Goal: Task Accomplishment & Management: Complete application form

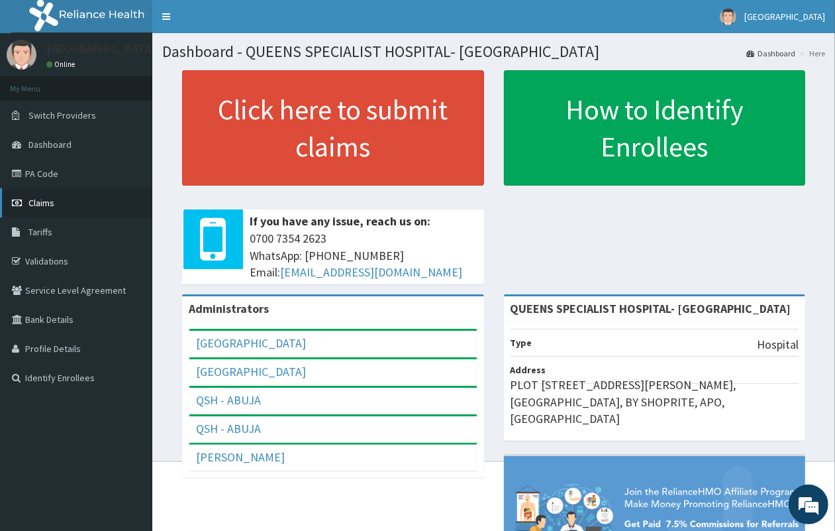
click at [65, 211] on link "Claims" at bounding box center [76, 202] width 152 height 29
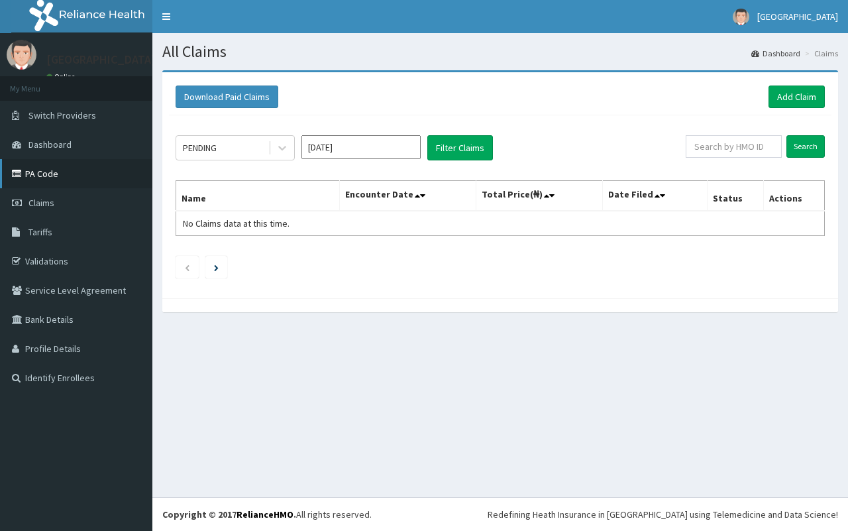
click at [72, 166] on link "PA Code" at bounding box center [76, 173] width 152 height 29
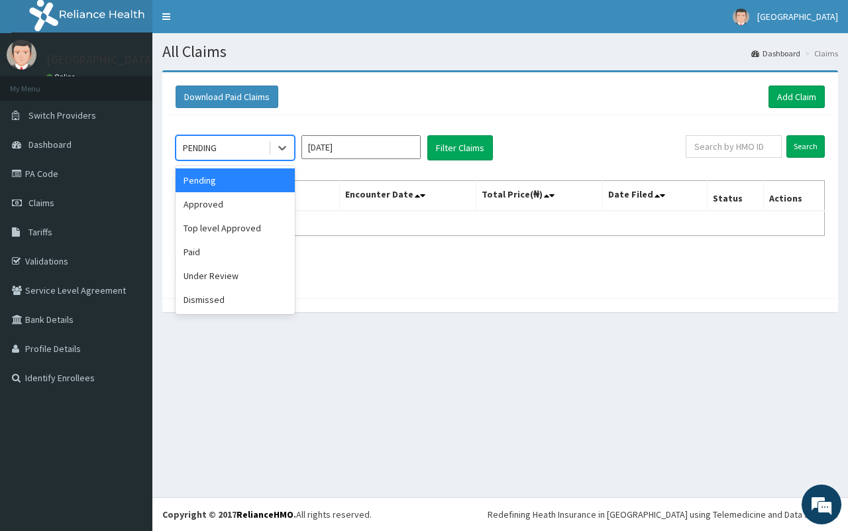
click at [217, 146] on div "PENDING" at bounding box center [200, 147] width 34 height 13
click at [236, 229] on div "Top level Approved" at bounding box center [235, 228] width 119 height 24
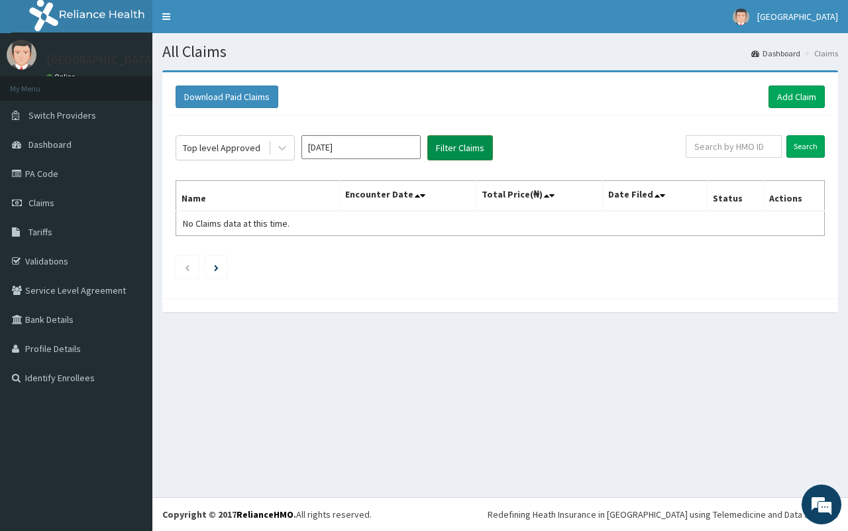
click at [458, 144] on button "Filter Claims" at bounding box center [460, 147] width 66 height 25
click at [445, 138] on button "Filter Claims" at bounding box center [460, 147] width 66 height 25
click at [230, 152] on div "Top level Approved" at bounding box center [222, 147] width 78 height 13
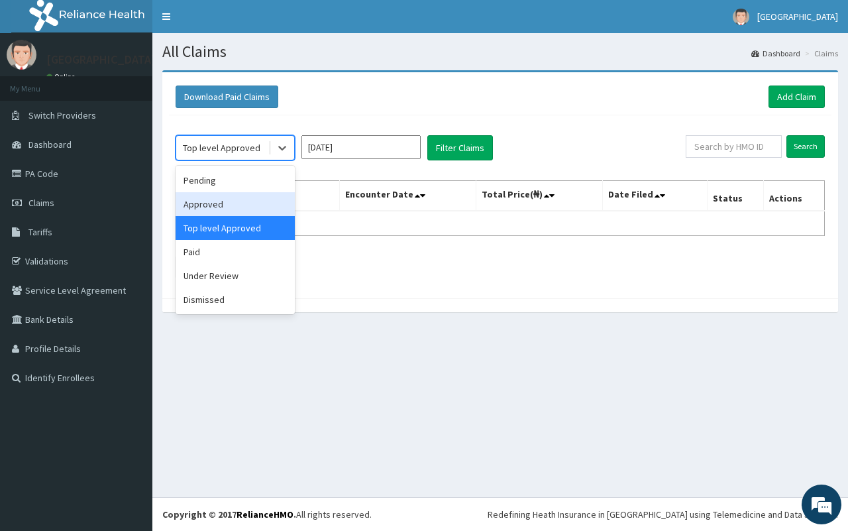
click at [227, 200] on div "Approved" at bounding box center [235, 204] width 119 height 24
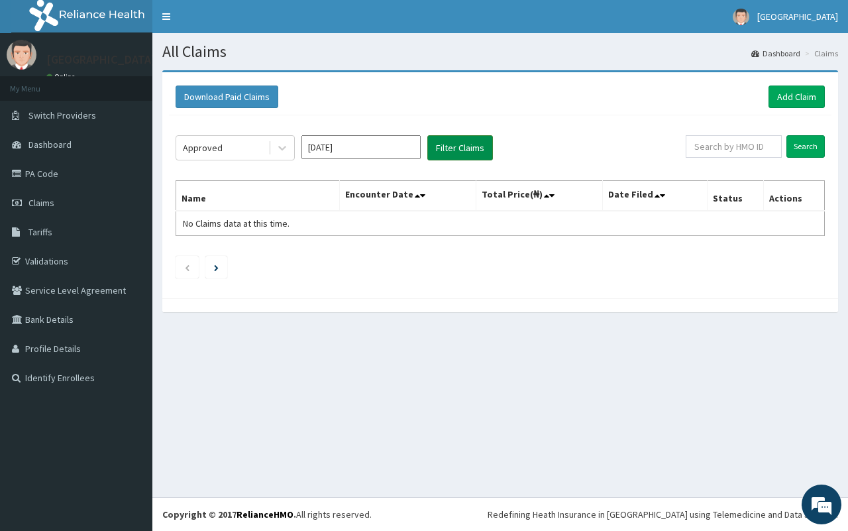
click at [471, 150] on button "Filter Claims" at bounding box center [460, 147] width 66 height 25
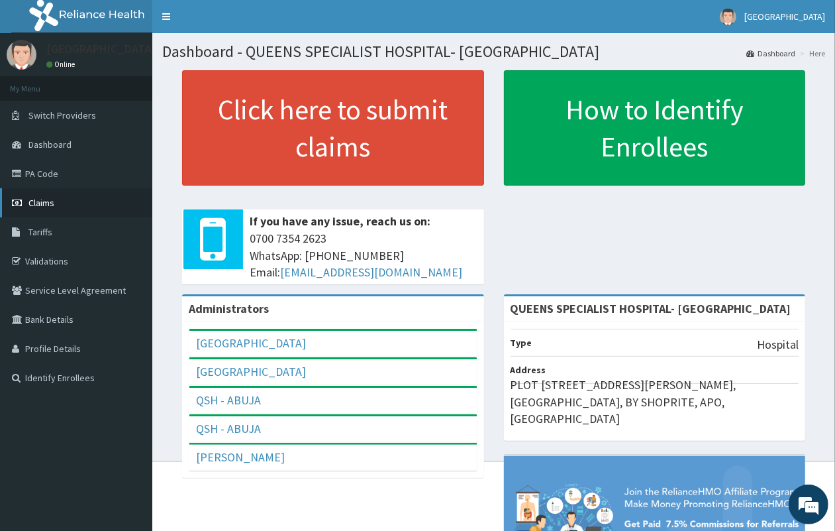
click at [30, 197] on span "Claims" at bounding box center [41, 203] width 26 height 12
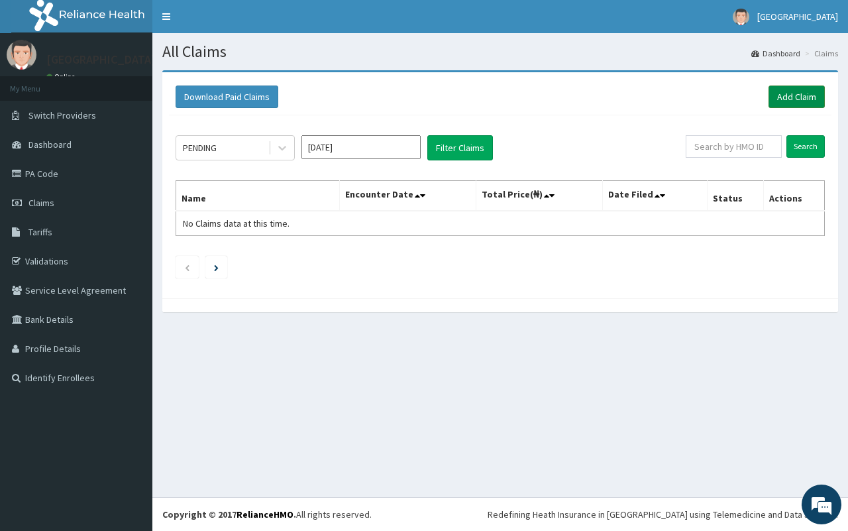
click at [802, 93] on link "Add Claim" at bounding box center [796, 96] width 56 height 23
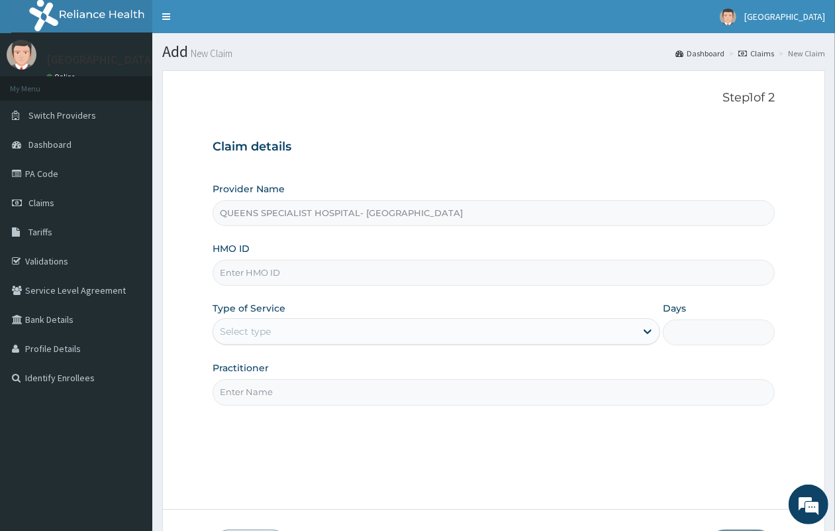
paste input "GBI/10432/B"
type input "GBI/10432/B"
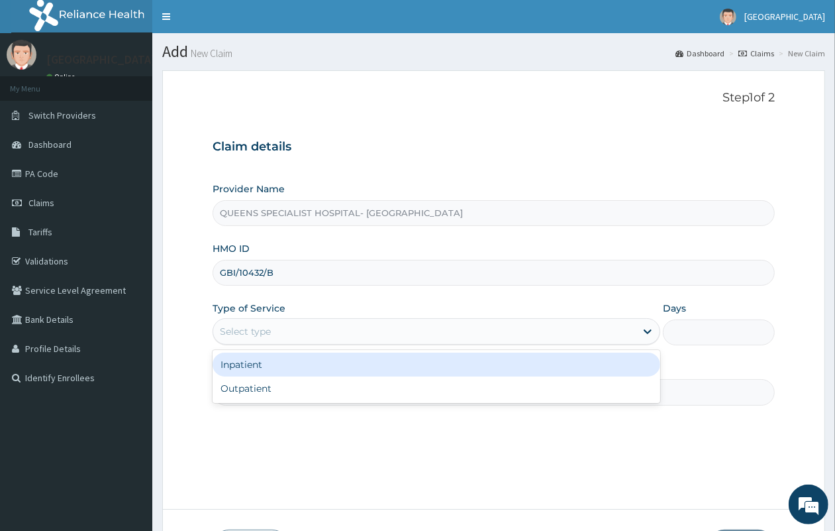
click at [289, 339] on div "Select type" at bounding box center [424, 331] width 423 height 21
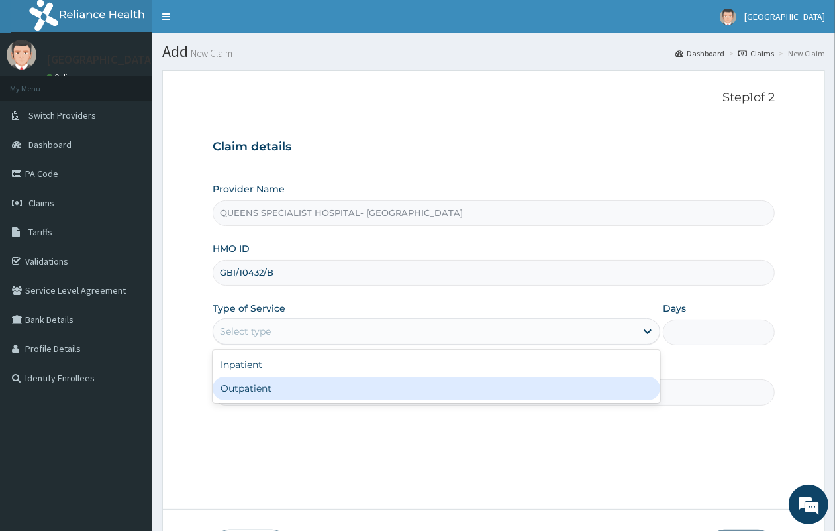
click at [292, 388] on div "Outpatient" at bounding box center [437, 388] width 448 height 24
type input "1"
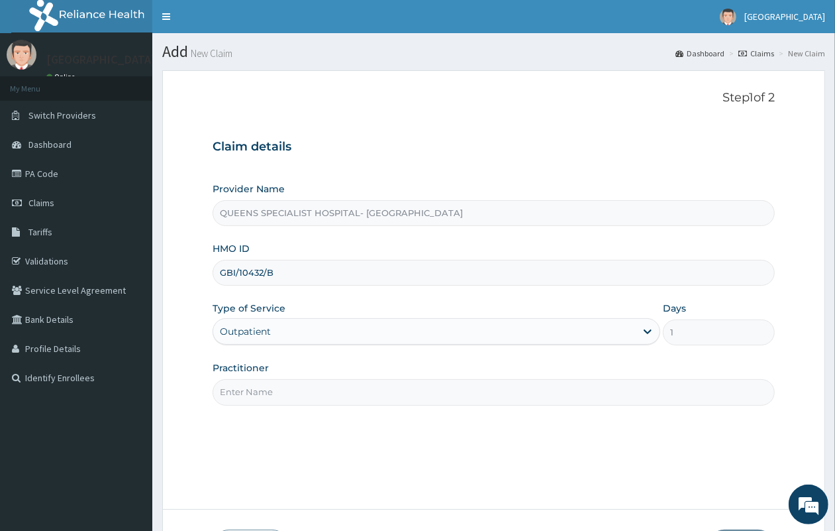
click at [292, 388] on input "Practitioner" at bounding box center [494, 392] width 562 height 26
type input "Gp"
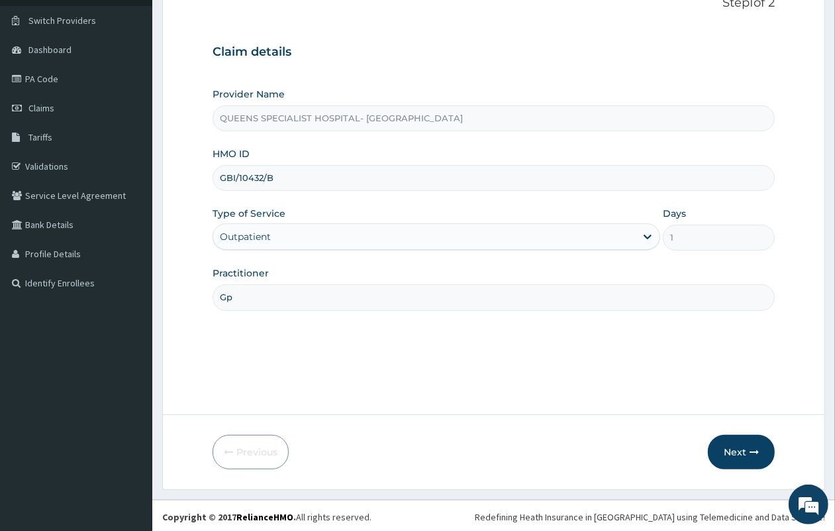
scroll to position [97, 0]
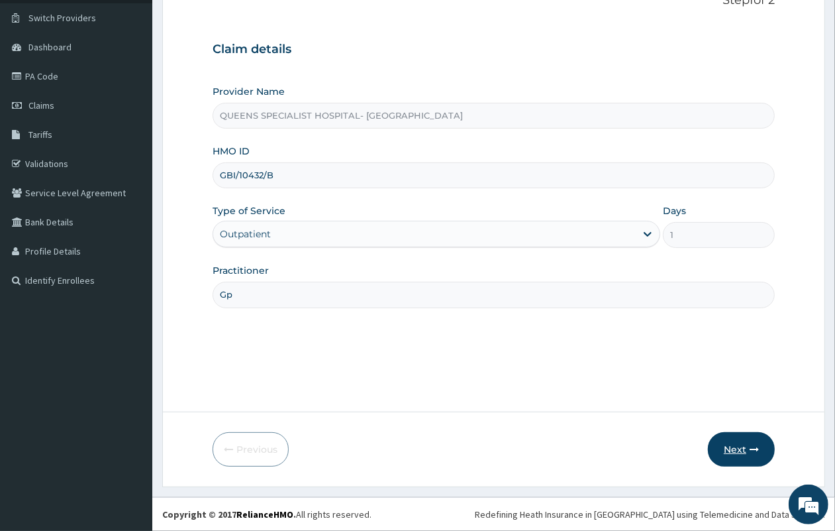
click at [730, 448] on button "Next" at bounding box center [741, 449] width 67 height 34
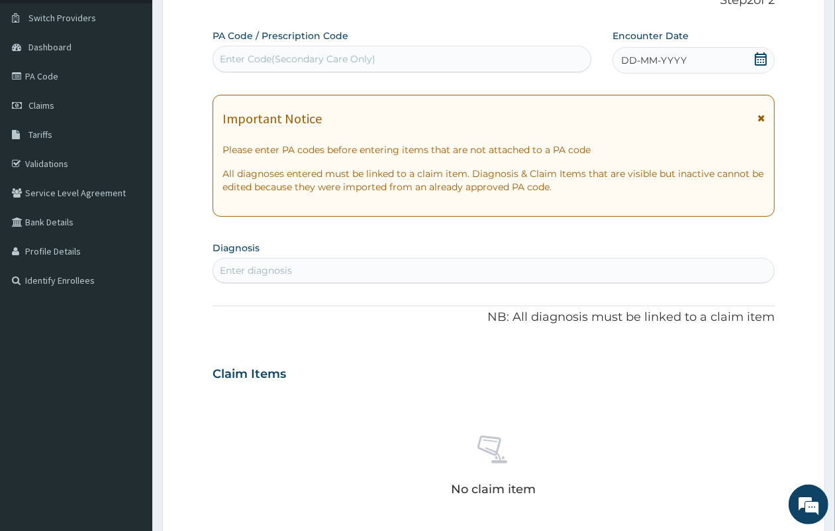
click at [392, 48] on div "Enter Code(Secondary Care Only)" at bounding box center [402, 58] width 378 height 21
paste input "PA/049BB0"
type input "PA/049BB0"
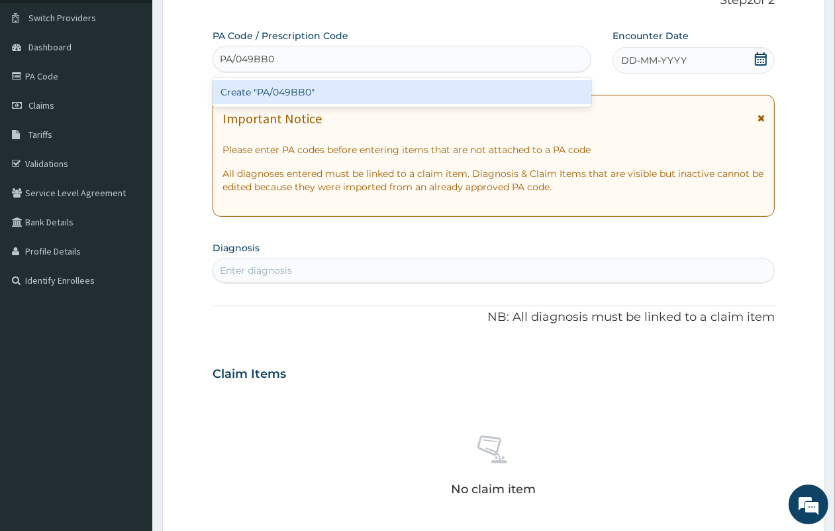
click at [372, 91] on div "Create "PA/049BB0"" at bounding box center [402, 92] width 379 height 24
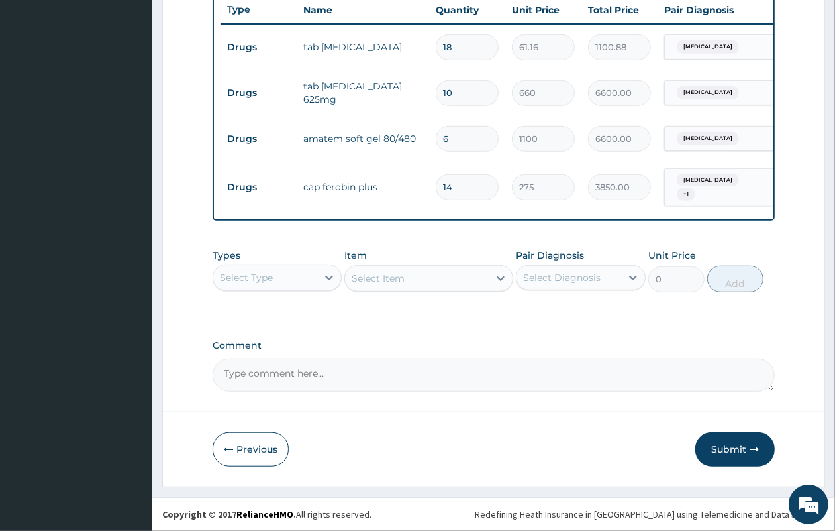
scroll to position [511, 0]
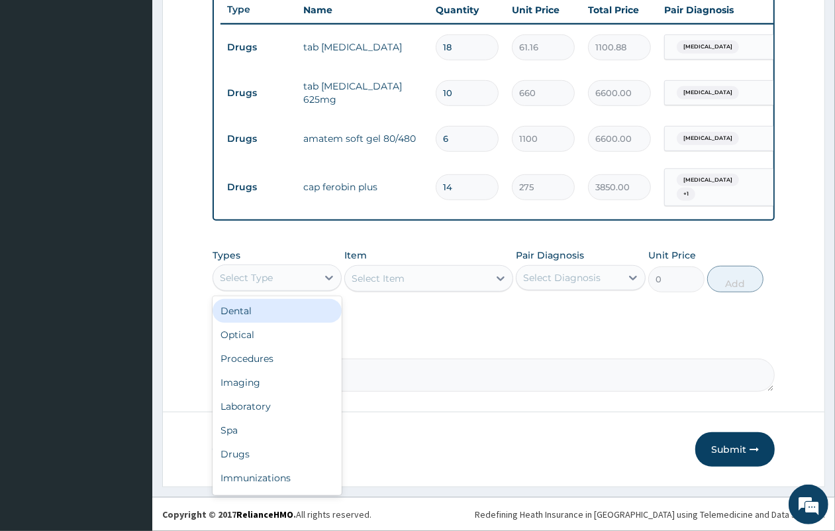
click at [286, 278] on div "Select Type" at bounding box center [265, 277] width 104 height 21
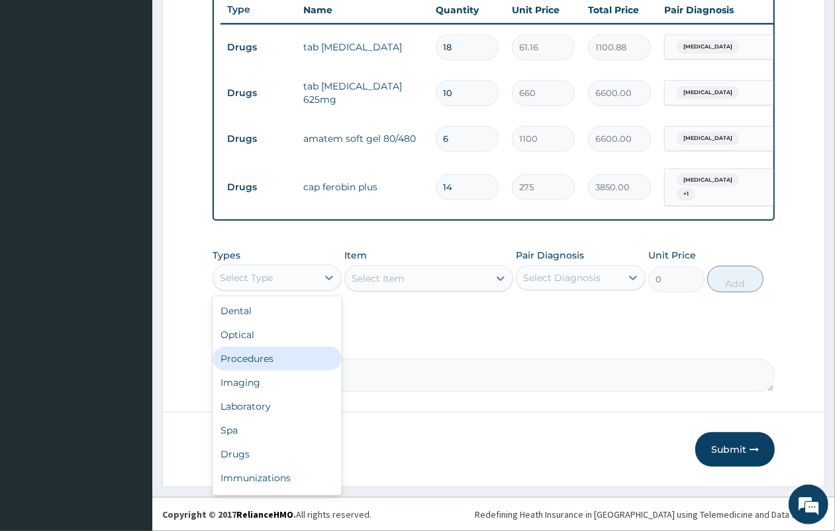
click at [280, 361] on div "Procedures" at bounding box center [277, 358] width 129 height 24
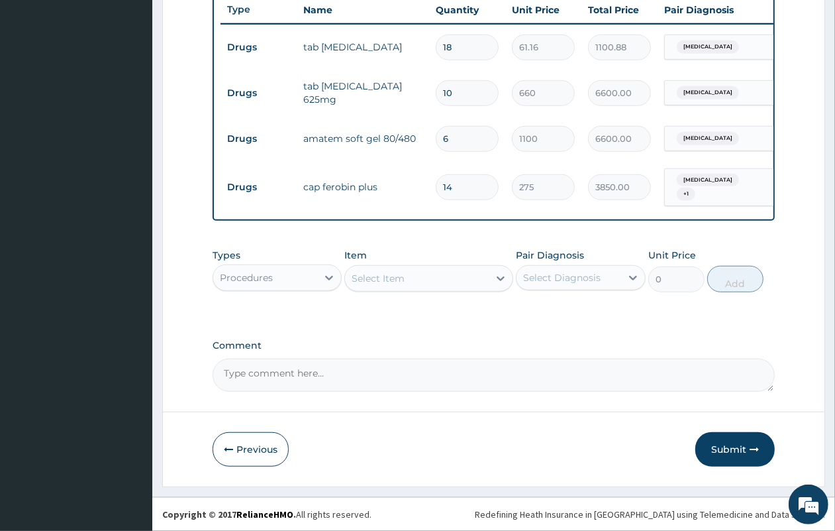
click at [382, 277] on div "Select Item" at bounding box center [378, 278] width 53 height 13
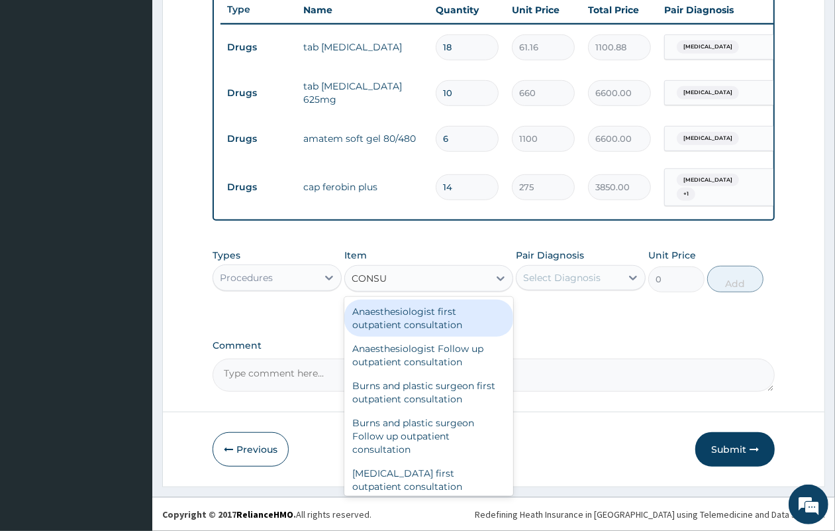
type input "CONSUL"
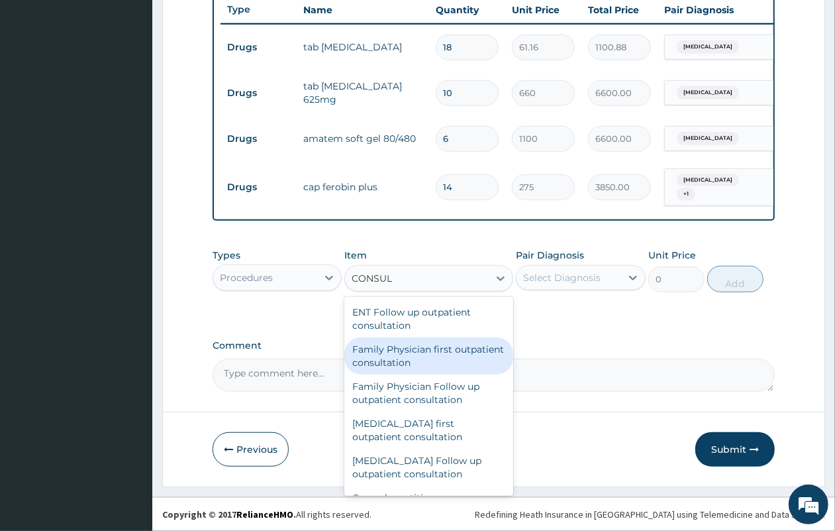
scroll to position [662, 0]
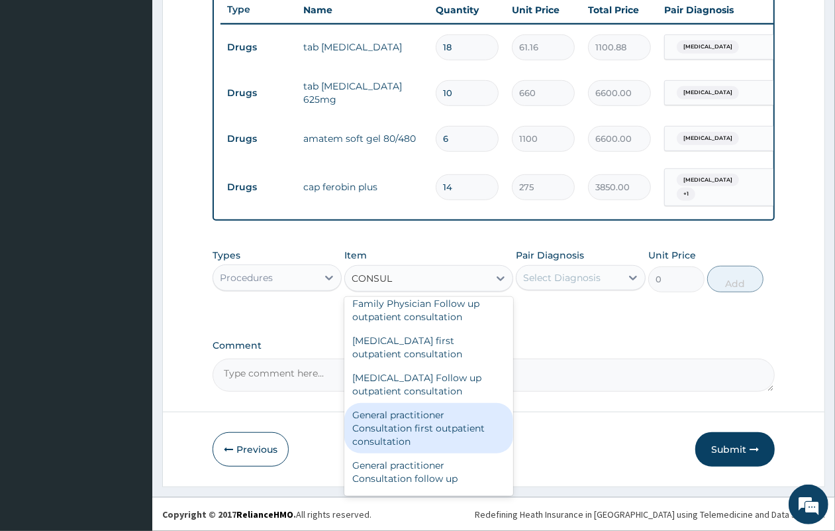
click at [427, 449] on div "General practitioner Consultation first outpatient consultation" at bounding box center [428, 428] width 169 height 50
type input "4350"
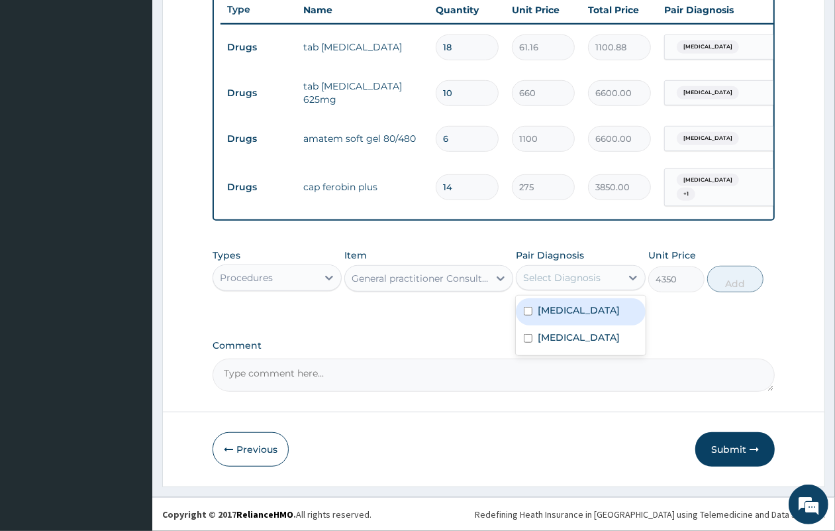
click at [568, 275] on div "Select Diagnosis" at bounding box center [562, 277] width 78 height 13
click at [563, 309] on label "Malaria" at bounding box center [579, 309] width 82 height 13
checkbox input "true"
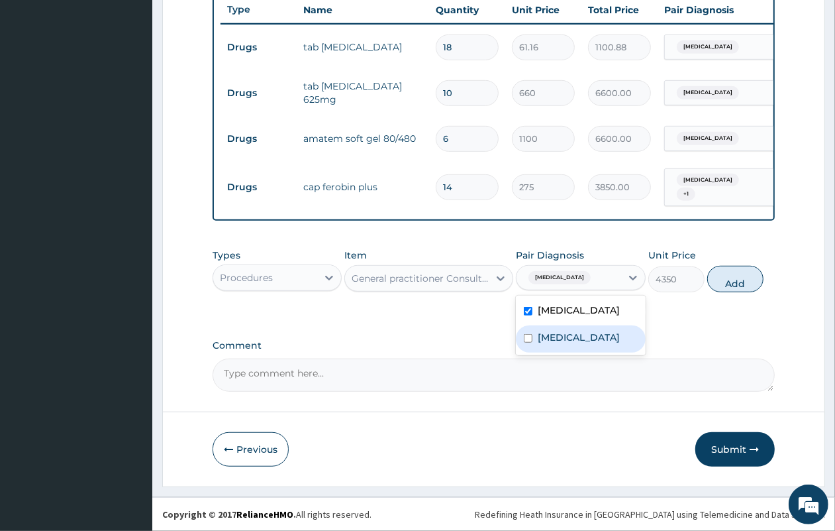
click at [558, 336] on label "Anemia" at bounding box center [579, 337] width 82 height 13
checkbox input "true"
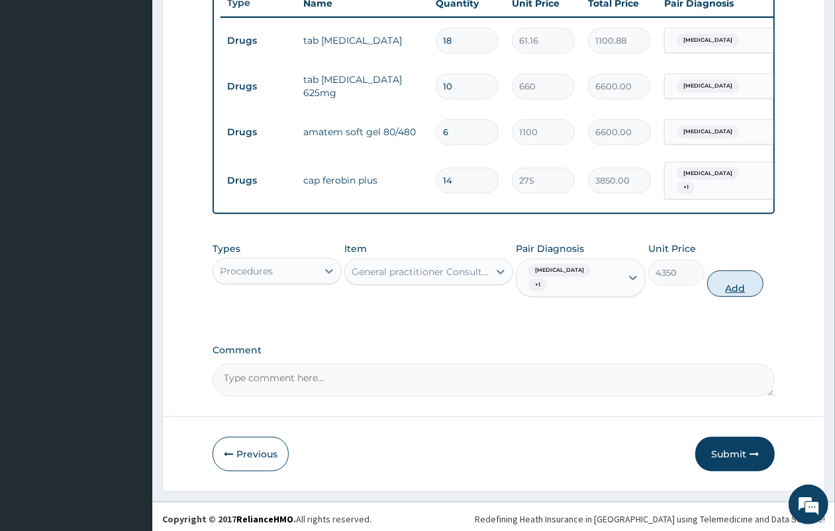
click at [739, 282] on button "Add" at bounding box center [736, 283] width 56 height 26
type input "0"
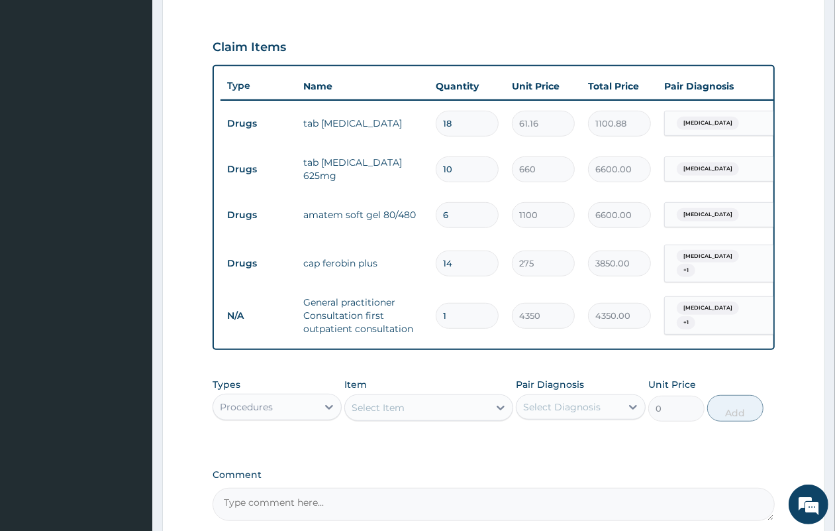
scroll to position [511, 0]
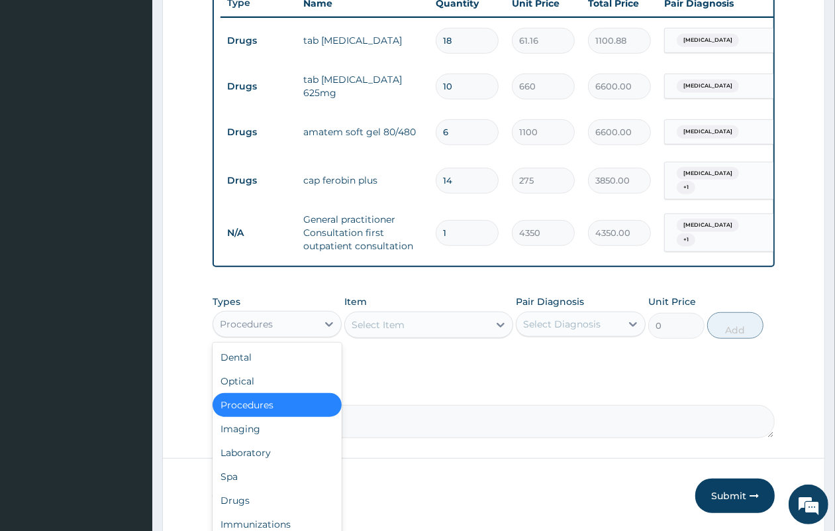
click at [269, 335] on div "Procedures" at bounding box center [265, 323] width 104 height 21
click at [276, 458] on div "Laboratory" at bounding box center [277, 453] width 129 height 24
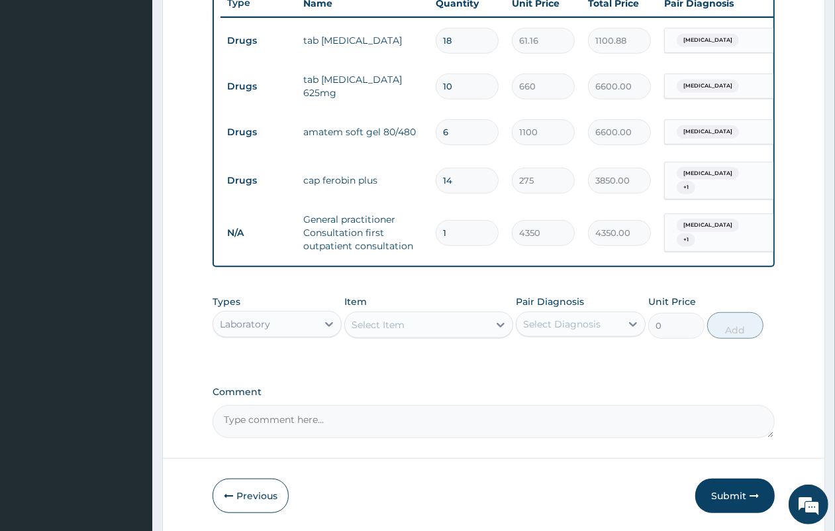
click at [422, 335] on div "Select Item" at bounding box center [417, 324] width 144 height 21
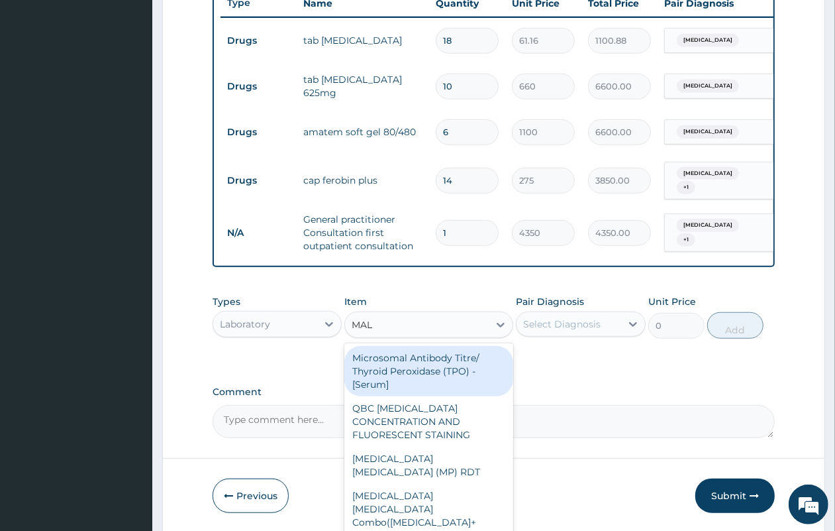
type input "MALA"
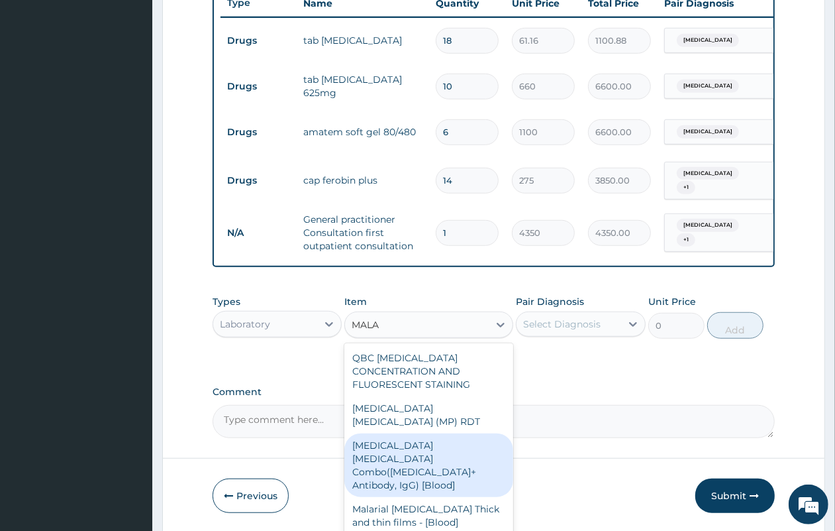
click at [413, 454] on div "Malaria Parasite Combo(Blood Film+ Antibody, IgG) [Blood]" at bounding box center [428, 465] width 169 height 64
type input "3600"
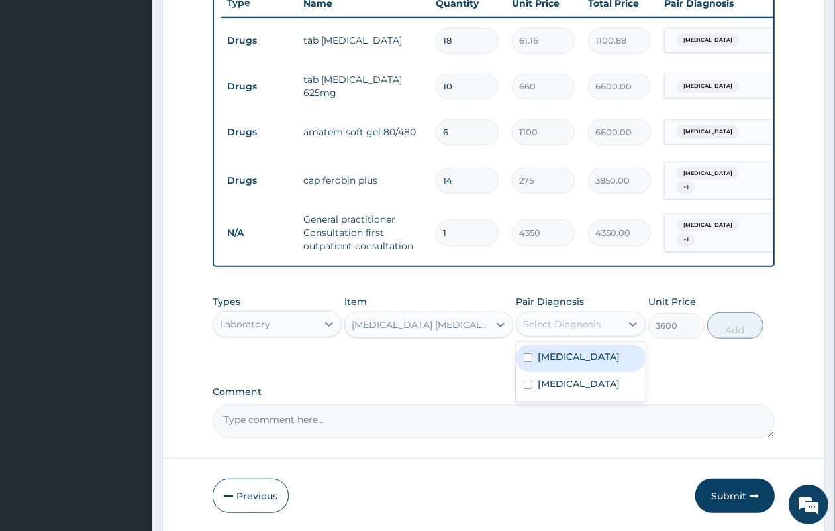
click at [538, 329] on div "Select Diagnosis" at bounding box center [562, 323] width 78 height 13
click at [542, 362] on label "Malaria" at bounding box center [579, 356] width 82 height 13
checkbox input "true"
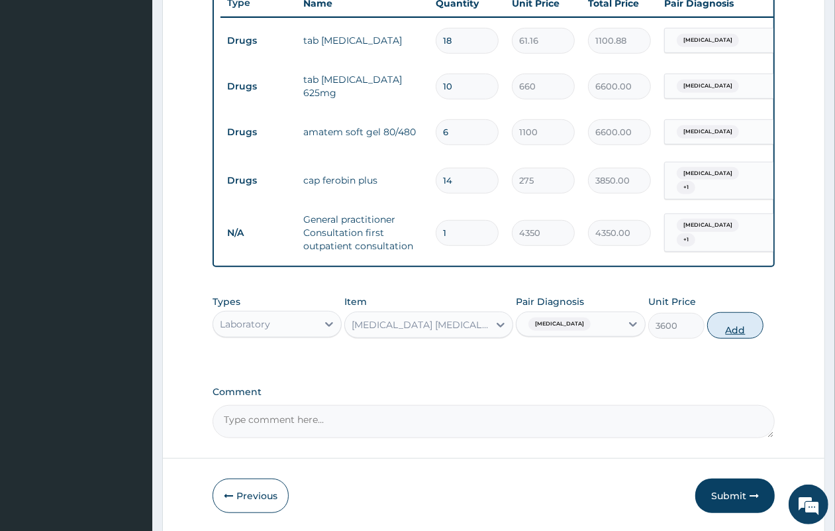
click at [725, 325] on button "Add" at bounding box center [736, 325] width 56 height 26
type input "0"
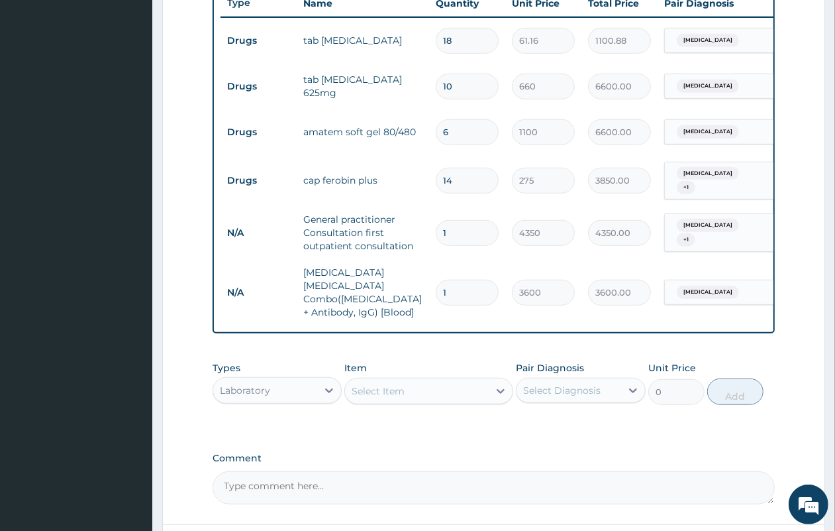
click at [351, 383] on div "Select Item" at bounding box center [417, 390] width 144 height 21
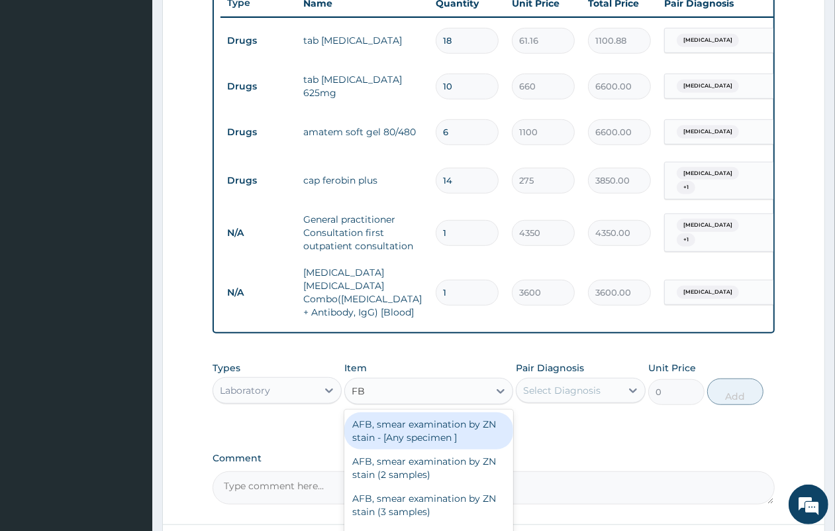
type input "FBC"
click at [380, 418] on div "FBC CBC-Complete Blood Count (Haemogram) - [Blood]" at bounding box center [428, 430] width 169 height 37
type input "5400"
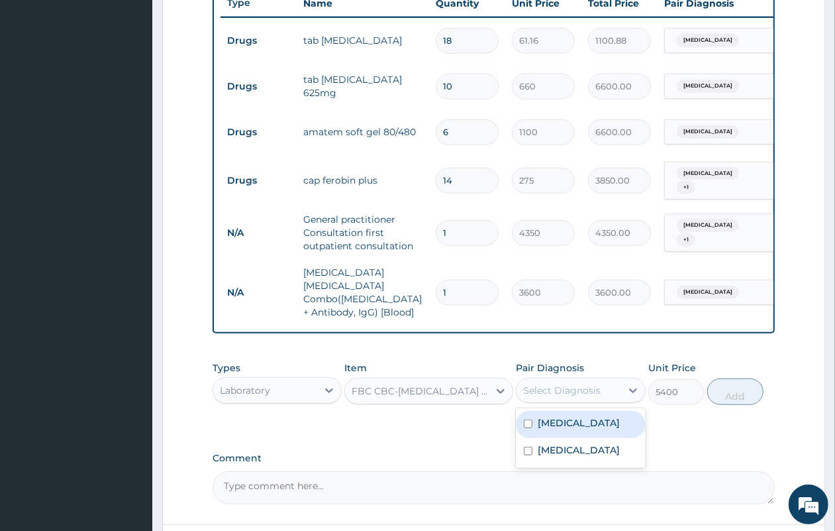
click at [571, 384] on div "Select Diagnosis" at bounding box center [562, 390] width 78 height 13
click at [565, 416] on label "Malaria" at bounding box center [579, 422] width 82 height 13
checkbox input "true"
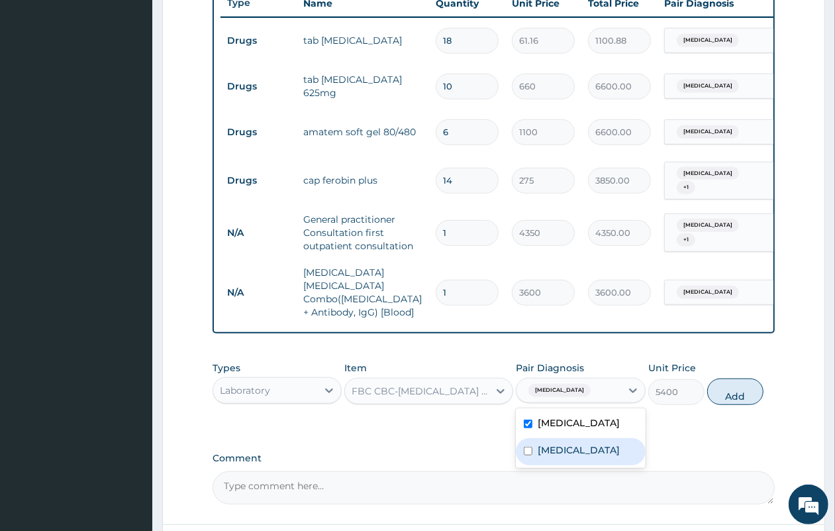
click at [561, 443] on label "Anemia" at bounding box center [579, 449] width 82 height 13
checkbox input "true"
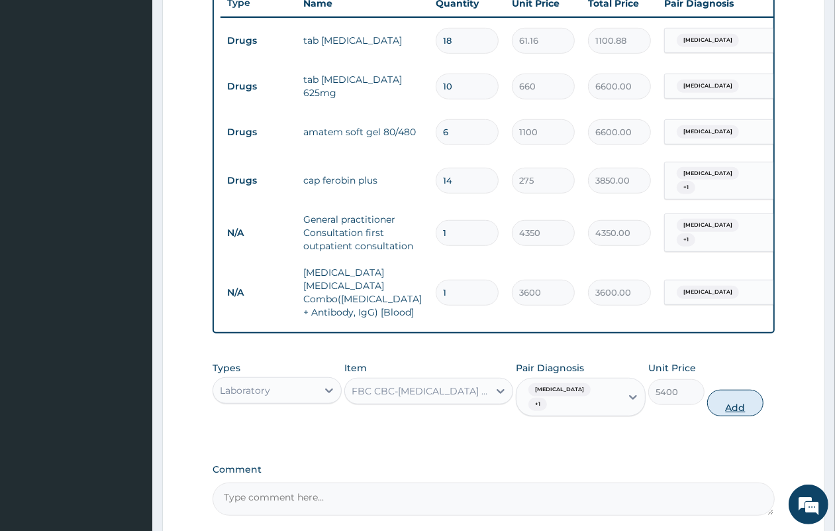
click at [729, 390] on button "Add" at bounding box center [736, 403] width 56 height 26
type input "0"
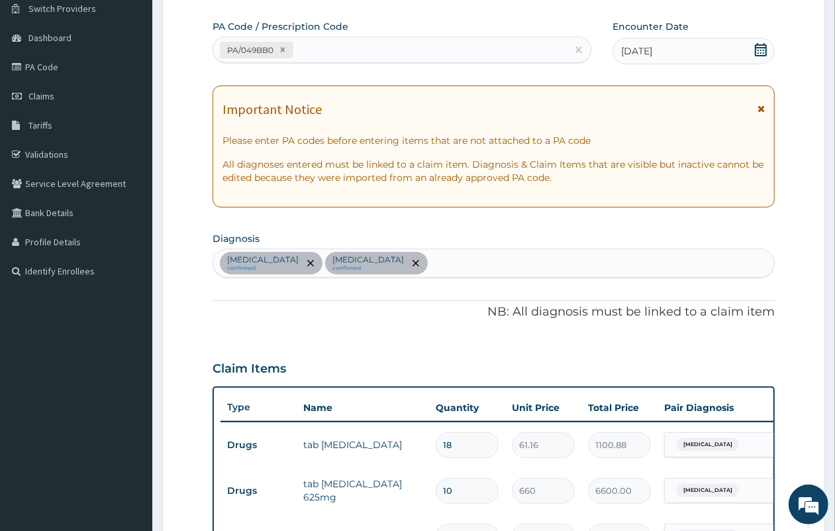
scroll to position [97, 0]
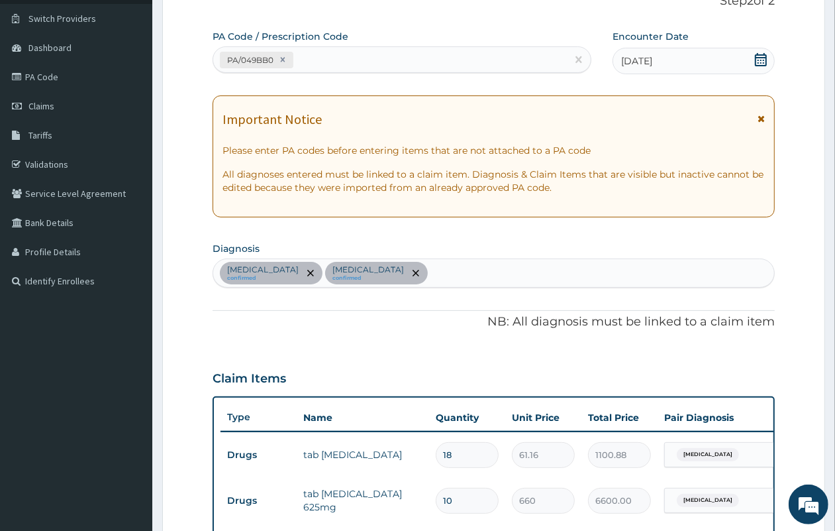
click at [419, 276] on div "Malaria confirmed Anemia confirmed" at bounding box center [493, 273] width 561 height 28
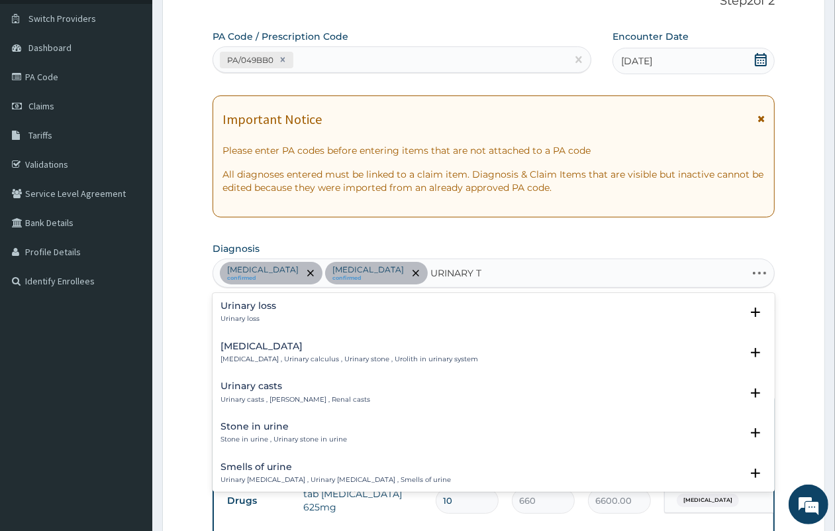
type input "URINARY TR"
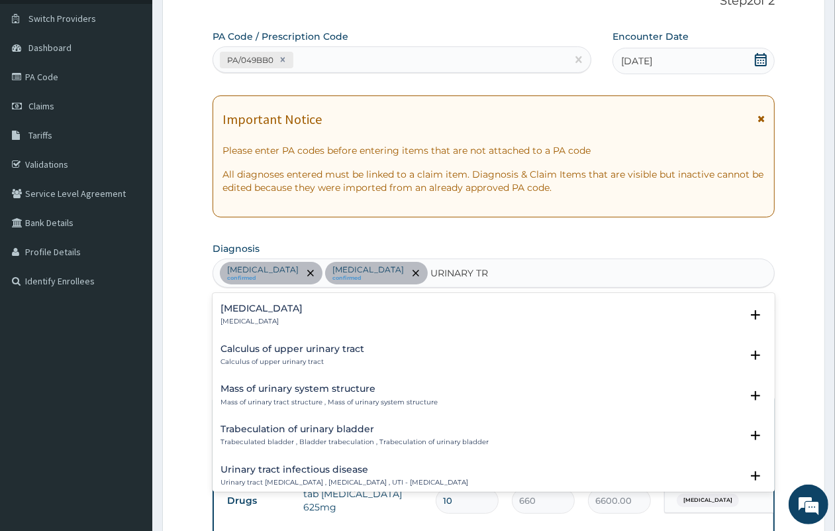
scroll to position [911, 0]
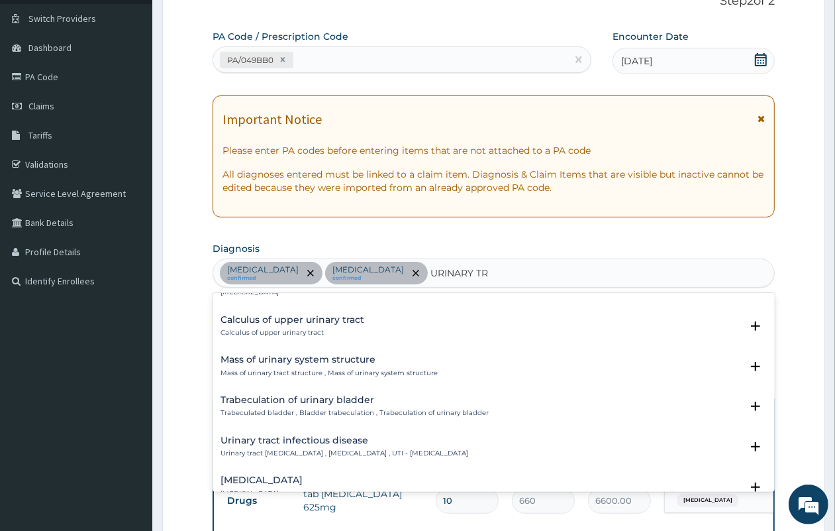
click at [362, 449] on p "Urinary tract infectious disease , Urinary tract infection , UTI - Urinary trac…" at bounding box center [345, 453] width 248 height 9
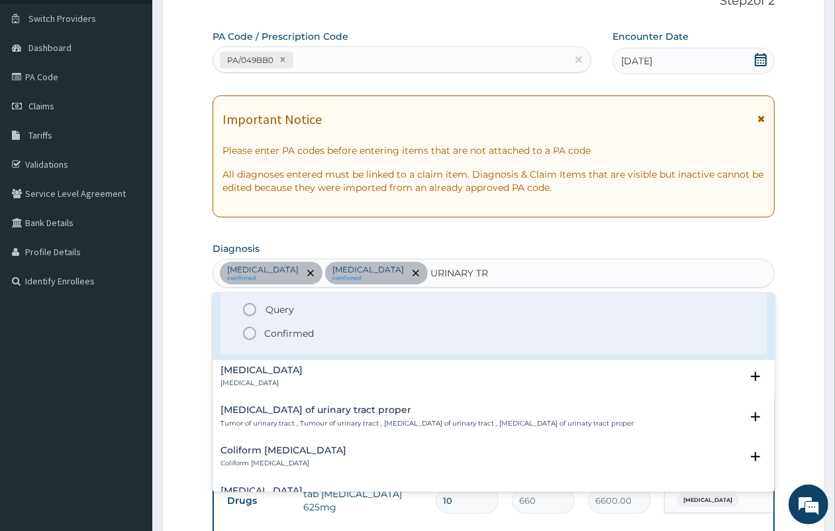
scroll to position [1077, 0]
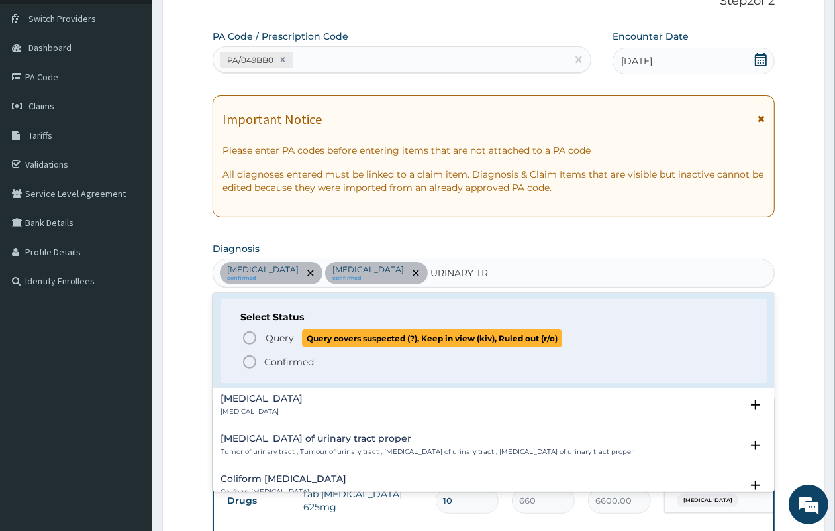
click at [267, 342] on span "Query" at bounding box center [280, 337] width 28 height 13
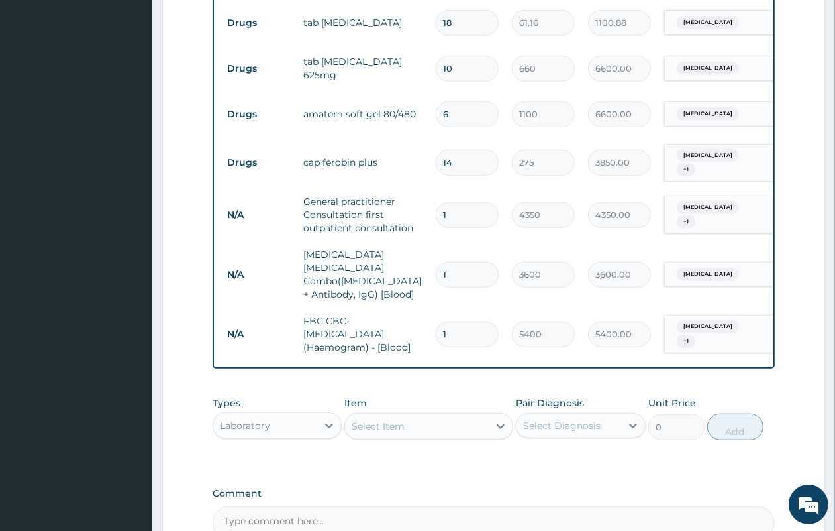
scroll to position [428, 0]
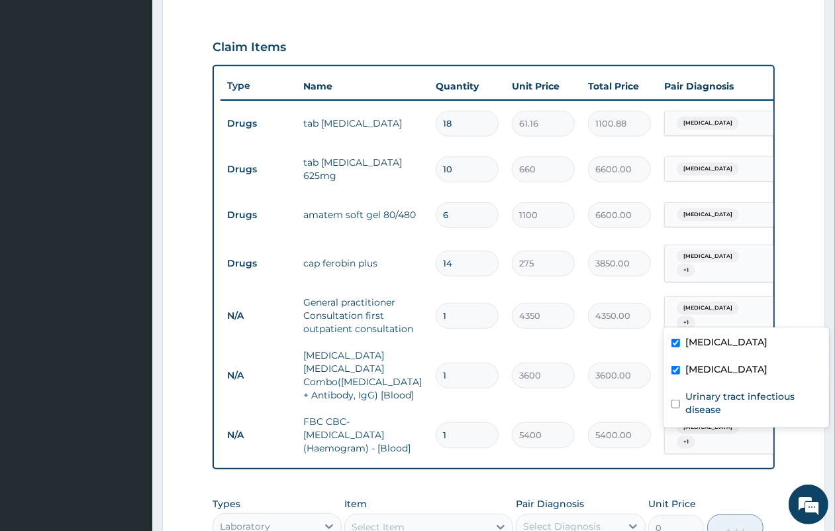
click at [740, 307] on div "Malaria + 1" at bounding box center [718, 315] width 107 height 37
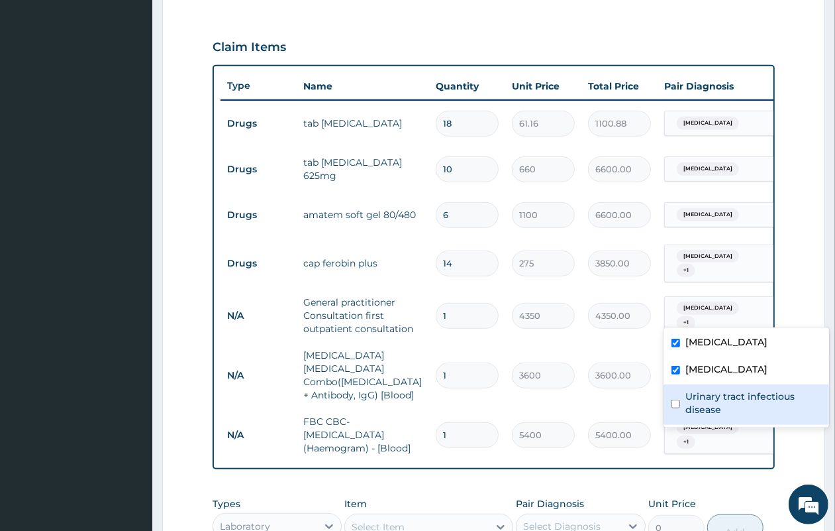
click at [706, 406] on label "Urinary tract infectious disease" at bounding box center [754, 403] width 136 height 26
checkbox input "true"
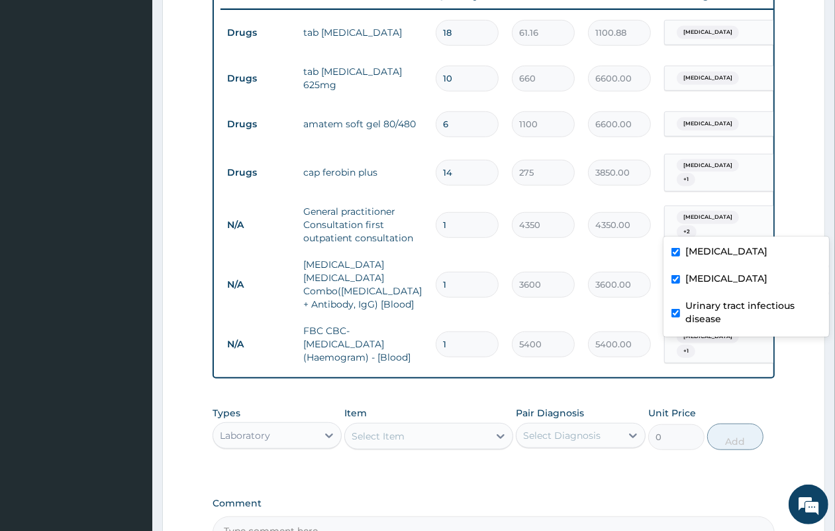
scroll to position [594, 0]
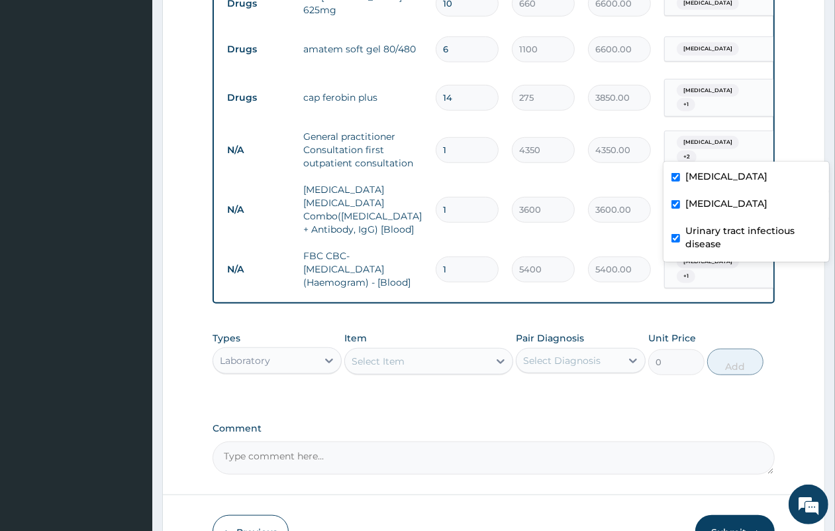
click at [384, 350] on div "Select Item" at bounding box center [417, 360] width 144 height 21
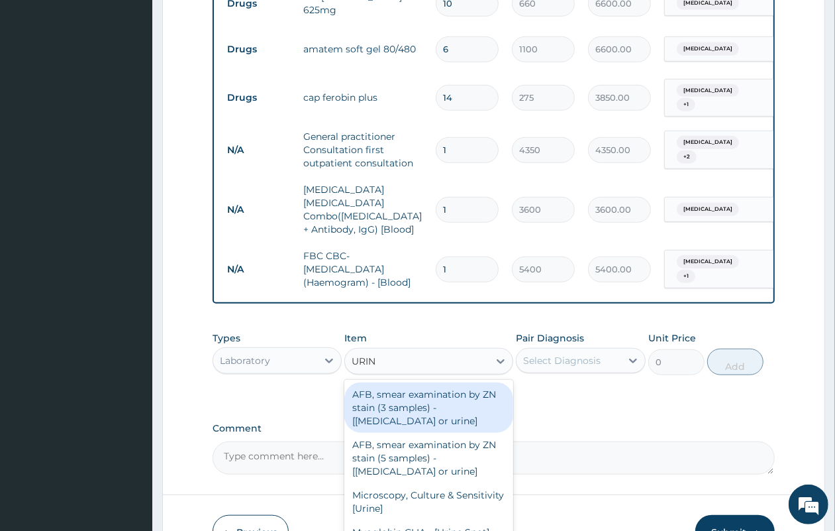
type input "URINA"
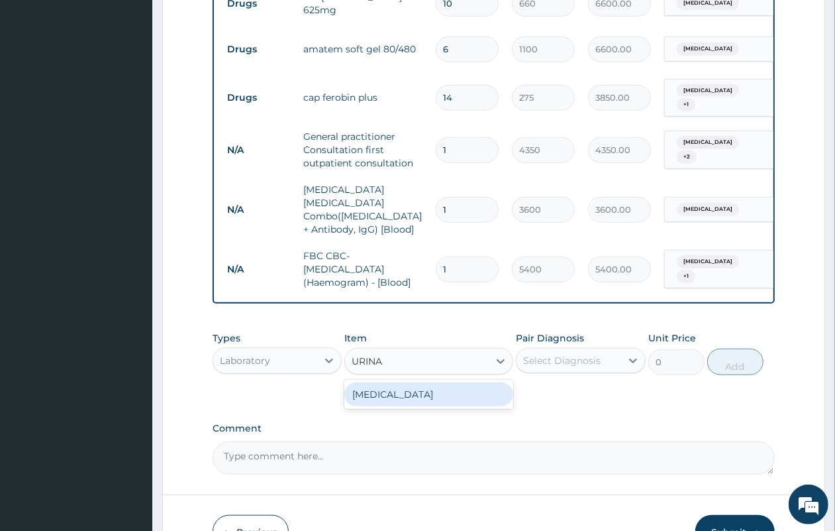
click at [395, 386] on div "URINALYSIS" at bounding box center [428, 394] width 169 height 24
type input "3600"
click at [553, 354] on div "Select Diagnosis" at bounding box center [562, 360] width 78 height 13
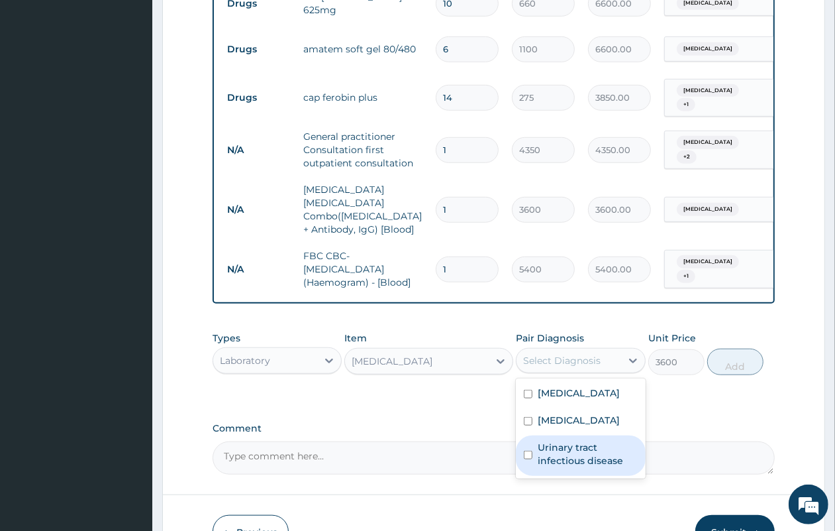
click at [542, 449] on label "Urinary tract infectious disease" at bounding box center [587, 454] width 99 height 26
checkbox input "true"
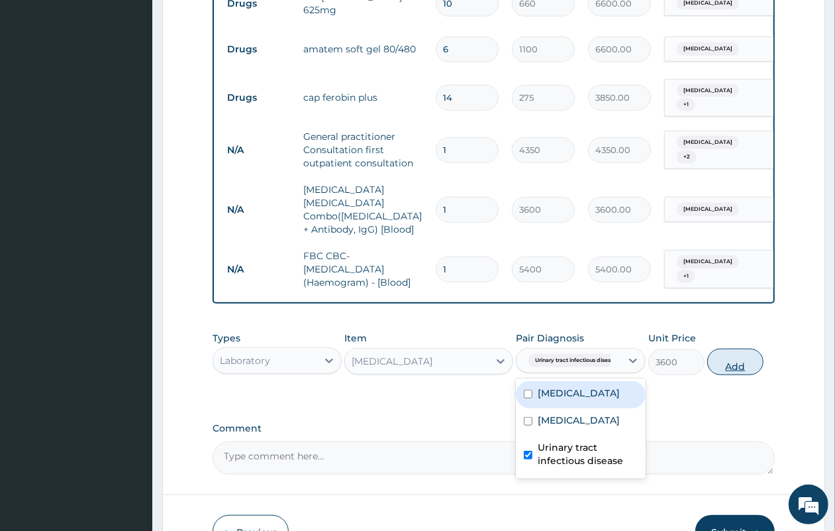
click at [744, 354] on button "Add" at bounding box center [736, 361] width 56 height 26
type input "0"
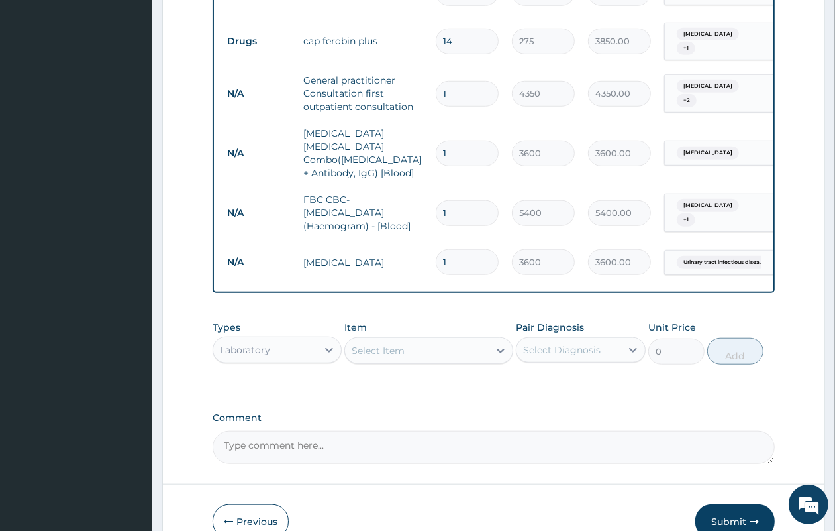
scroll to position [676, 0]
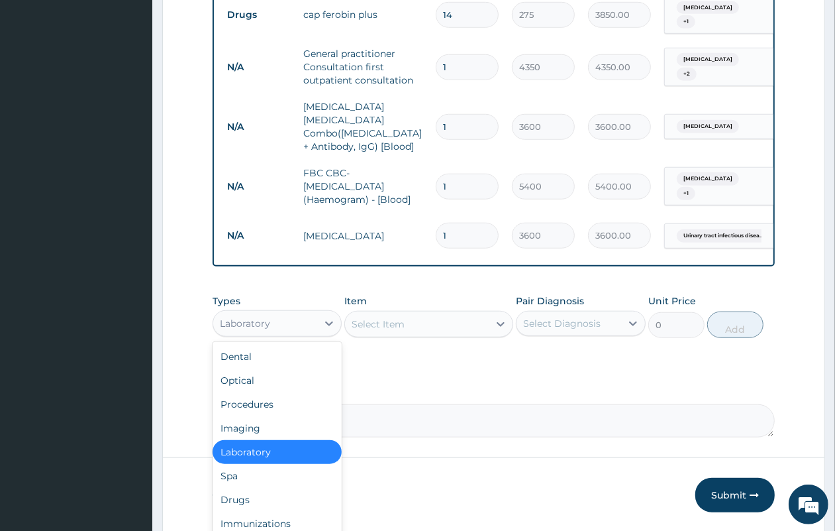
click at [258, 317] on div "Laboratory" at bounding box center [245, 323] width 50 height 13
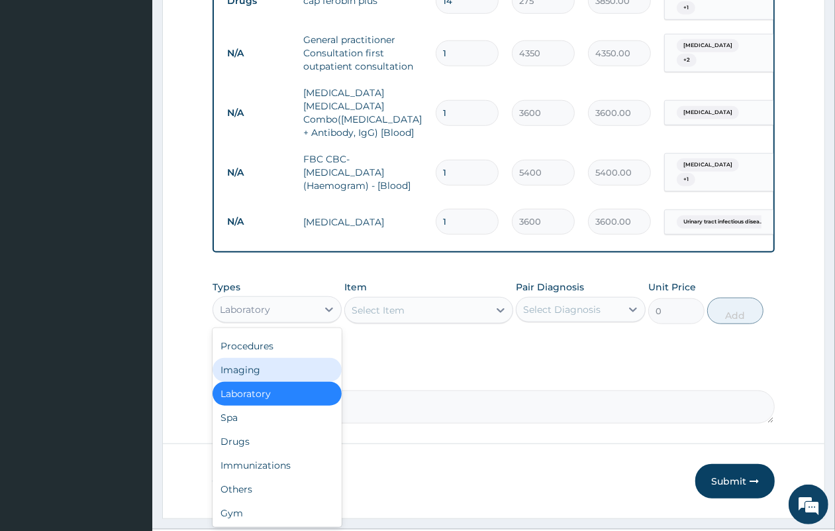
scroll to position [715, 0]
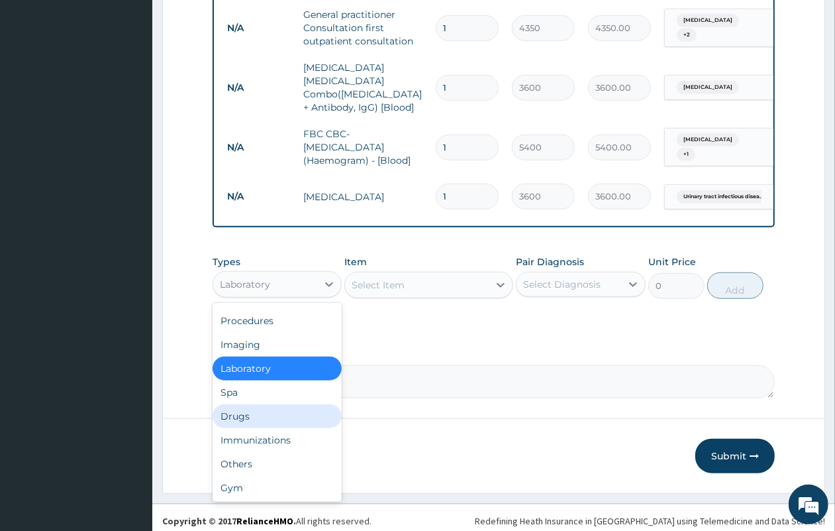
click at [267, 413] on div "Drugs" at bounding box center [277, 416] width 129 height 24
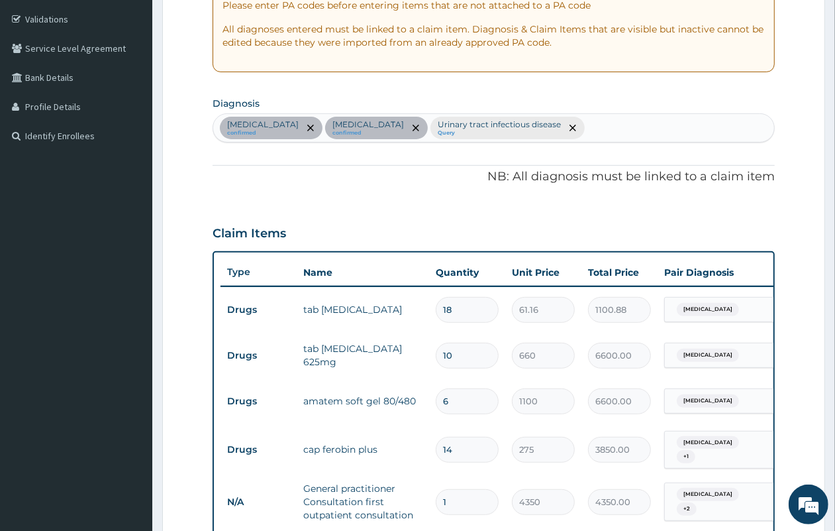
scroll to position [219, 0]
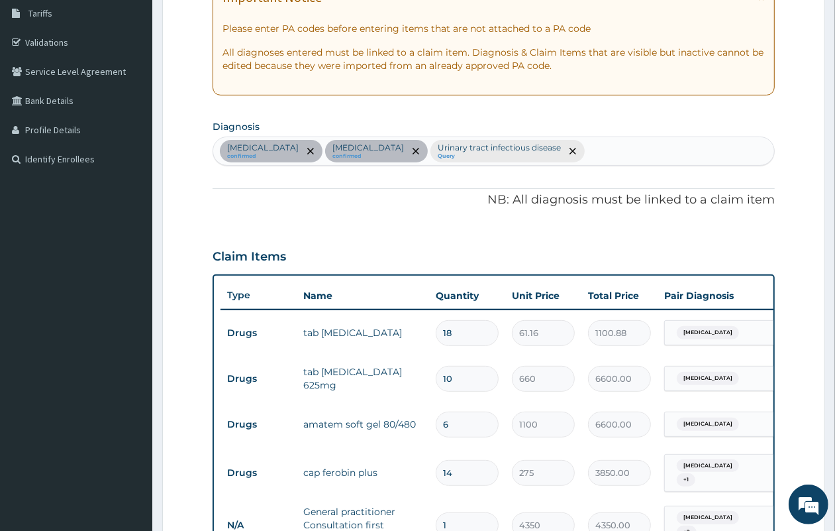
click at [521, 151] on div "Malaria confirmed Anemia confirmed Urinary tract infectious disease Query" at bounding box center [493, 151] width 561 height 28
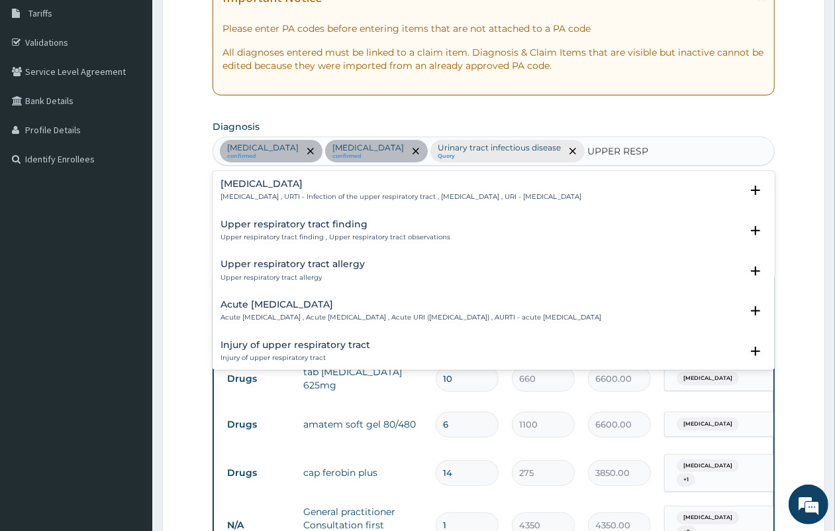
type input "UPPER RESPI"
click at [352, 197] on p "Upper respiratory infection , URTI - Infection of the upper respiratory tract ,…" at bounding box center [401, 196] width 361 height 9
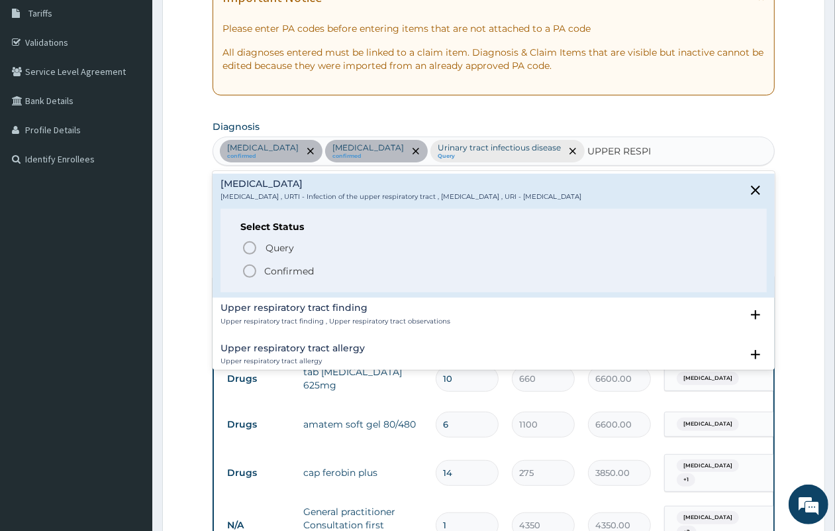
click at [272, 269] on p "Confirmed" at bounding box center [289, 270] width 50 height 13
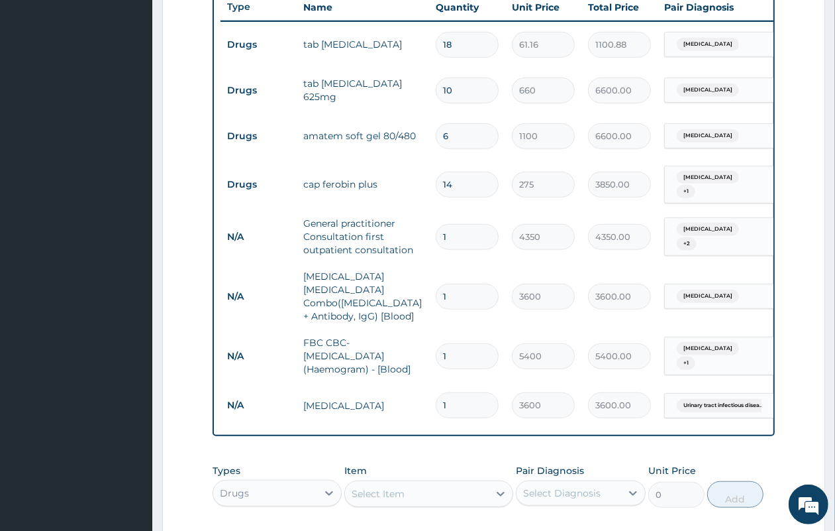
scroll to position [550, 0]
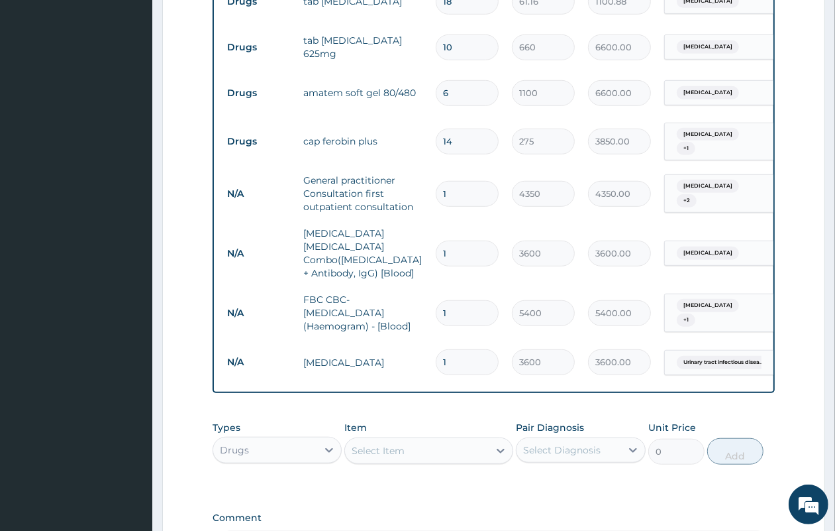
click at [762, 180] on div "Malaria + 2" at bounding box center [718, 193] width 107 height 37
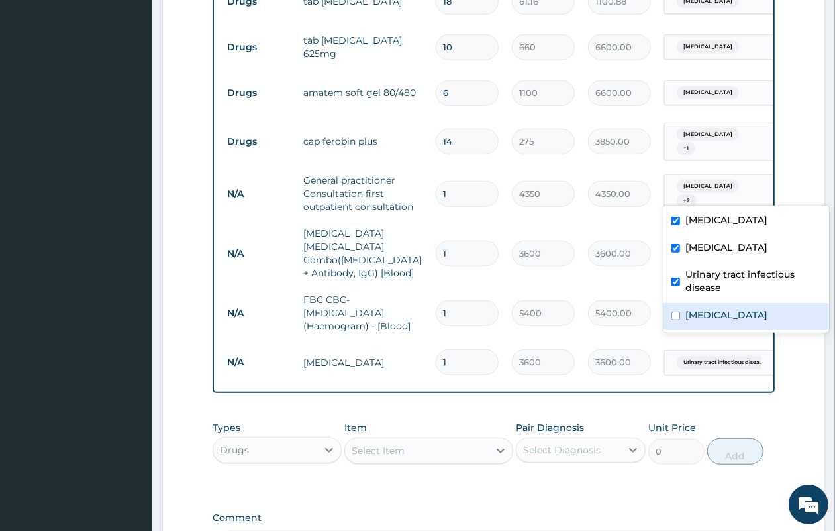
click at [723, 307] on div "Upper respiratory infection" at bounding box center [747, 316] width 166 height 27
checkbox input "true"
click at [392, 448] on div "Select Item" at bounding box center [378, 450] width 53 height 13
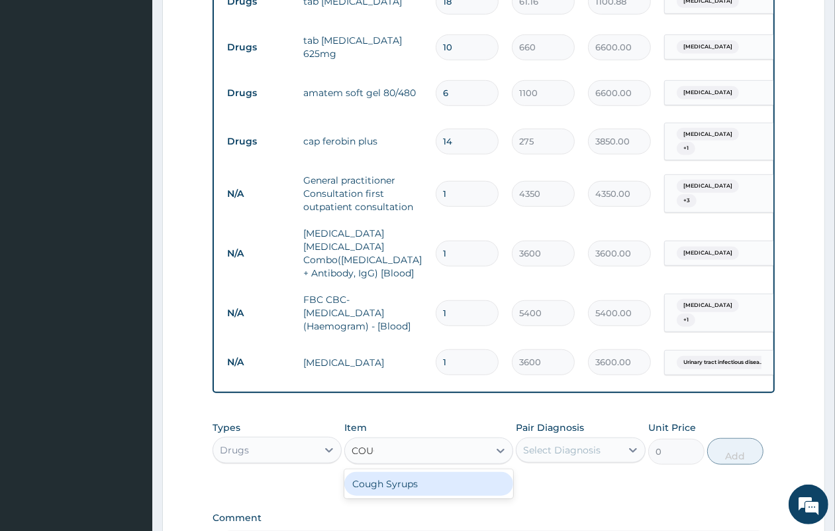
type input "COUGH"
click at [411, 478] on div "Cough Syrups" at bounding box center [428, 484] width 169 height 24
type input "2200"
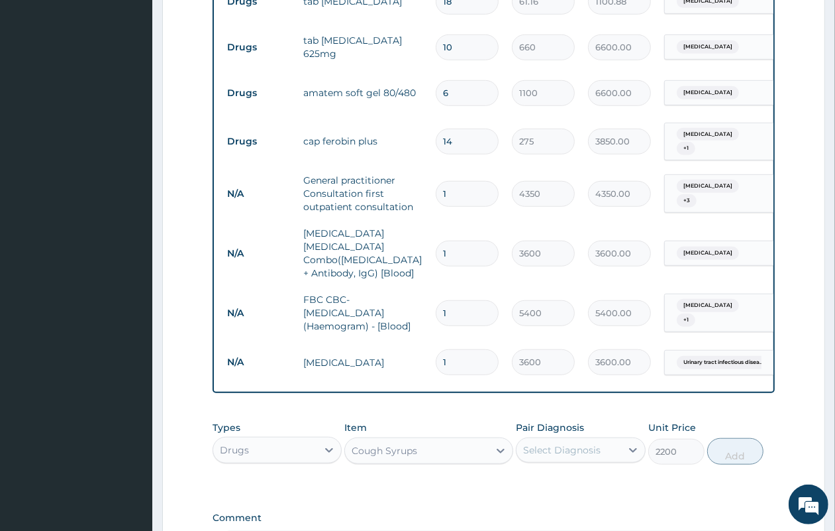
click at [572, 443] on div "Select Diagnosis" at bounding box center [562, 449] width 78 height 13
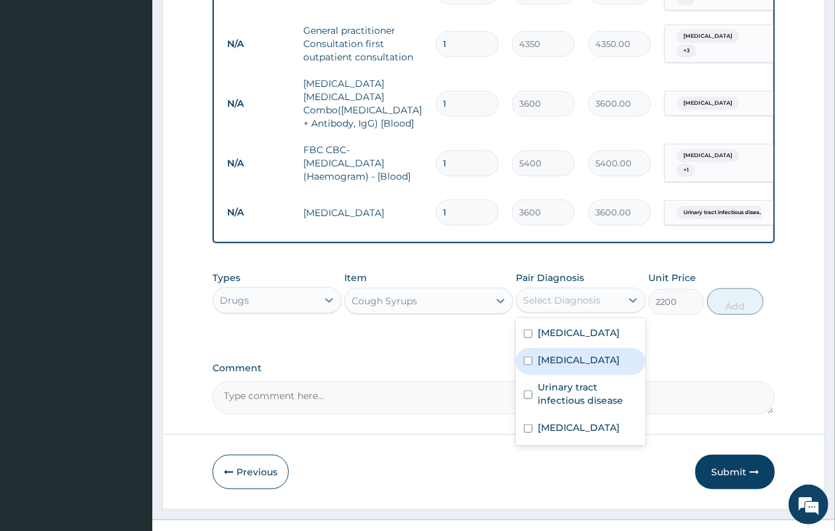
scroll to position [715, 0]
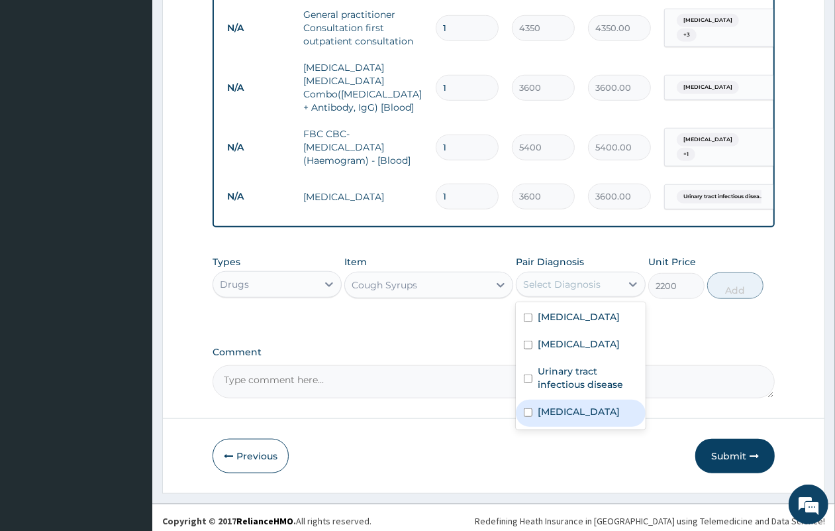
click at [588, 418] on label "Upper respiratory infection" at bounding box center [579, 411] width 82 height 13
checkbox input "true"
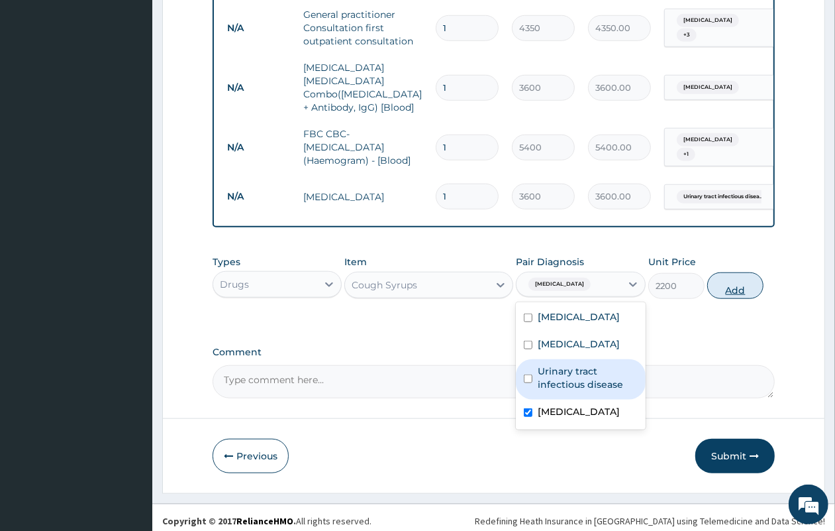
click at [739, 282] on button "Add" at bounding box center [736, 285] width 56 height 26
type input "0"
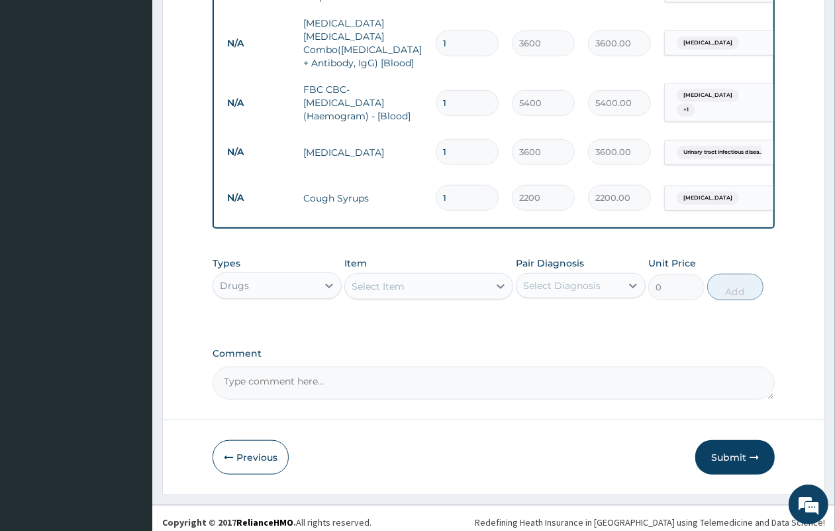
scroll to position [761, 0]
click at [725, 446] on button "Submit" at bounding box center [735, 456] width 79 height 34
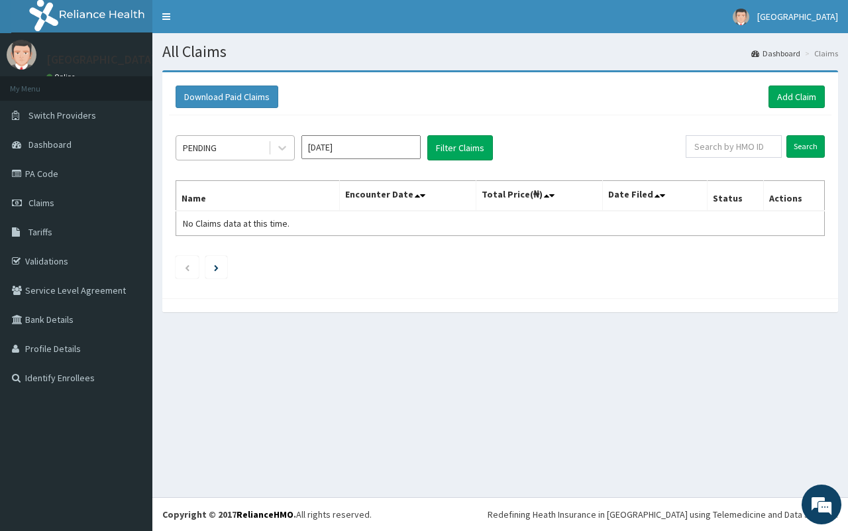
click at [214, 153] on div "PENDING" at bounding box center [200, 147] width 34 height 13
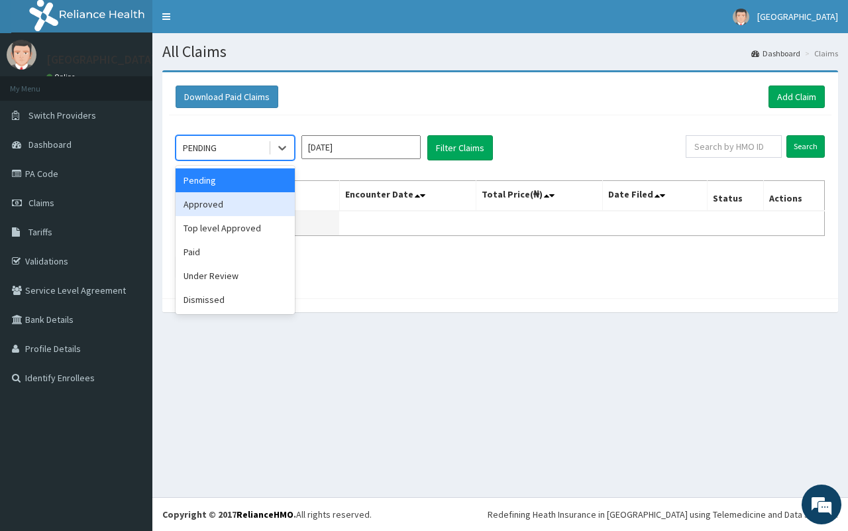
click at [229, 213] on div "Approved" at bounding box center [235, 204] width 119 height 24
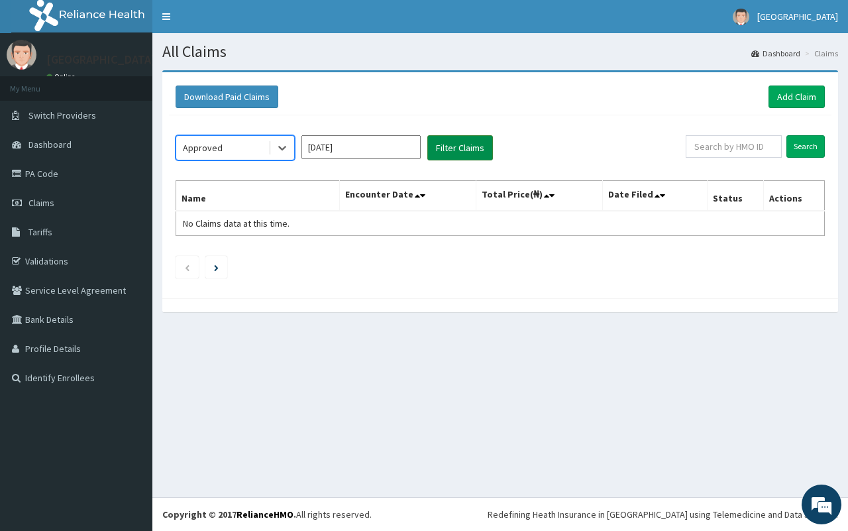
click at [482, 151] on button "Filter Claims" at bounding box center [460, 147] width 66 height 25
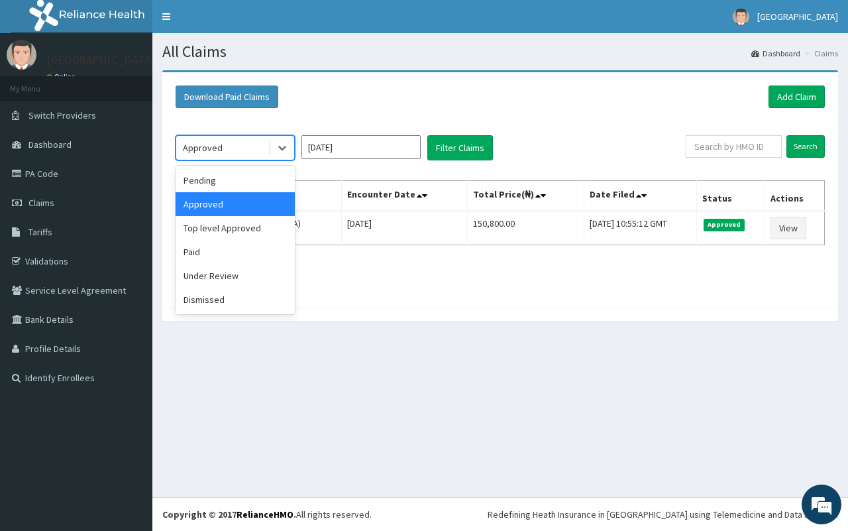
click at [232, 146] on div "Approved" at bounding box center [222, 147] width 92 height 21
click at [234, 277] on div "Under Review" at bounding box center [235, 276] width 119 height 24
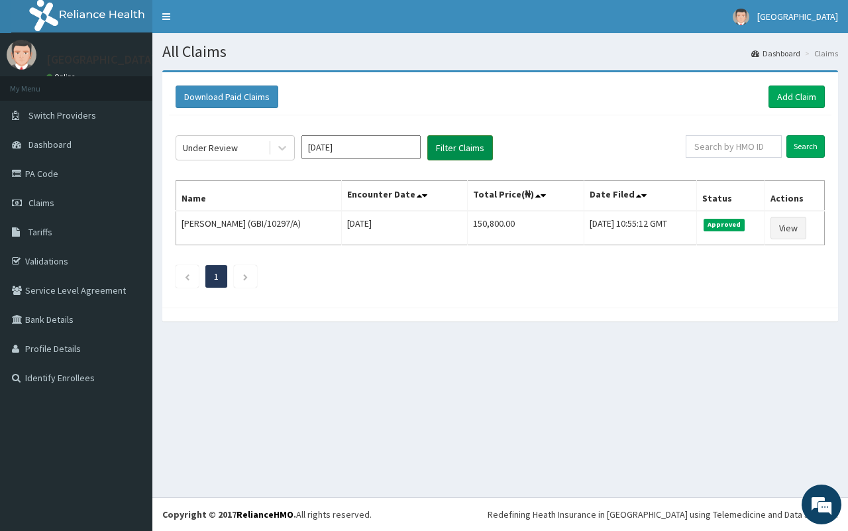
click at [468, 146] on button "Filter Claims" at bounding box center [460, 147] width 66 height 25
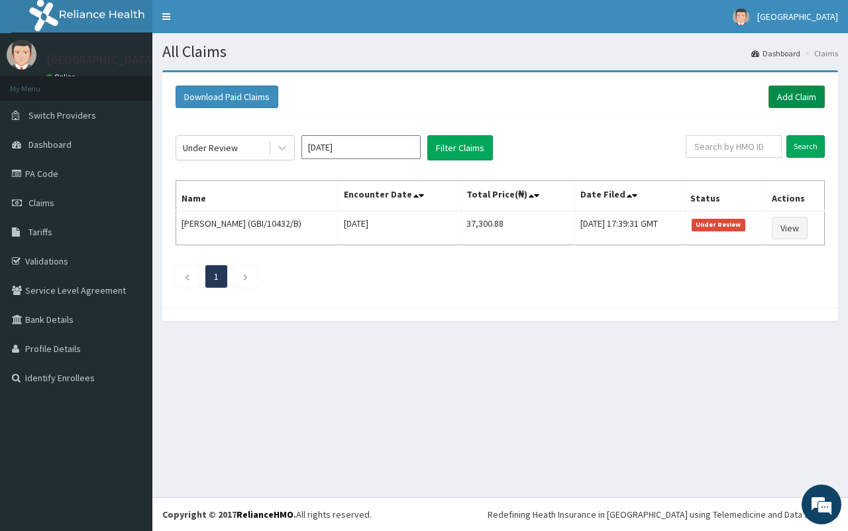
click at [780, 87] on link "Add Claim" at bounding box center [796, 96] width 56 height 23
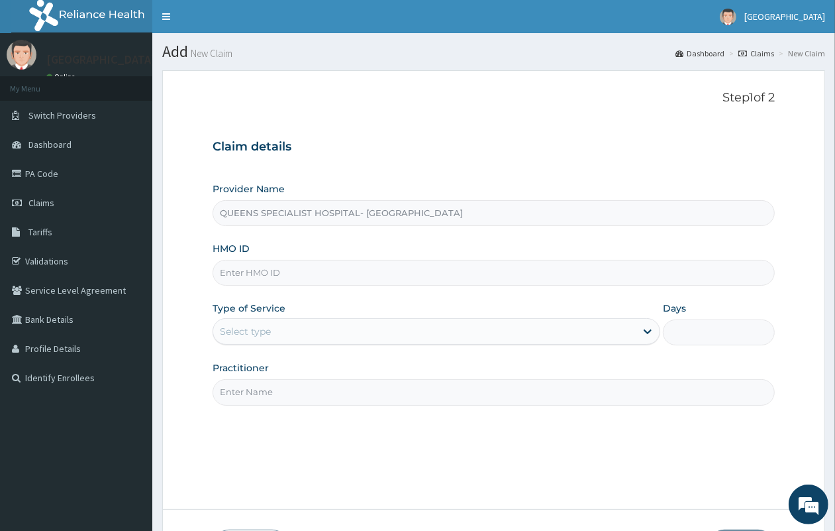
paste input "GBI/10432/E"
type input "GBI/10432/E"
click at [372, 338] on div "Select type" at bounding box center [424, 331] width 423 height 21
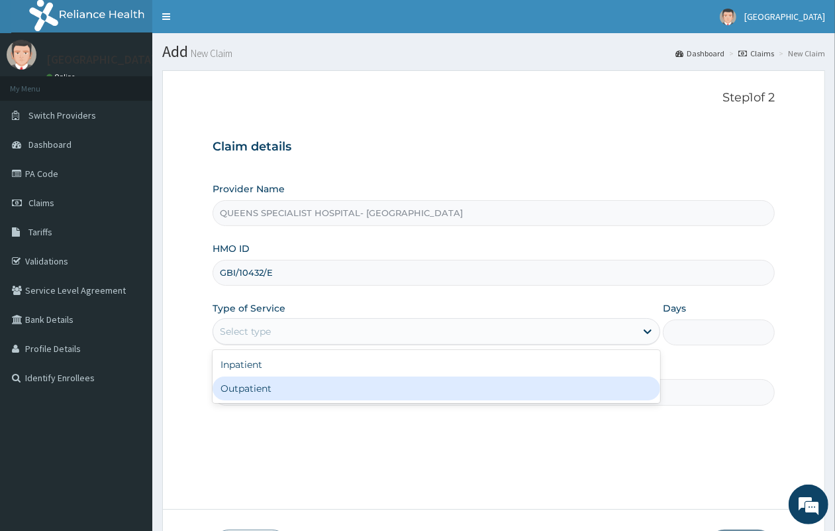
click at [364, 378] on div "Outpatient" at bounding box center [437, 388] width 448 height 24
type input "1"
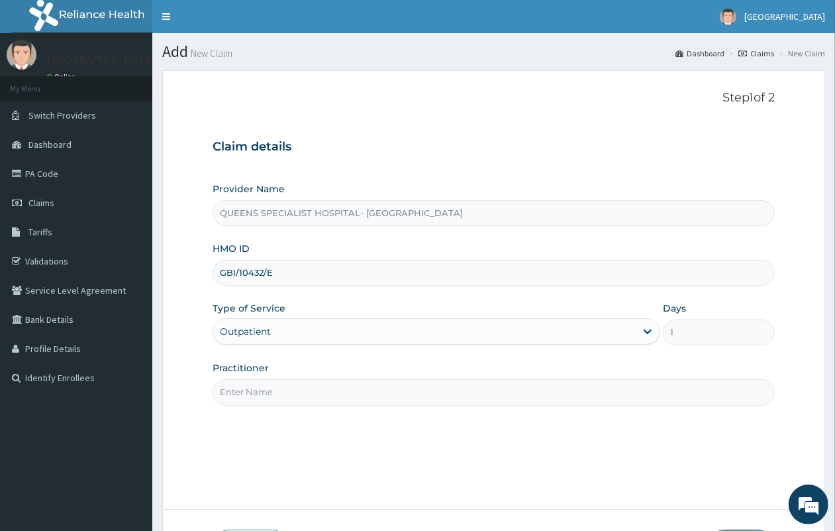
click at [356, 394] on input "Practitioner" at bounding box center [494, 392] width 562 height 26
type input "Gp"
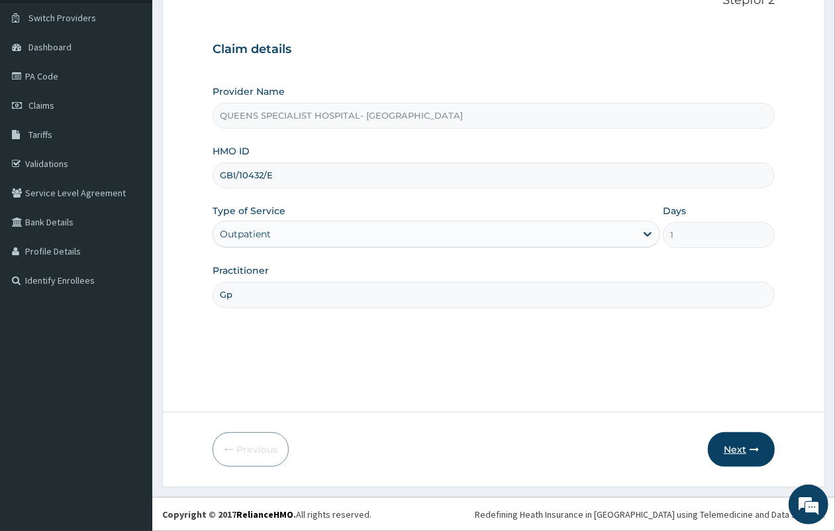
click at [729, 458] on button "Next" at bounding box center [741, 449] width 67 height 34
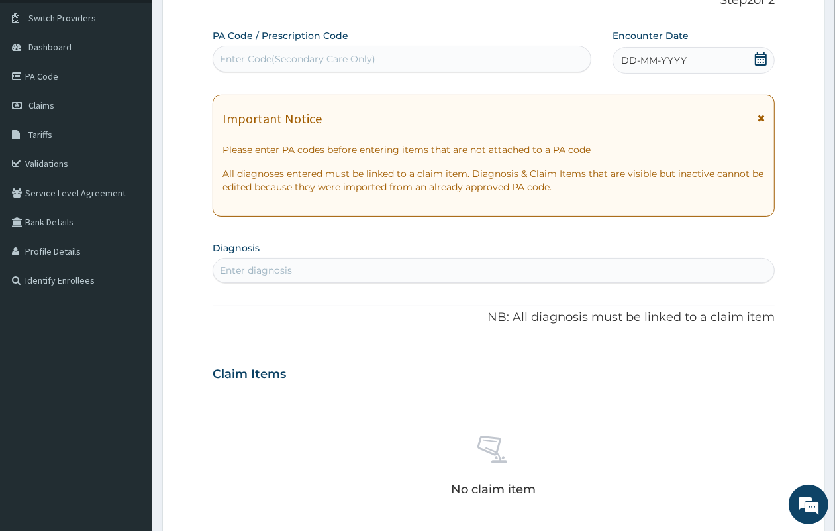
click at [319, 53] on div "Enter Code(Secondary Care Only)" at bounding box center [402, 58] width 378 height 21
type input "V"
paste input "PA/D26B42"
type input "PA/D26B42"
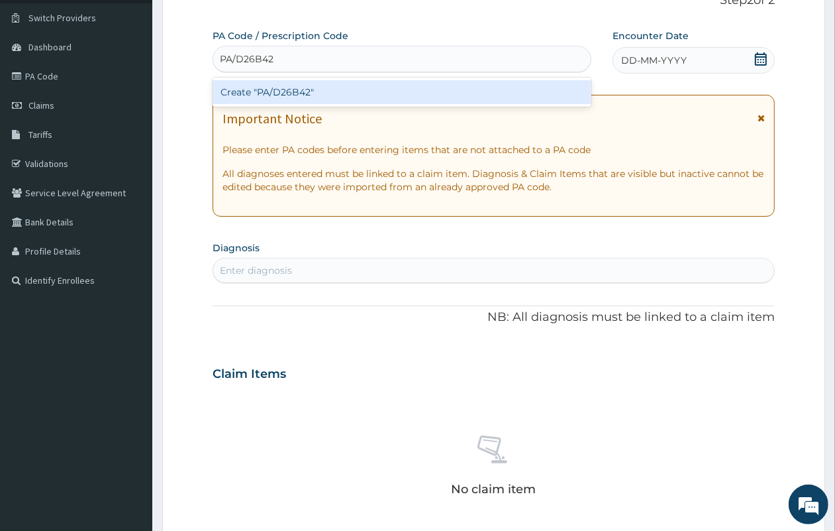
click at [313, 91] on div "Create "PA/D26B42"" at bounding box center [402, 92] width 379 height 24
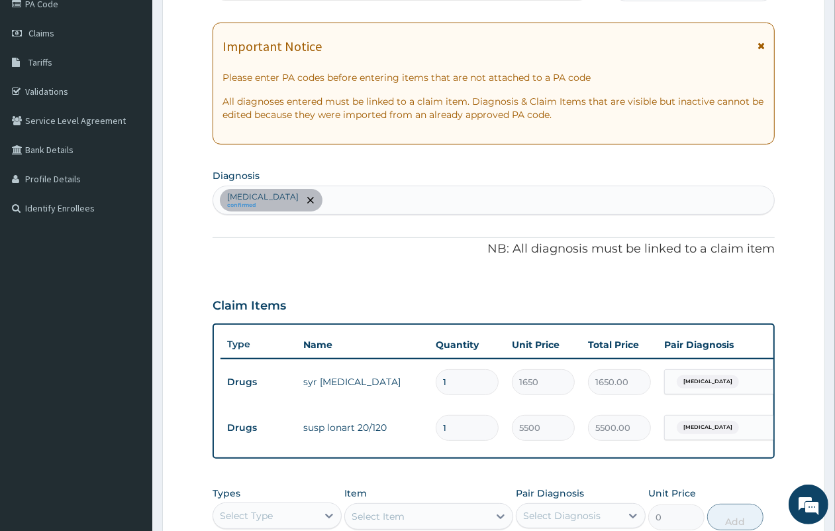
scroll to position [170, 0]
click at [401, 190] on div "Malaria confirmed" at bounding box center [493, 199] width 561 height 28
type input "UPPER RESPI"
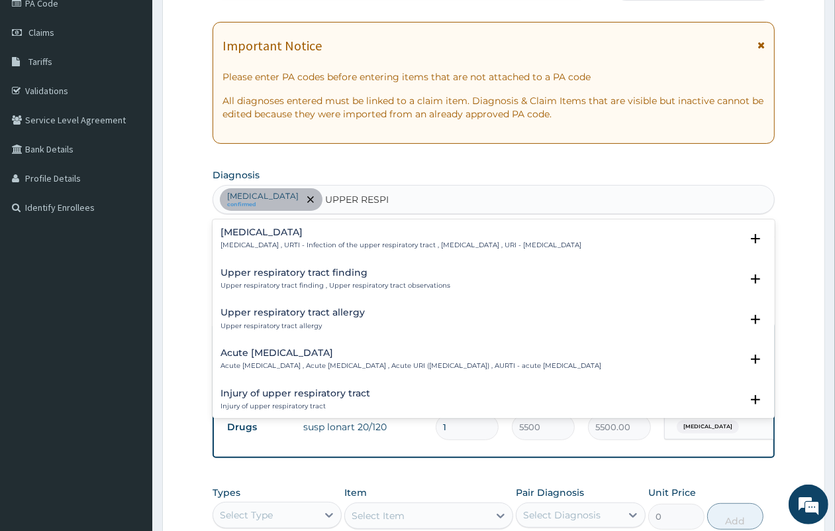
click at [295, 230] on h4 "Upper respiratory infection" at bounding box center [401, 232] width 361 height 10
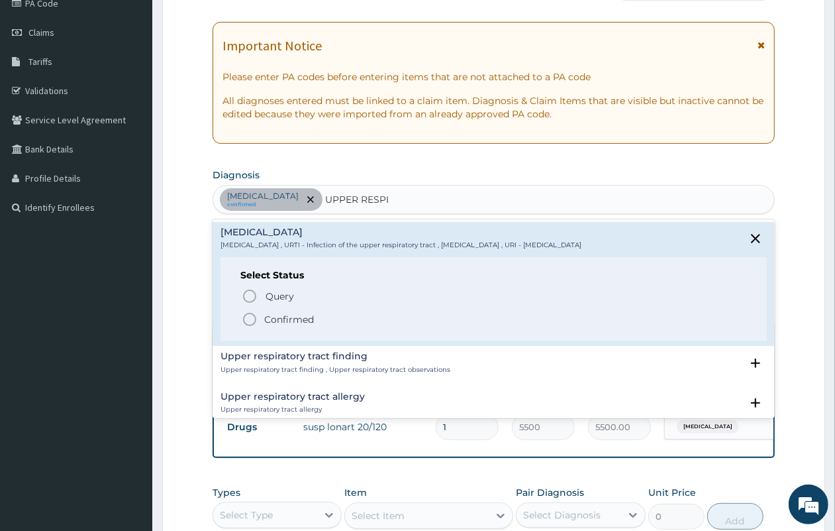
click at [291, 315] on p "Confirmed" at bounding box center [289, 319] width 50 height 13
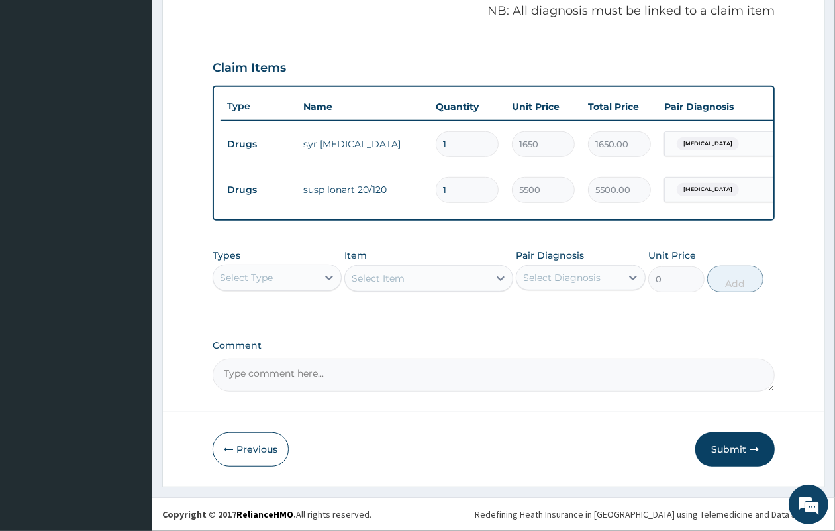
scroll to position [419, 0]
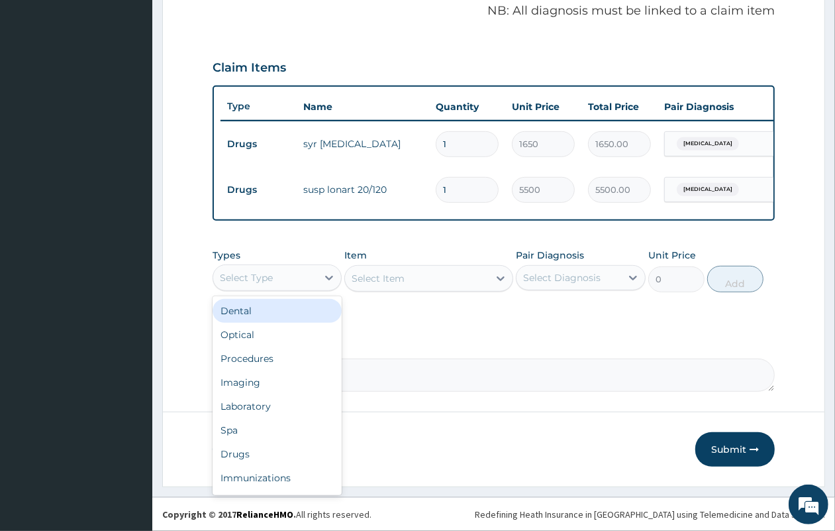
click at [296, 286] on div "Select Type" at bounding box center [265, 277] width 104 height 21
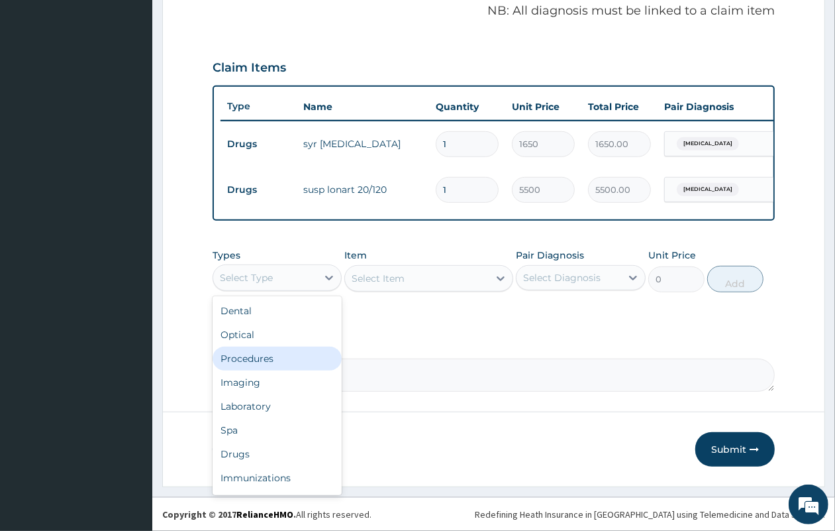
drag, startPoint x: 290, startPoint y: 358, endPoint x: 300, endPoint y: 339, distance: 21.6
click at [293, 356] on div "Procedures" at bounding box center [277, 358] width 129 height 24
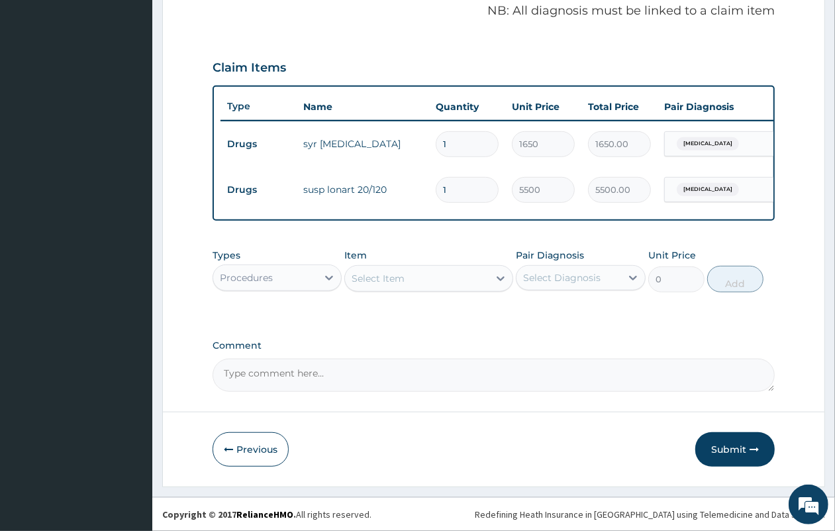
click at [386, 276] on div "Select Item" at bounding box center [378, 278] width 53 height 13
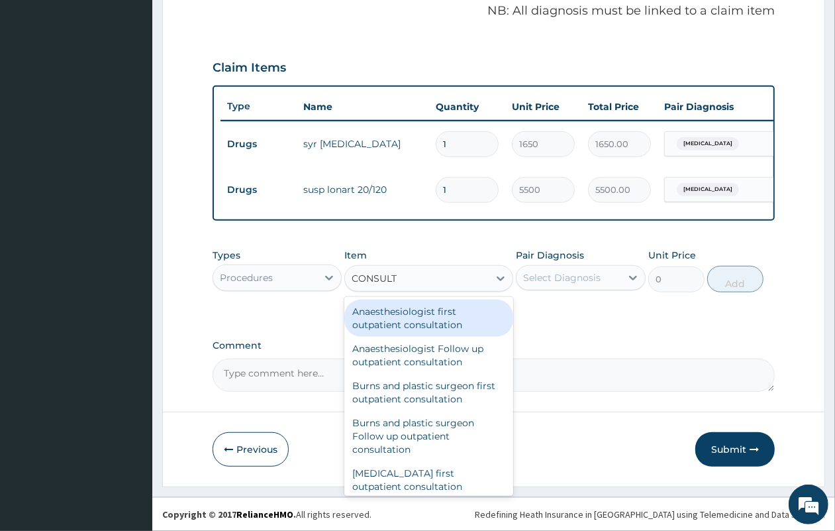
type input "CONSULTA"
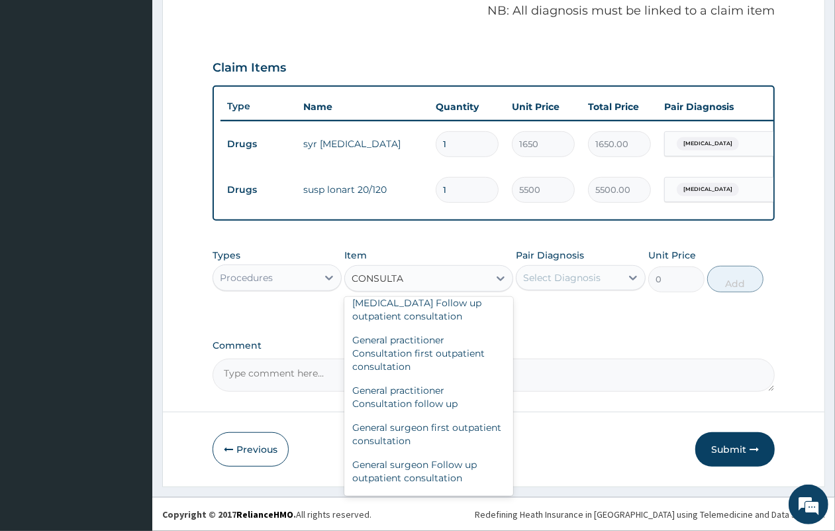
scroll to position [745, 0]
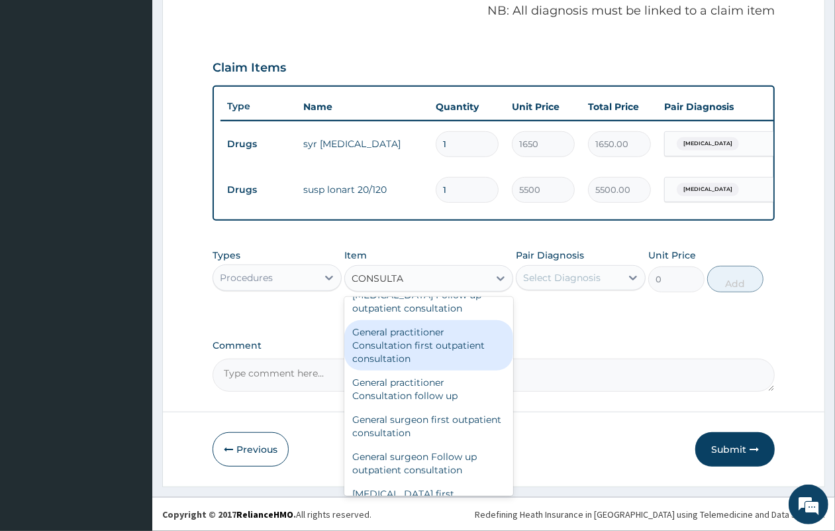
click at [421, 370] on div "General practitioner Consultation first outpatient consultation" at bounding box center [428, 345] width 169 height 50
type input "4350"
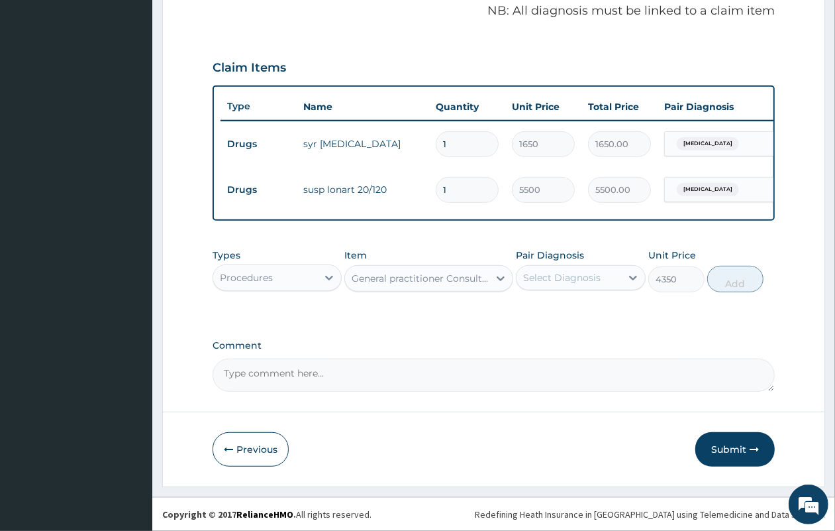
click at [540, 279] on div "Select Diagnosis" at bounding box center [562, 277] width 78 height 13
click at [554, 315] on label "[MEDICAL_DATA]" at bounding box center [579, 309] width 82 height 13
checkbox input "true"
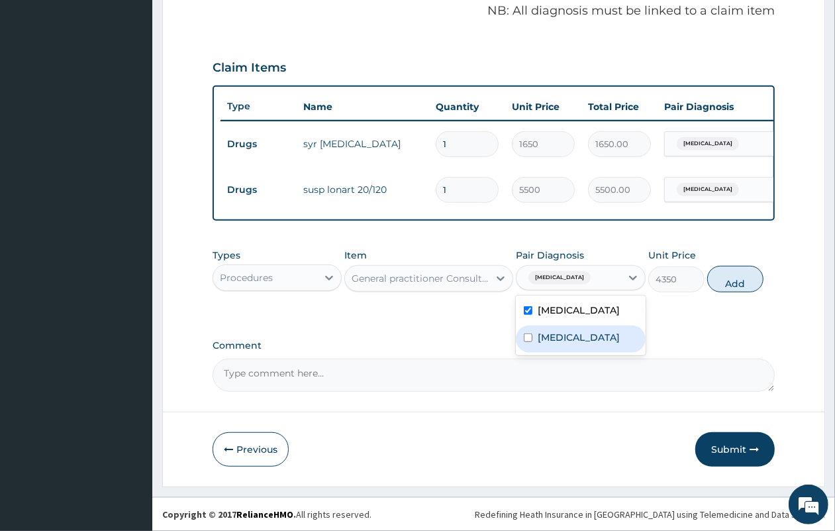
click at [558, 331] on label "[MEDICAL_DATA]" at bounding box center [579, 337] width 82 height 13
checkbox input "true"
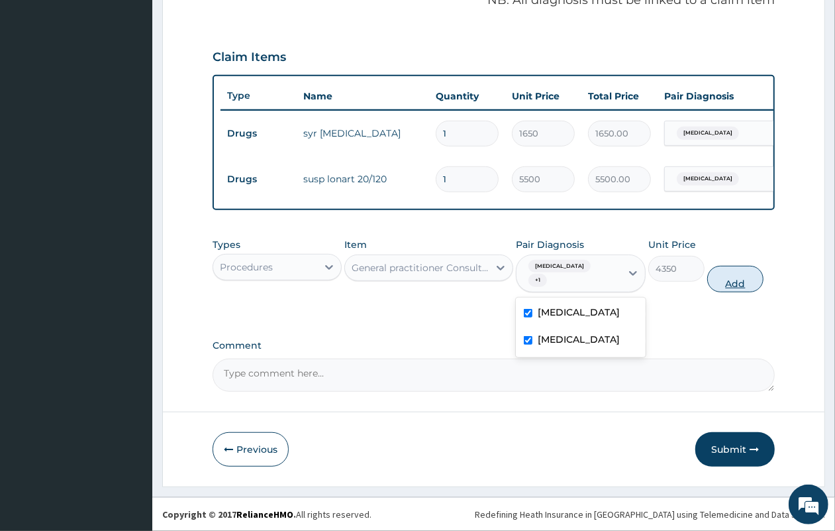
click at [747, 275] on button "Add" at bounding box center [736, 279] width 56 height 26
type input "0"
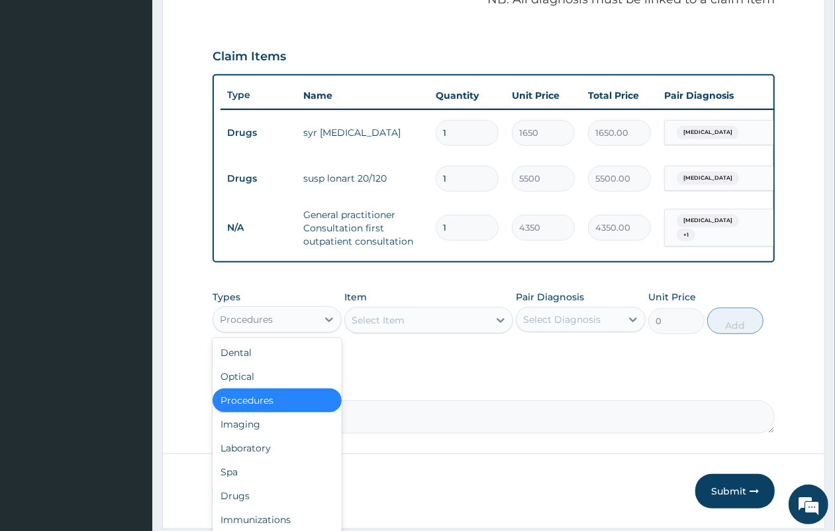
click at [260, 326] on div "Procedures" at bounding box center [246, 319] width 53 height 13
click at [282, 450] on div "Laboratory" at bounding box center [277, 448] width 129 height 24
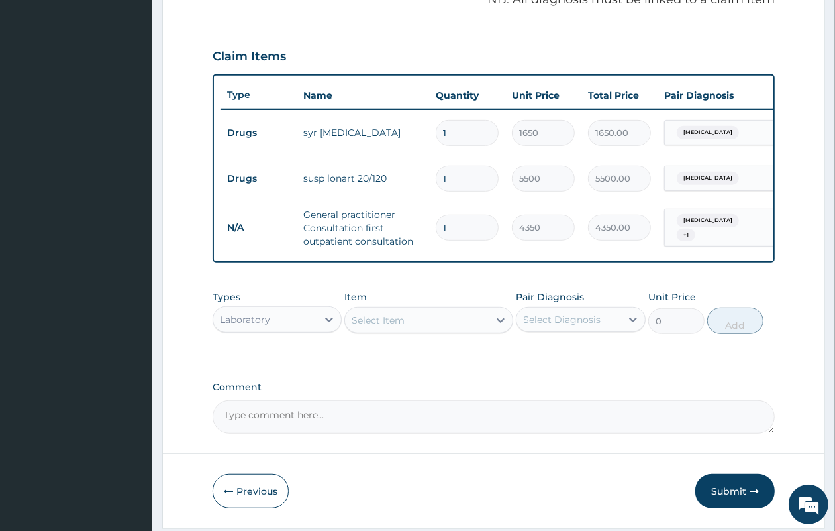
click at [437, 329] on div "Select Item" at bounding box center [417, 319] width 144 height 21
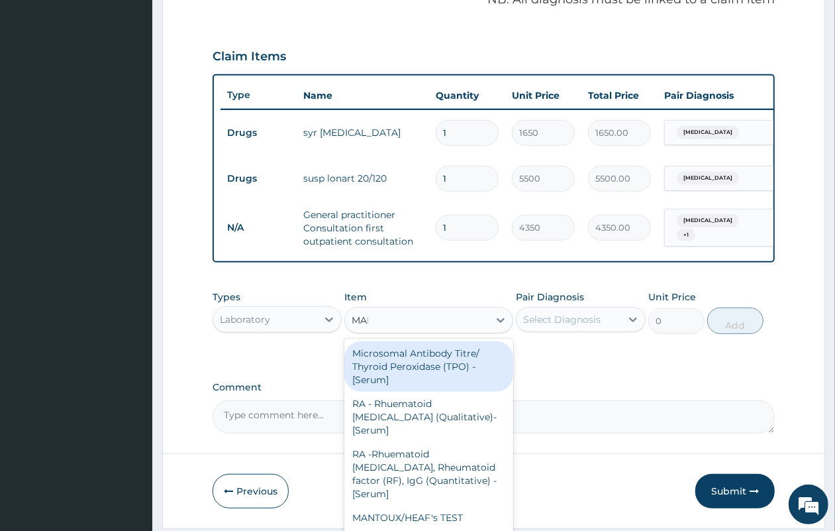
type input "MALA"
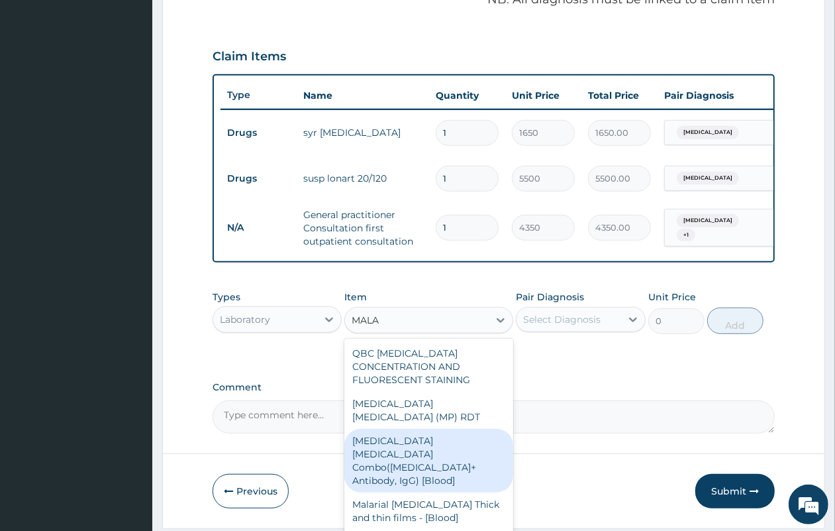
click at [501, 439] on div "[MEDICAL_DATA] [MEDICAL_DATA] Combo([MEDICAL_DATA]+ Antibody, IgG) [Blood]" at bounding box center [428, 461] width 169 height 64
type input "3600"
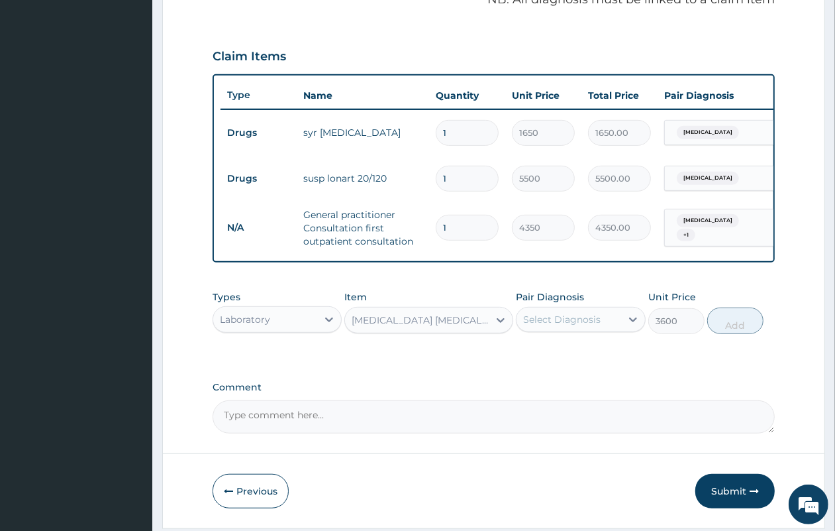
click at [540, 321] on div "Select Diagnosis" at bounding box center [569, 319] width 104 height 21
click at [541, 358] on label "[MEDICAL_DATA]" at bounding box center [579, 351] width 82 height 13
checkbox input "true"
click at [744, 334] on button "Add" at bounding box center [736, 320] width 56 height 26
type input "0"
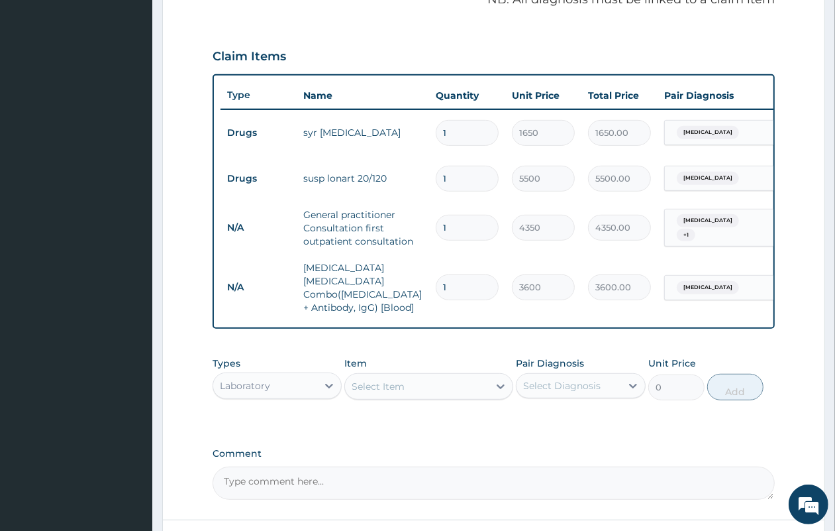
click at [394, 392] on div "Select Item" at bounding box center [417, 386] width 144 height 21
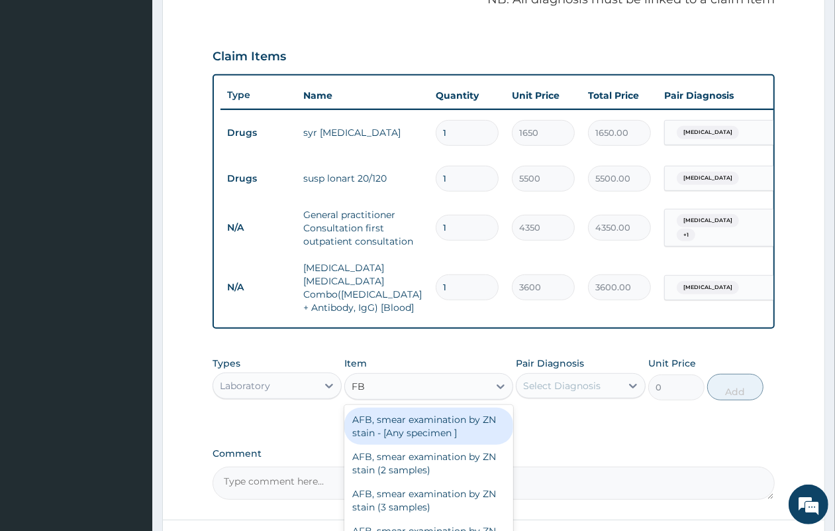
type input "FBC"
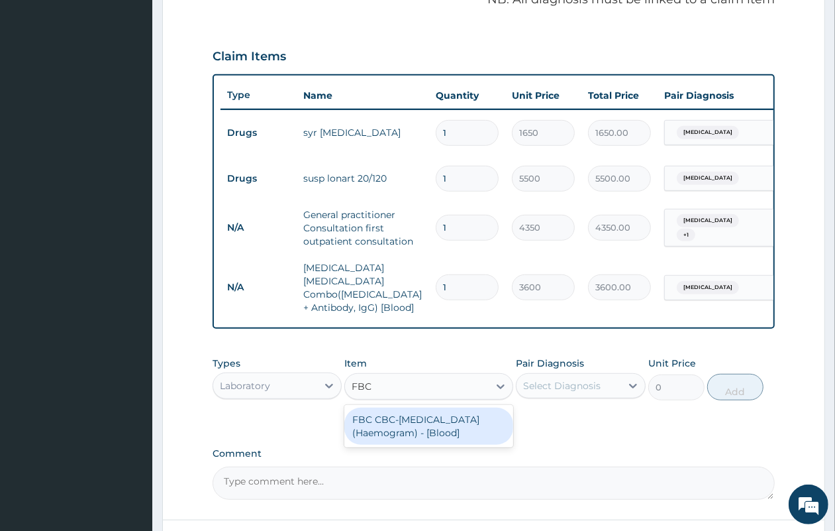
click at [412, 415] on div "FBC CBC-[MEDICAL_DATA] (Haemogram) - [Blood]" at bounding box center [428, 425] width 169 height 37
type input "5400"
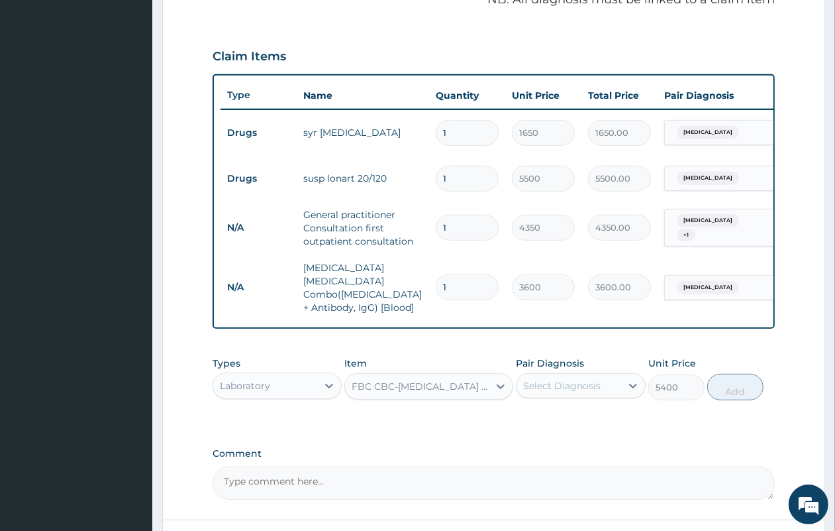
click at [545, 388] on div "Select Diagnosis" at bounding box center [562, 385] width 78 height 13
click at [548, 416] on label "[MEDICAL_DATA]" at bounding box center [579, 417] width 82 height 13
checkbox input "true"
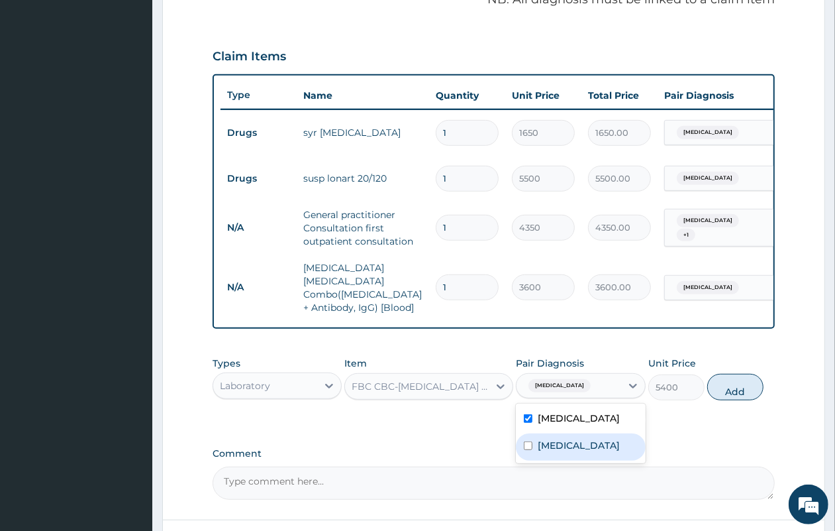
click at [560, 449] on label "[MEDICAL_DATA]" at bounding box center [579, 445] width 82 height 13
checkbox input "true"
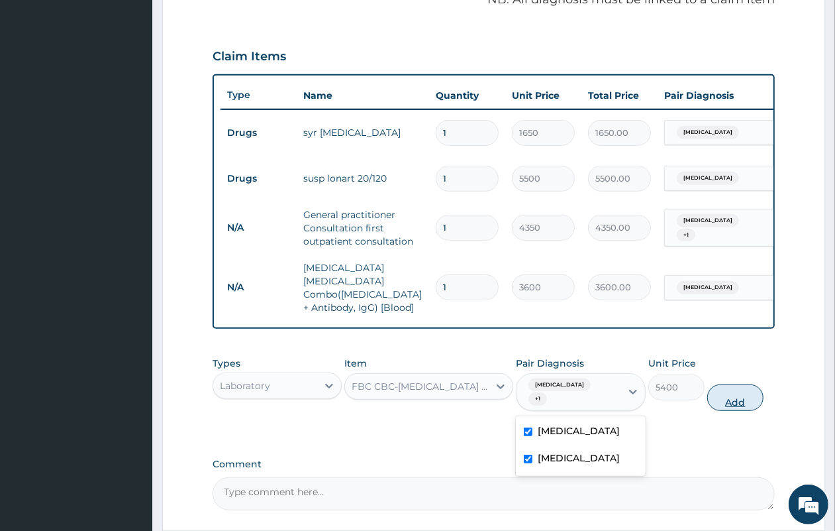
click at [742, 388] on button "Add" at bounding box center [736, 397] width 56 height 26
type input "0"
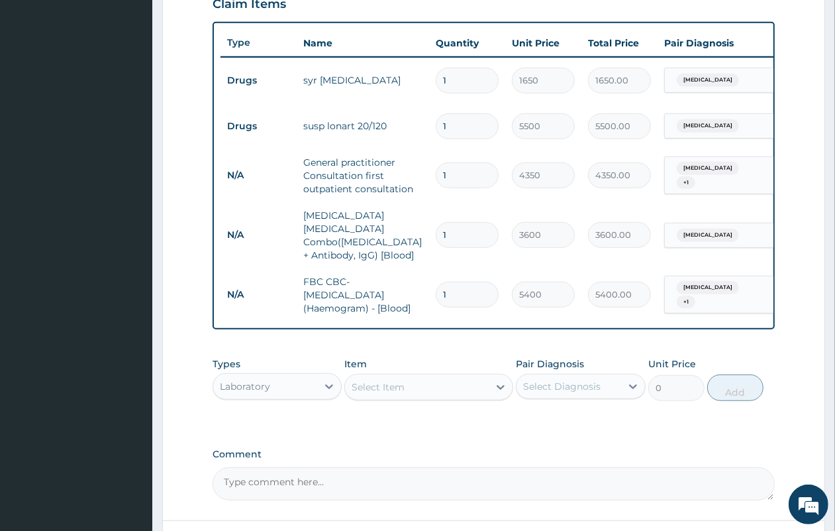
scroll to position [495, 0]
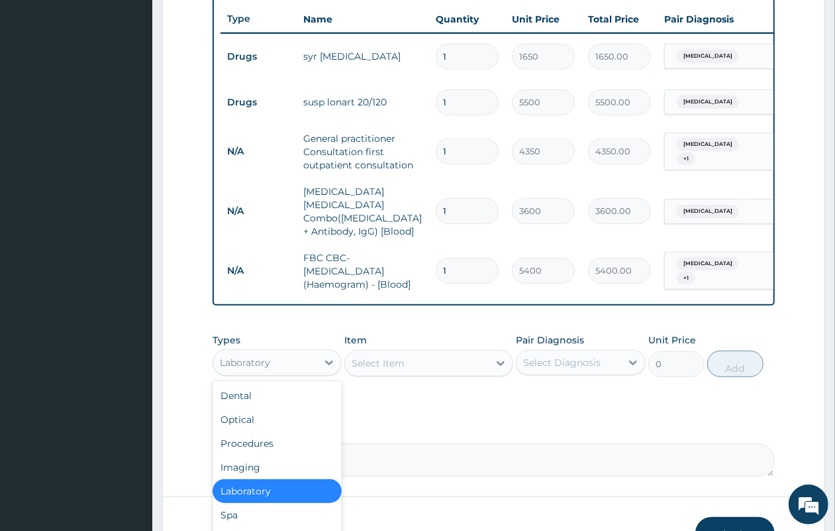
click at [272, 358] on div "Laboratory" at bounding box center [265, 362] width 104 height 21
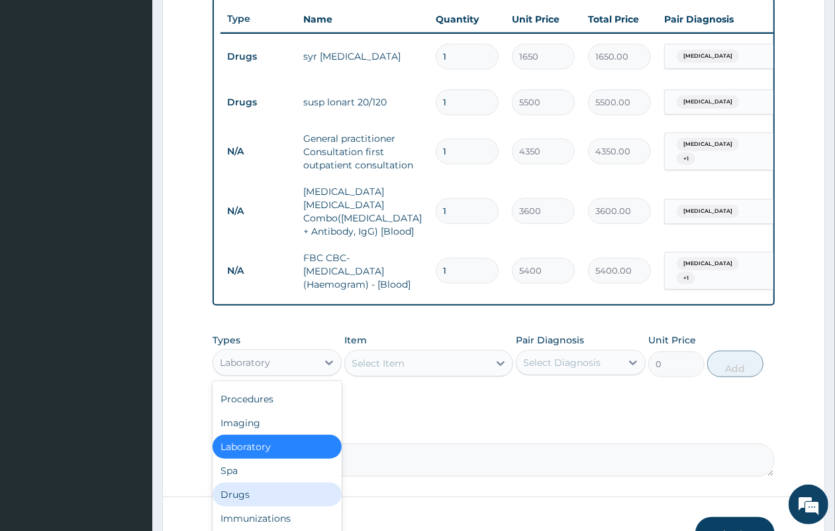
click at [290, 487] on div "Drugs" at bounding box center [277, 494] width 129 height 24
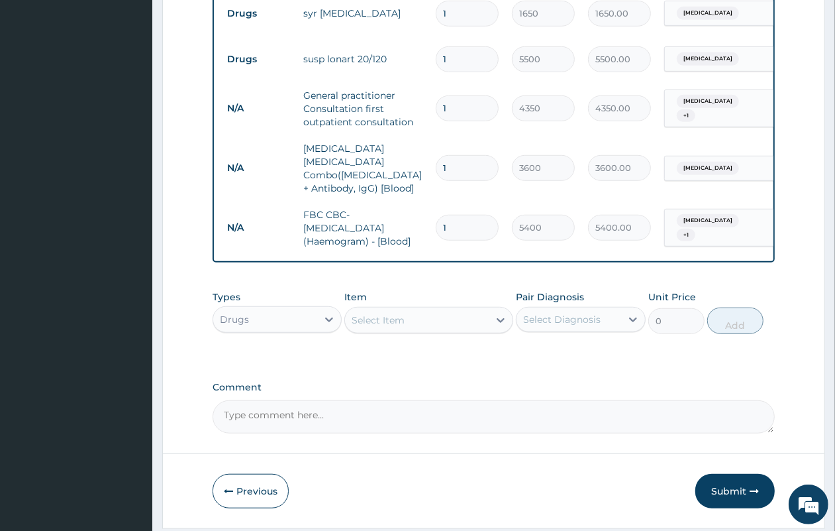
scroll to position [578, 0]
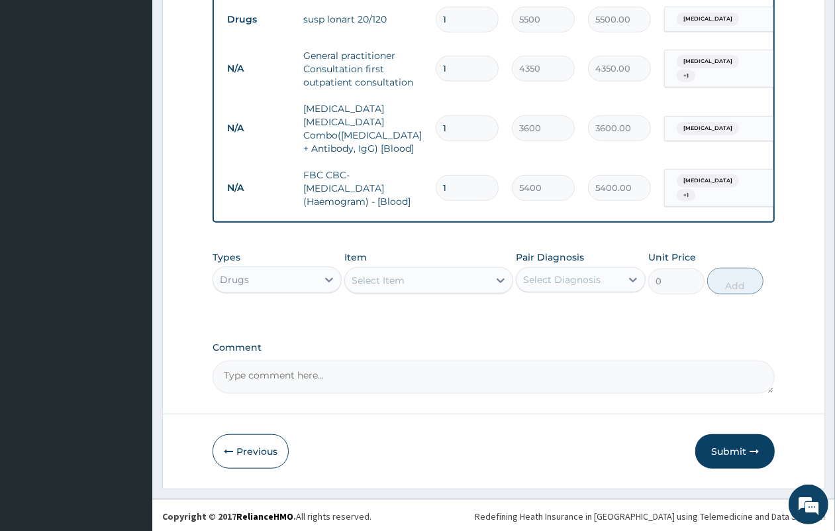
click at [422, 275] on div "Select Item" at bounding box center [417, 280] width 144 height 21
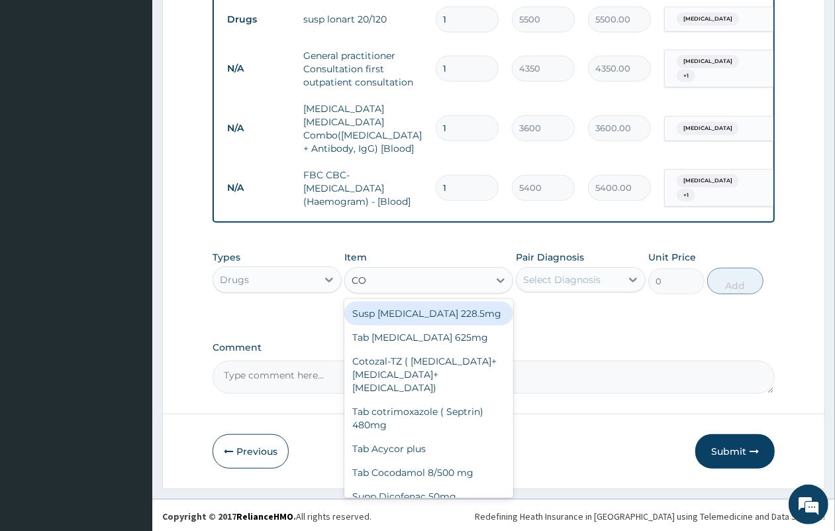
type input "COU"
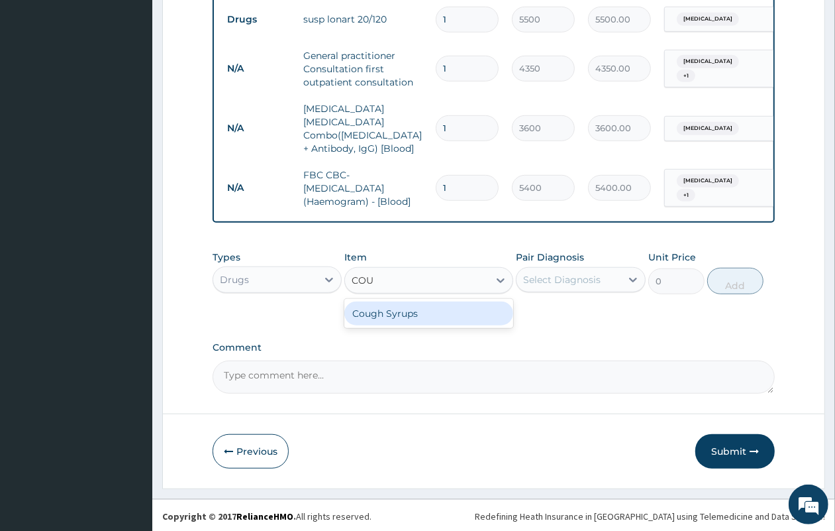
click at [422, 305] on div "Cough Syrups" at bounding box center [428, 313] width 169 height 24
type input "2200"
click at [537, 276] on div "Select Diagnosis" at bounding box center [562, 279] width 78 height 13
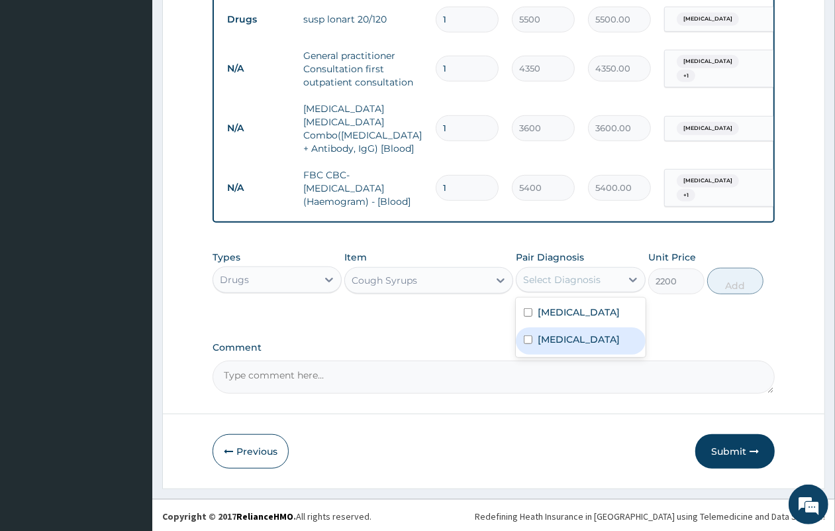
drag, startPoint x: 547, startPoint y: 348, endPoint x: 527, endPoint y: 344, distance: 20.1
click at [548, 346] on label "[MEDICAL_DATA]" at bounding box center [579, 339] width 82 height 13
checkbox input "true"
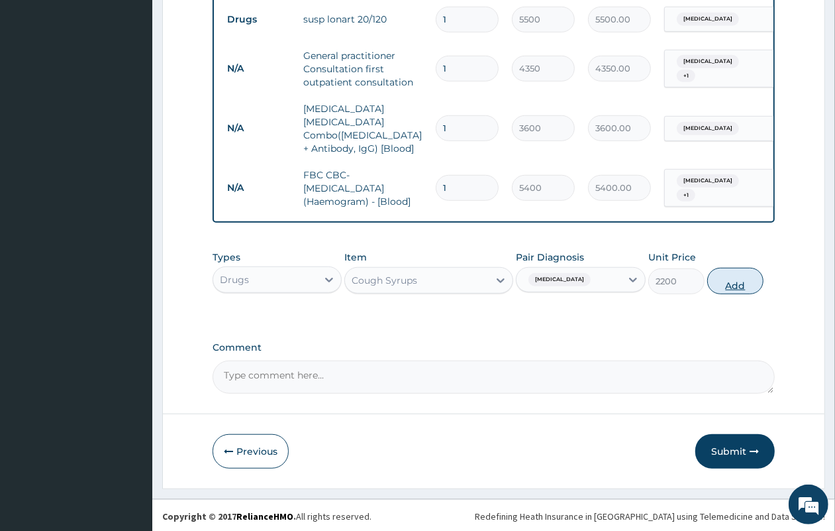
click at [731, 273] on button "Add" at bounding box center [736, 281] width 56 height 26
type input "0"
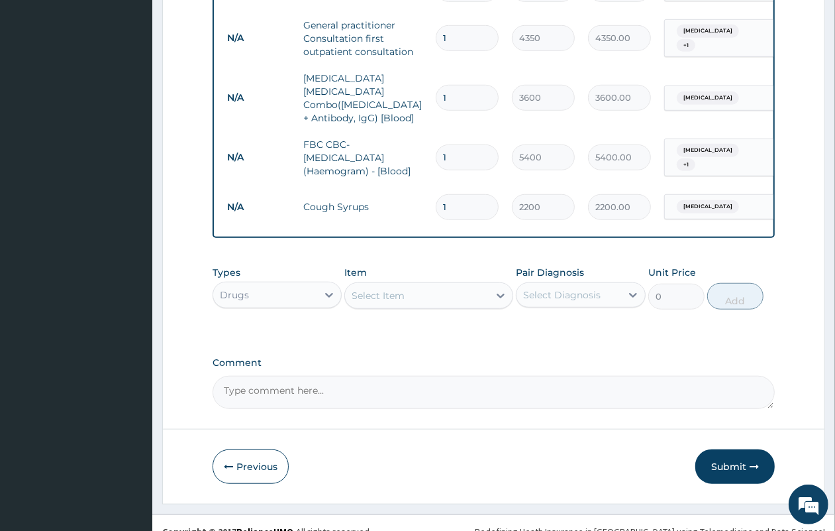
scroll to position [624, 0]
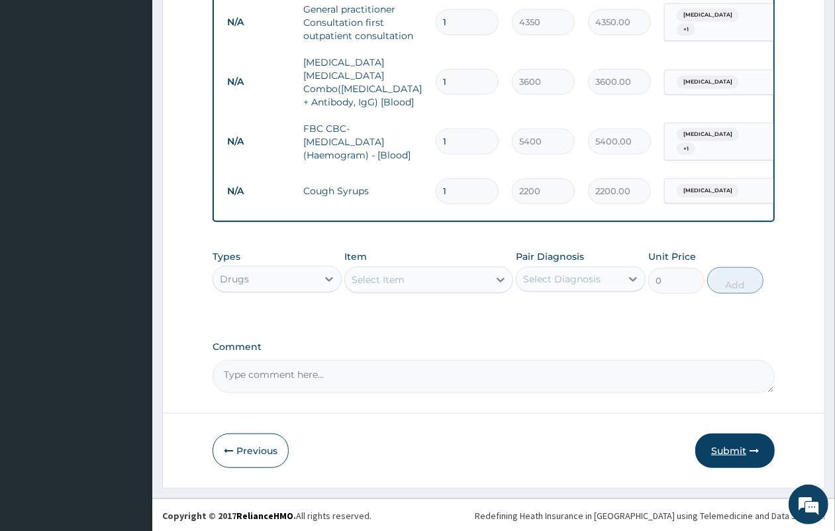
click at [734, 442] on button "Submit" at bounding box center [735, 450] width 79 height 34
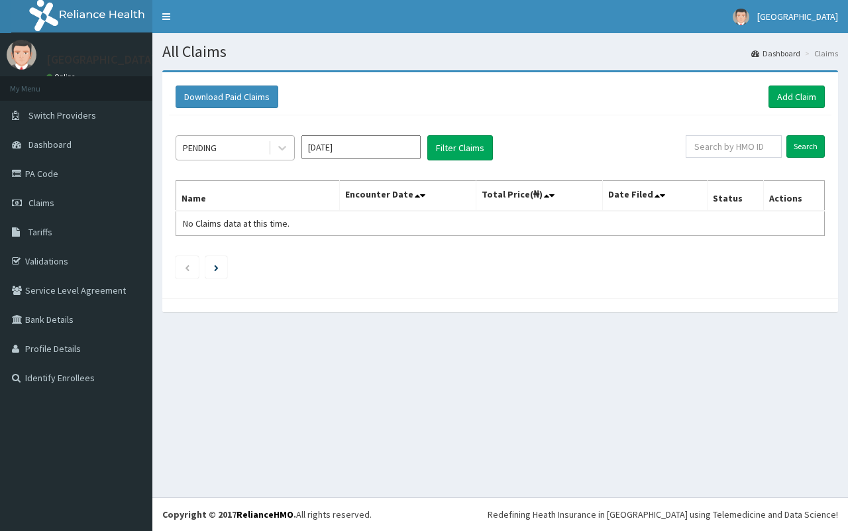
click at [246, 158] on div "PENDING" at bounding box center [222, 147] width 92 height 21
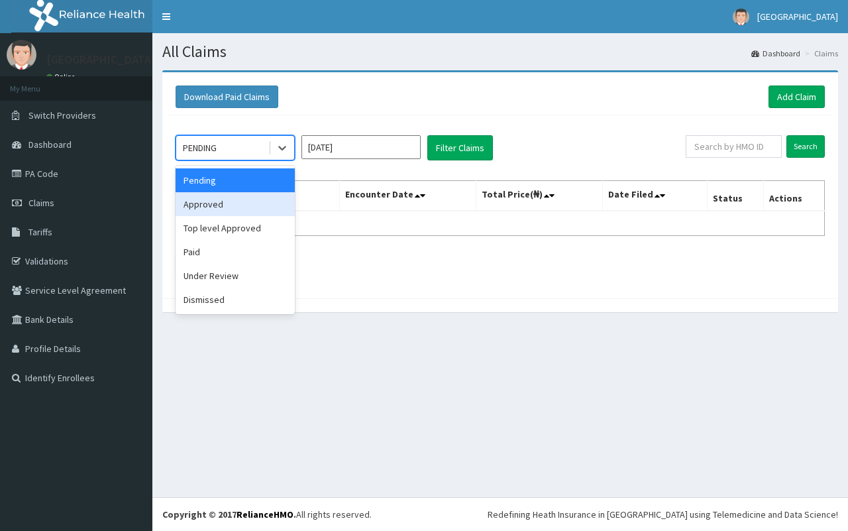
click at [244, 200] on div "Approved" at bounding box center [235, 204] width 119 height 24
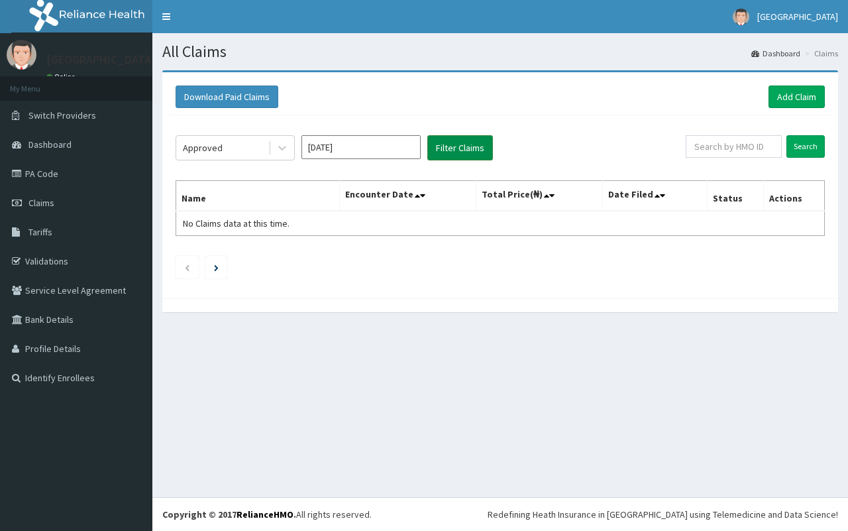
click at [474, 137] on button "Filter Claims" at bounding box center [460, 147] width 66 height 25
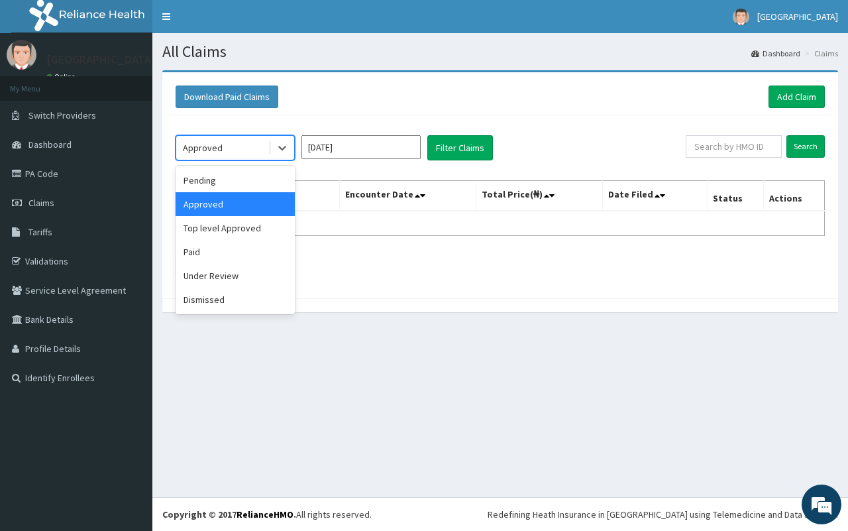
click at [238, 147] on div "Approved" at bounding box center [222, 147] width 92 height 21
click at [235, 279] on div "Under Review" at bounding box center [235, 276] width 119 height 24
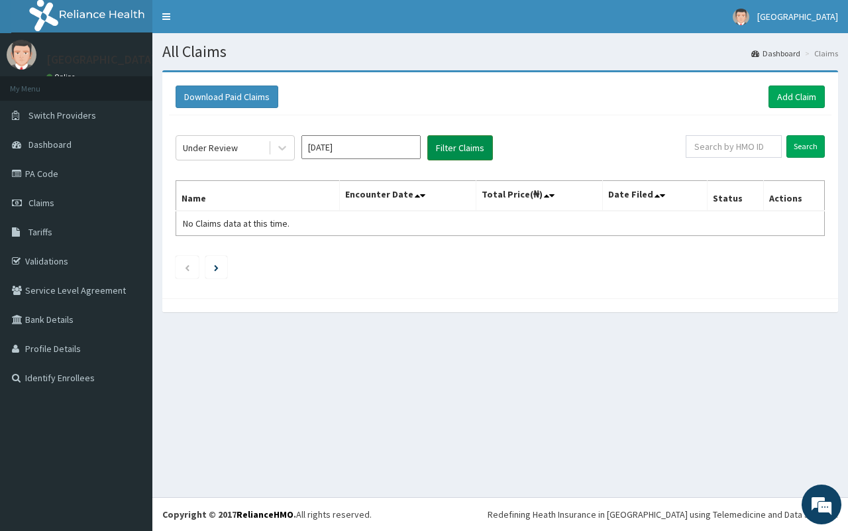
click at [466, 144] on button "Filter Claims" at bounding box center [460, 147] width 66 height 25
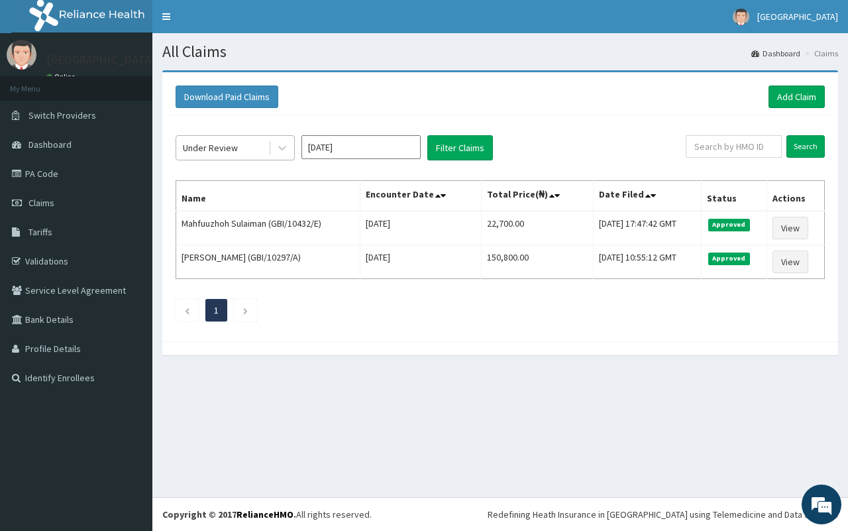
click at [224, 156] on div "Under Review" at bounding box center [222, 147] width 92 height 21
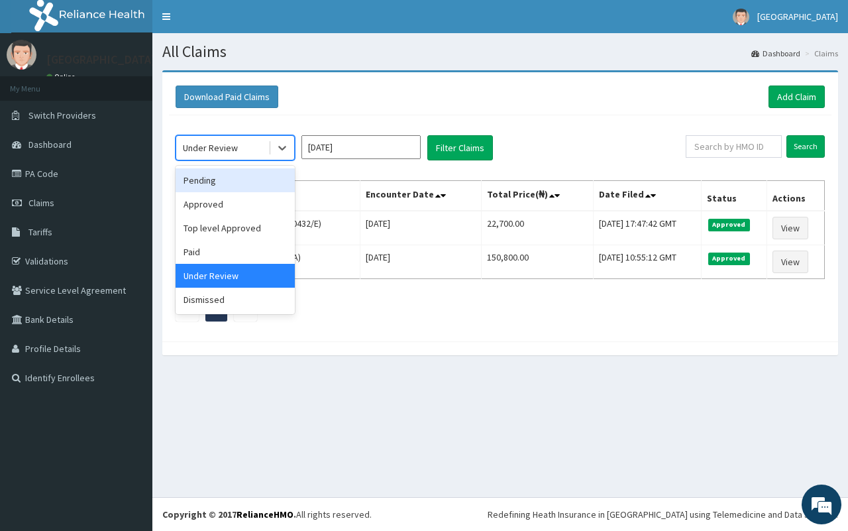
click at [222, 172] on div "Pending" at bounding box center [235, 180] width 119 height 24
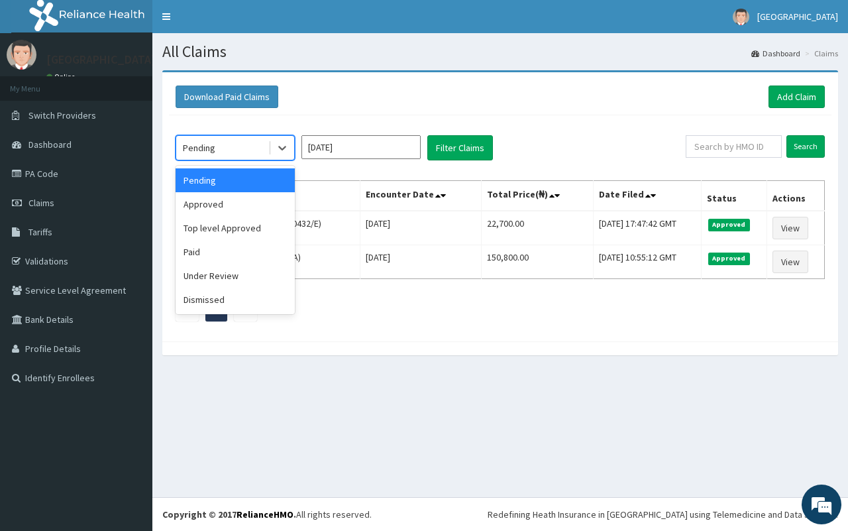
click at [233, 154] on div "Pending" at bounding box center [222, 147] width 92 height 21
click at [250, 276] on div "Under Review" at bounding box center [235, 276] width 119 height 24
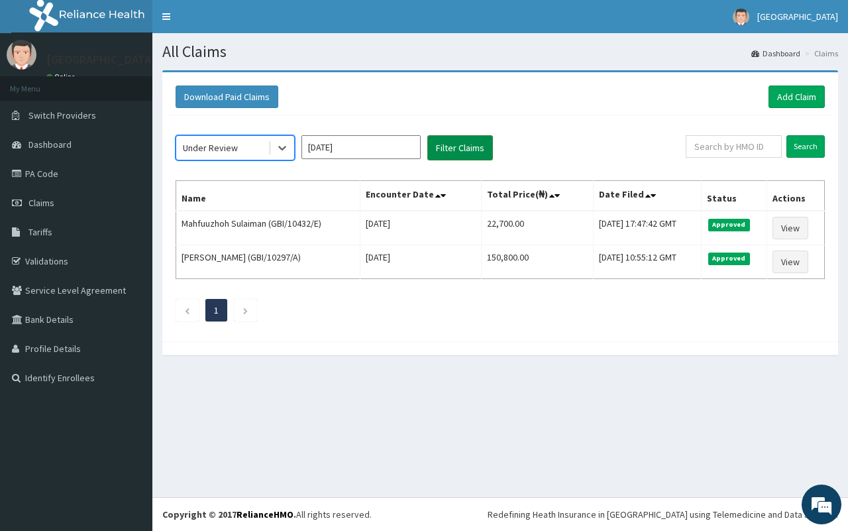
click at [437, 152] on button "Filter Claims" at bounding box center [460, 147] width 66 height 25
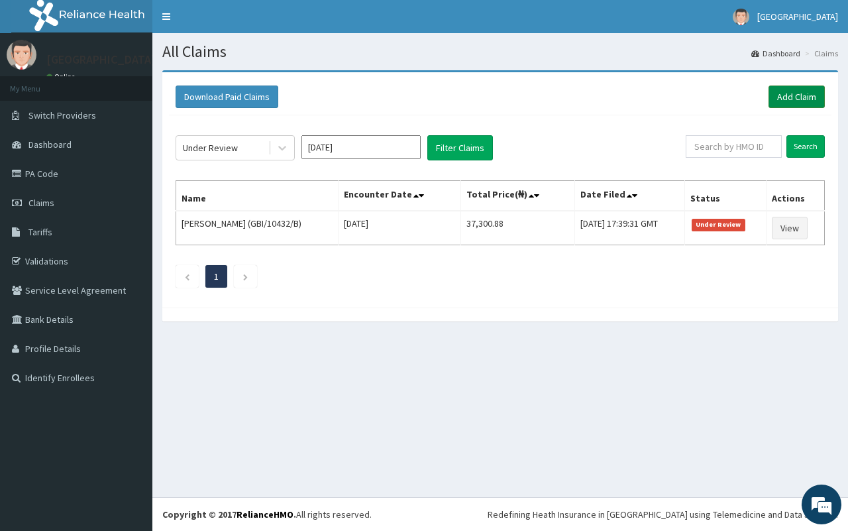
click at [797, 97] on link "Add Claim" at bounding box center [796, 96] width 56 height 23
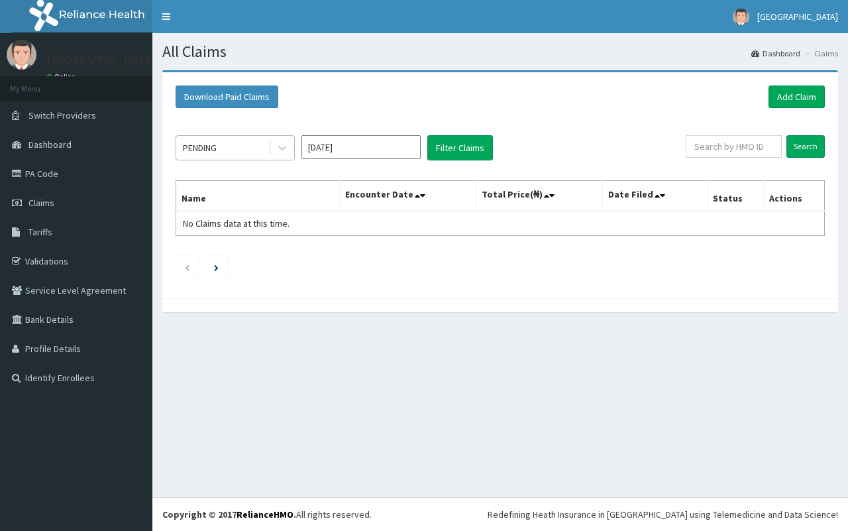
click at [233, 146] on div "PENDING" at bounding box center [222, 147] width 92 height 21
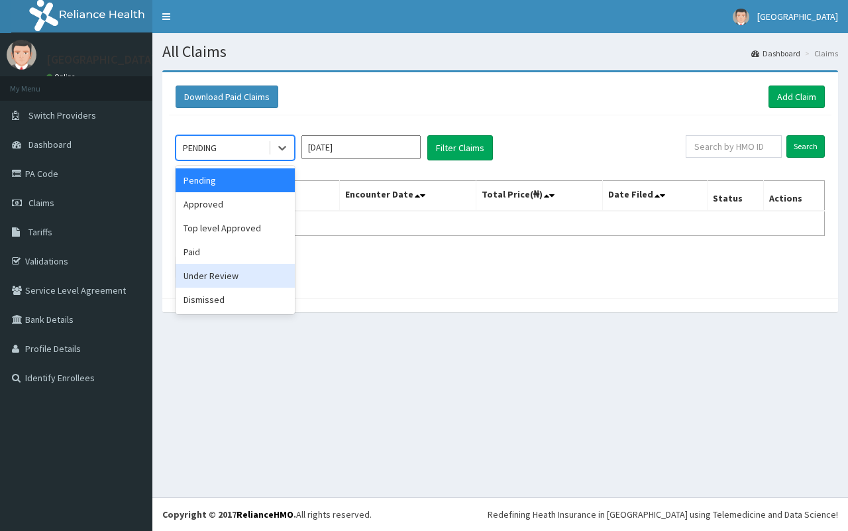
click at [242, 270] on div "Under Review" at bounding box center [235, 276] width 119 height 24
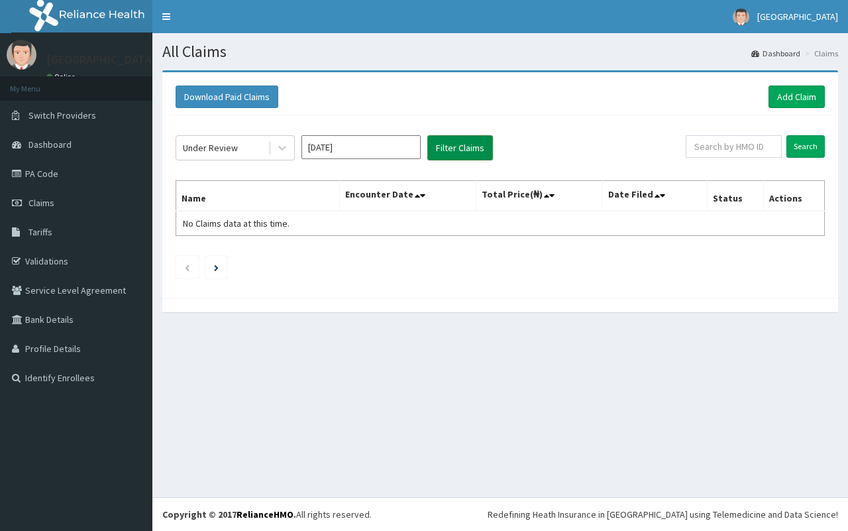
click at [444, 151] on button "Filter Claims" at bounding box center [460, 147] width 66 height 25
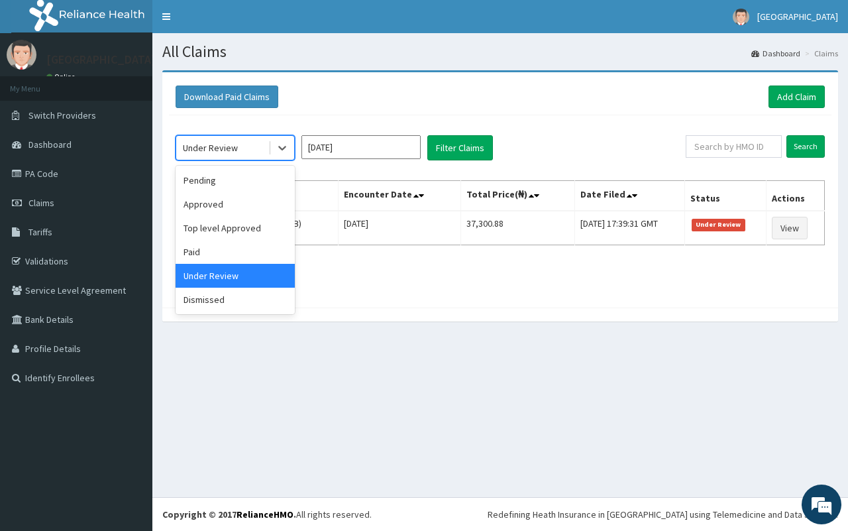
click at [246, 148] on div "Under Review" at bounding box center [222, 147] width 92 height 21
click at [240, 199] on div "Approved" at bounding box center [235, 204] width 119 height 24
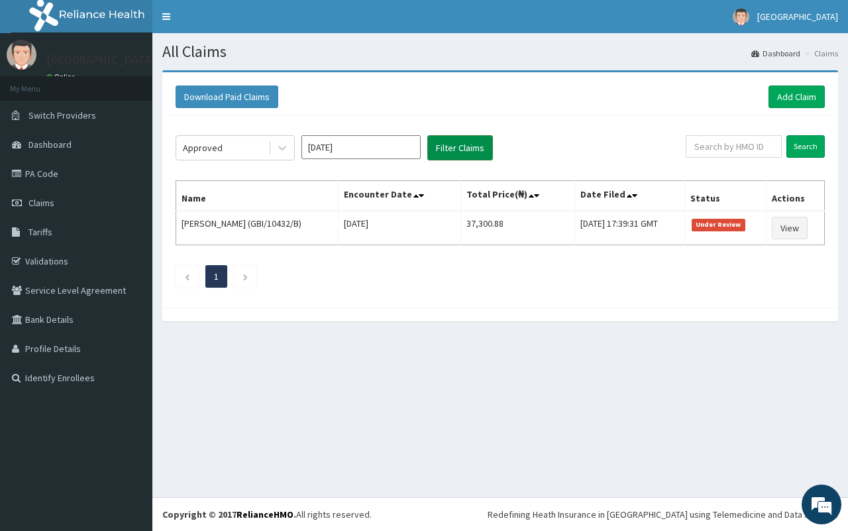
click at [447, 150] on button "Filter Claims" at bounding box center [460, 147] width 66 height 25
click at [458, 142] on button "Filter Claims" at bounding box center [460, 147] width 66 height 25
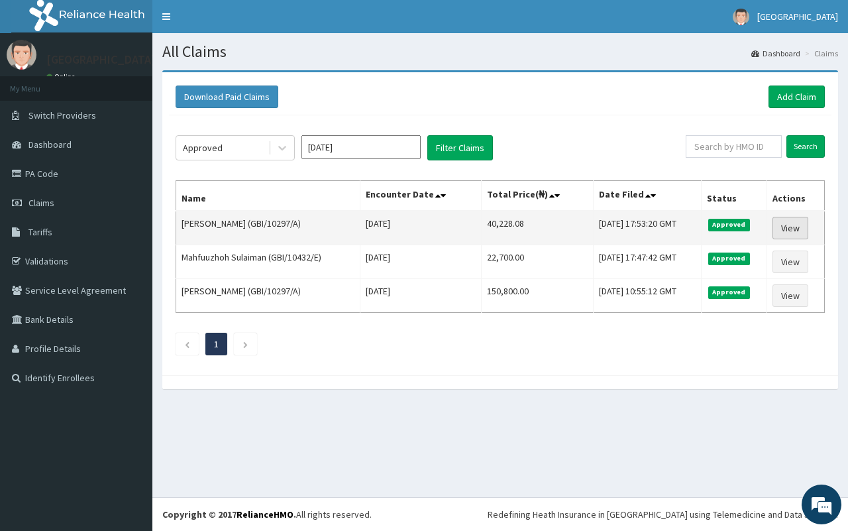
click at [790, 229] on link "View" at bounding box center [790, 228] width 36 height 23
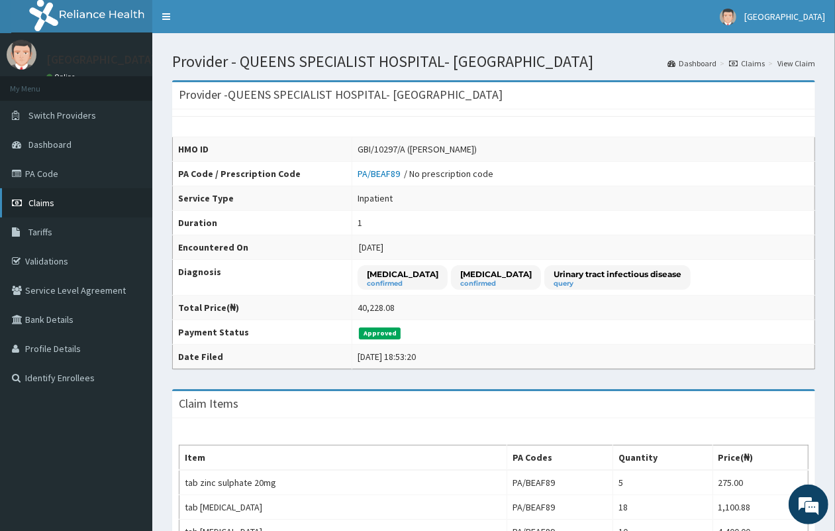
click at [87, 203] on link "Claims" at bounding box center [76, 202] width 152 height 29
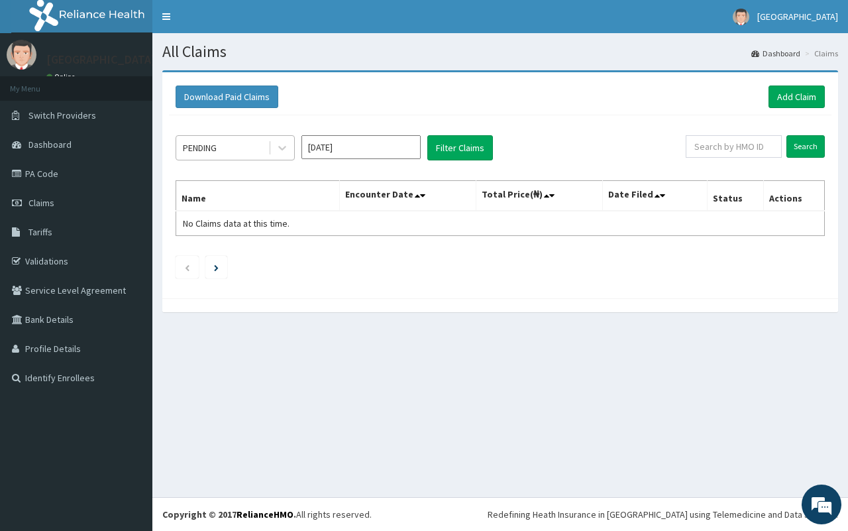
click at [209, 154] on div "PENDING" at bounding box center [200, 147] width 34 height 13
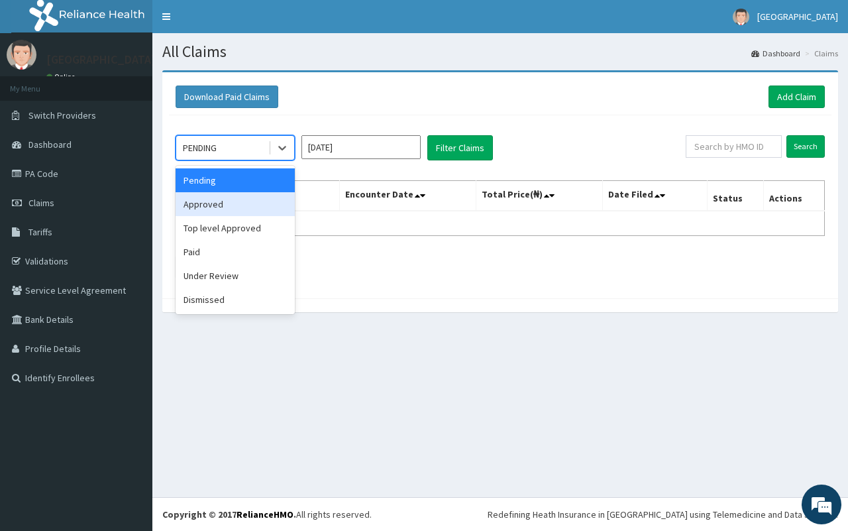
click at [209, 200] on div "Approved" at bounding box center [235, 204] width 119 height 24
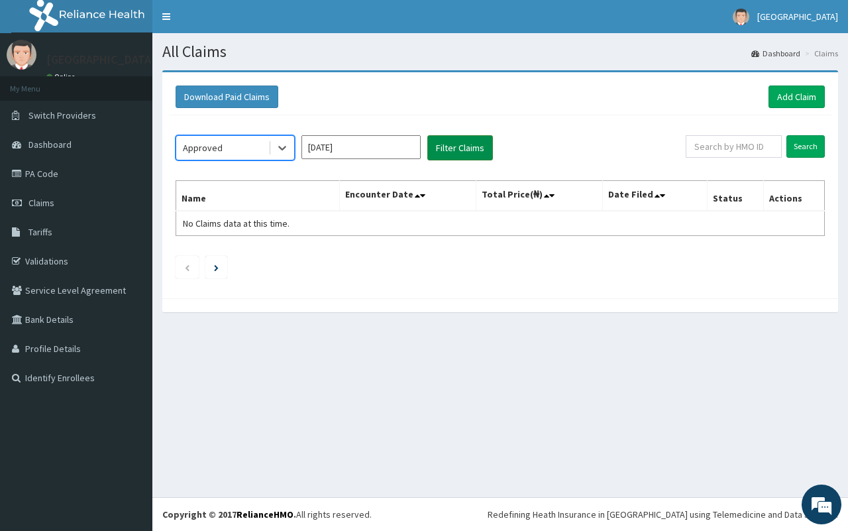
click at [469, 150] on button "Filter Claims" at bounding box center [460, 147] width 66 height 25
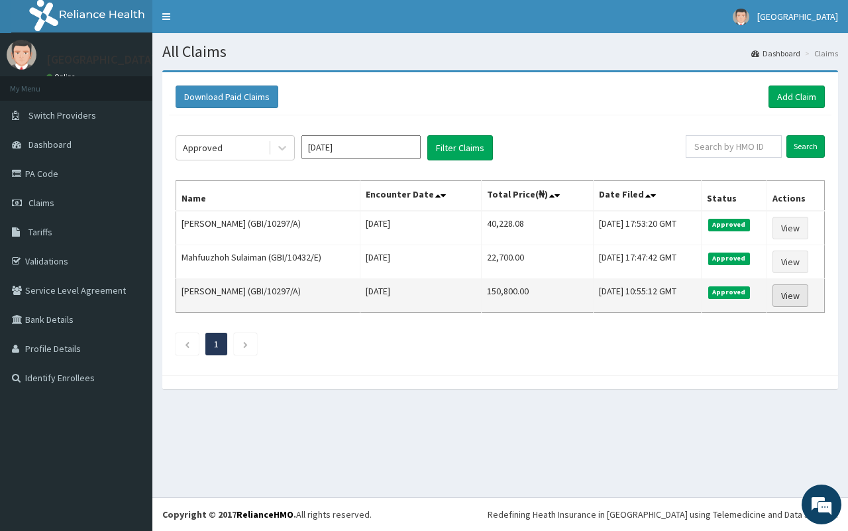
click at [806, 297] on link "View" at bounding box center [790, 295] width 36 height 23
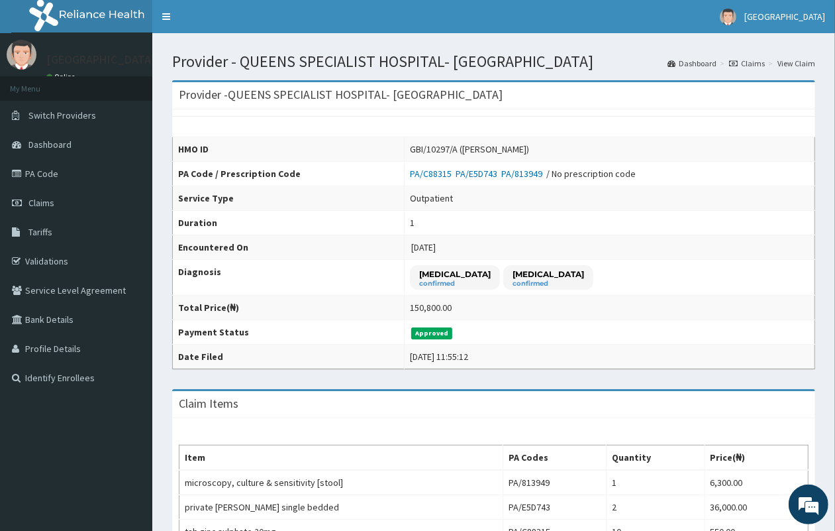
click at [762, 60] on link "Claims" at bounding box center [747, 63] width 36 height 11
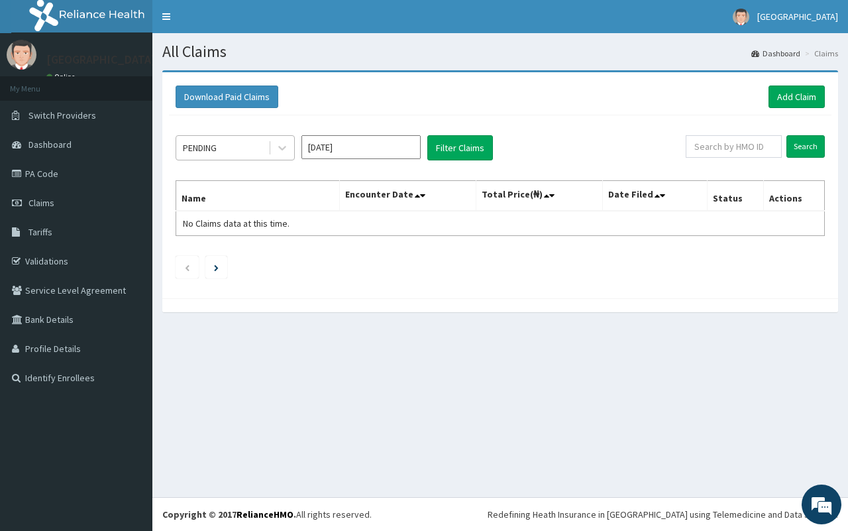
click at [217, 144] on div "PENDING" at bounding box center [200, 147] width 34 height 13
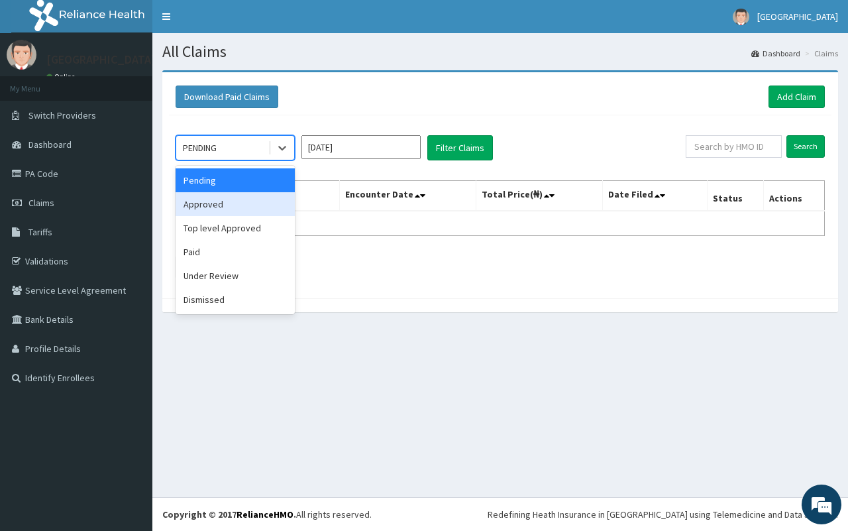
click at [225, 204] on div "Approved" at bounding box center [235, 204] width 119 height 24
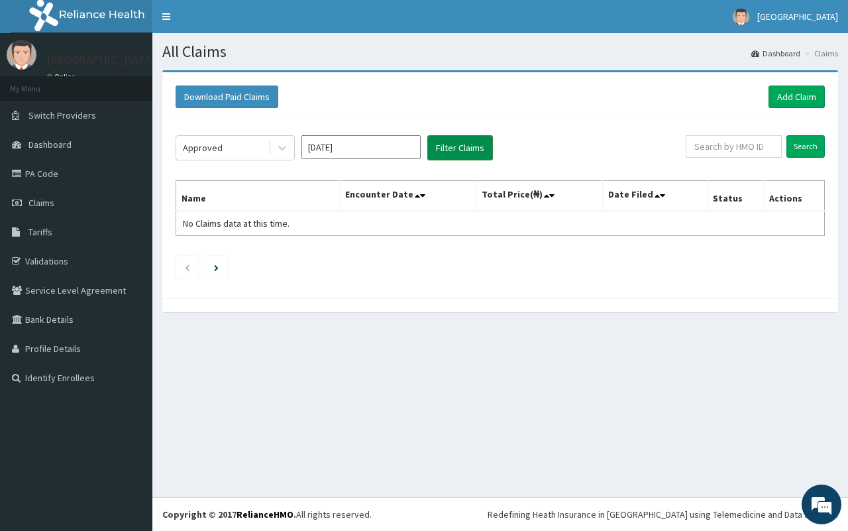
click at [469, 148] on button "Filter Claims" at bounding box center [460, 147] width 66 height 25
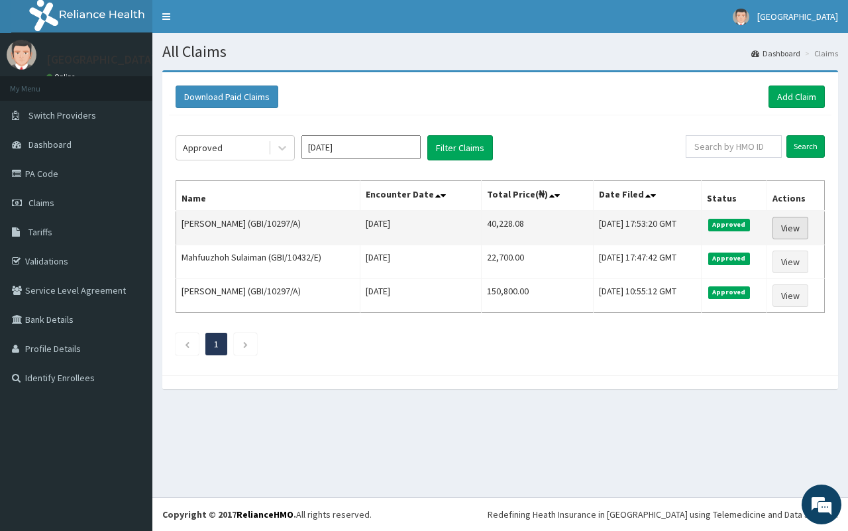
click at [786, 230] on link "View" at bounding box center [790, 228] width 36 height 23
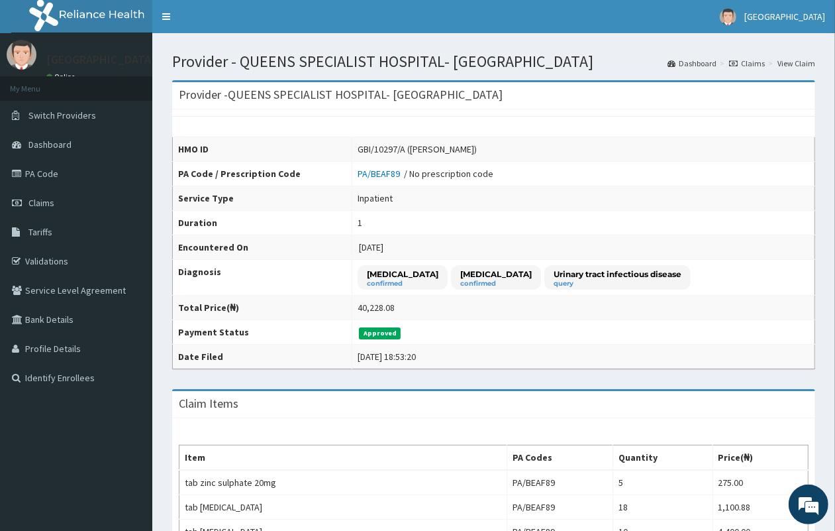
click at [750, 60] on link "Claims" at bounding box center [747, 63] width 36 height 11
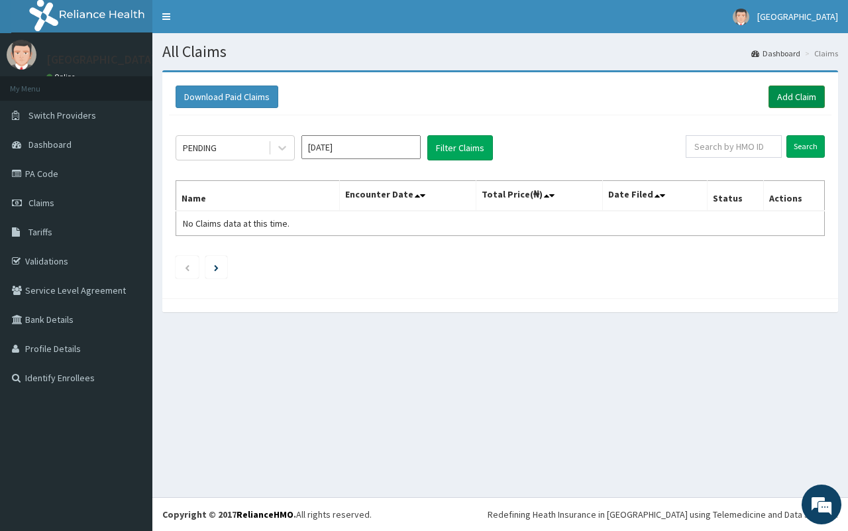
click at [784, 99] on link "Add Claim" at bounding box center [796, 96] width 56 height 23
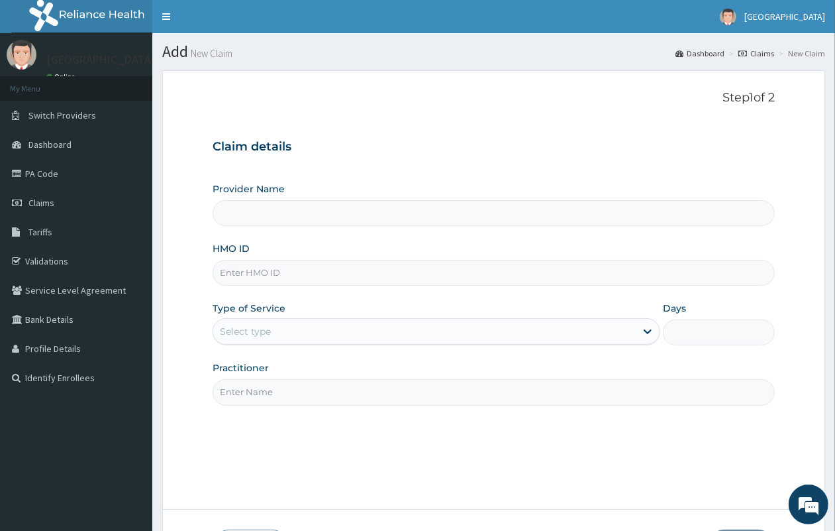
type input "QUEENS SPECIALIST HOSPITAL- [GEOGRAPHIC_DATA]"
paste input "GBI/10297/A"
type input "GBI/10297/A"
click at [231, 333] on div "Select type" at bounding box center [245, 331] width 51 height 13
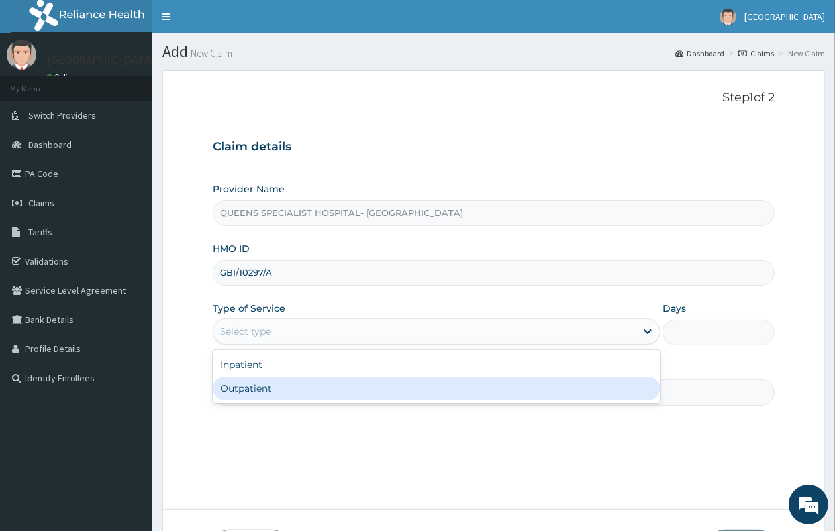
click at [260, 386] on div "Outpatient" at bounding box center [437, 388] width 448 height 24
type input "1"
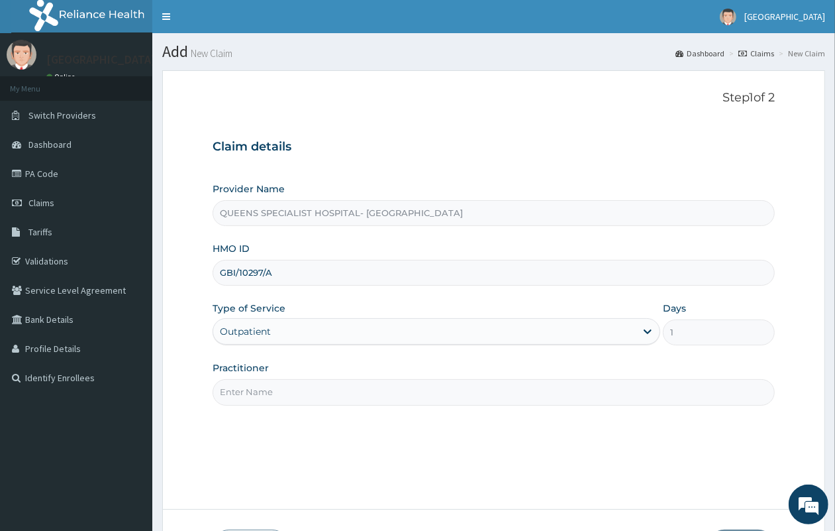
click at [288, 396] on input "Practitioner" at bounding box center [494, 392] width 562 height 26
type input "Gp"
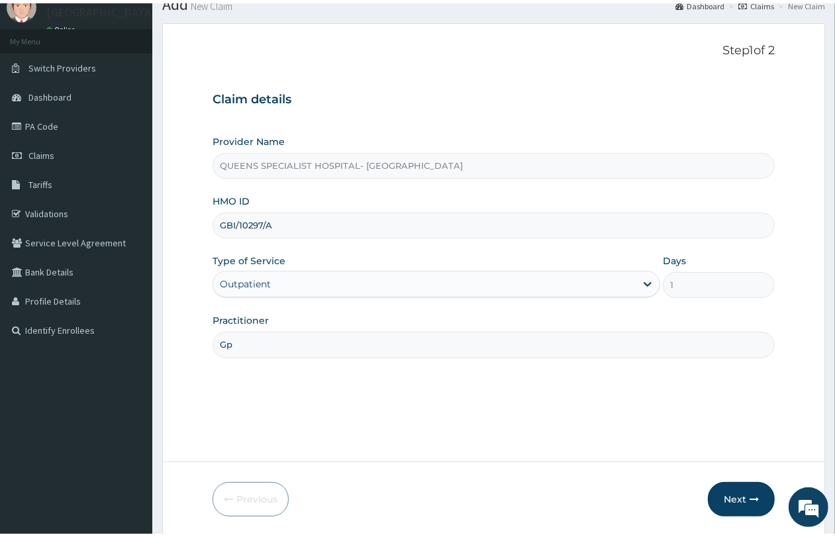
scroll to position [97, 0]
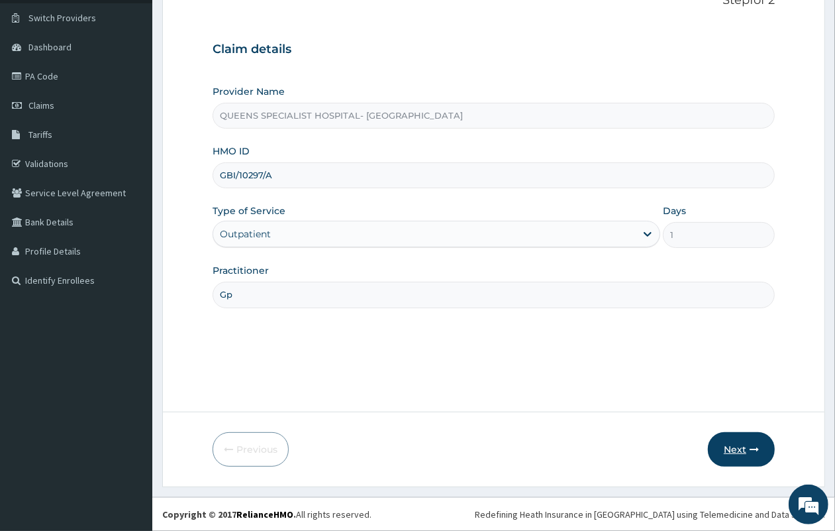
click at [719, 439] on button "Next" at bounding box center [741, 449] width 67 height 34
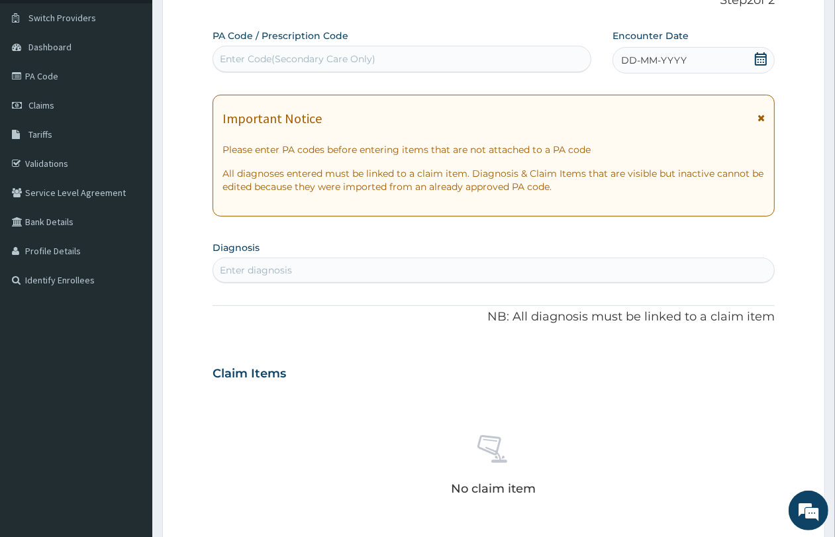
click at [660, 67] on div "DD-MM-YYYY" at bounding box center [694, 60] width 162 height 26
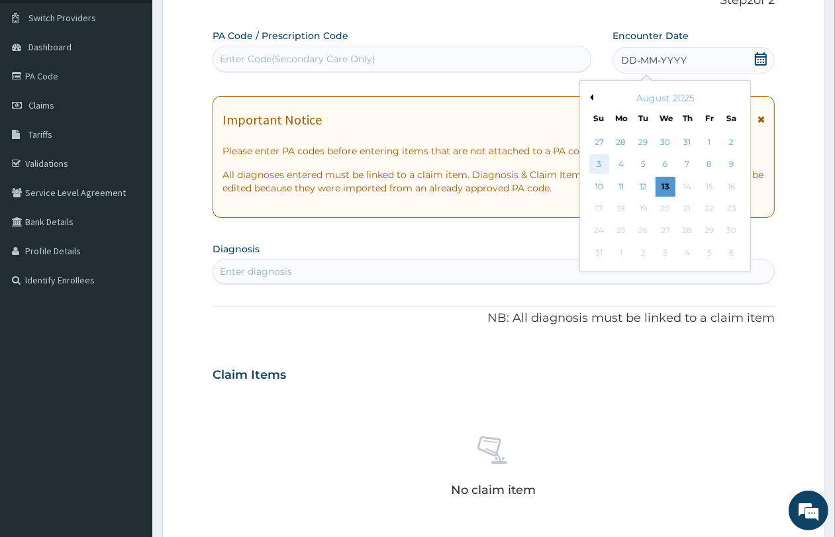
click at [595, 160] on div "3" at bounding box center [600, 165] width 20 height 20
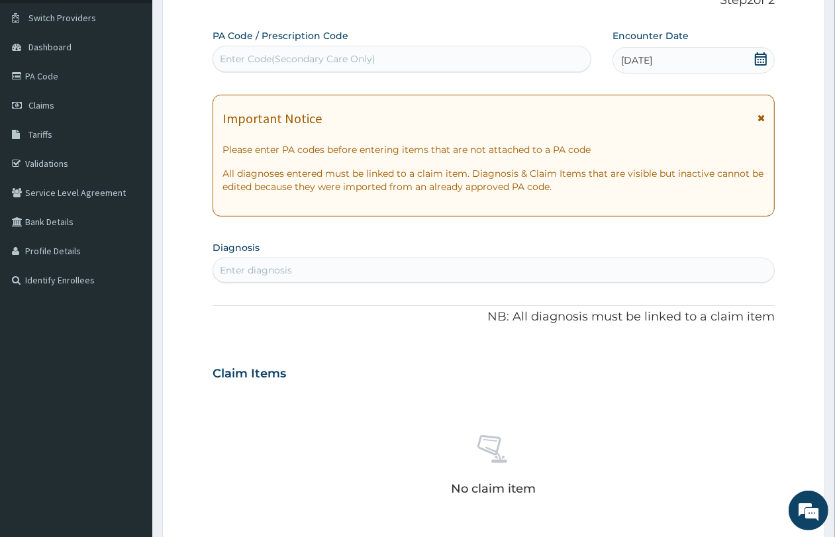
click at [366, 277] on div "Enter diagnosis" at bounding box center [493, 270] width 561 height 21
click at [372, 270] on div "Enter diagnosis" at bounding box center [493, 270] width 561 height 21
type input "MALAR"
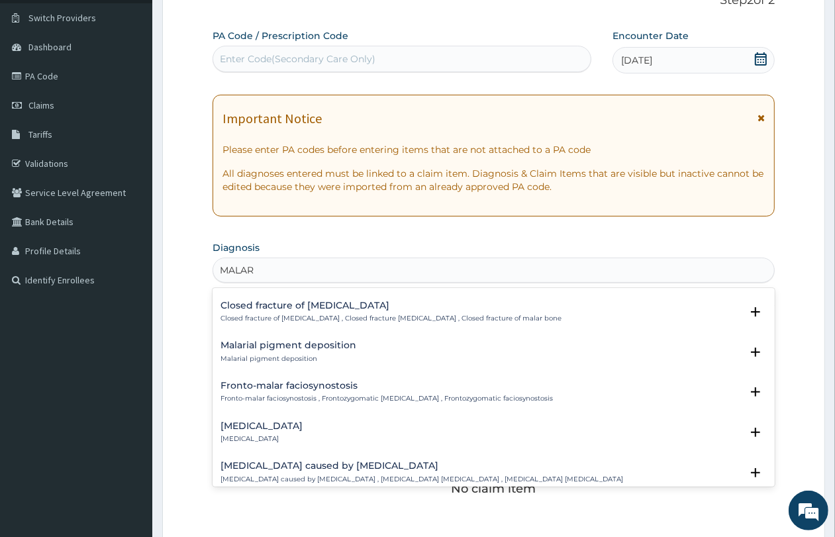
scroll to position [580, 0]
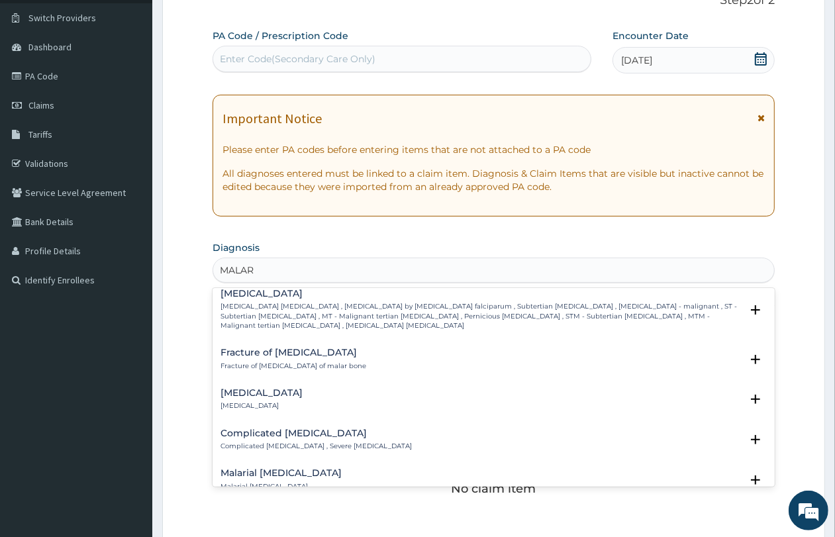
click at [310, 429] on h4 "Complicated [MEDICAL_DATA]" at bounding box center [316, 434] width 191 height 10
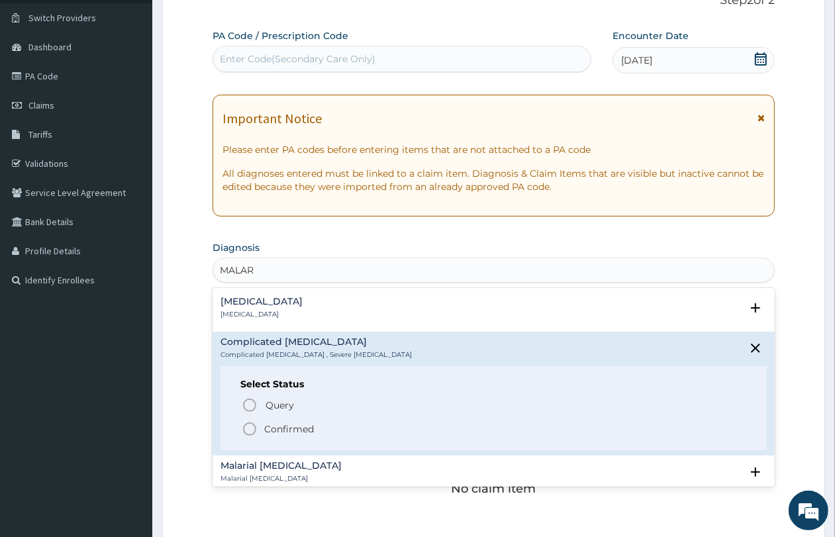
scroll to position [745, 0]
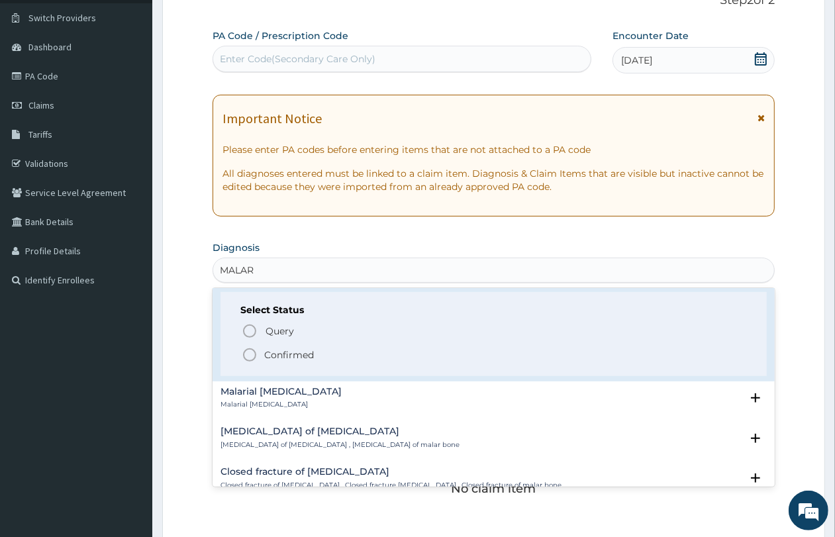
click at [339, 348] on span "Confirmed" at bounding box center [494, 355] width 505 height 16
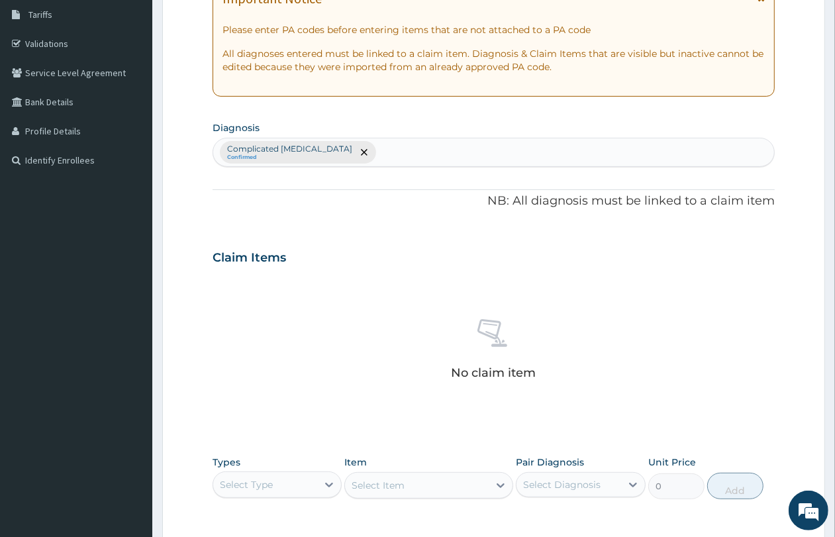
scroll to position [419, 0]
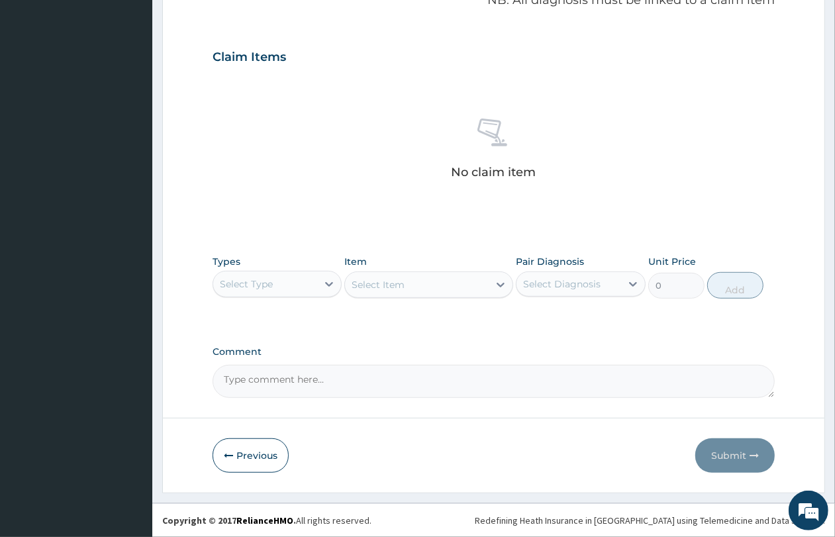
click at [293, 269] on div "Types Select Type" at bounding box center [277, 277] width 129 height 44
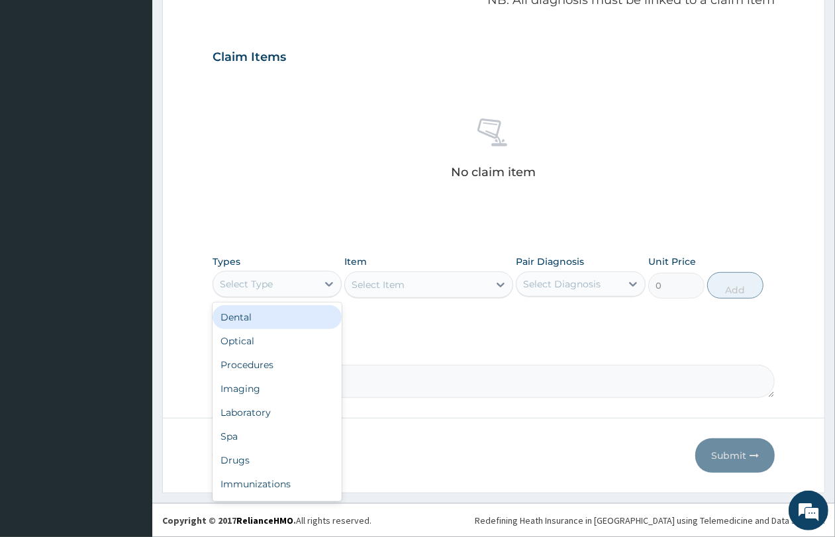
click at [290, 282] on div "Select Type" at bounding box center [265, 284] width 104 height 21
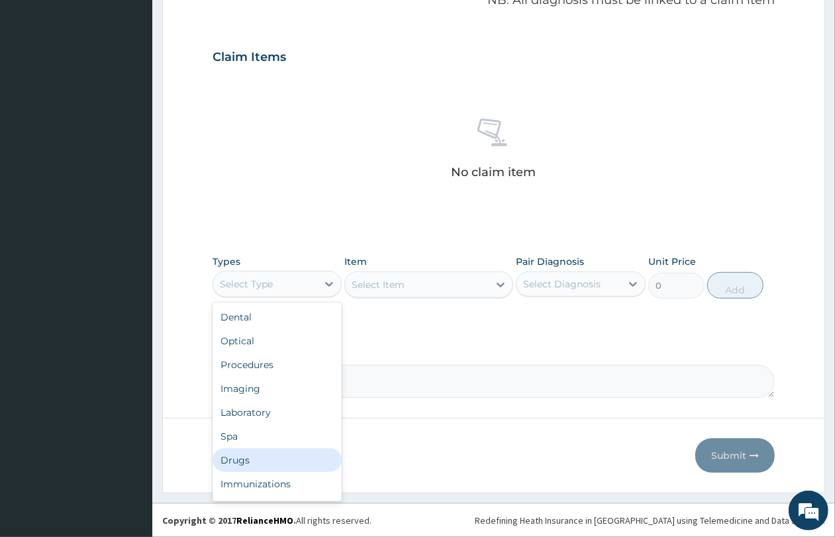
click at [282, 456] on div "Drugs" at bounding box center [277, 461] width 129 height 24
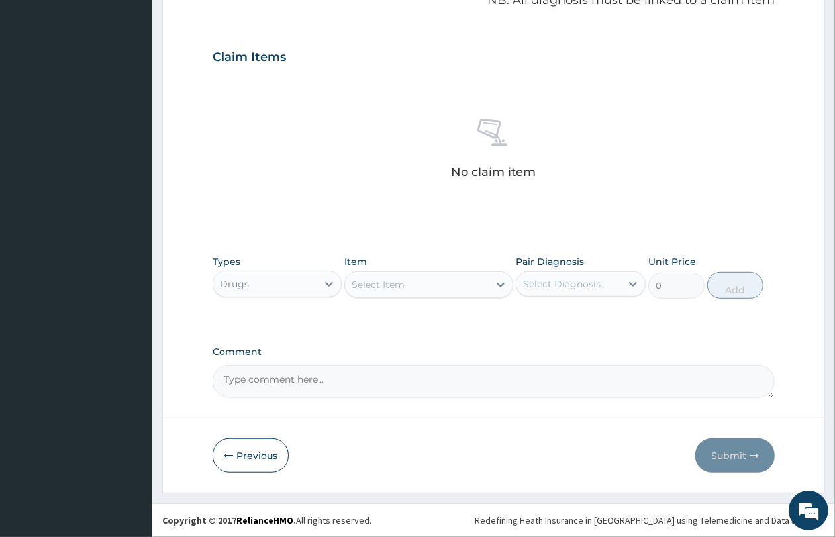
click at [376, 286] on div "Select Item" at bounding box center [378, 284] width 53 height 13
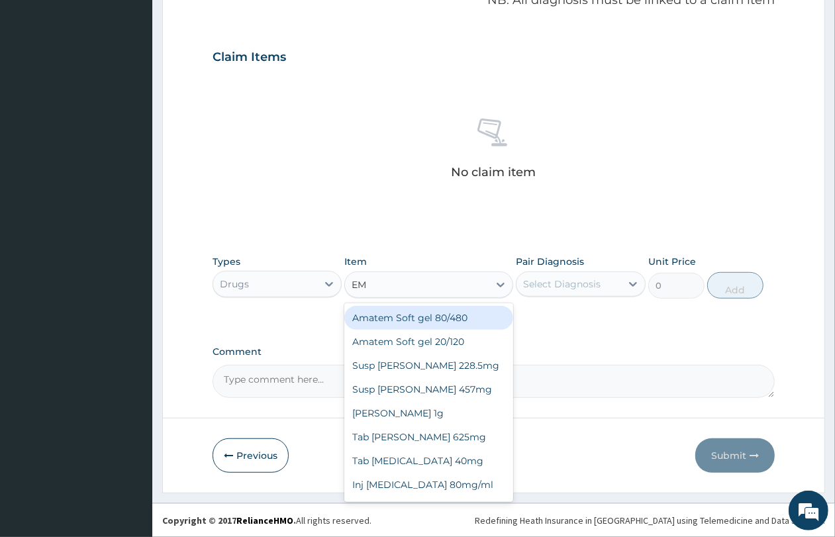
type input "EMA"
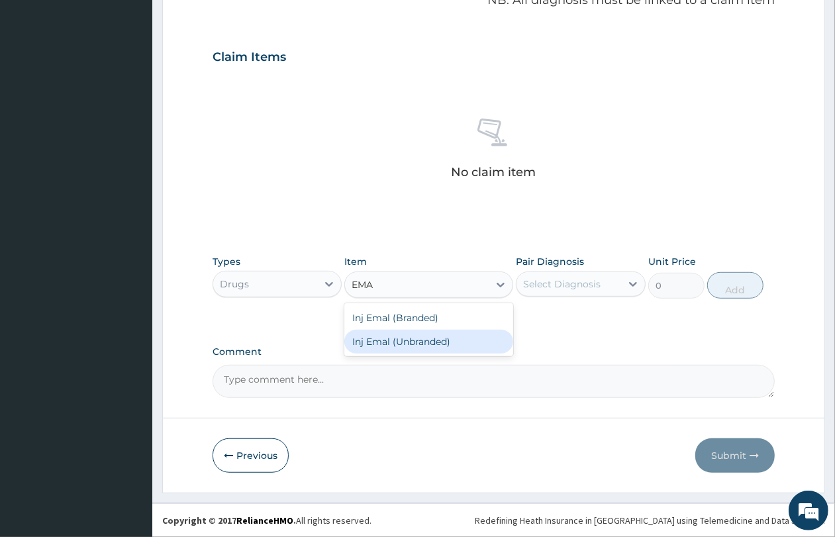
click at [406, 339] on div "Inj Emal (Unbranded)" at bounding box center [428, 342] width 169 height 24
type input "7700"
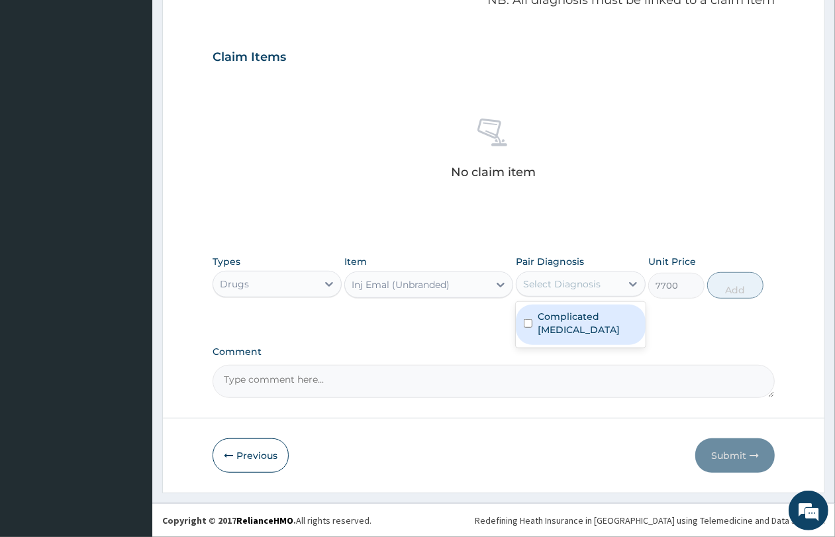
click at [537, 286] on div "Select Diagnosis" at bounding box center [562, 284] width 78 height 13
click at [541, 312] on label "Complicated [MEDICAL_DATA]" at bounding box center [587, 323] width 99 height 26
checkbox input "true"
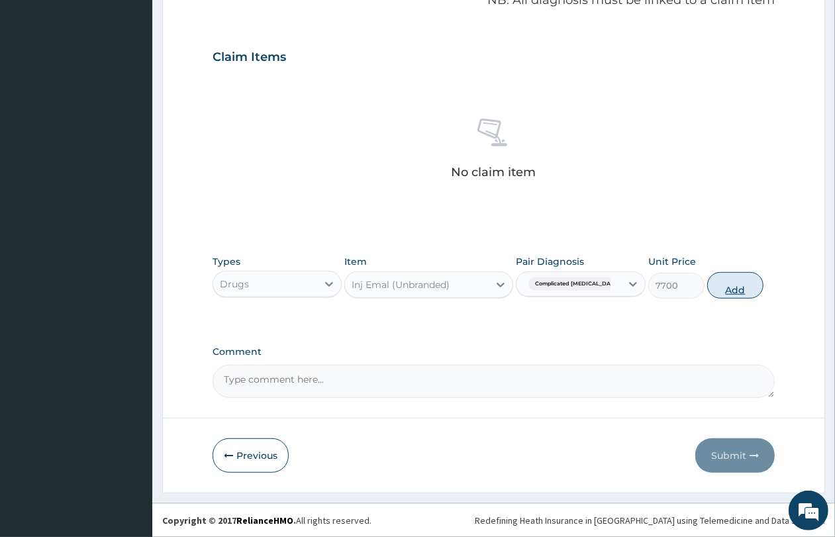
click at [747, 286] on button "Add" at bounding box center [736, 285] width 56 height 26
type input "0"
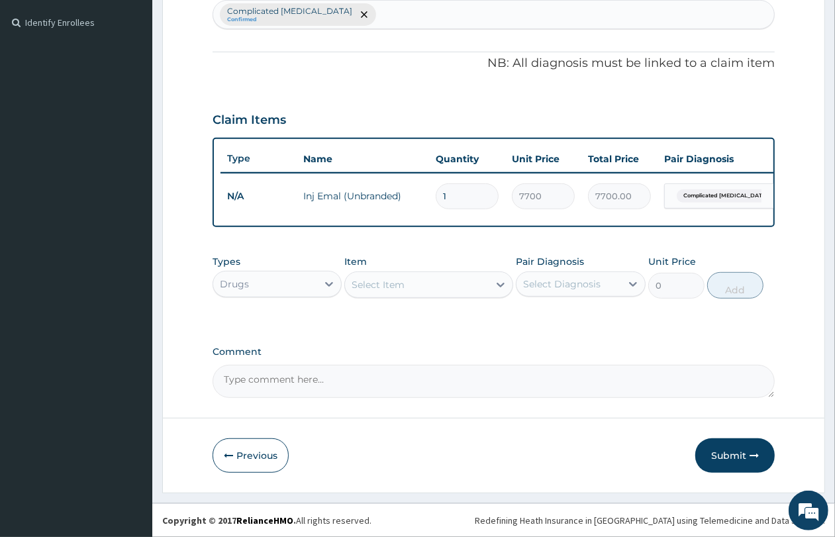
scroll to position [366, 0]
click at [739, 459] on button "Submit" at bounding box center [735, 456] width 79 height 34
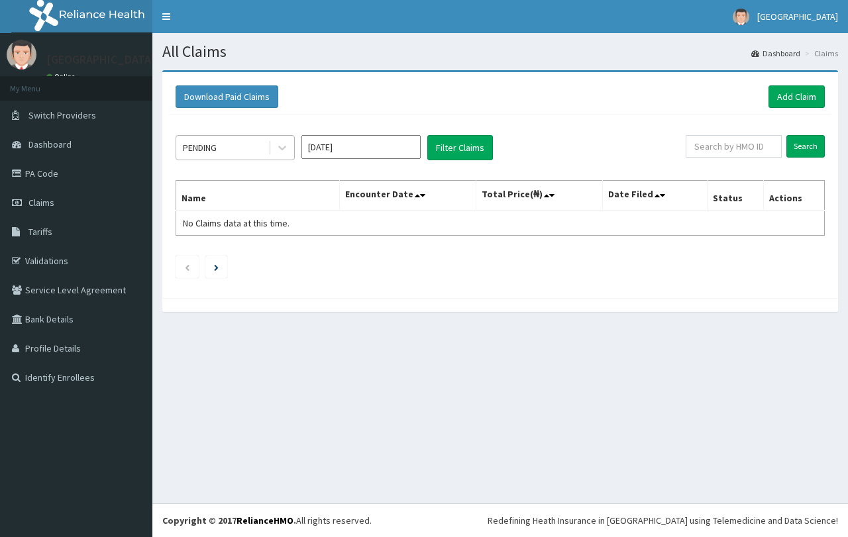
click at [245, 152] on div "PENDING" at bounding box center [222, 147] width 92 height 21
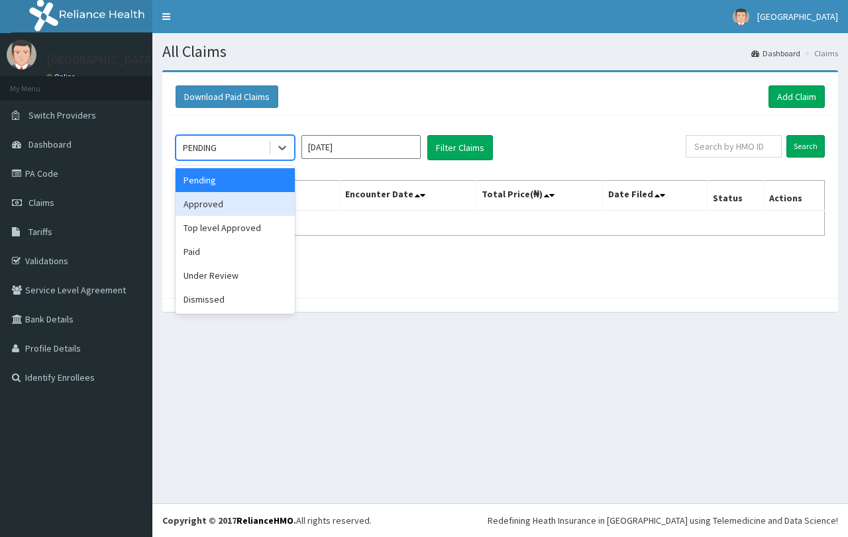
click at [242, 211] on div "Approved" at bounding box center [235, 204] width 119 height 24
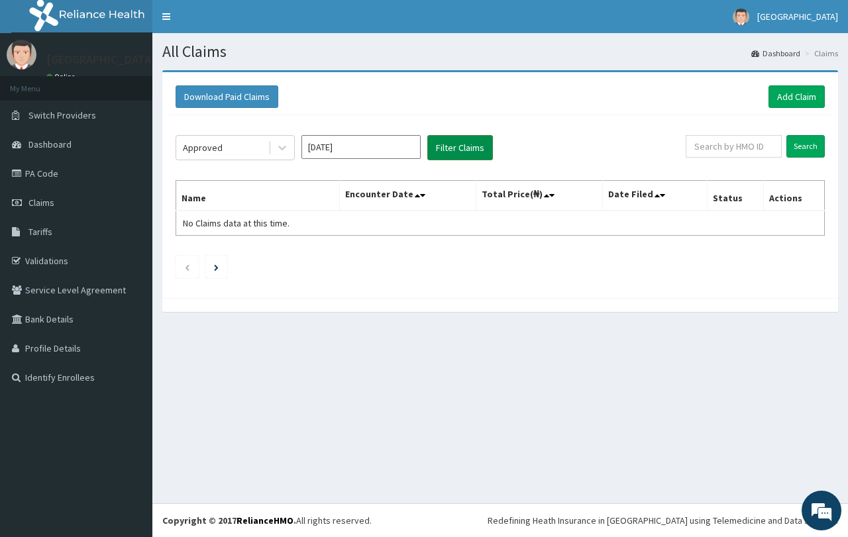
click at [444, 151] on button "Filter Claims" at bounding box center [460, 147] width 66 height 25
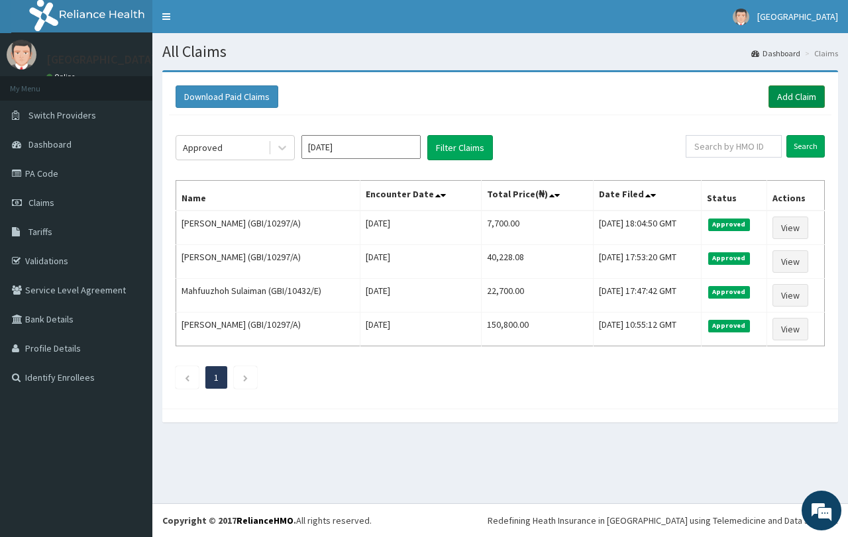
click at [796, 88] on link "Add Claim" at bounding box center [796, 96] width 56 height 23
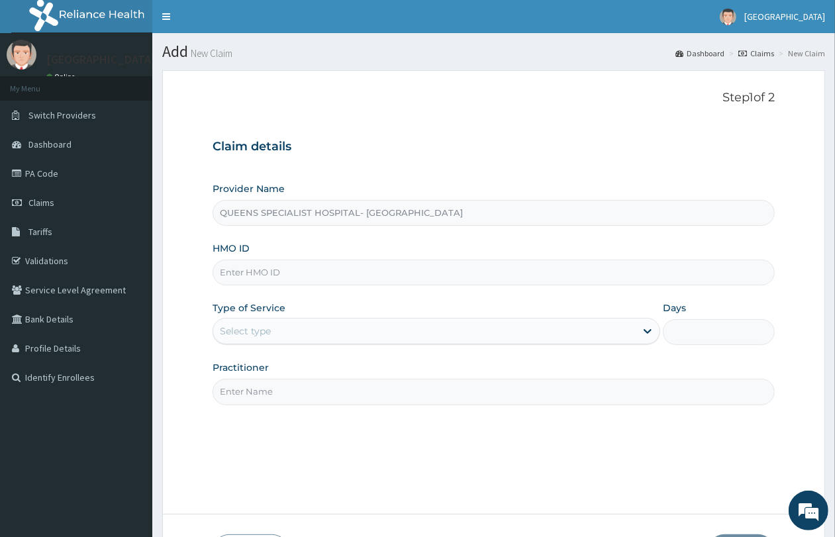
paste input "IHF/10009/A"
type input "IHF/10009/A"
click at [249, 326] on div "Select type" at bounding box center [245, 331] width 51 height 13
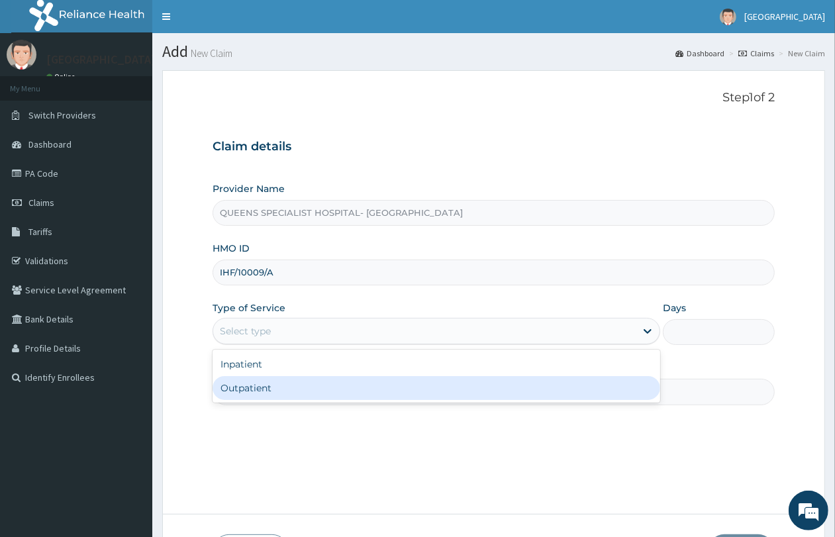
click at [272, 389] on div "Outpatient" at bounding box center [437, 388] width 448 height 24
type input "1"
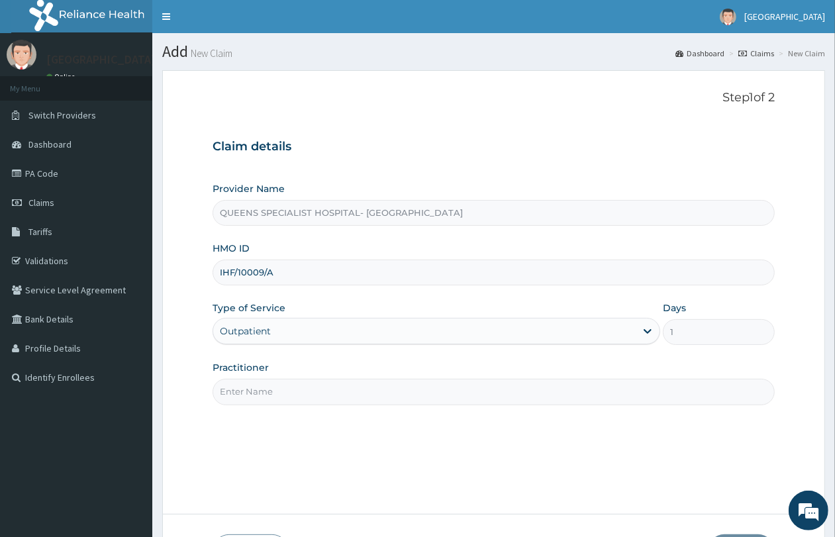
click at [272, 389] on input "Practitioner" at bounding box center [494, 392] width 562 height 26
type input "Gp"
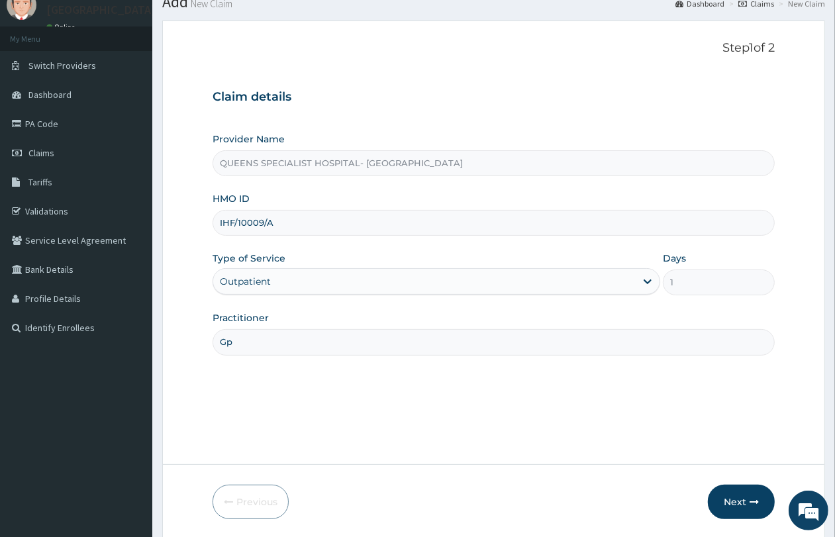
scroll to position [96, 0]
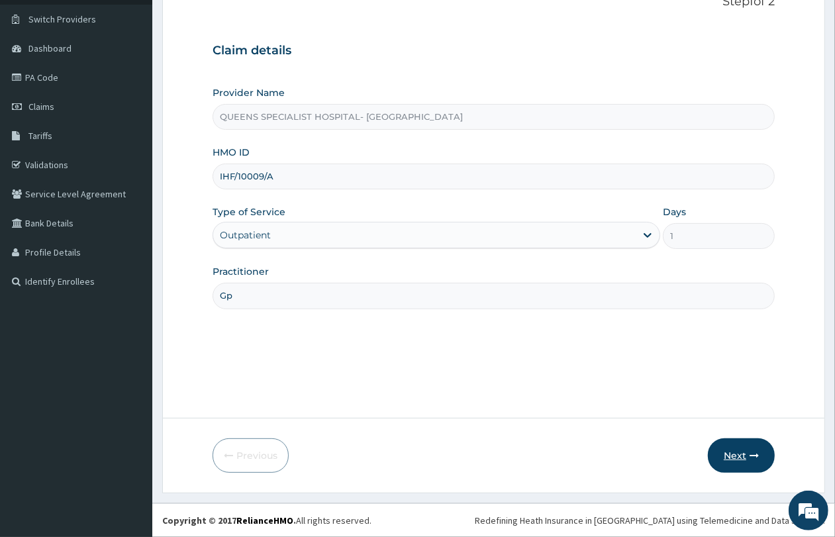
click at [760, 457] on button "Next" at bounding box center [741, 456] width 67 height 34
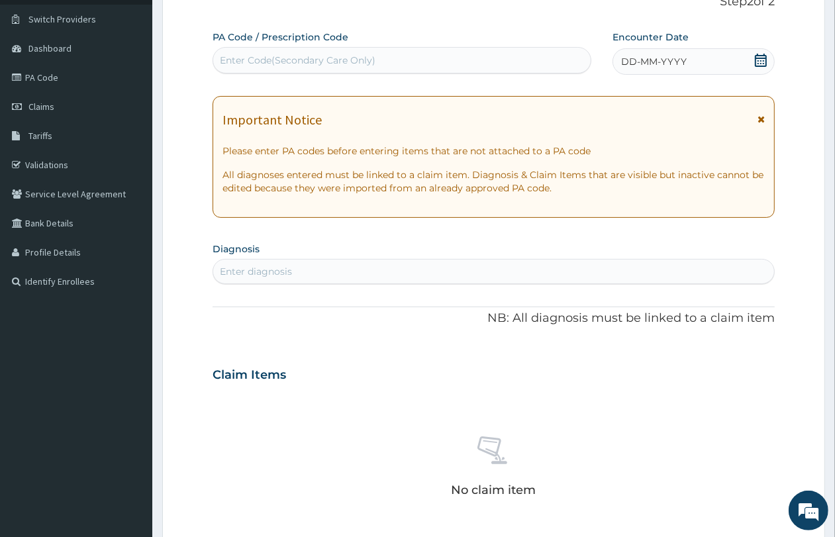
click at [323, 46] on div "PA Code / Prescription Code Enter Code(Secondary Care Only)" at bounding box center [402, 51] width 379 height 43
click at [326, 60] on div "Enter Code(Secondary Care Only)" at bounding box center [298, 60] width 156 height 13
paste input "PA/CFBBBC"
type input "PA/CFBBBC"
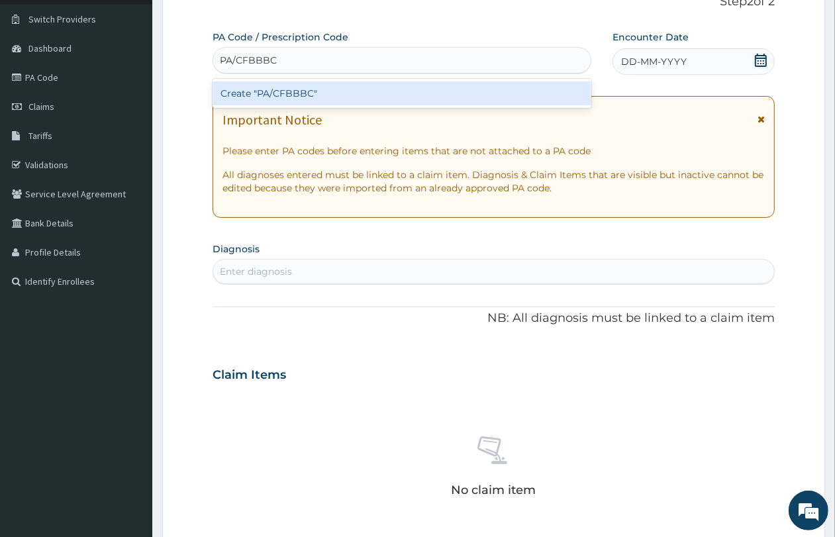
click at [421, 88] on div "Create "PA/CFBBBC"" at bounding box center [402, 93] width 379 height 24
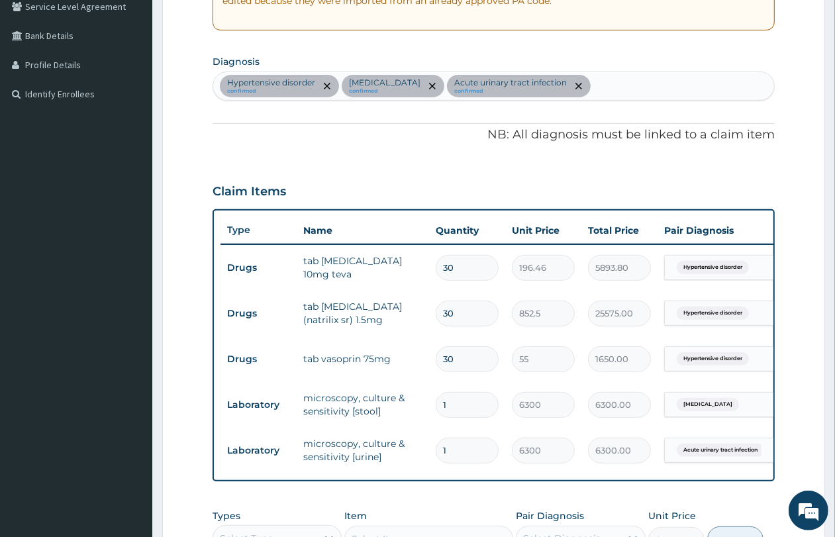
scroll to position [550, 0]
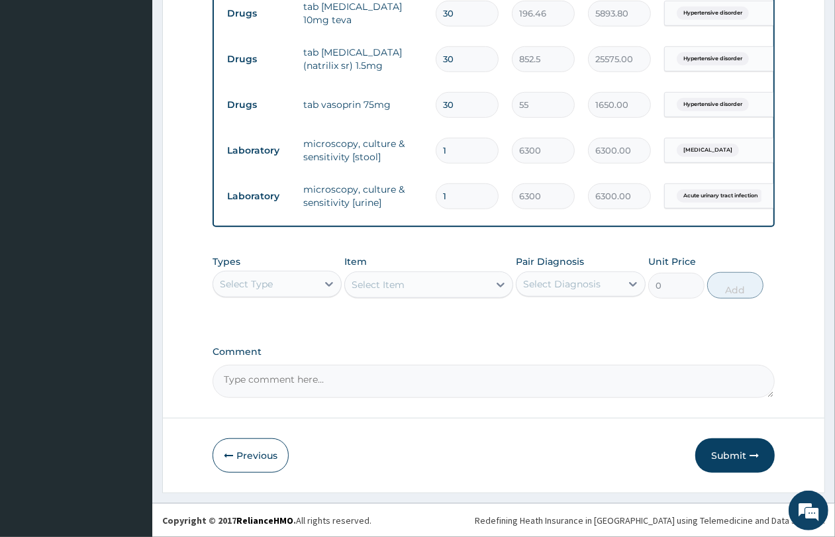
click at [290, 283] on div "Select Type" at bounding box center [265, 284] width 104 height 21
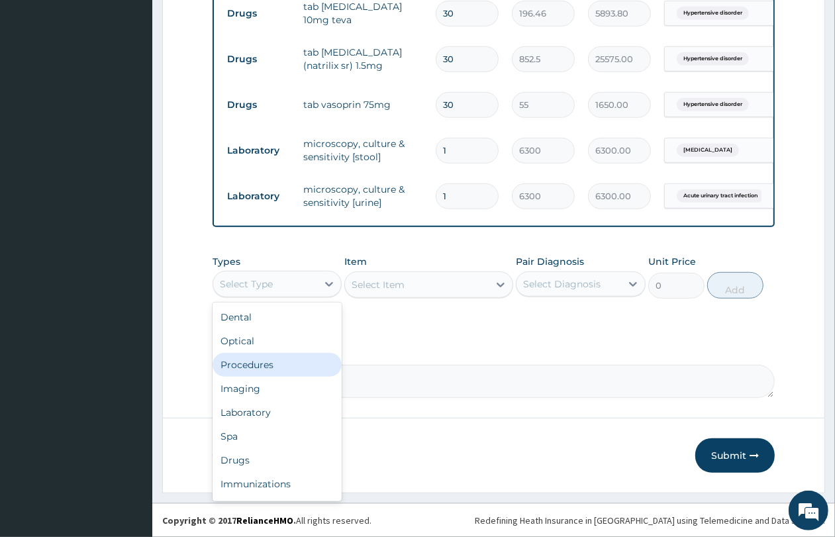
click at [288, 369] on div "Procedures" at bounding box center [277, 365] width 129 height 24
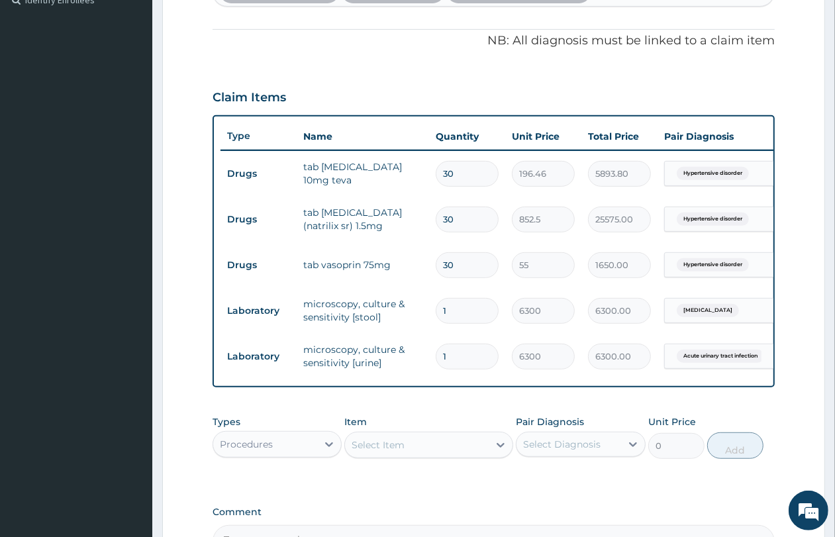
scroll to position [414, 0]
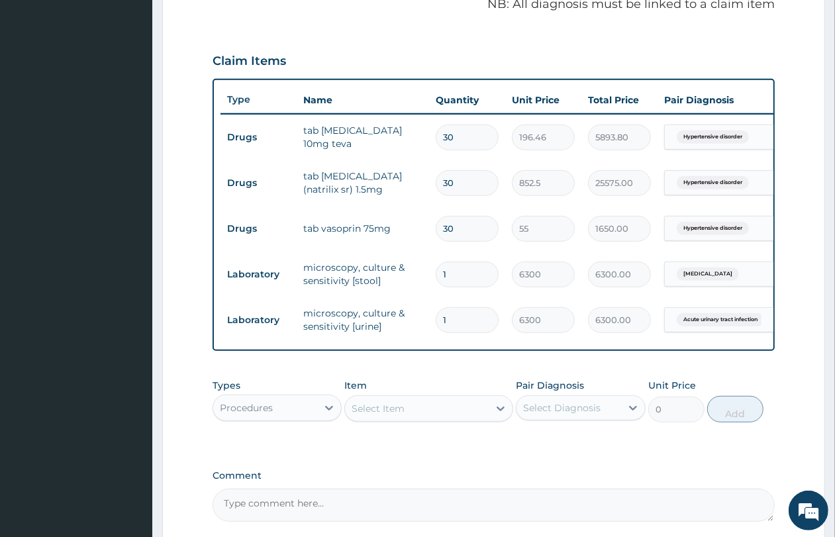
click at [364, 414] on div "Select Item" at bounding box center [378, 408] width 53 height 13
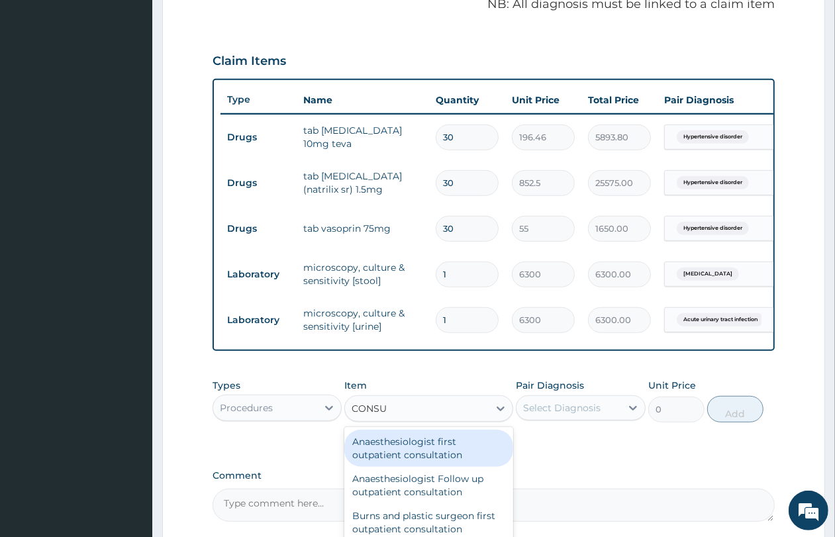
type input "CONSUL"
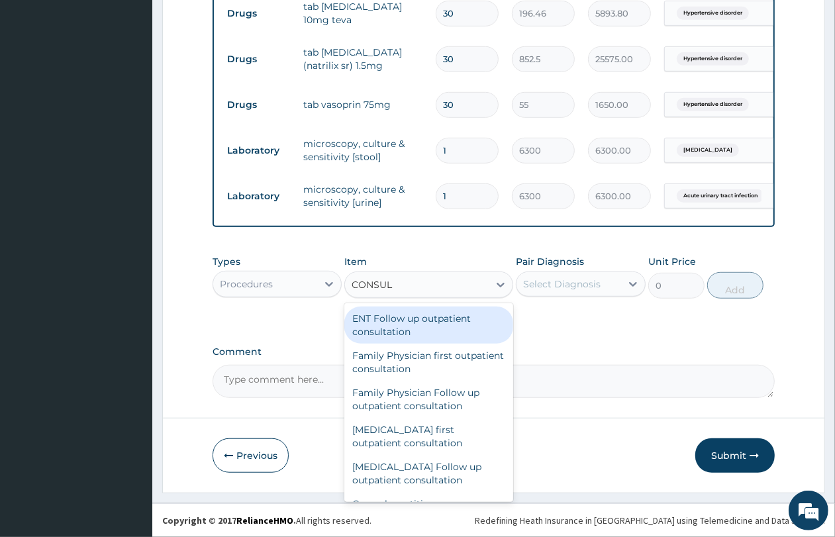
scroll to position [662, 0]
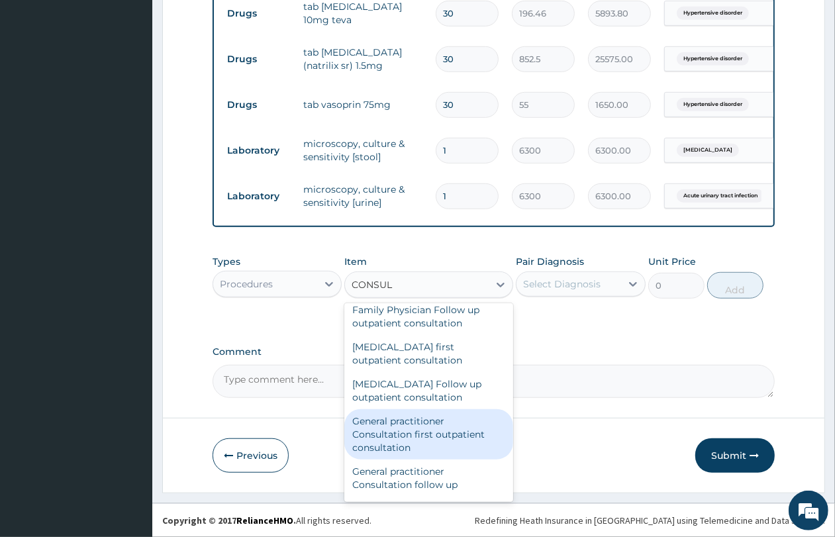
click at [451, 435] on div "General practitioner Consultation first outpatient consultation" at bounding box center [428, 434] width 169 height 50
type input "4350"
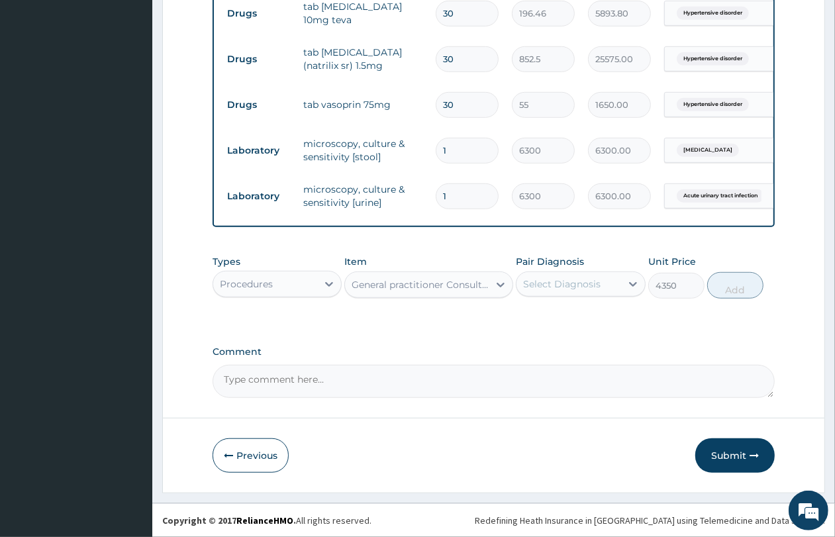
click at [532, 275] on div "Select Diagnosis" at bounding box center [569, 284] width 104 height 21
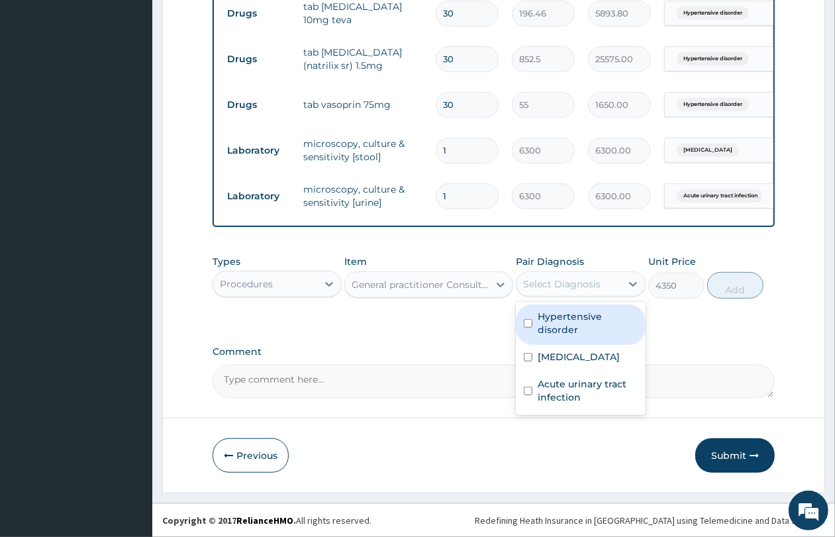
click at [539, 323] on label "Hypertensive disorder" at bounding box center [587, 323] width 99 height 26
checkbox input "true"
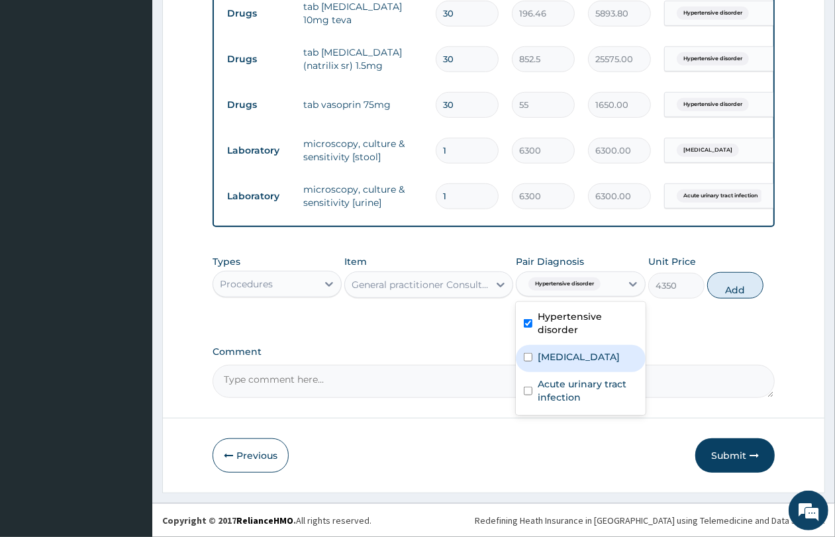
click at [540, 354] on label "Typhoid fever" at bounding box center [579, 356] width 82 height 13
checkbox input "true"
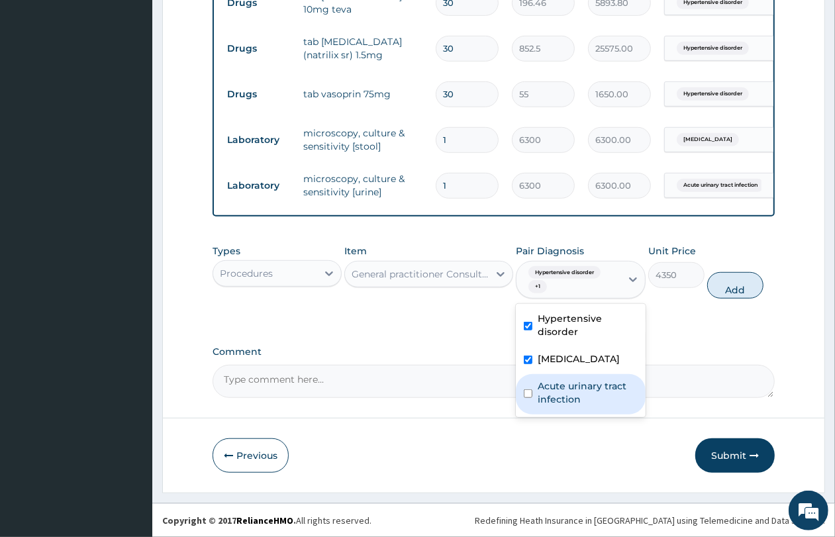
click at [537, 396] on div "Acute urinary tract infection" at bounding box center [580, 394] width 129 height 40
checkbox input "true"
click at [743, 299] on button "Add" at bounding box center [736, 285] width 56 height 26
type input "0"
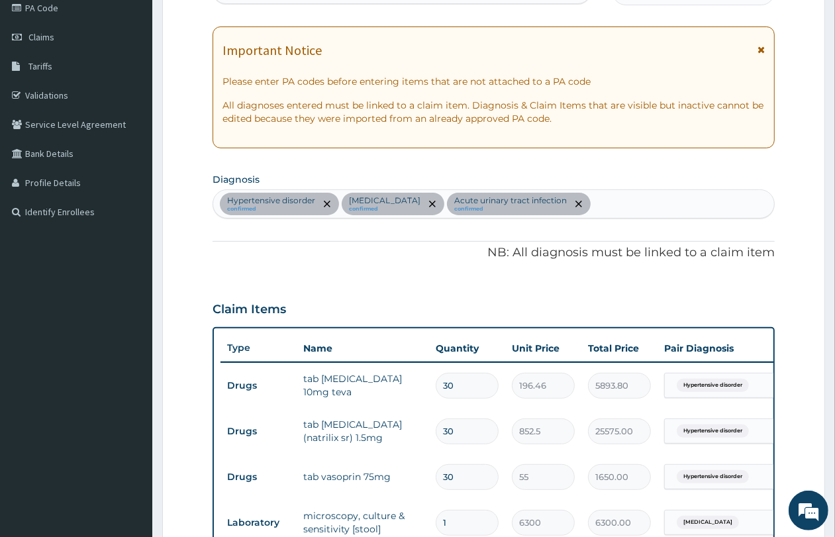
scroll to position [248, 0]
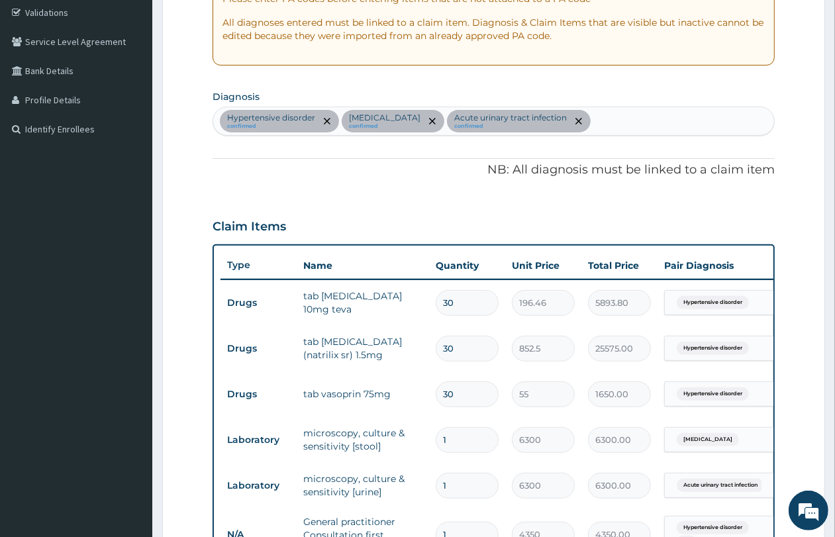
click at [604, 121] on div "Hypertensive disorder confirmed Typhoid fever confirmed Acute urinary tract inf…" at bounding box center [493, 121] width 561 height 28
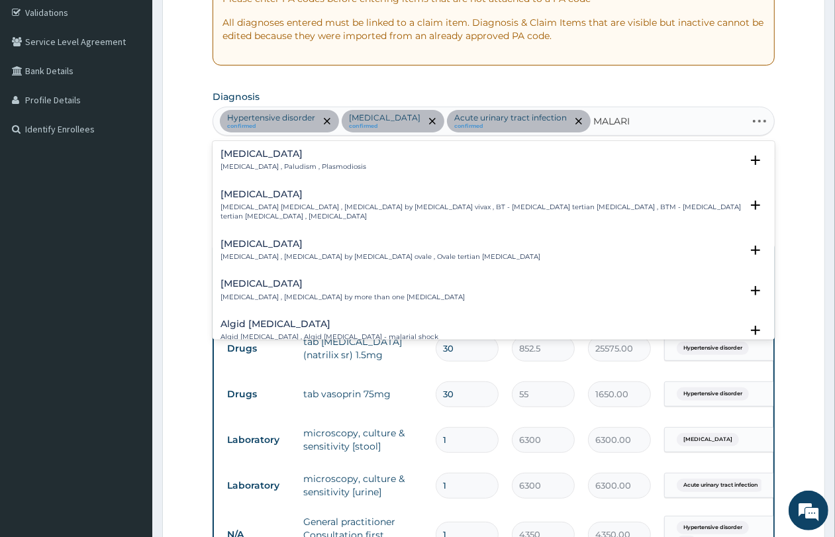
type input "MALARIA"
click at [276, 159] on h4 "Malaria" at bounding box center [294, 154] width 146 height 10
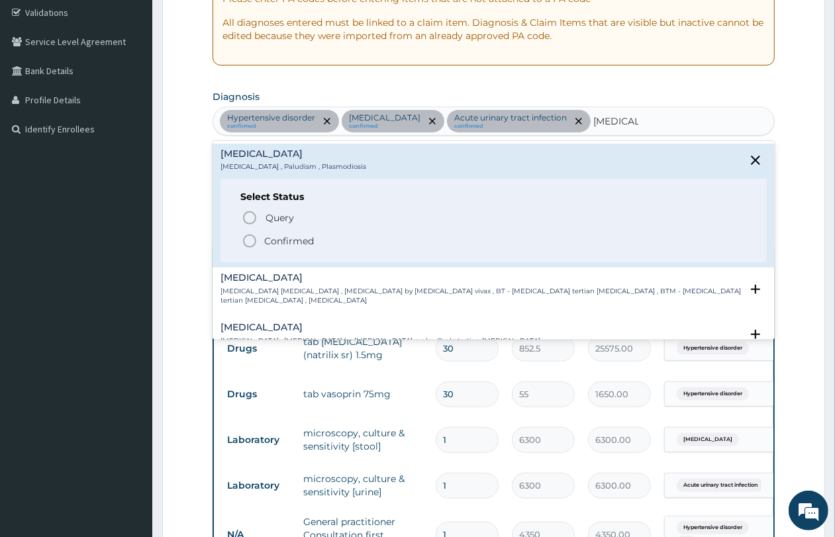
click at [286, 240] on p "Confirmed" at bounding box center [289, 241] width 50 height 13
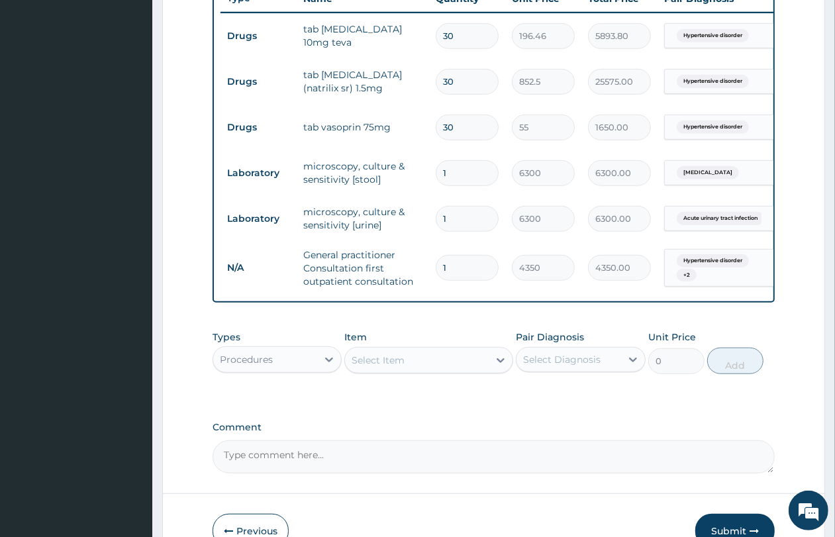
scroll to position [497, 0]
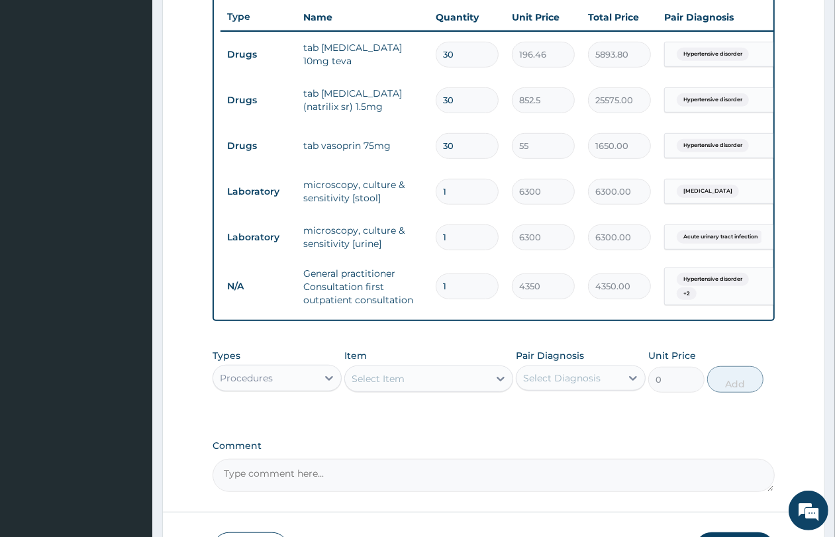
click at [713, 286] on div "Hypertensive disorder + 2" at bounding box center [717, 287] width 90 height 32
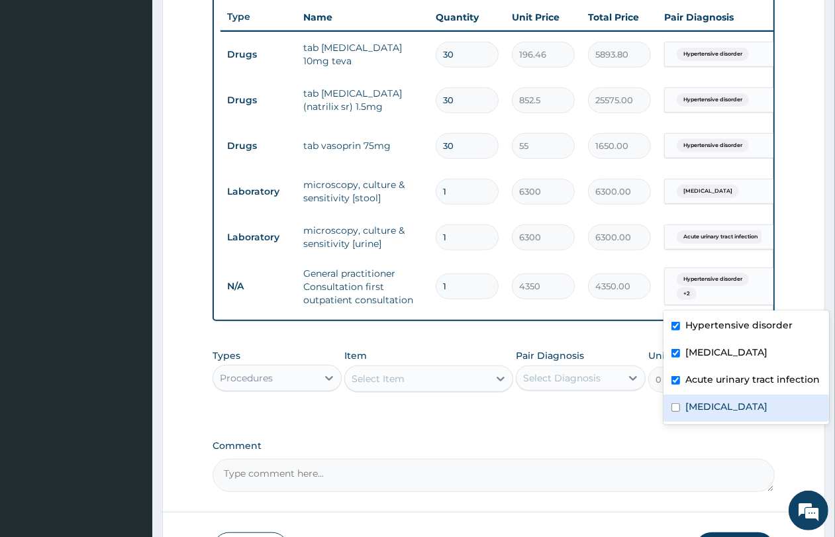
click at [723, 407] on div "Malaria" at bounding box center [747, 408] width 166 height 27
checkbox input "true"
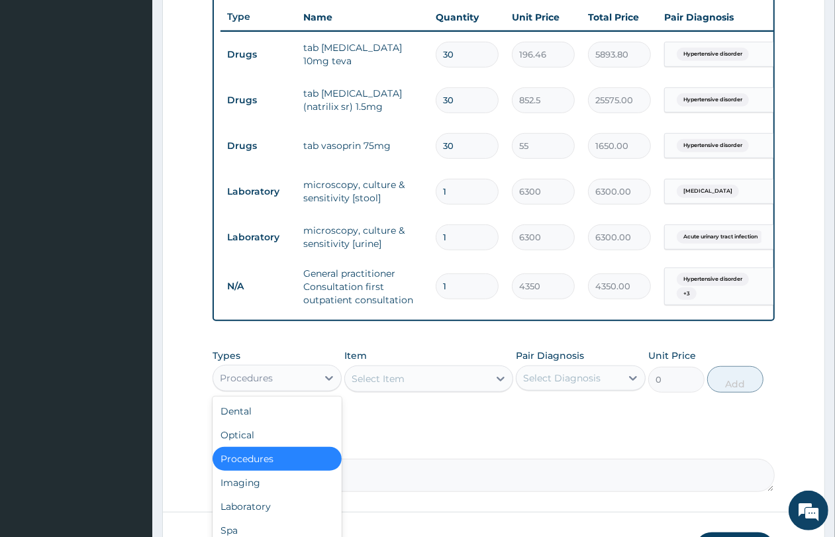
click at [312, 389] on div "Procedures" at bounding box center [265, 378] width 104 height 21
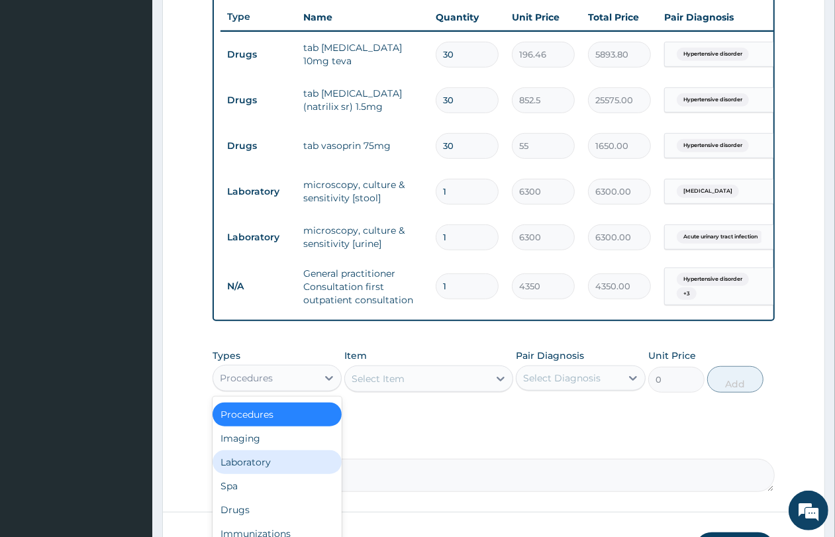
click at [291, 469] on div "Laboratory" at bounding box center [277, 462] width 129 height 24
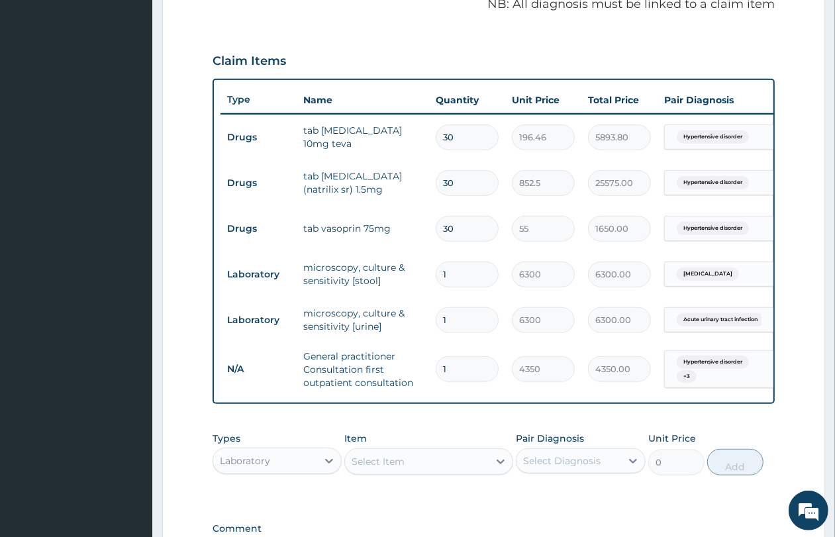
scroll to position [497, 0]
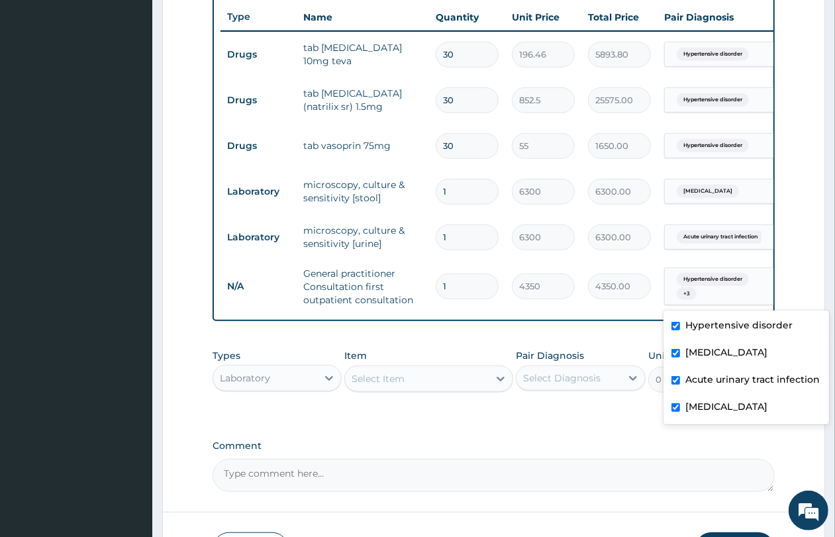
click at [737, 291] on div "Hypertensive disorder + 3" at bounding box center [717, 287] width 90 height 32
click at [419, 390] on div "Select Item" at bounding box center [417, 378] width 144 height 21
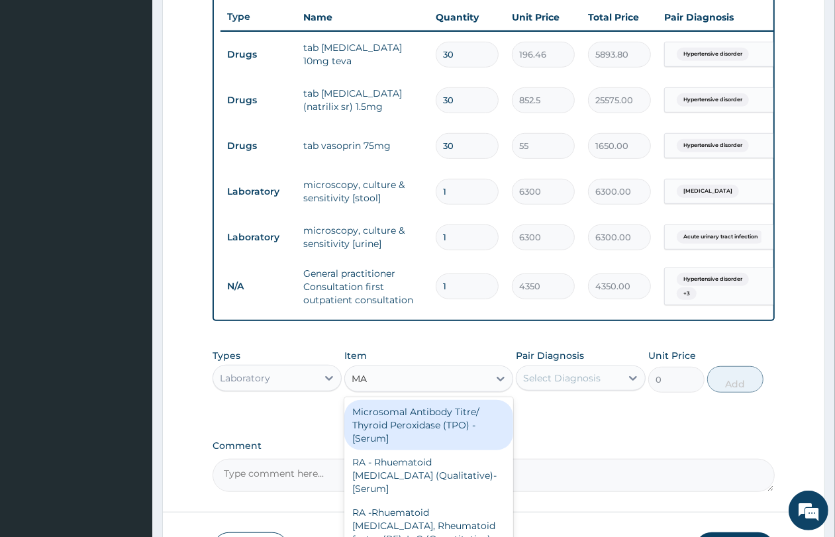
type input "MAL"
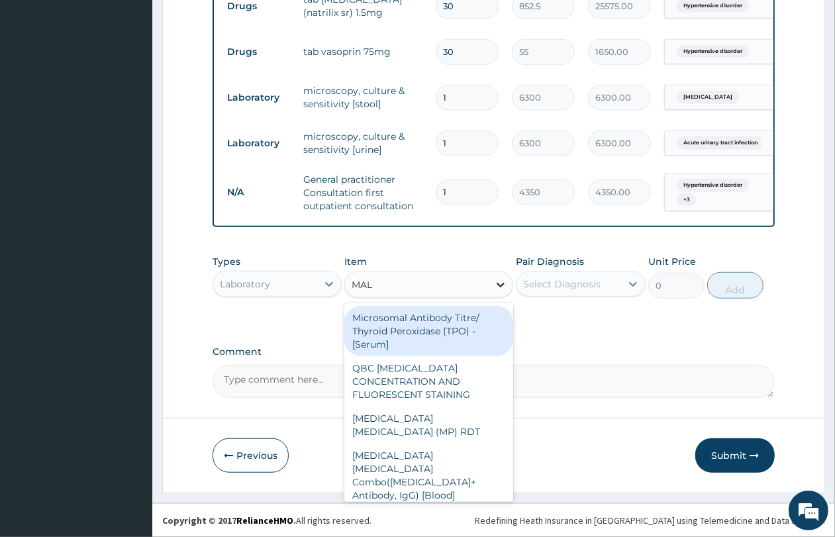
scroll to position [603, 0]
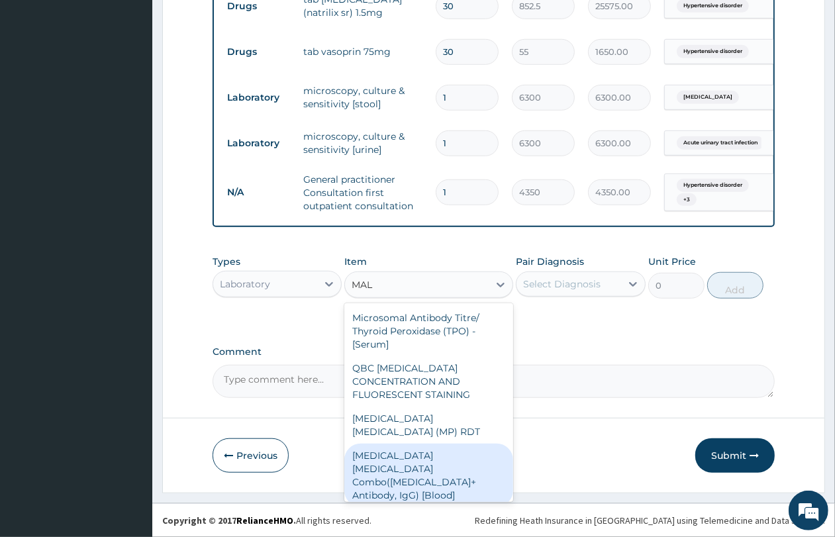
click at [442, 444] on div "Malaria Parasite Combo(Blood Film+ Antibody, IgG) [Blood]" at bounding box center [428, 476] width 169 height 64
type input "3600"
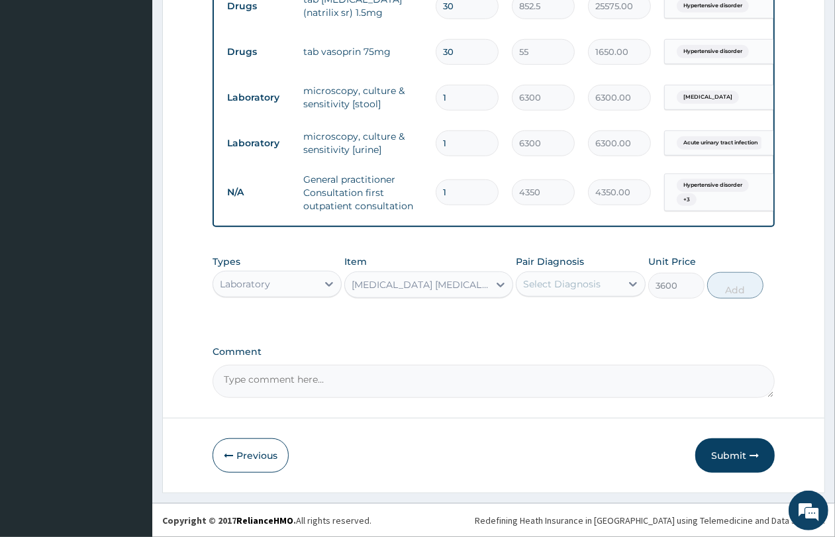
click at [570, 285] on div "Select Diagnosis" at bounding box center [562, 284] width 78 height 13
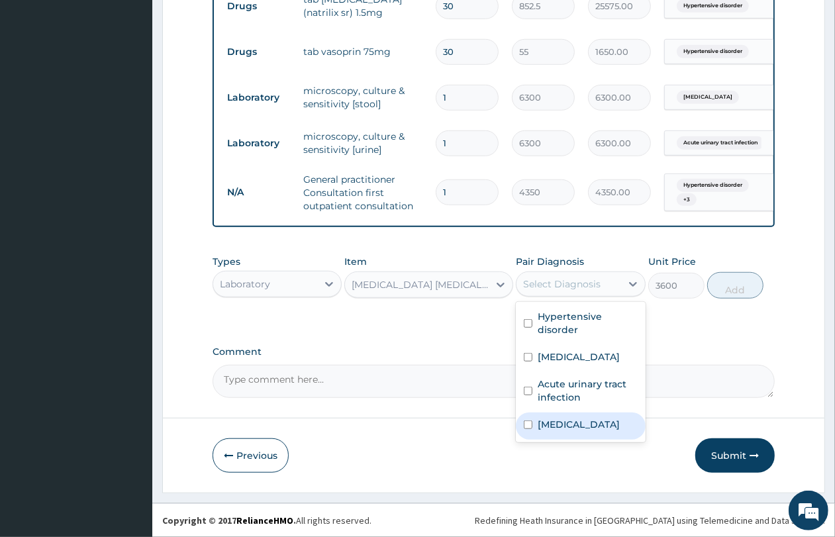
click at [558, 436] on div "Malaria" at bounding box center [580, 426] width 129 height 27
checkbox input "true"
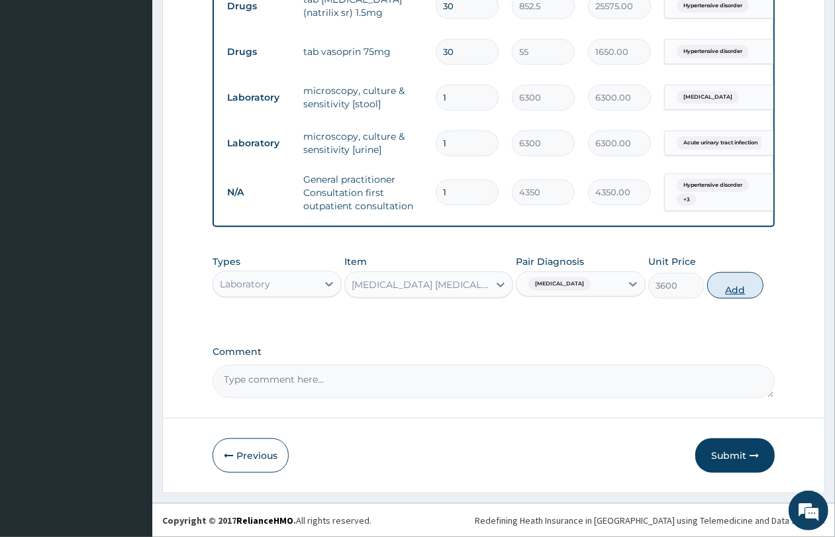
click at [737, 292] on button "Add" at bounding box center [736, 285] width 56 height 26
type input "0"
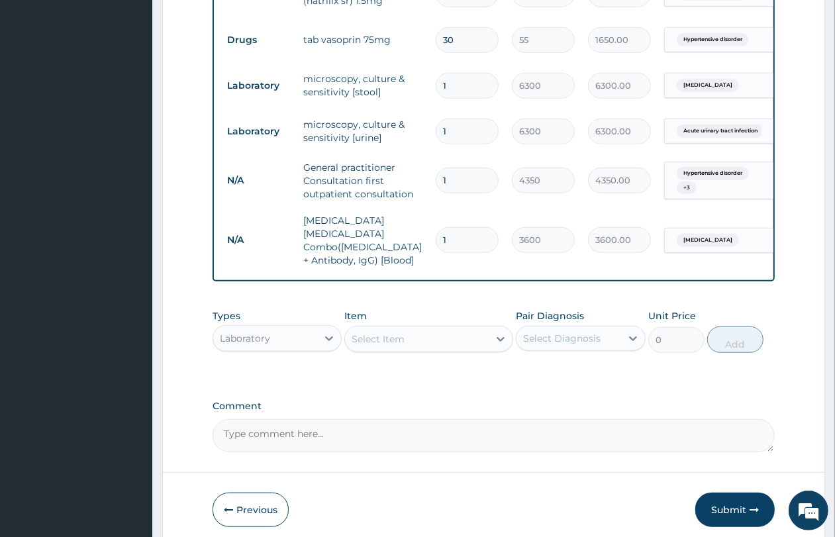
click at [415, 348] on div "Select Item" at bounding box center [417, 339] width 144 height 21
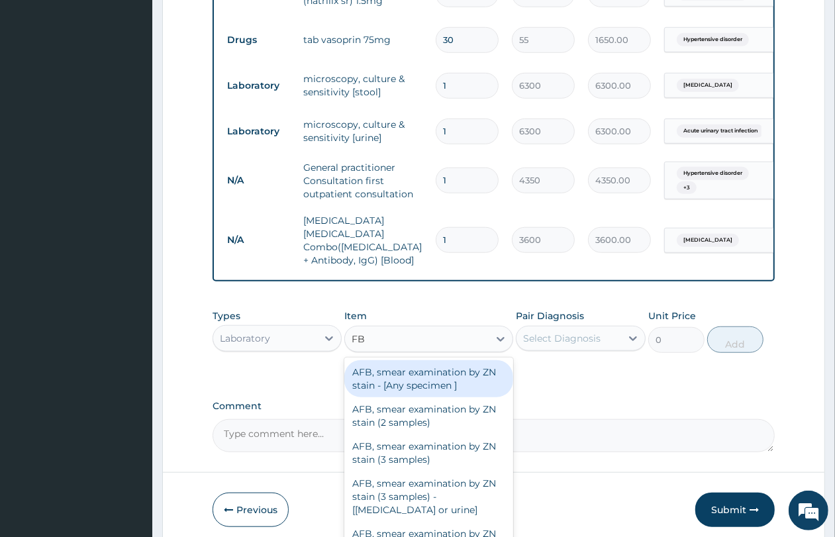
type input "FBC"
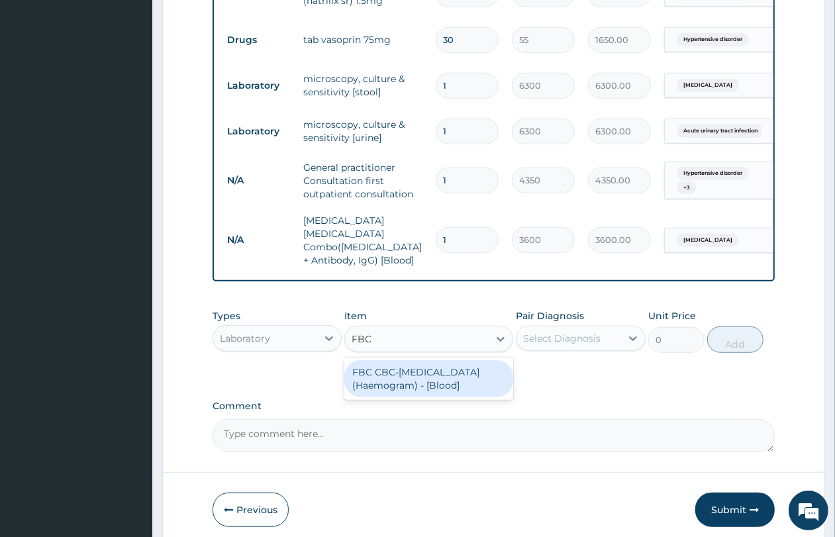
click at [429, 376] on div "FBC CBC-Complete Blood Count (Haemogram) - [Blood]" at bounding box center [428, 378] width 169 height 37
type input "5400"
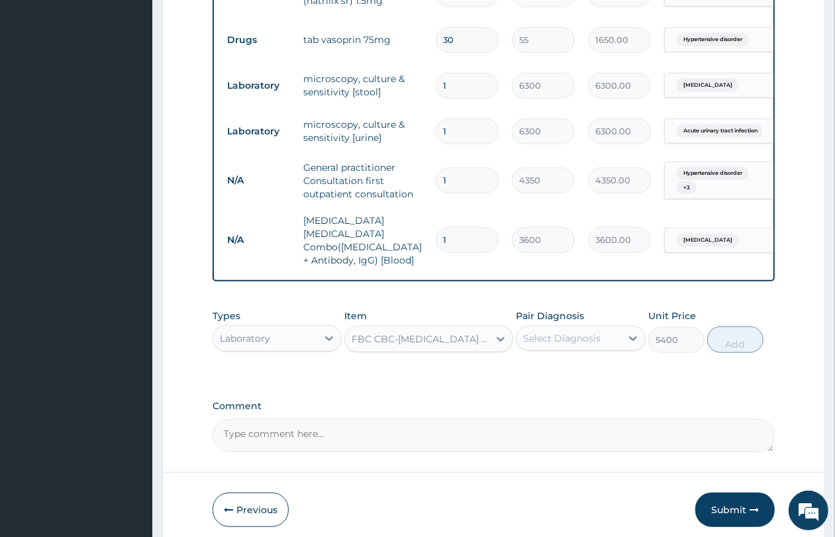
click at [580, 346] on div "Select Diagnosis" at bounding box center [569, 338] width 104 height 21
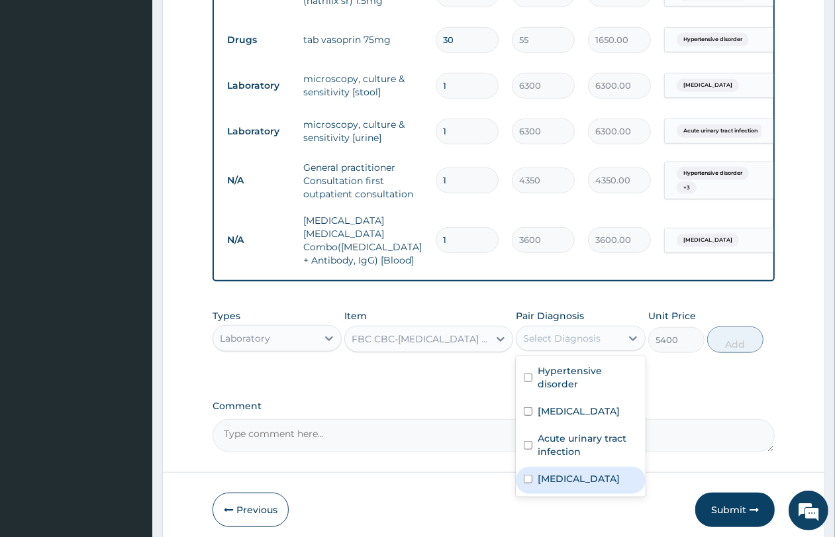
click at [543, 480] on label "Malaria" at bounding box center [579, 478] width 82 height 13
checkbox input "true"
click at [747, 344] on button "Add" at bounding box center [736, 340] width 56 height 26
type input "0"
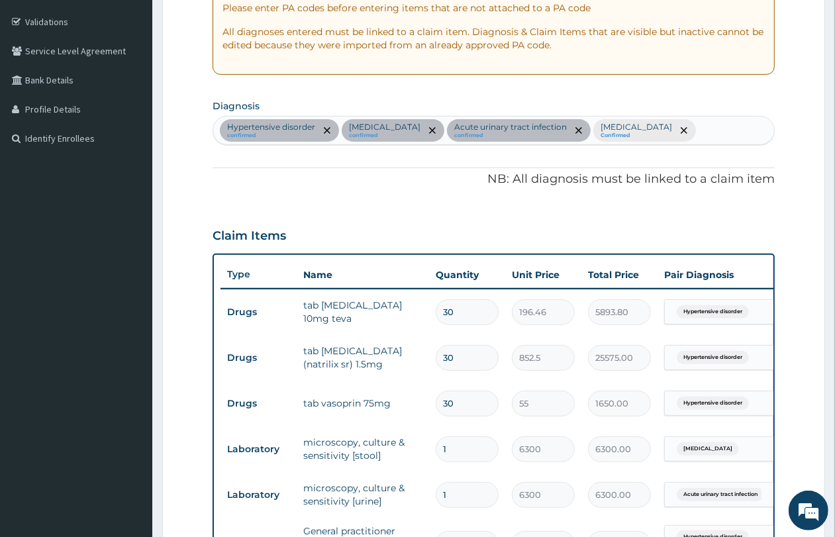
scroll to position [189, 0]
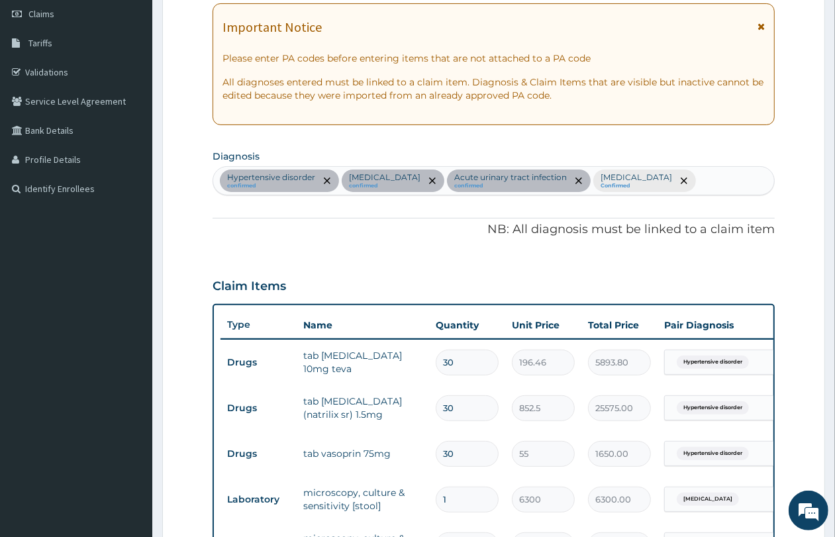
click at [674, 184] on div "Hypertensive disorder confirmed Typhoid fever confirmed Acute urinary tract inf…" at bounding box center [493, 181] width 561 height 28
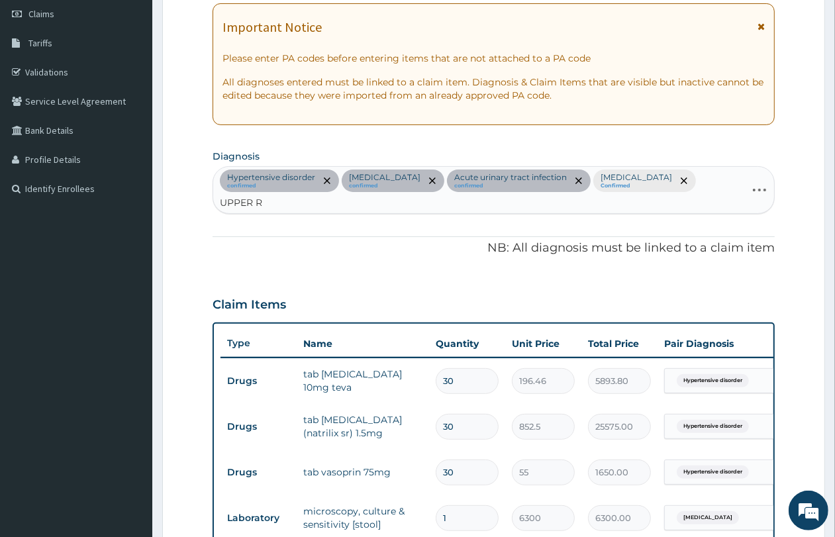
type input "UPPER RE"
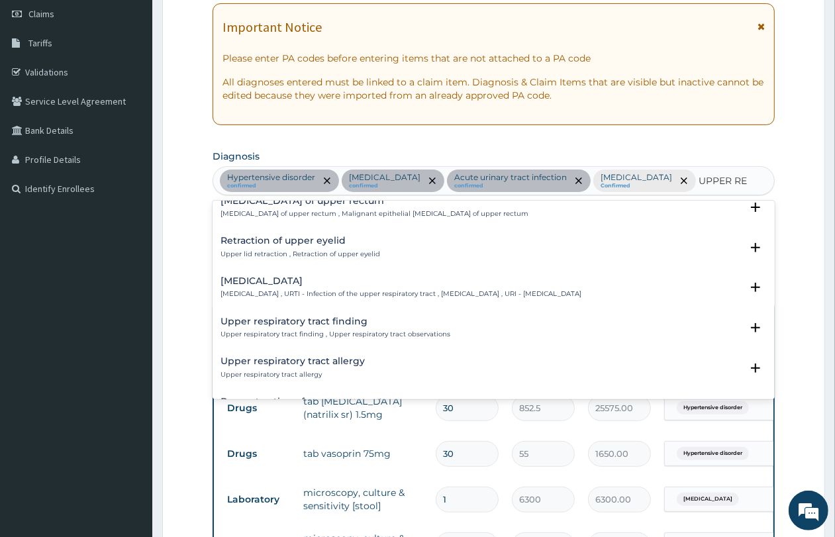
scroll to position [83, 0]
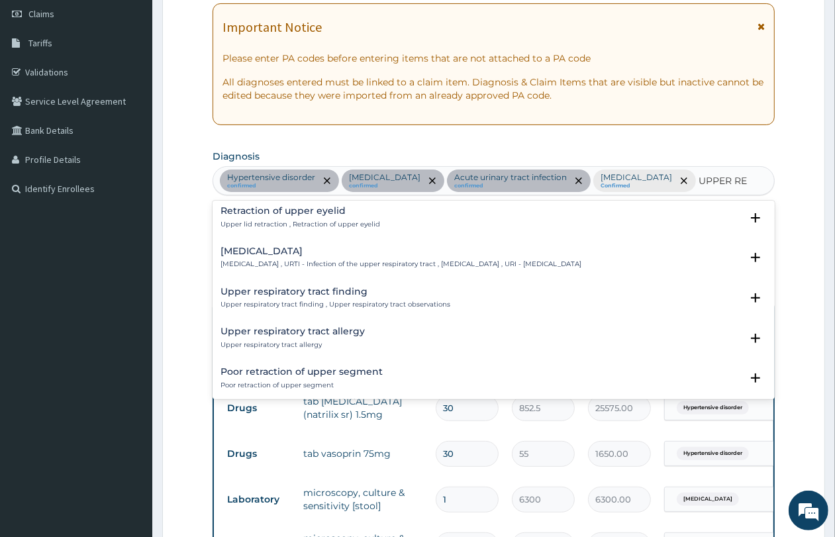
click at [421, 256] on h4 "Upper respiratory infection" at bounding box center [401, 251] width 361 height 10
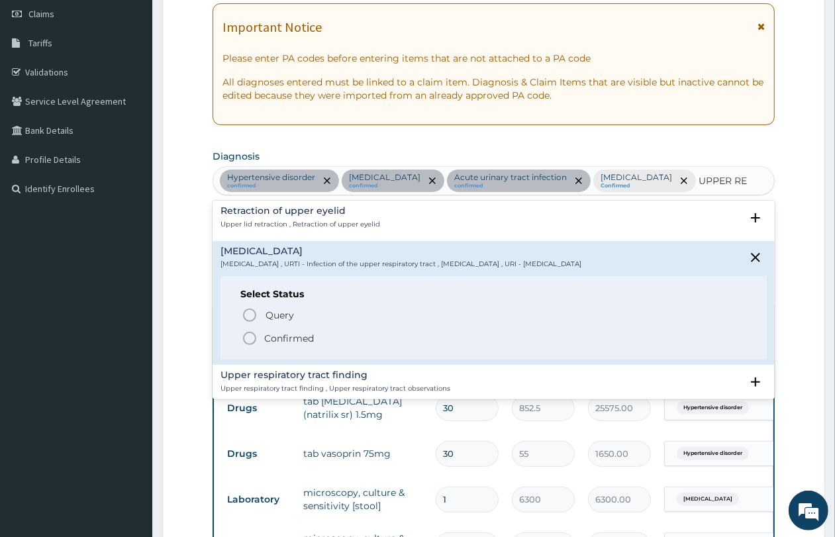
click at [343, 339] on span "Confirmed" at bounding box center [494, 339] width 505 height 16
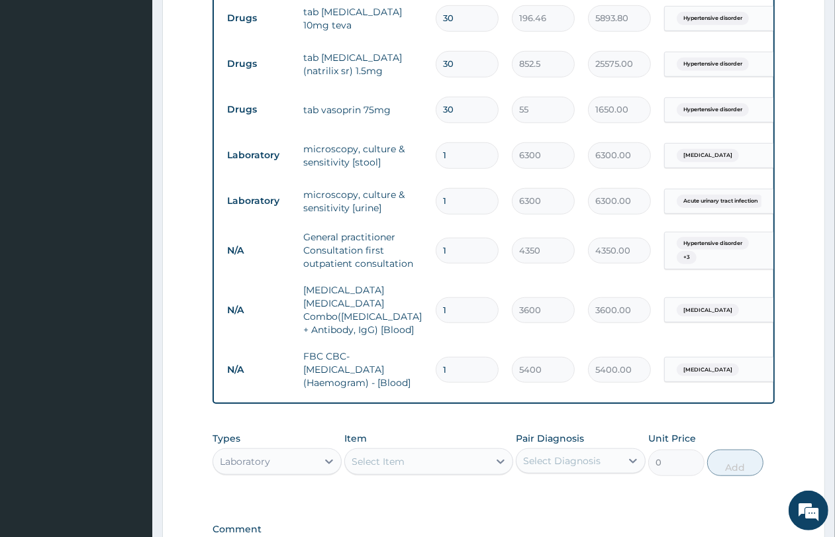
scroll to position [603, 0]
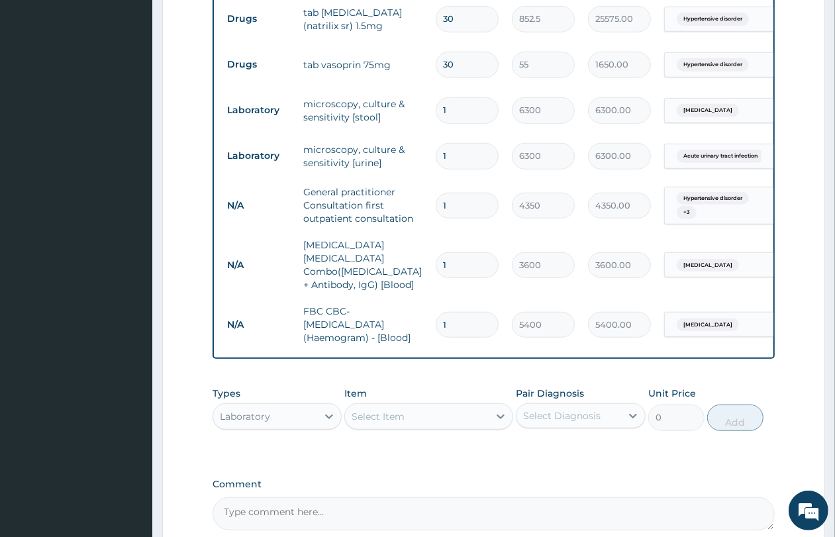
click at [734, 314] on div "Malaria" at bounding box center [718, 325] width 107 height 23
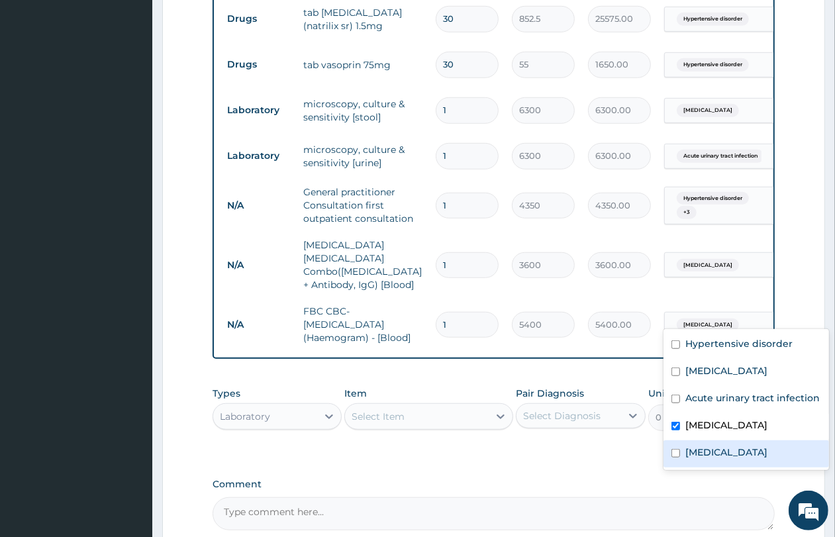
click at [726, 458] on label "Upper respiratory infection" at bounding box center [727, 452] width 82 height 13
checkbox input "true"
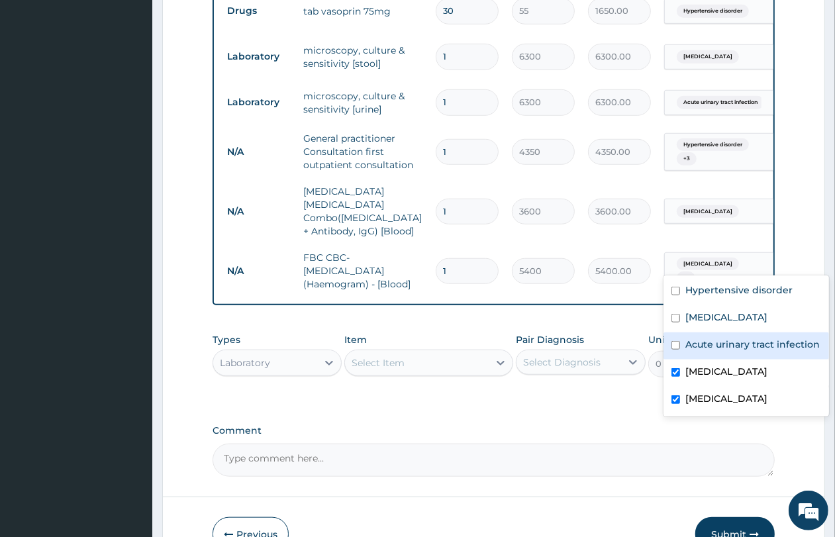
scroll to position [686, 0]
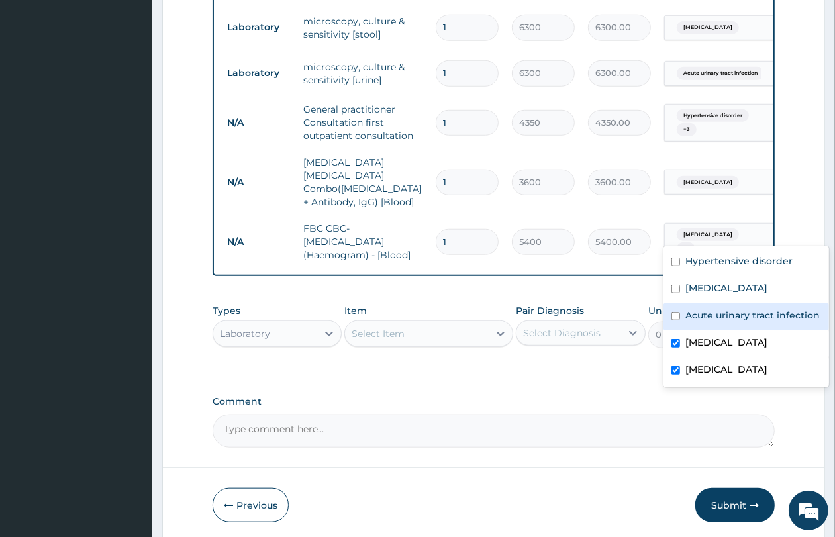
click at [412, 343] on div "Select Item" at bounding box center [417, 333] width 144 height 21
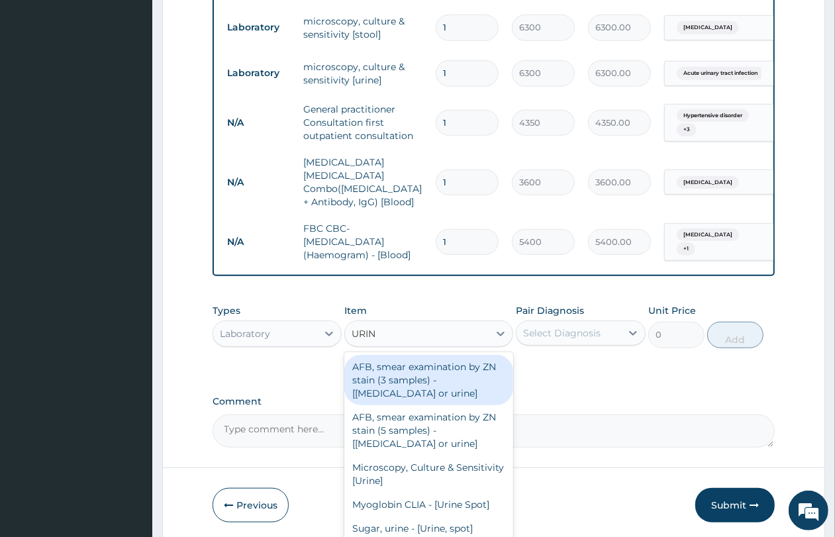
type input "URINA"
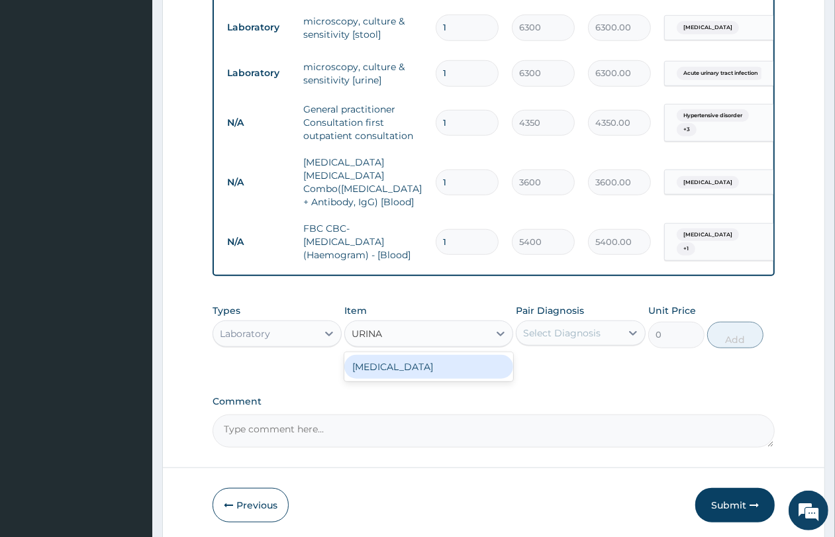
click at [422, 364] on div "URINALYSIS" at bounding box center [428, 367] width 169 height 24
type input "3600"
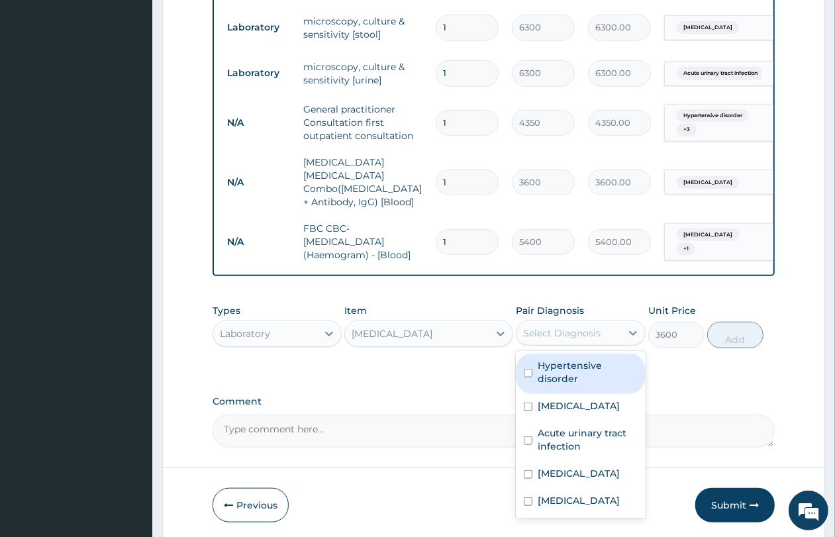
click at [568, 323] on div "Select Diagnosis" at bounding box center [569, 333] width 104 height 21
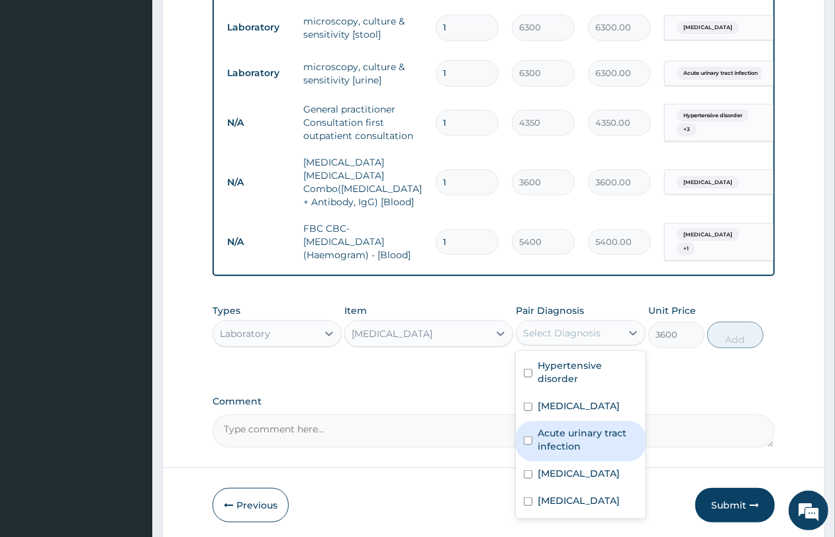
click at [601, 428] on label "Acute urinary tract infection" at bounding box center [587, 440] width 99 height 26
checkbox input "true"
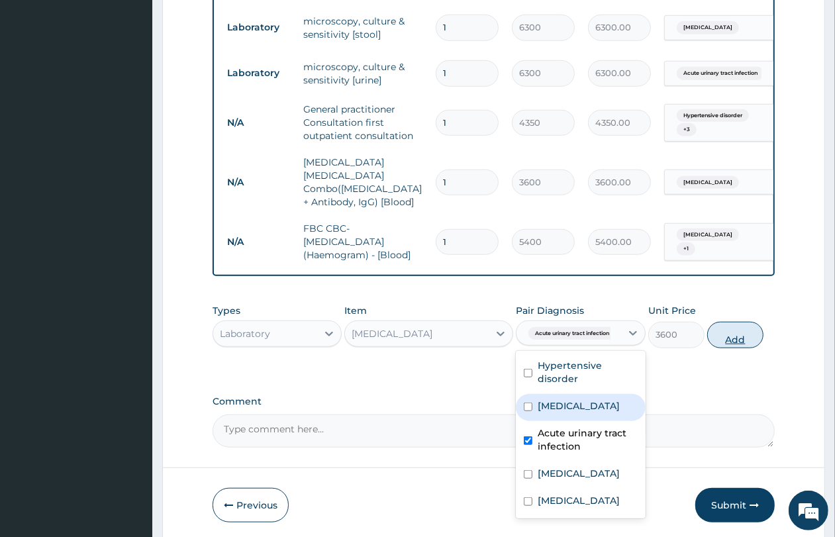
click at [736, 333] on button "Add" at bounding box center [736, 335] width 56 height 26
type input "0"
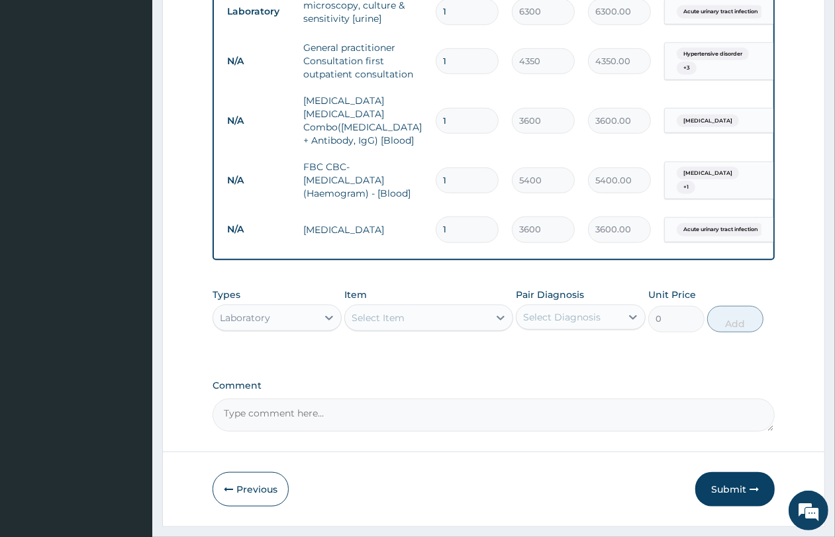
scroll to position [779, 0]
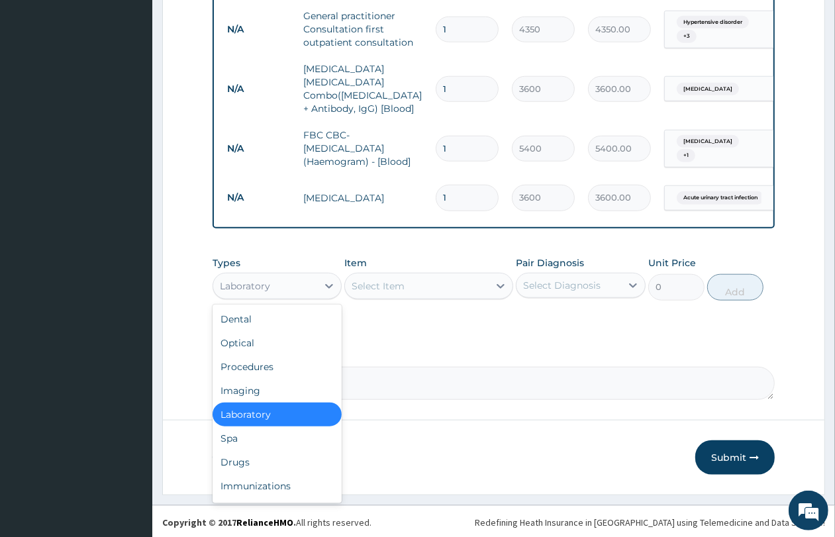
click at [292, 286] on div "Laboratory" at bounding box center [265, 286] width 104 height 21
click at [278, 461] on div "Drugs" at bounding box center [277, 462] width 129 height 24
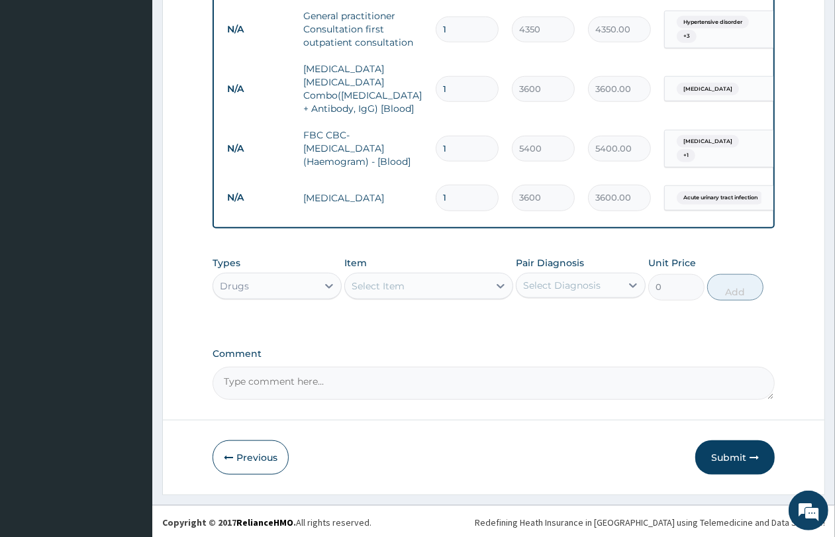
click at [424, 283] on div "Select Item" at bounding box center [417, 286] width 144 height 21
type input "COUG"
click at [426, 309] on div "Cough Syrups" at bounding box center [428, 319] width 169 height 24
type input "2200"
click at [533, 280] on div "Select Diagnosis" at bounding box center [562, 285] width 78 height 13
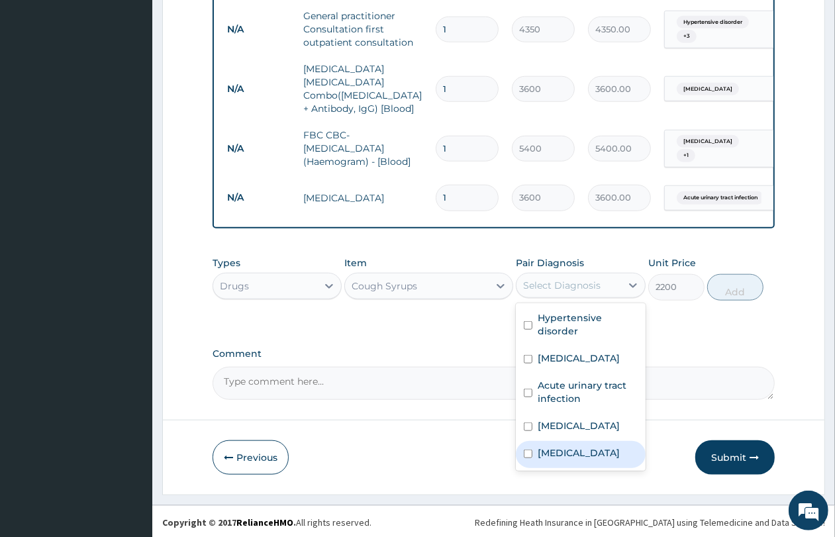
drag, startPoint x: 570, startPoint y: 456, endPoint x: 580, endPoint y: 445, distance: 15.0
click at [570, 456] on label "Upper respiratory infection" at bounding box center [579, 453] width 82 height 13
checkbox input "true"
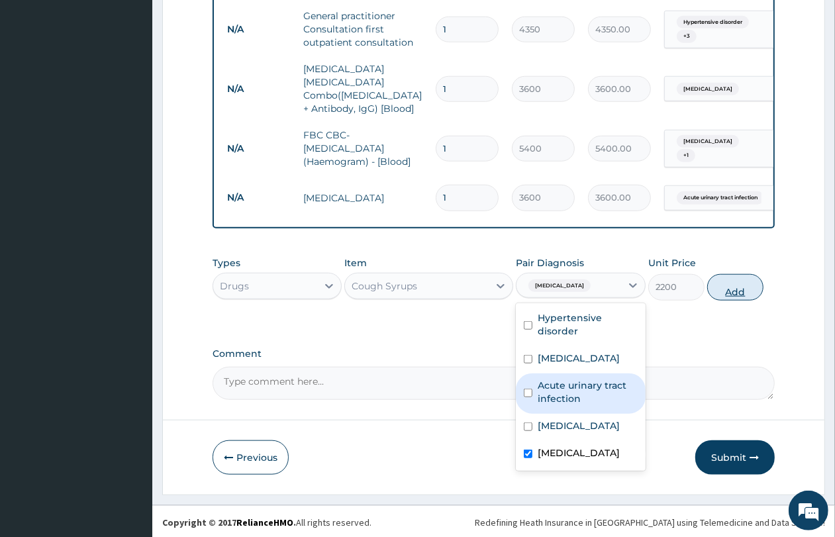
click at [742, 286] on button "Add" at bounding box center [736, 287] width 56 height 26
type input "0"
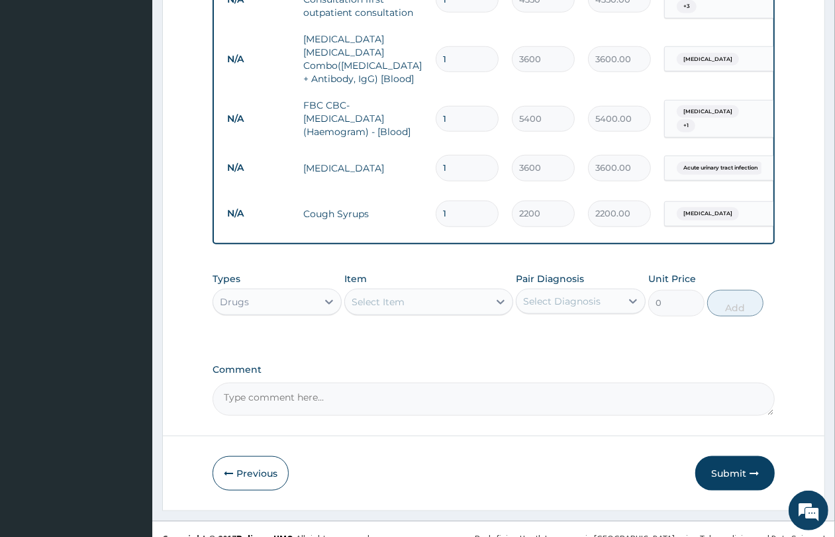
scroll to position [825, 0]
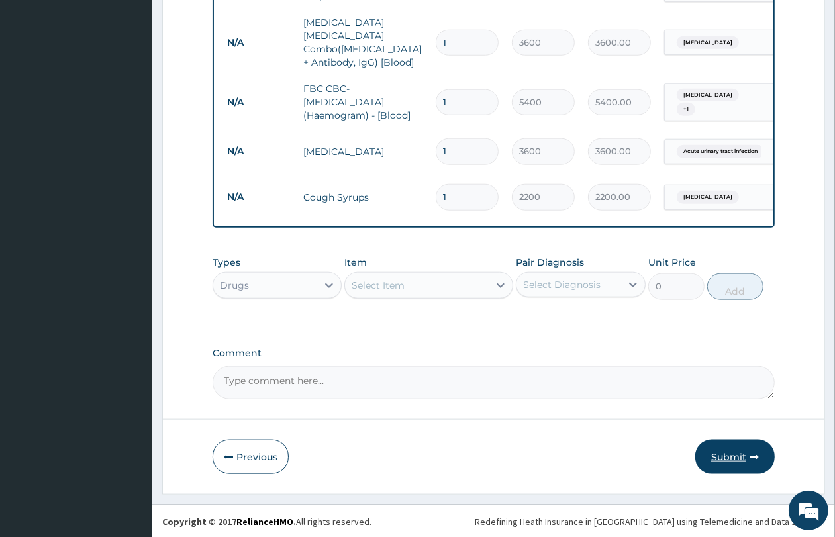
click at [747, 452] on button "Submit" at bounding box center [735, 457] width 79 height 34
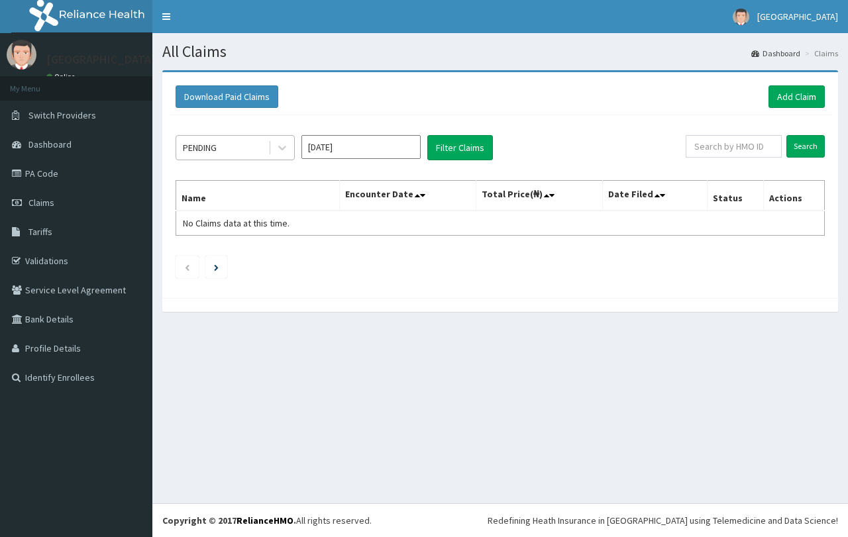
click at [246, 150] on div "PENDING" at bounding box center [222, 147] width 92 height 21
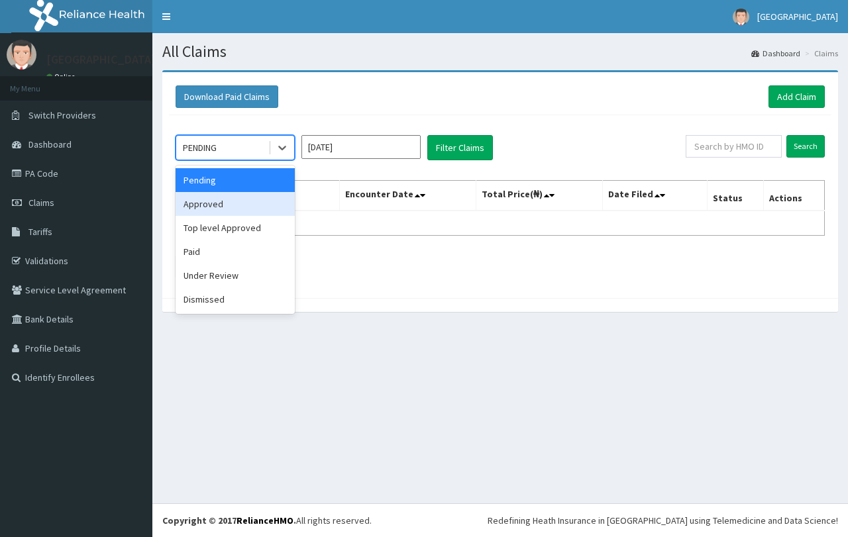
click at [252, 209] on div "Approved" at bounding box center [235, 204] width 119 height 24
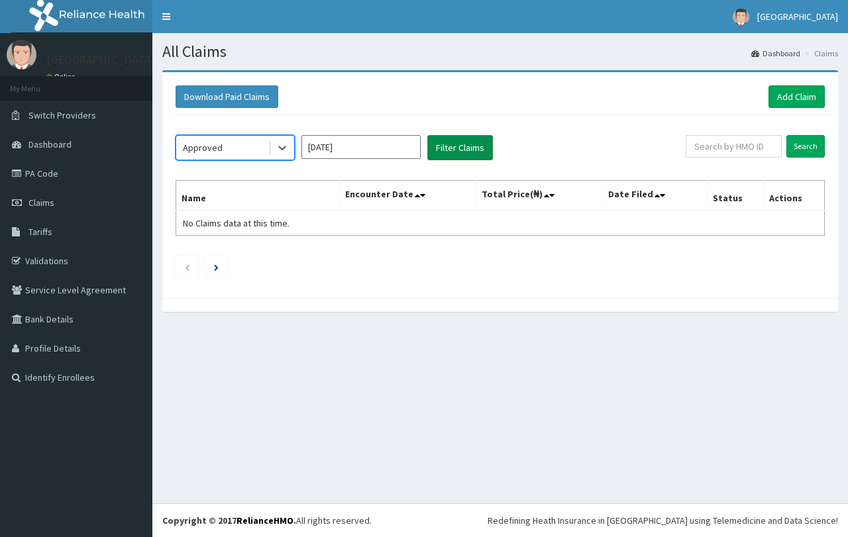
click at [449, 146] on button "Filter Claims" at bounding box center [460, 147] width 66 height 25
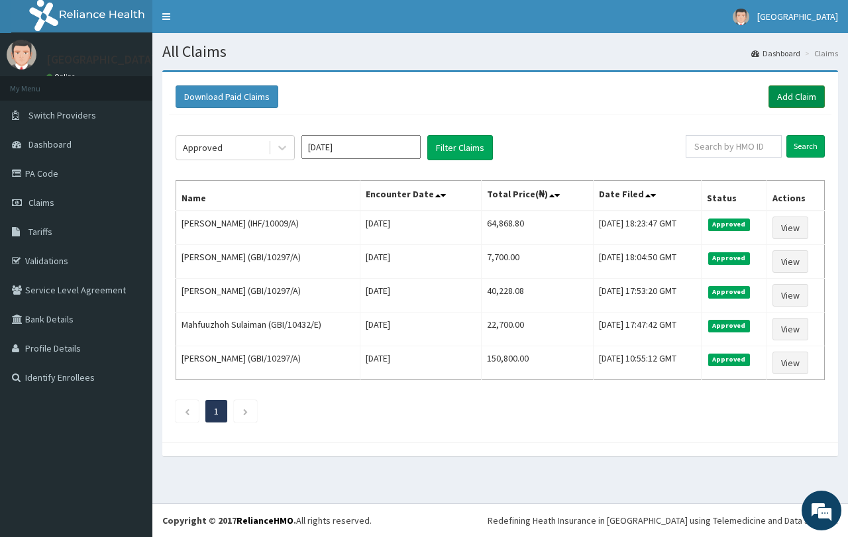
click at [800, 101] on link "Add Claim" at bounding box center [796, 96] width 56 height 23
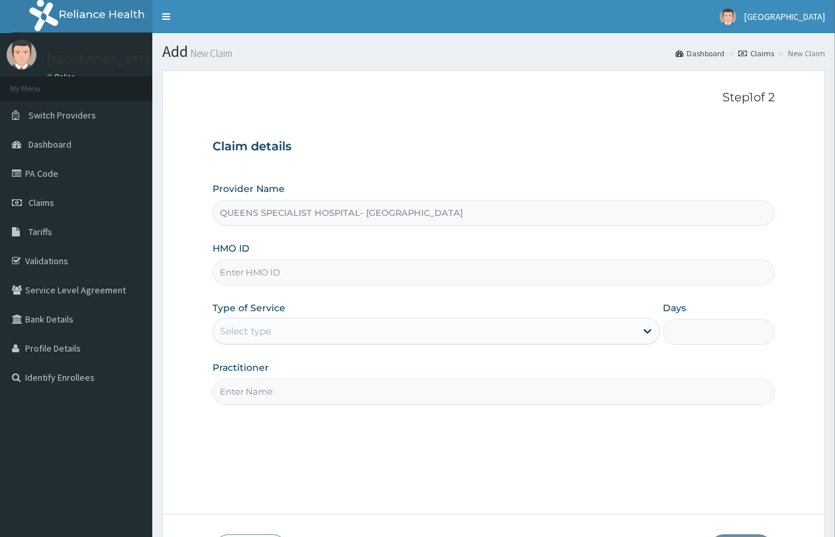
type input "QUEENS SPECIALIST HOSPITAL- [GEOGRAPHIC_DATA]"
paste input "NIT/10065/C"
type input "NIT/10065/C"
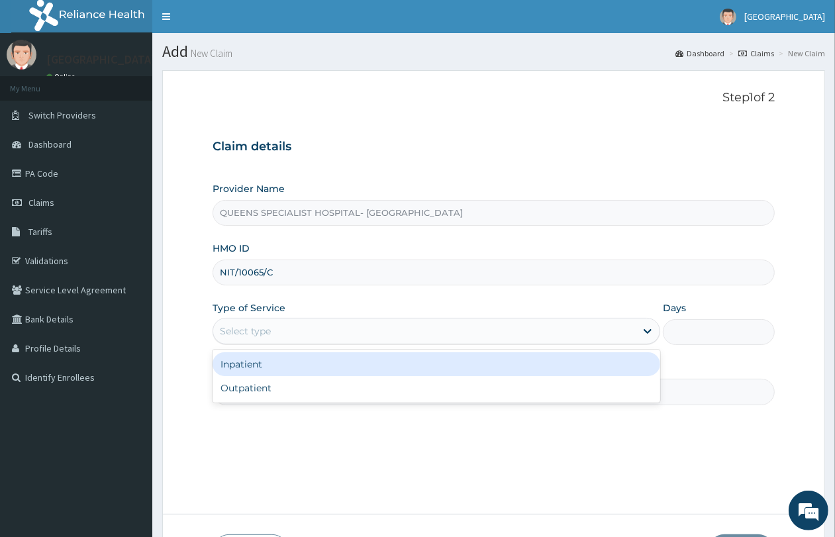
click at [340, 338] on div "Select type" at bounding box center [424, 331] width 423 height 21
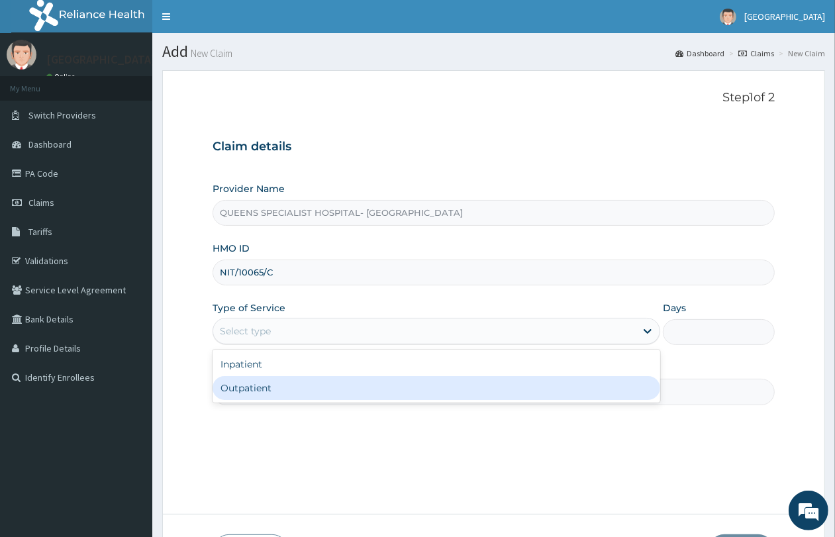
click at [331, 386] on div "Outpatient" at bounding box center [437, 388] width 448 height 24
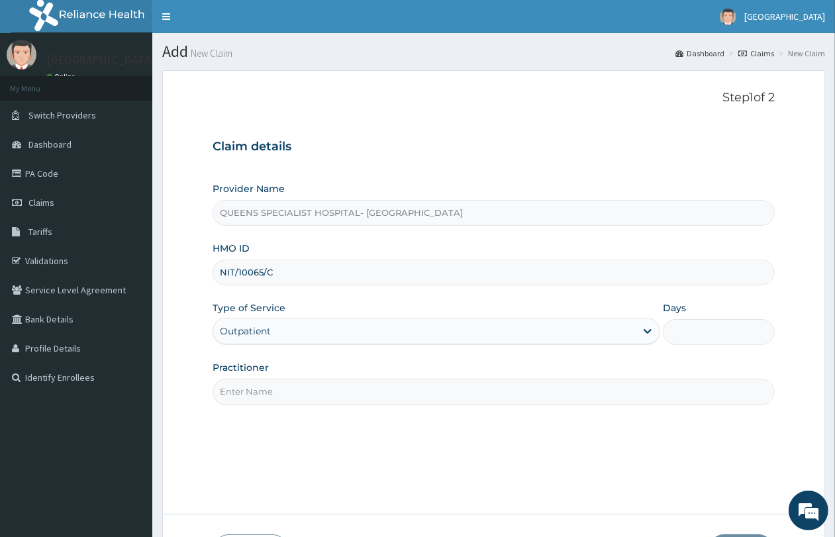
type input "1"
click at [329, 391] on input "Practitioner" at bounding box center [494, 392] width 562 height 26
type input "Gp"
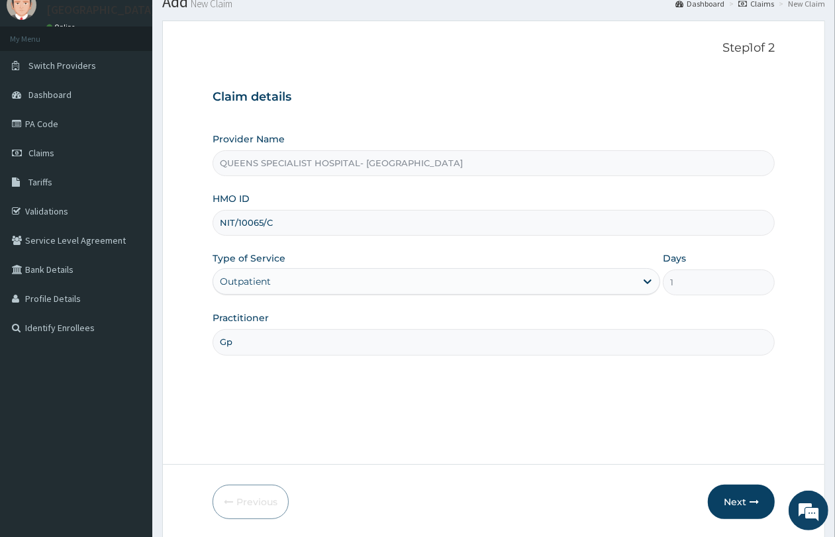
scroll to position [96, 0]
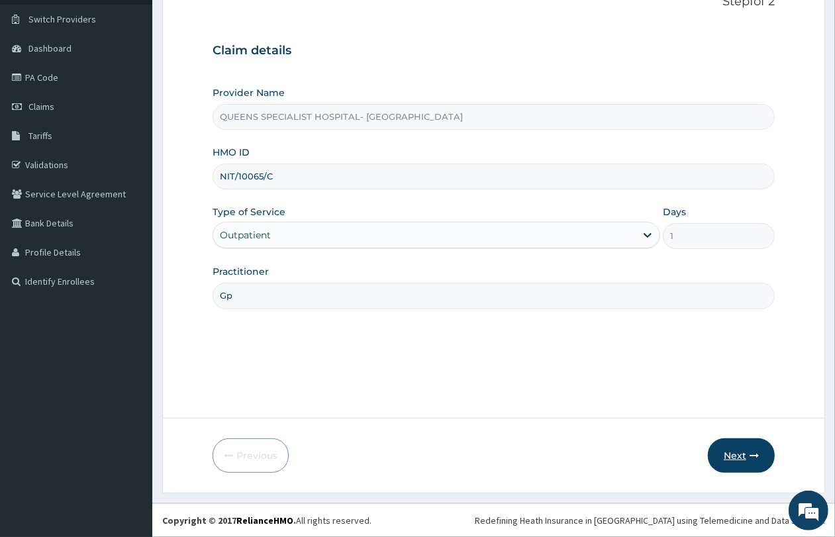
click at [743, 451] on button "Next" at bounding box center [741, 456] width 67 height 34
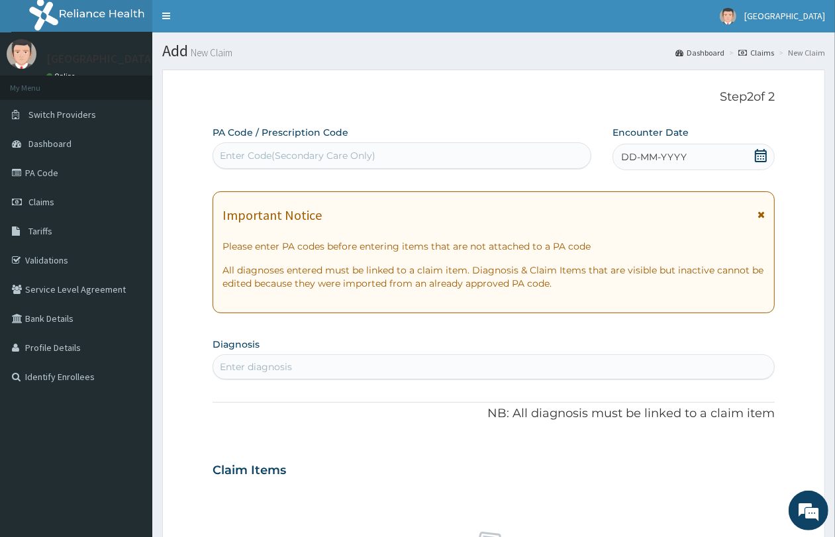
scroll to position [0, 0]
click at [389, 163] on div "Enter Code(Secondary Care Only)" at bounding box center [402, 156] width 378 height 21
paste input "PA/13C617"
type input "PA/13C617"
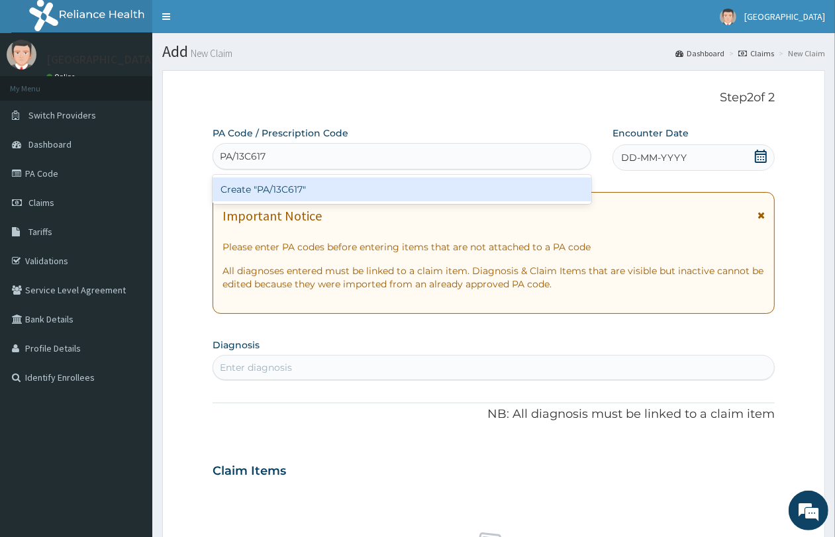
click at [356, 184] on div "Create "PA/13C617"" at bounding box center [402, 190] width 379 height 24
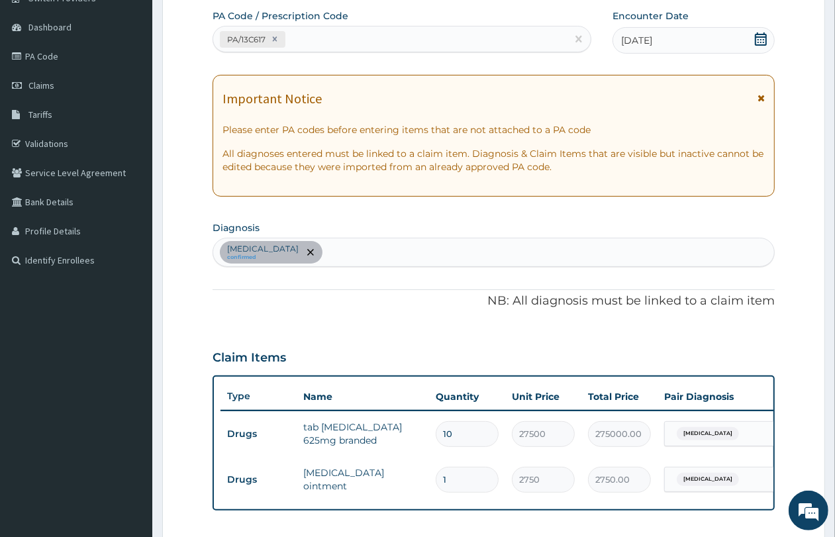
scroll to position [331, 0]
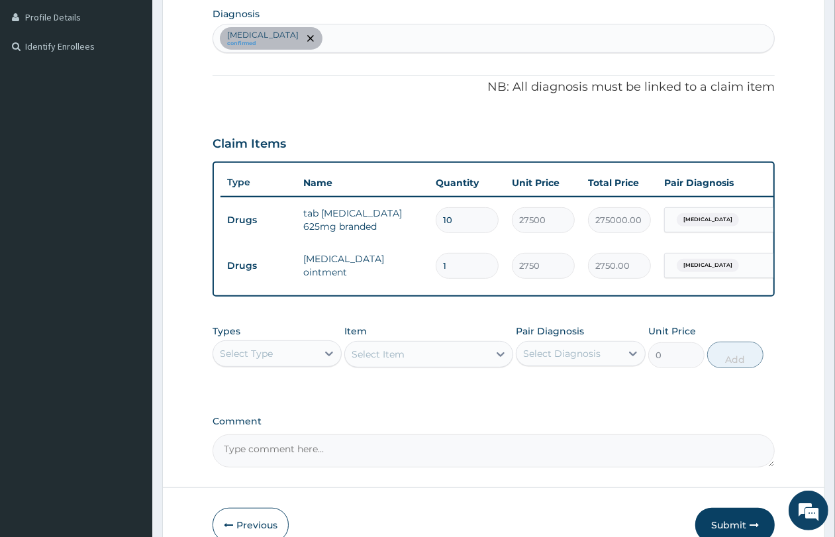
click at [346, 34] on div "[MEDICAL_DATA] confirmed" at bounding box center [493, 39] width 561 height 28
type input "[MEDICAL_DATA]"
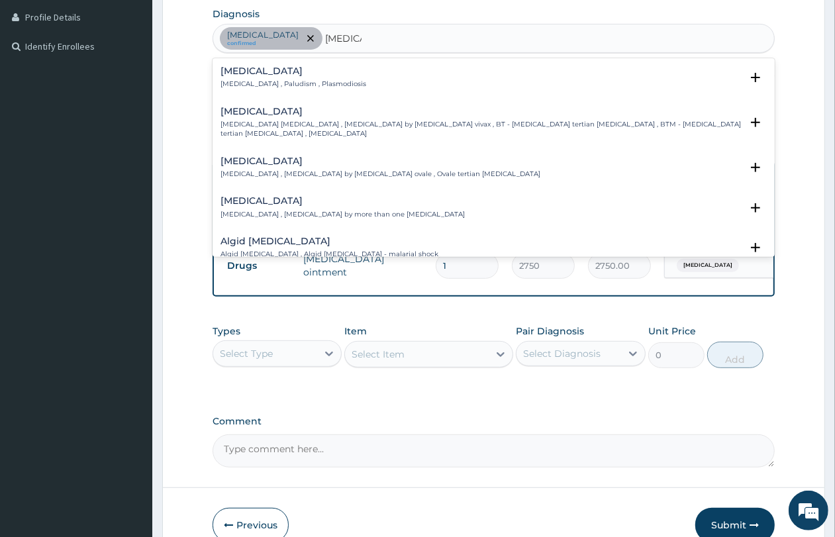
click at [299, 81] on p "[MEDICAL_DATA] , Paludism , Plasmodiosis" at bounding box center [294, 83] width 146 height 9
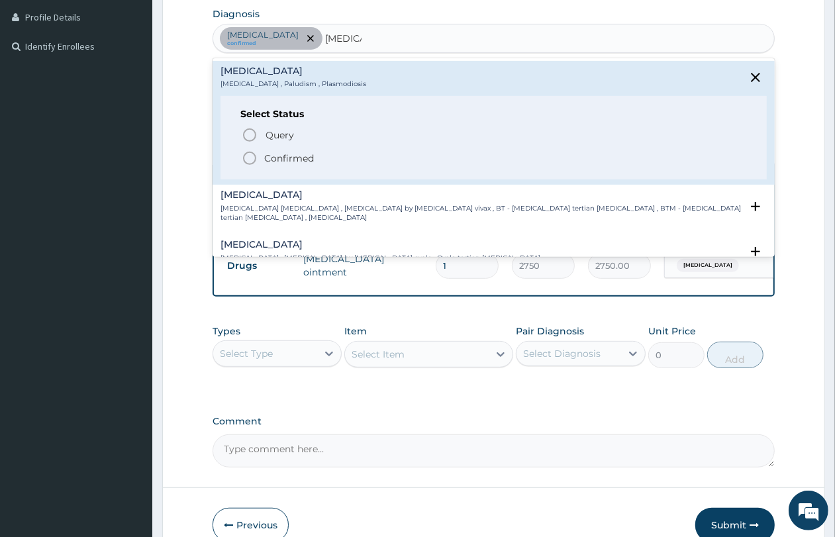
click at [299, 153] on p "Confirmed" at bounding box center [289, 158] width 50 height 13
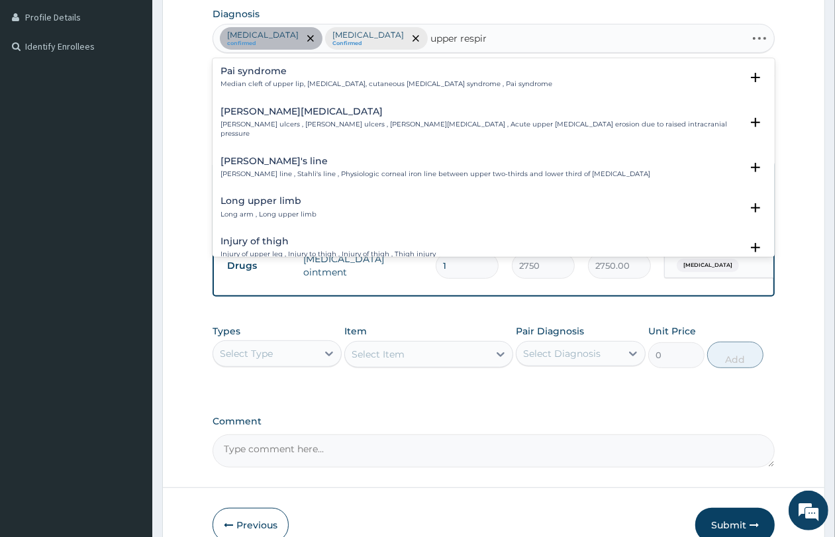
type input "upper respira"
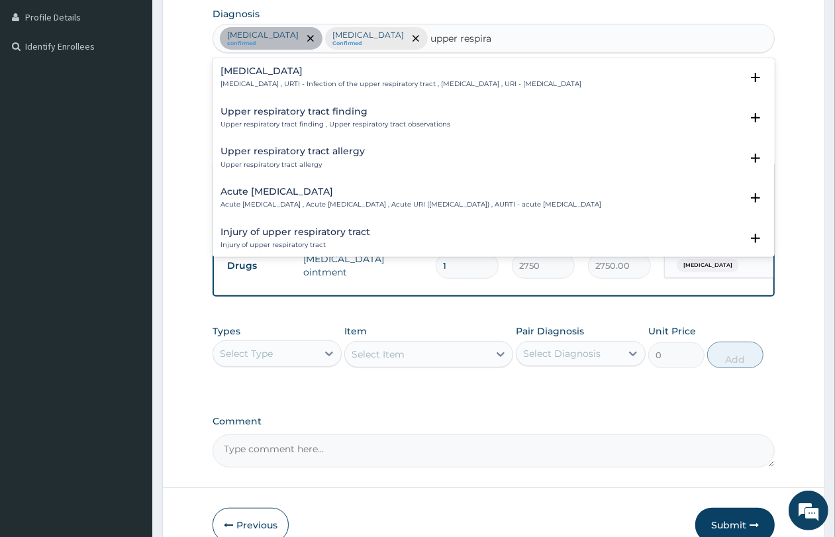
click at [323, 85] on p "[MEDICAL_DATA] , URTI - Infection of the upper respiratory tract , [MEDICAL_DAT…" at bounding box center [401, 83] width 361 height 9
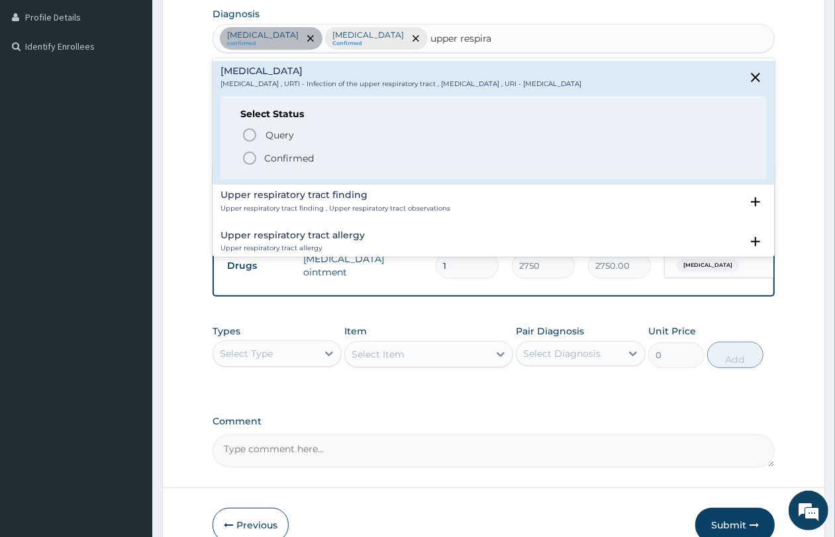
click at [305, 154] on p "Confirmed" at bounding box center [289, 158] width 50 height 13
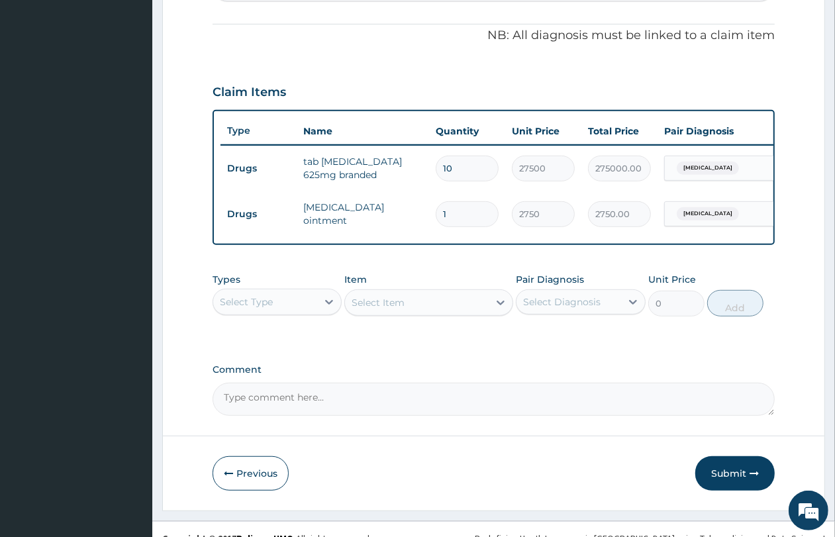
scroll to position [412, 0]
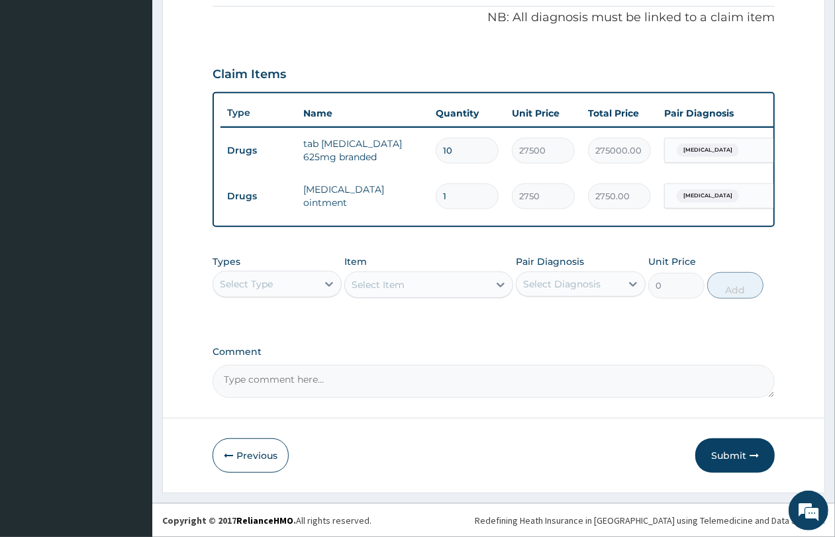
click at [295, 280] on div "Select Type" at bounding box center [265, 284] width 104 height 21
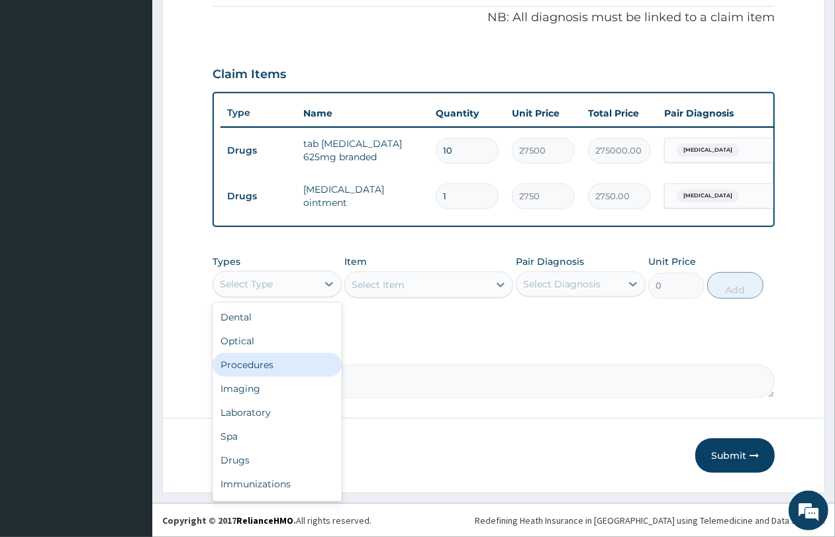
click at [287, 362] on div "Procedures" at bounding box center [277, 365] width 129 height 24
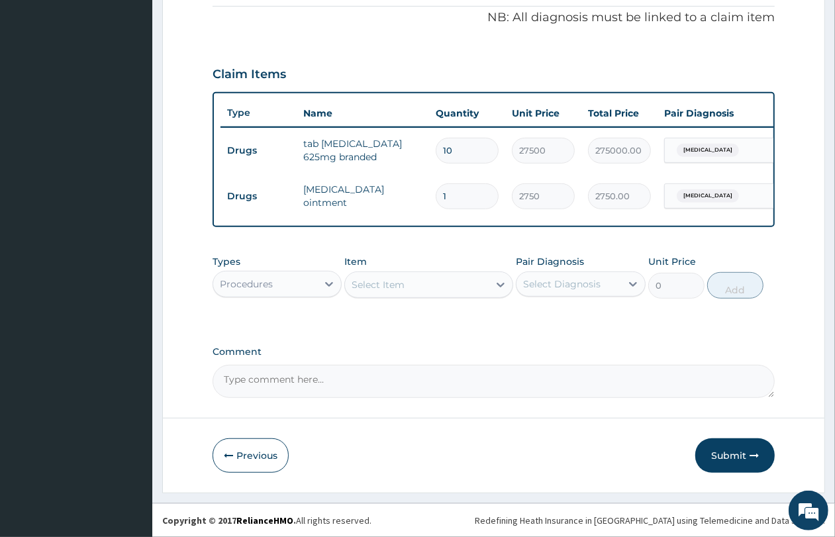
click at [378, 287] on div "Select Item" at bounding box center [378, 284] width 53 height 13
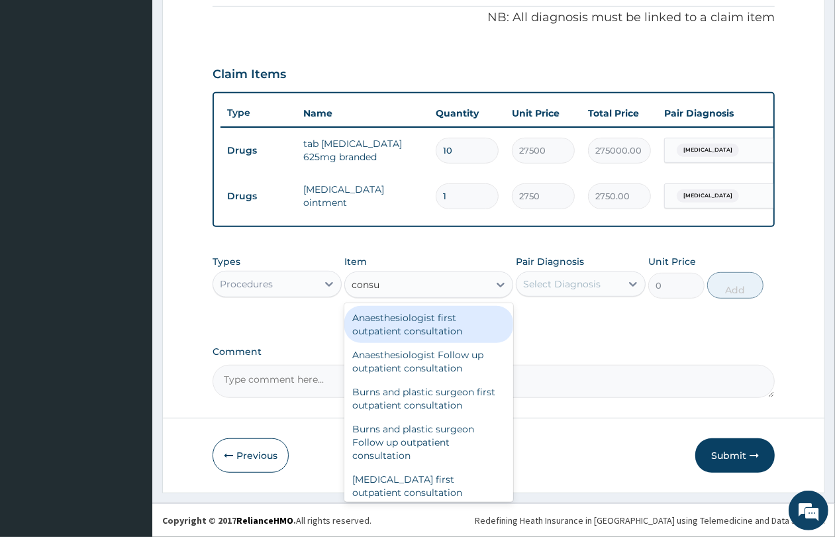
type input "consul"
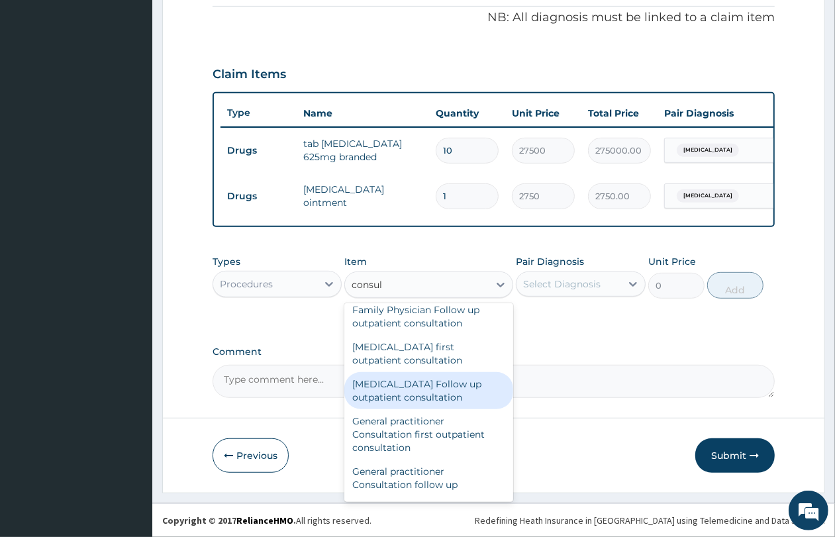
scroll to position [745, 0]
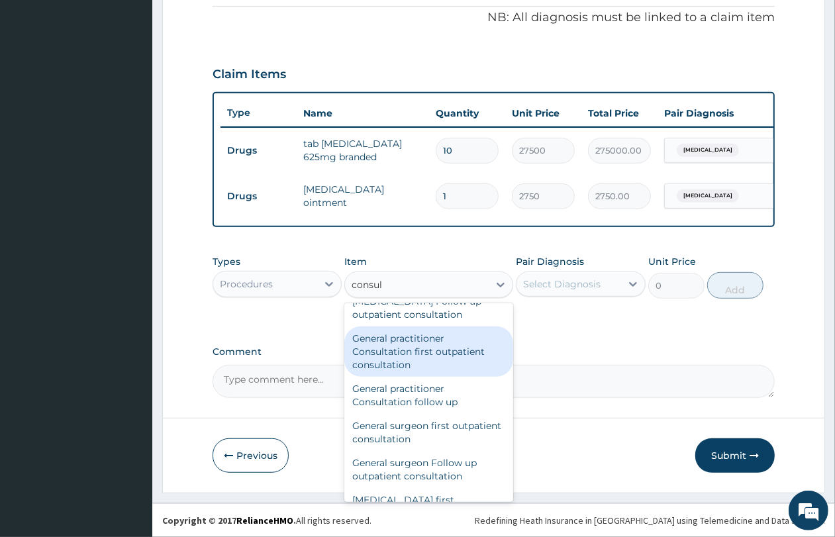
click at [425, 373] on div "General practitioner Consultation first outpatient consultation" at bounding box center [428, 352] width 169 height 50
type input "4350"
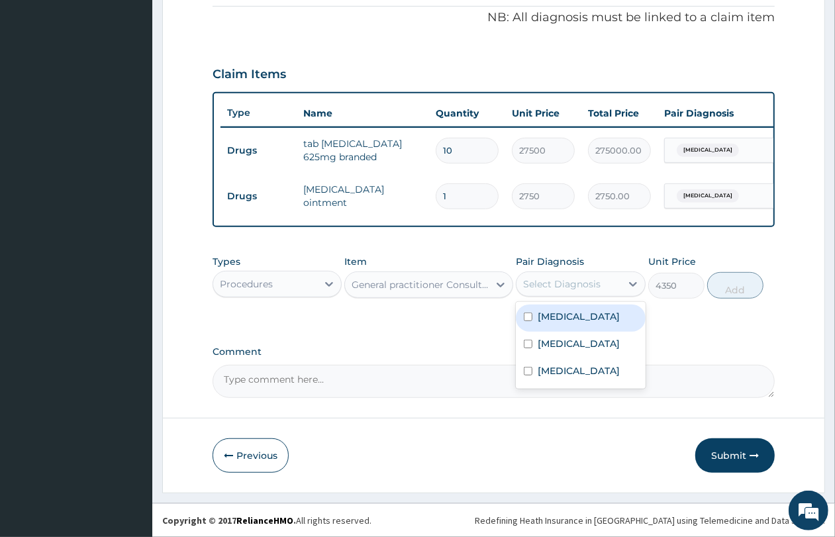
click at [552, 282] on div "Select Diagnosis" at bounding box center [562, 284] width 78 height 13
click at [557, 323] on label "[MEDICAL_DATA]" at bounding box center [579, 316] width 82 height 13
checkbox input "true"
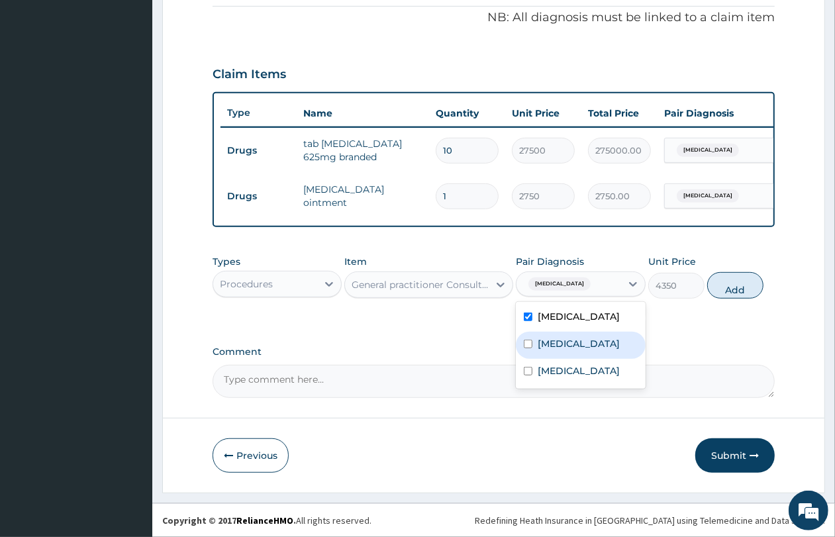
click at [558, 345] on label "[MEDICAL_DATA]" at bounding box center [579, 343] width 82 height 13
checkbox input "true"
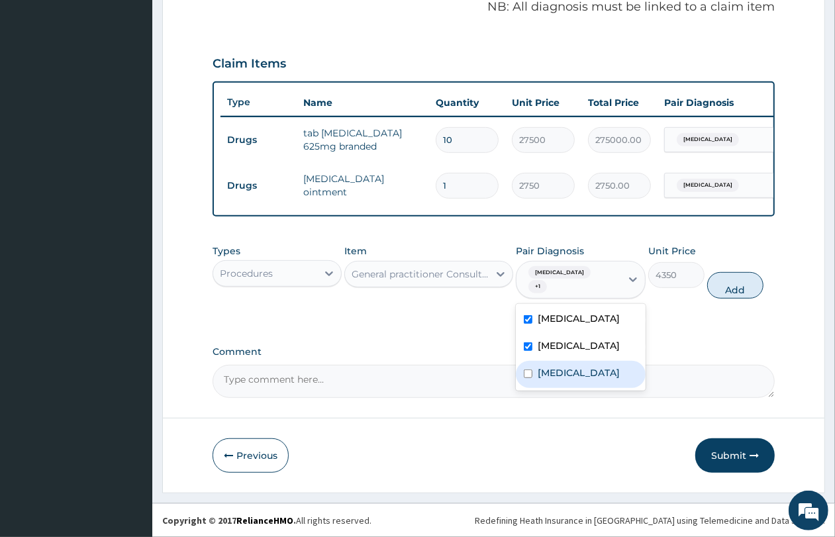
click at [562, 366] on label "[MEDICAL_DATA]" at bounding box center [579, 372] width 82 height 13
checkbox input "true"
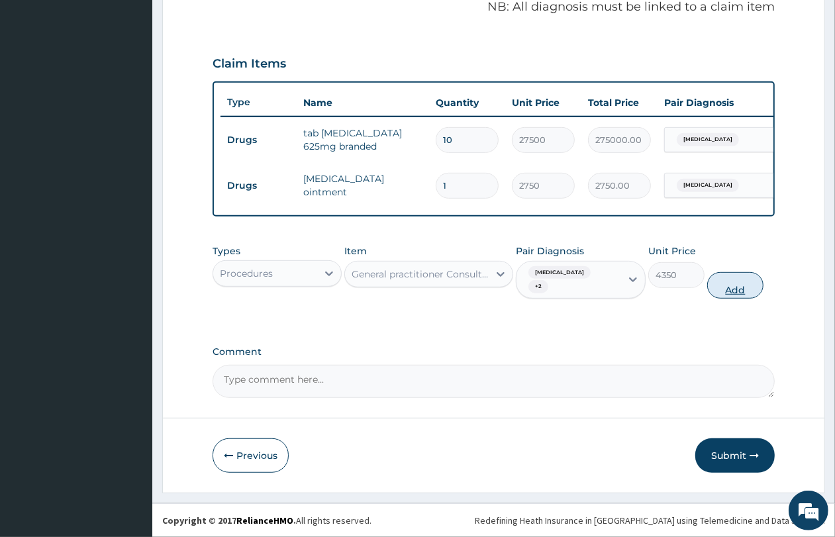
click at [749, 287] on button "Add" at bounding box center [736, 285] width 56 height 26
type input "0"
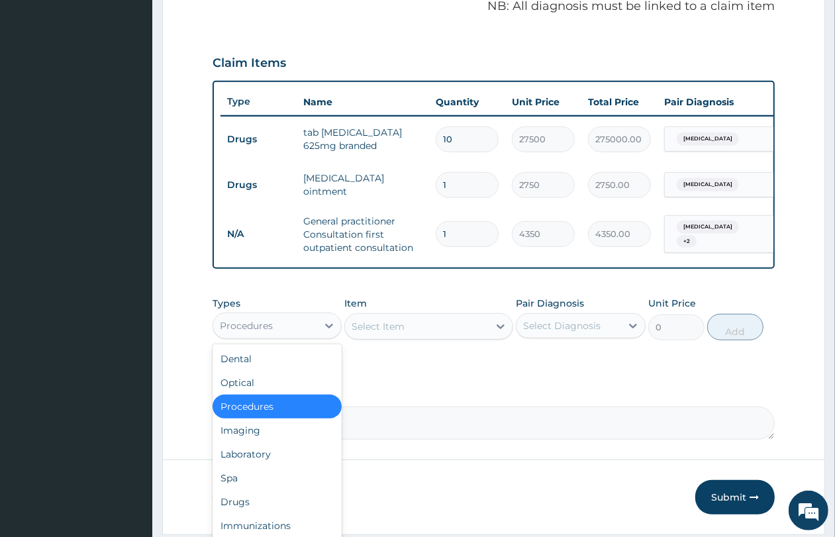
click at [256, 337] on div "Procedures" at bounding box center [265, 325] width 104 height 21
click at [267, 462] on div "Laboratory" at bounding box center [277, 455] width 129 height 24
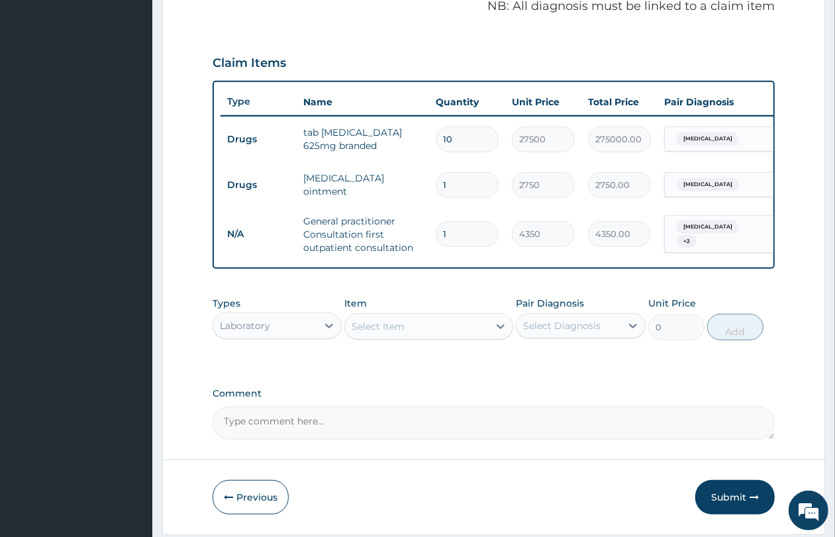
click at [393, 333] on div "Select Item" at bounding box center [378, 326] width 53 height 13
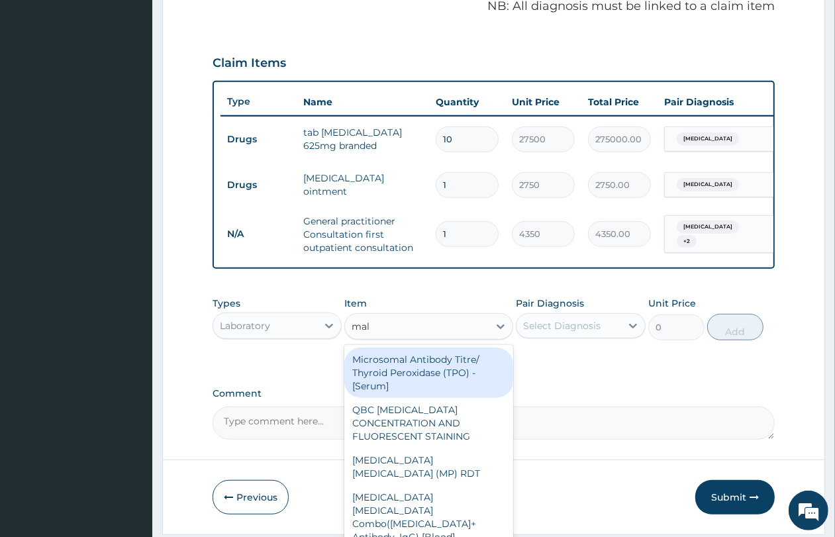
type input "mala"
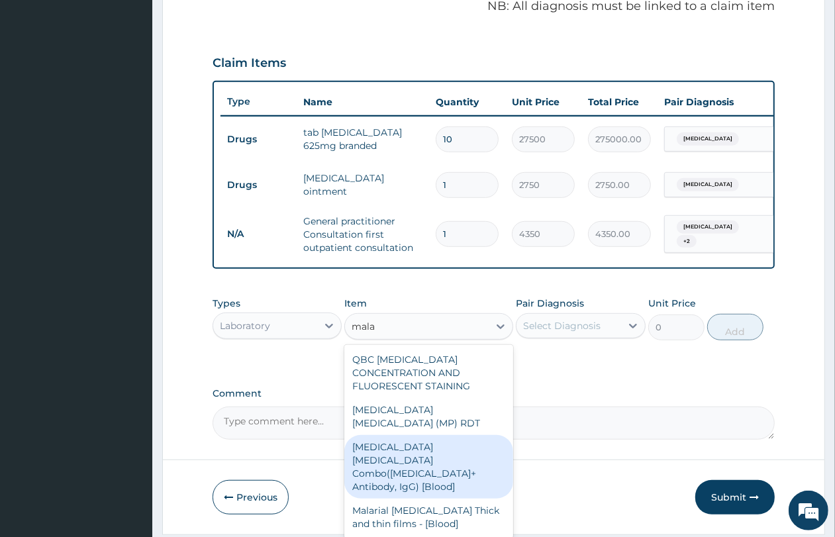
drag, startPoint x: 438, startPoint y: 454, endPoint x: 449, endPoint y: 444, distance: 15.0
click at [439, 454] on div "[MEDICAL_DATA] [MEDICAL_DATA] Combo([MEDICAL_DATA]+ Antibody, IgG) [Blood]" at bounding box center [428, 467] width 169 height 64
type input "3600"
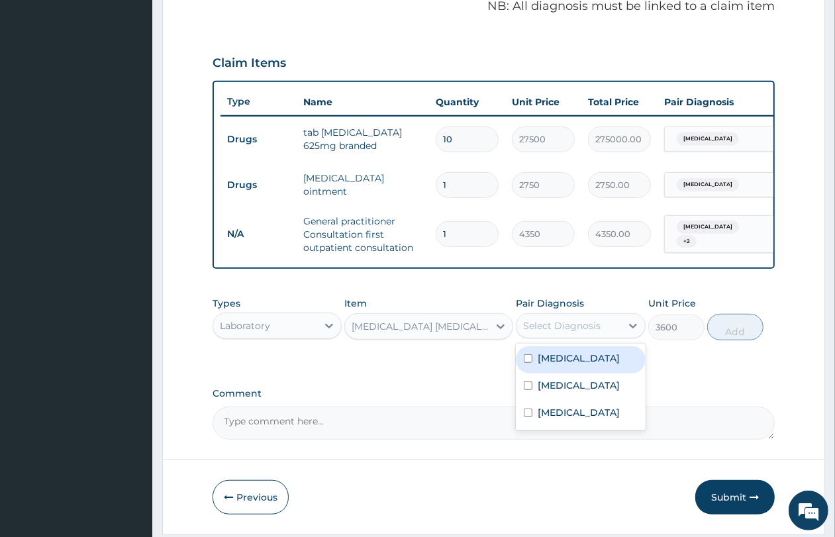
click at [593, 333] on div "Select Diagnosis" at bounding box center [562, 325] width 78 height 13
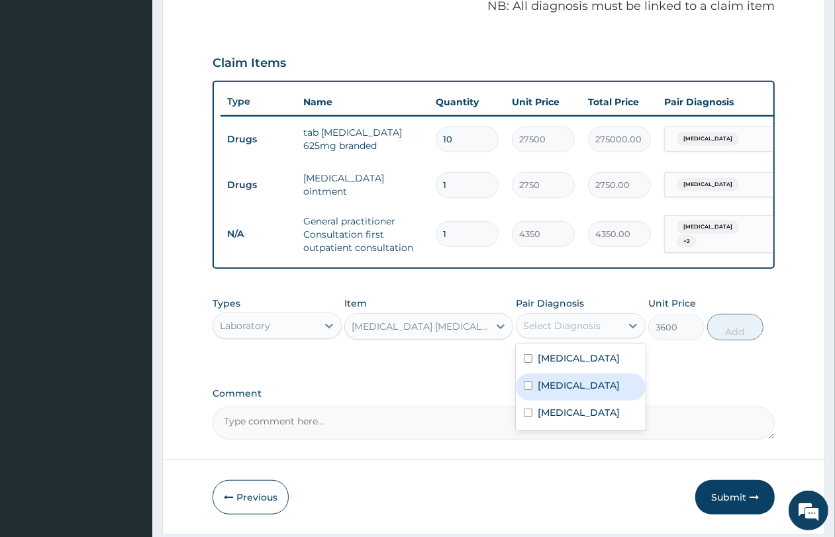
click at [580, 395] on div "[MEDICAL_DATA]" at bounding box center [580, 387] width 129 height 27
checkbox input "true"
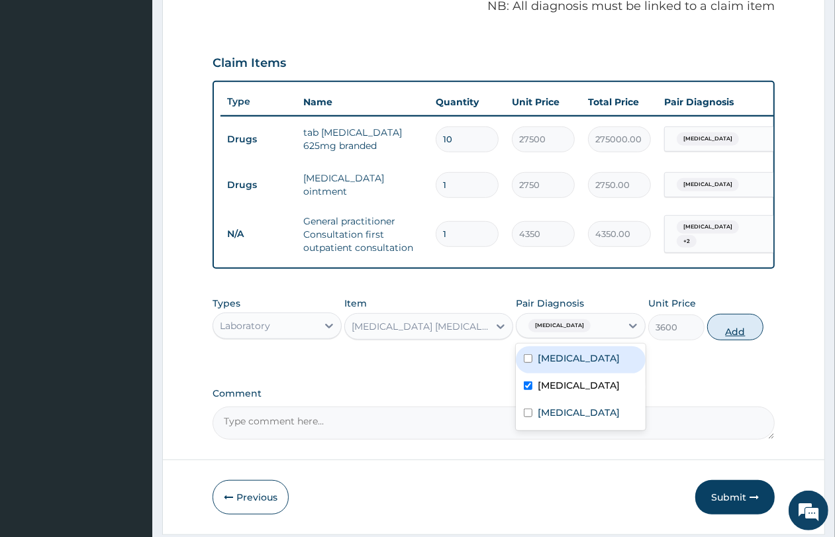
click at [744, 341] on button "Add" at bounding box center [736, 327] width 56 height 26
type input "0"
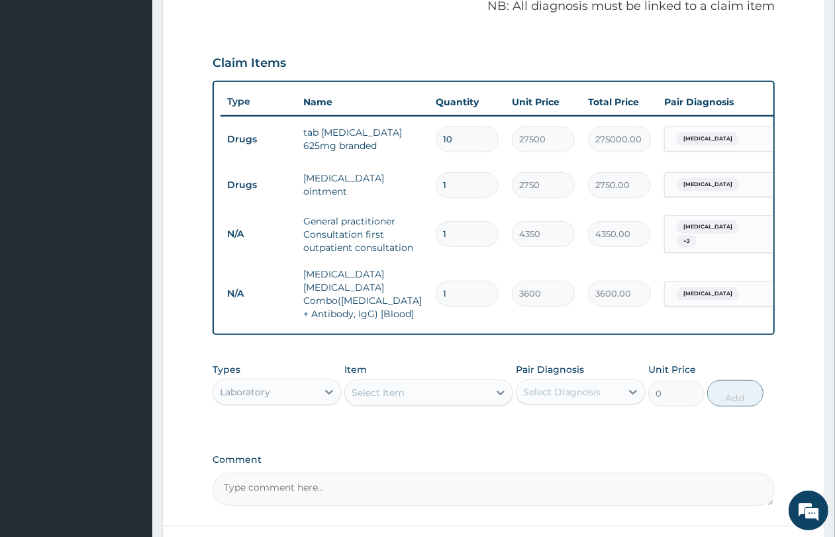
click at [401, 391] on div "Select Item" at bounding box center [378, 392] width 53 height 13
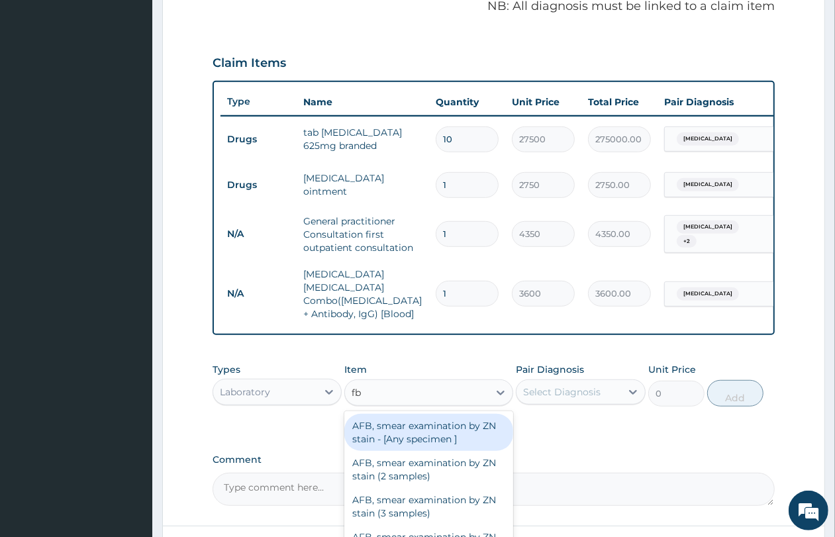
type input "fbc"
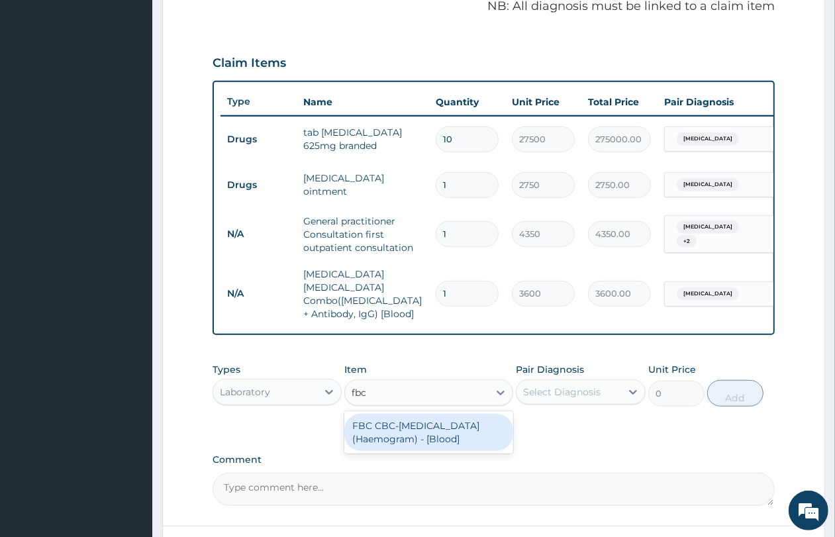
click at [414, 426] on div "FBC CBC-[MEDICAL_DATA] (Haemogram) - [Blood]" at bounding box center [428, 432] width 169 height 37
type input "5400"
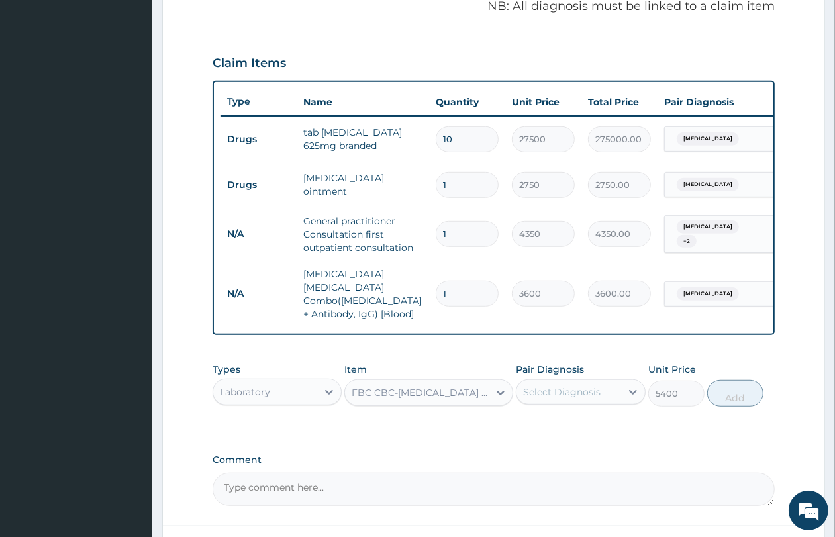
click at [567, 392] on div "Select Diagnosis" at bounding box center [562, 392] width 78 height 13
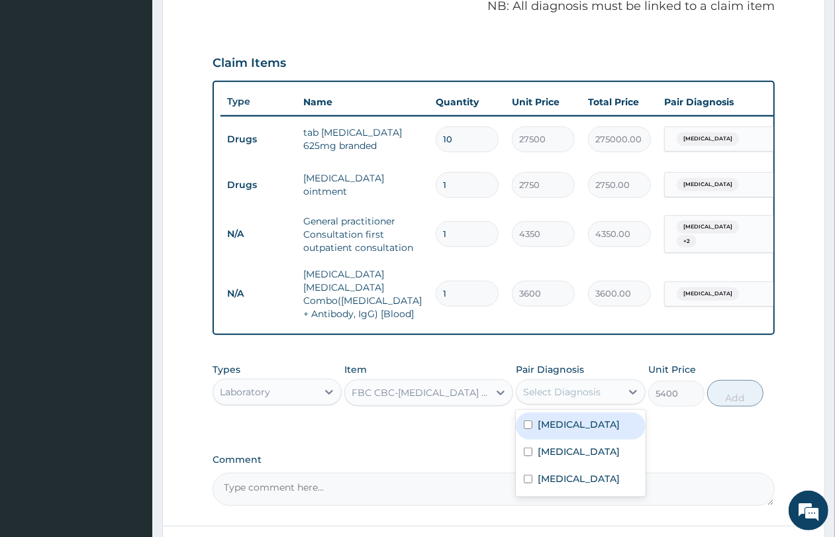
click at [548, 419] on label "[MEDICAL_DATA]" at bounding box center [579, 424] width 82 height 13
checkbox input "true"
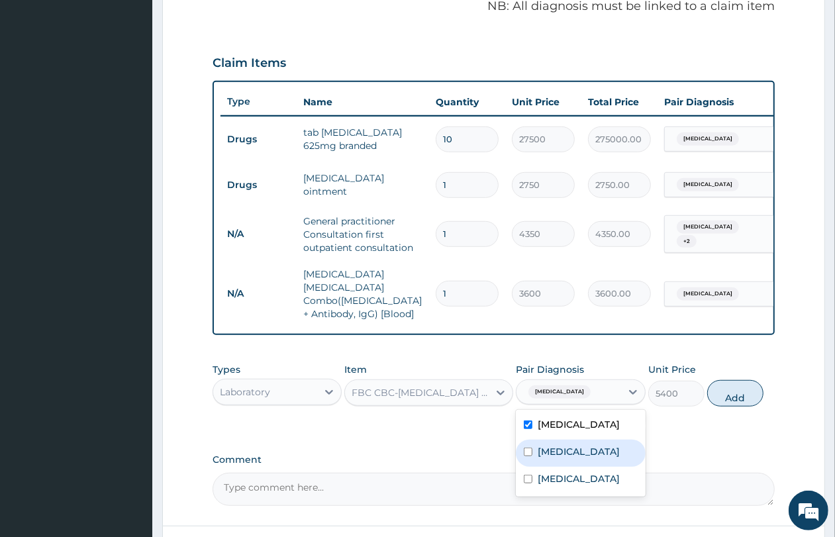
click at [544, 445] on label "[MEDICAL_DATA]" at bounding box center [579, 451] width 82 height 13
checkbox input "true"
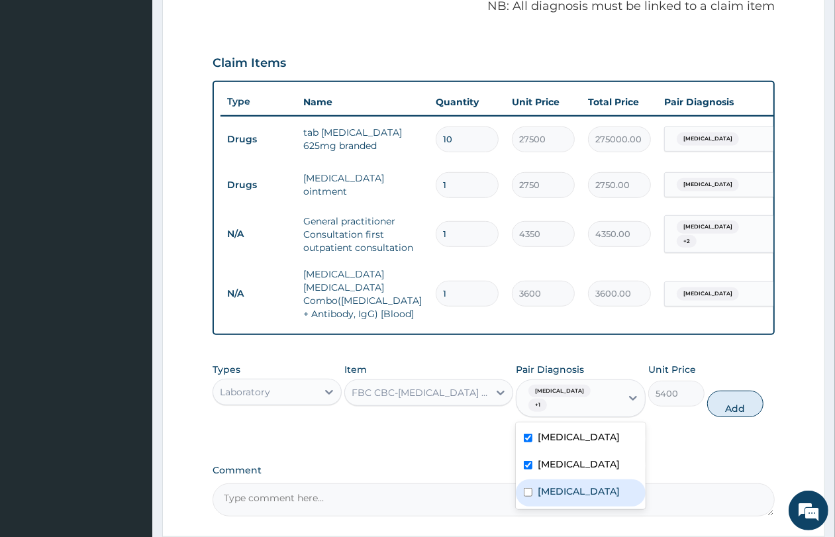
click at [552, 487] on label "[MEDICAL_DATA]" at bounding box center [579, 491] width 82 height 13
checkbox input "true"
click at [573, 452] on div "[MEDICAL_DATA]" at bounding box center [580, 465] width 129 height 27
checkbox input "false"
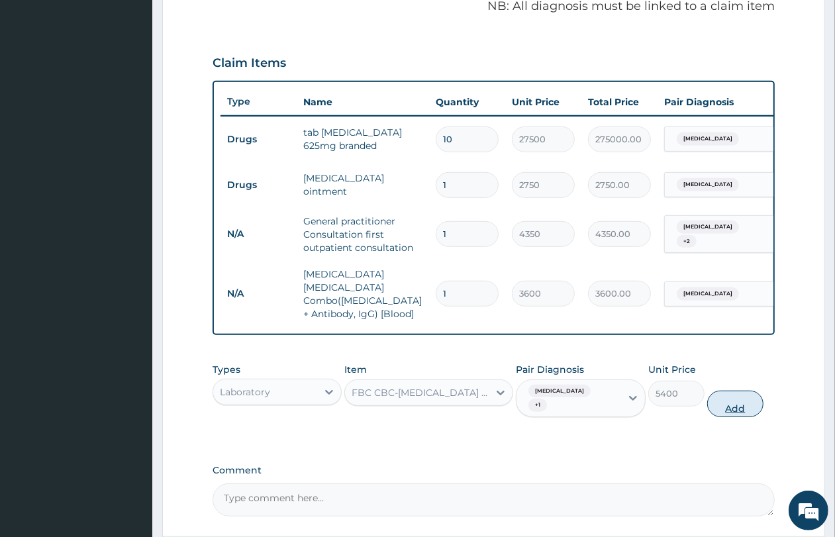
click at [745, 391] on button "Add" at bounding box center [736, 404] width 56 height 26
type input "0"
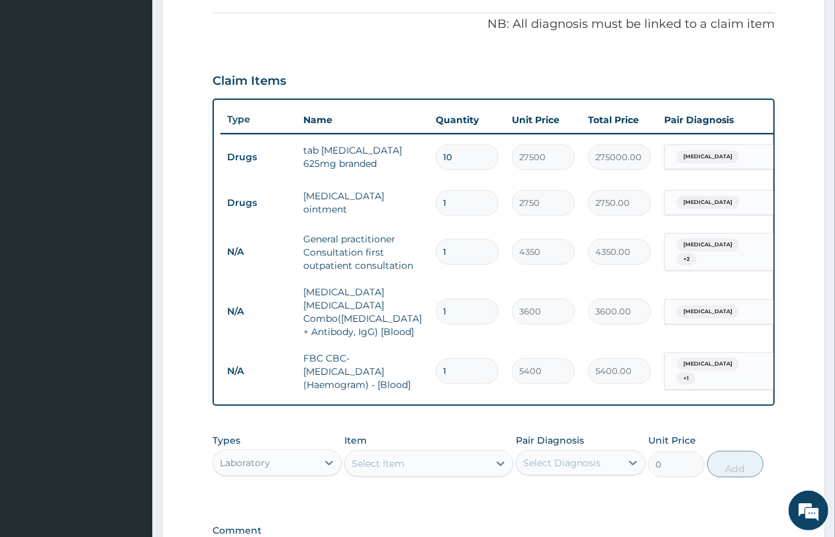
scroll to position [414, 0]
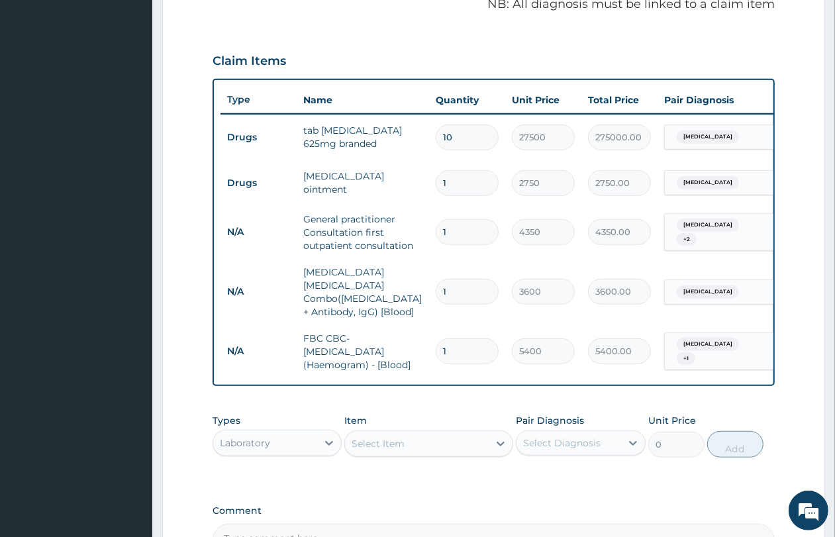
click at [263, 437] on div "Laboratory" at bounding box center [245, 443] width 50 height 13
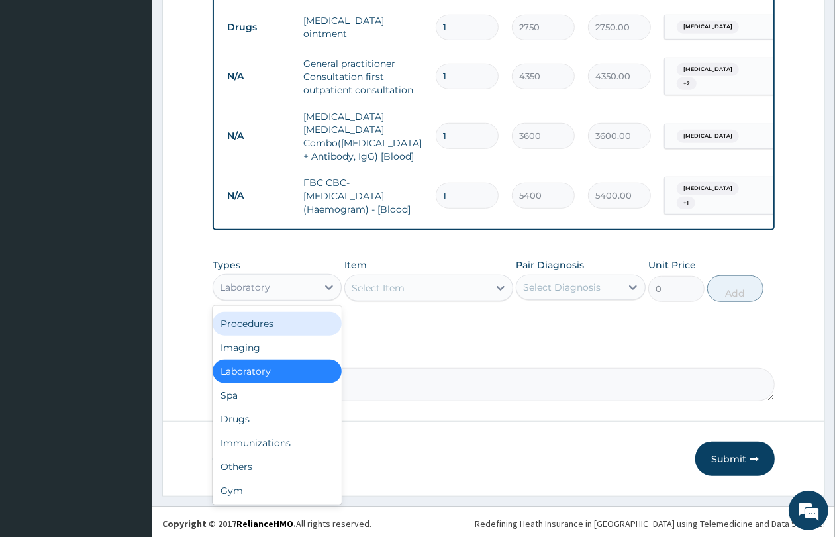
scroll to position [571, 0]
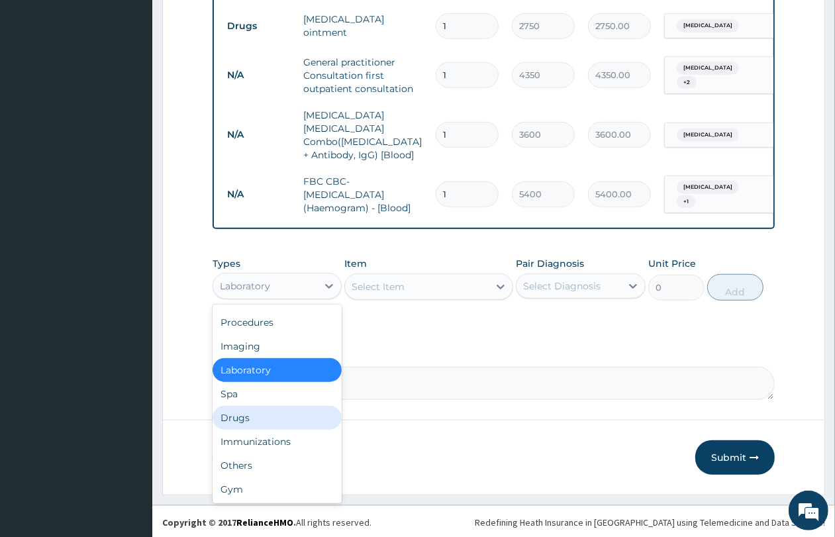
click at [286, 415] on div "Drugs" at bounding box center [277, 418] width 129 height 24
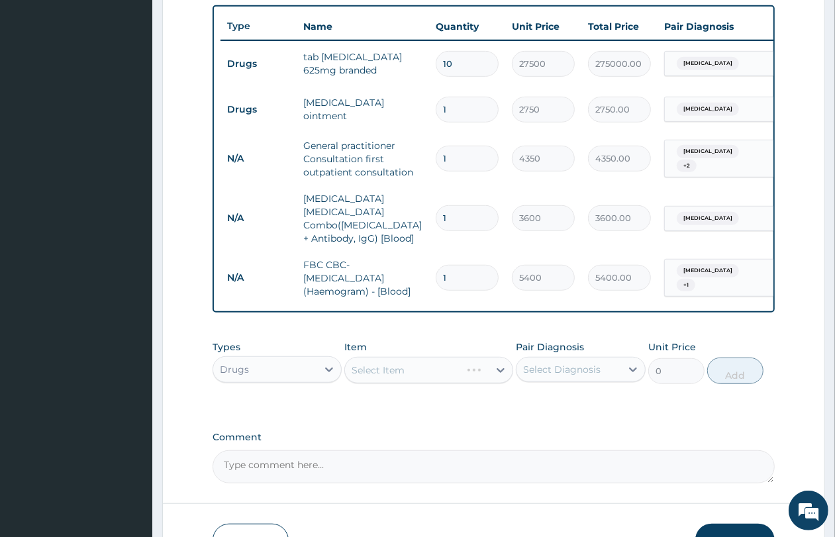
scroll to position [488, 0]
click at [444, 371] on div "Select Item" at bounding box center [417, 369] width 144 height 21
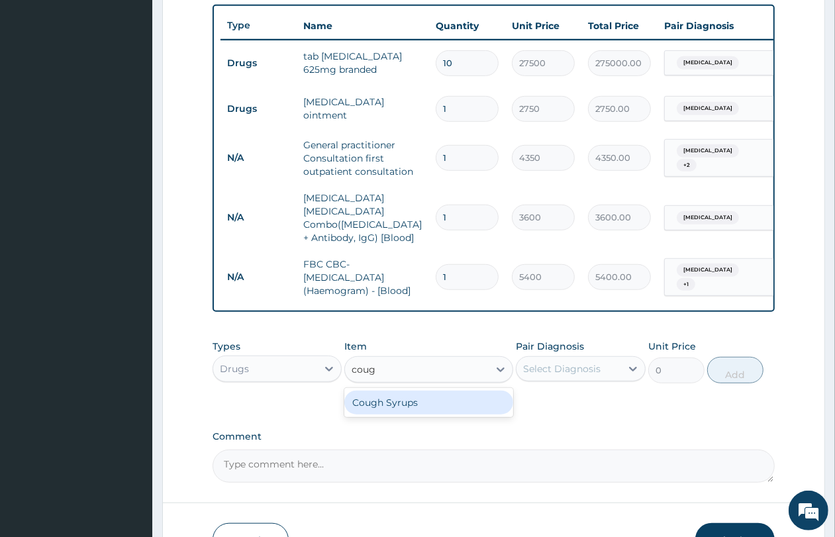
type input "cough"
click at [436, 396] on div "Cough Syrups" at bounding box center [428, 403] width 169 height 24
type input "2200"
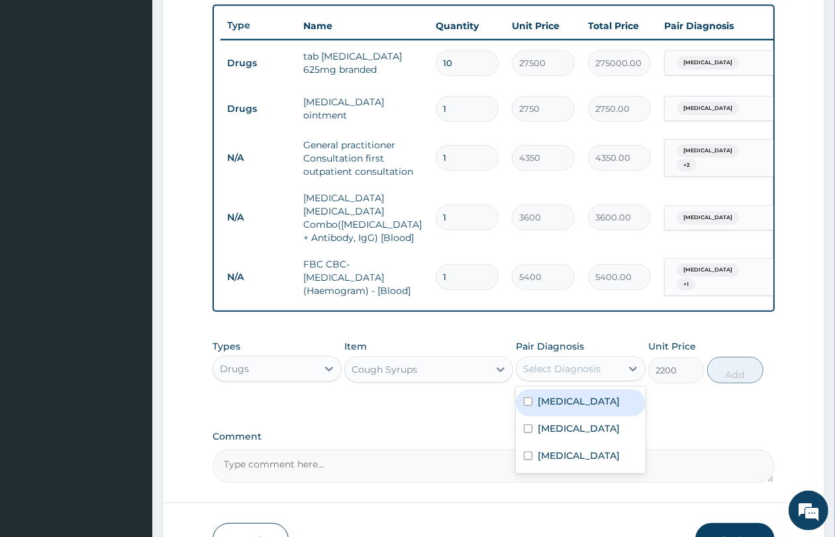
click at [549, 370] on div "Select Diagnosis" at bounding box center [562, 368] width 78 height 13
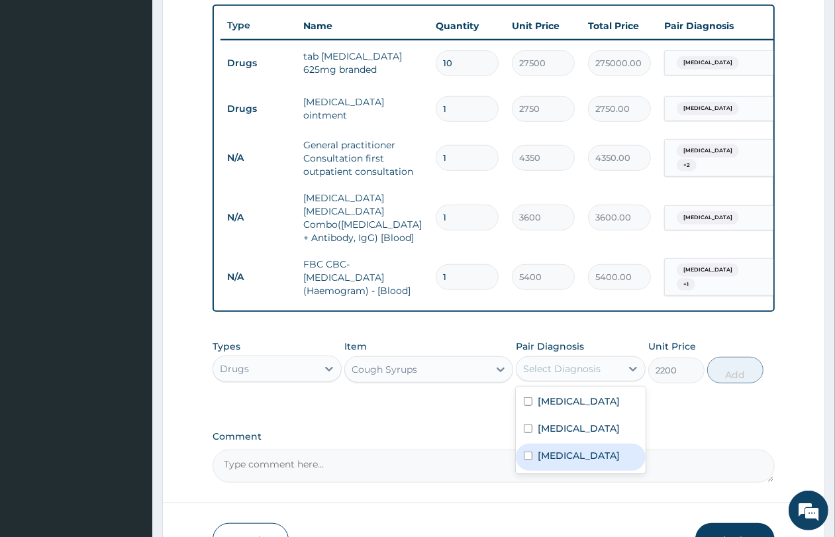
click at [550, 456] on label "Upper respiratory infection" at bounding box center [579, 455] width 82 height 13
checkbox input "true"
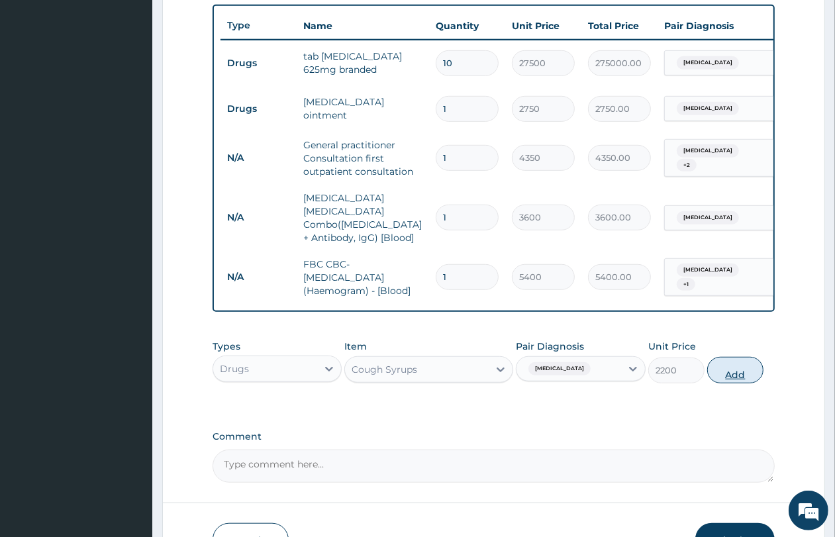
click at [727, 369] on button "Add" at bounding box center [736, 370] width 56 height 26
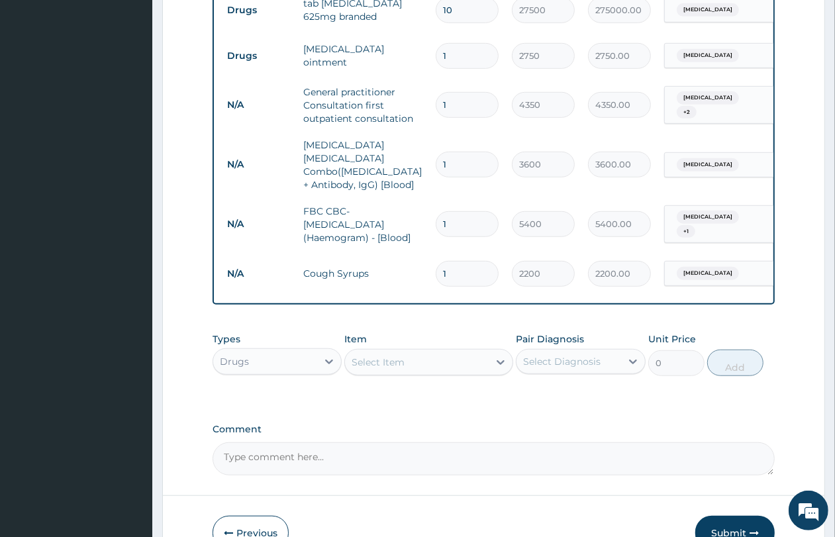
scroll to position [571, 0]
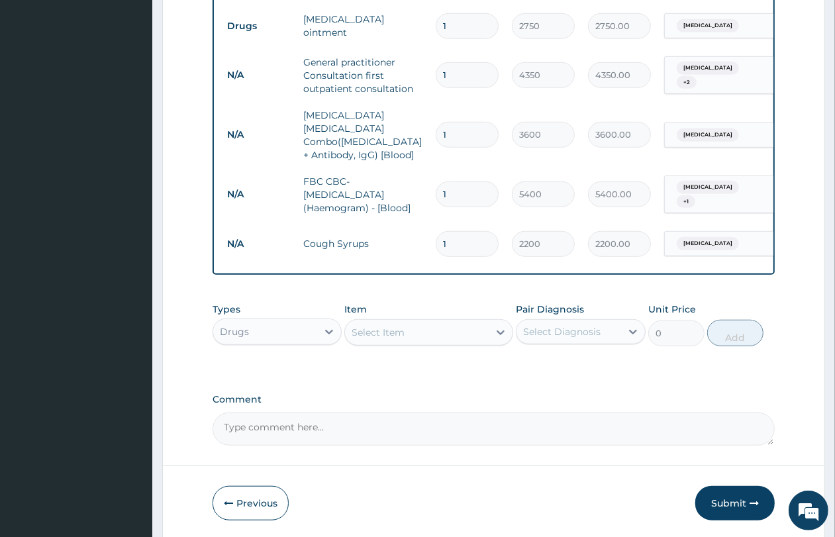
click at [415, 338] on div "Select Item" at bounding box center [417, 332] width 144 height 21
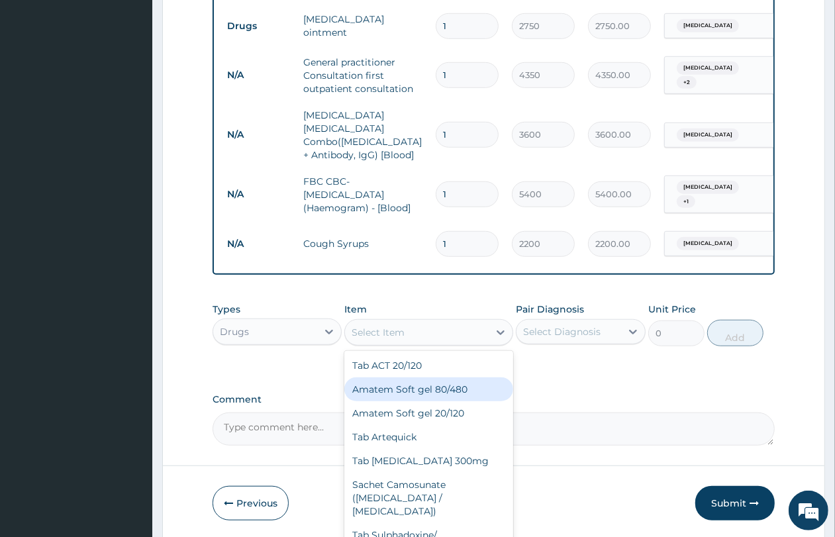
drag, startPoint x: 435, startPoint y: 398, endPoint x: 449, endPoint y: 389, distance: 16.2
click at [436, 398] on div "Amatem Soft gel 80/480" at bounding box center [428, 390] width 169 height 24
type input "1100"
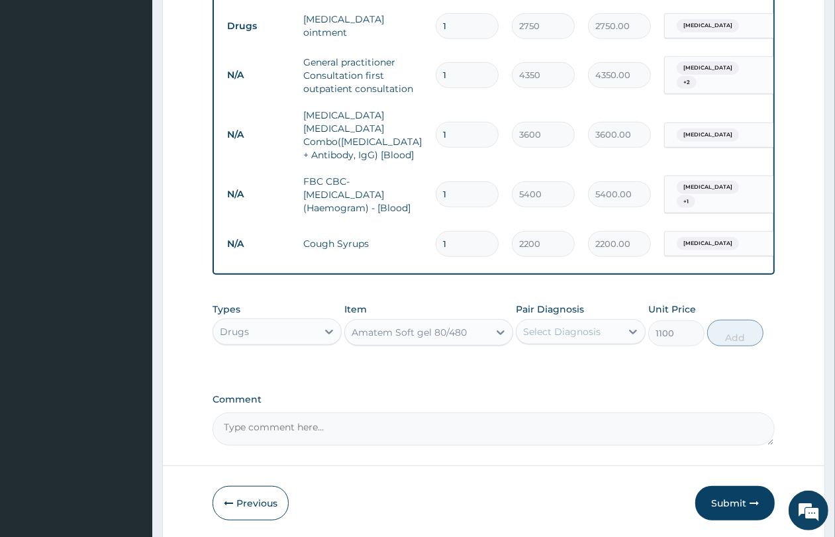
click at [564, 339] on div "Select Diagnosis" at bounding box center [569, 331] width 104 height 21
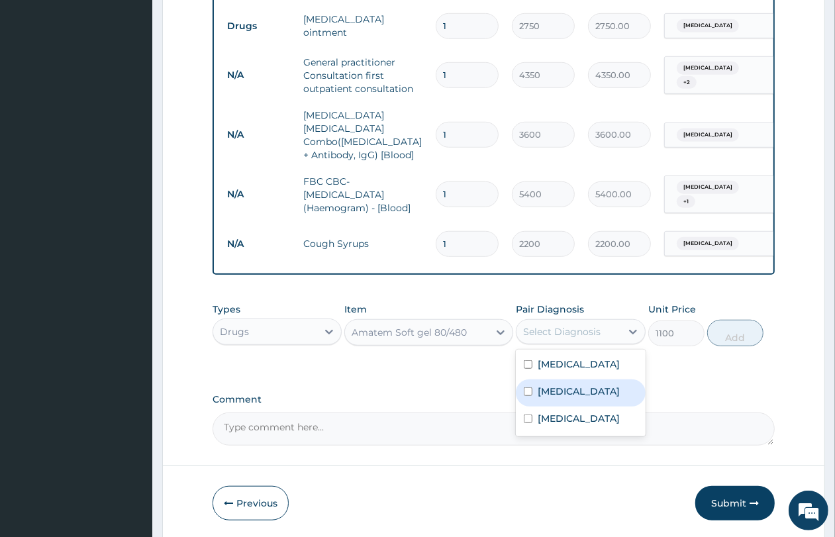
click at [564, 380] on div "[MEDICAL_DATA]" at bounding box center [580, 393] width 129 height 27
checkbox input "true"
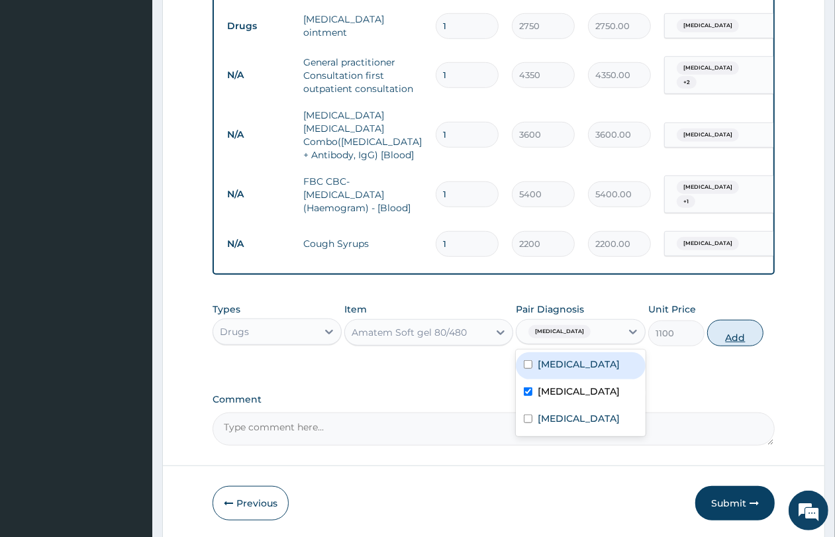
click at [713, 333] on button "Add" at bounding box center [736, 333] width 56 height 26
type input "0"
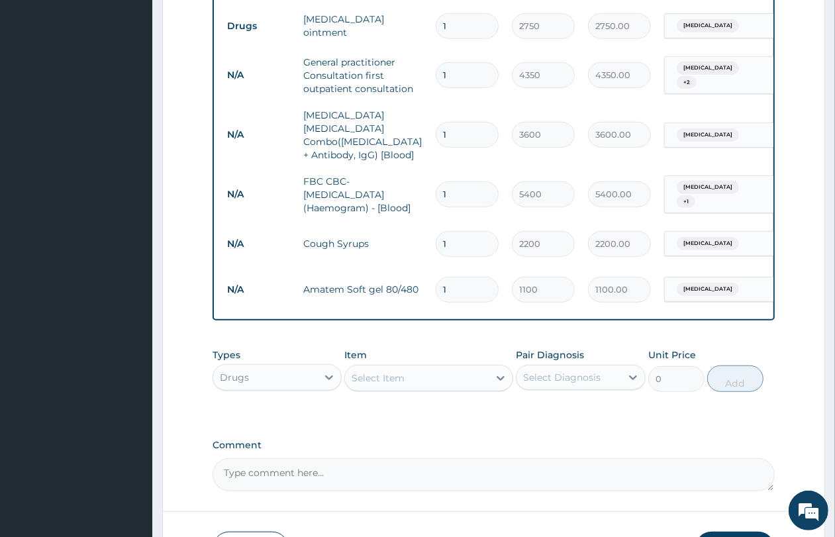
type input "0.00"
type input "6"
type input "6600.00"
type input "7"
type input "7700.00"
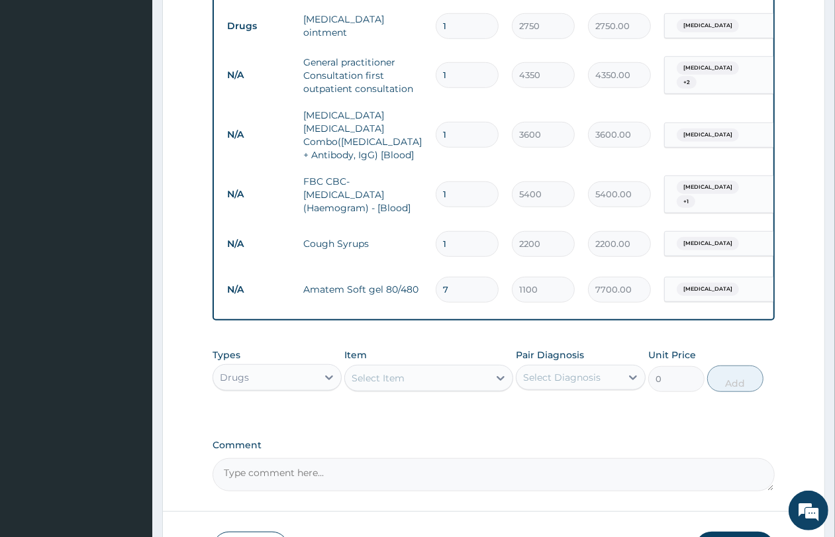
type input "8"
type input "8800.00"
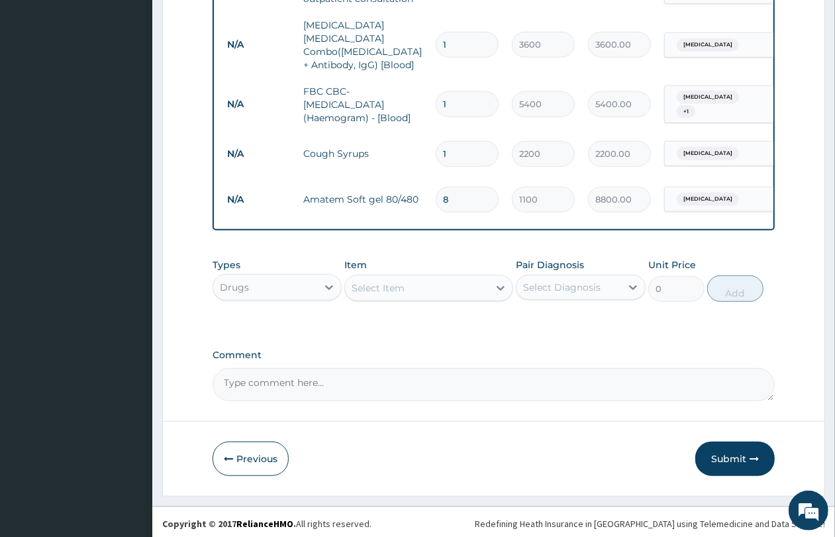
scroll to position [663, 0]
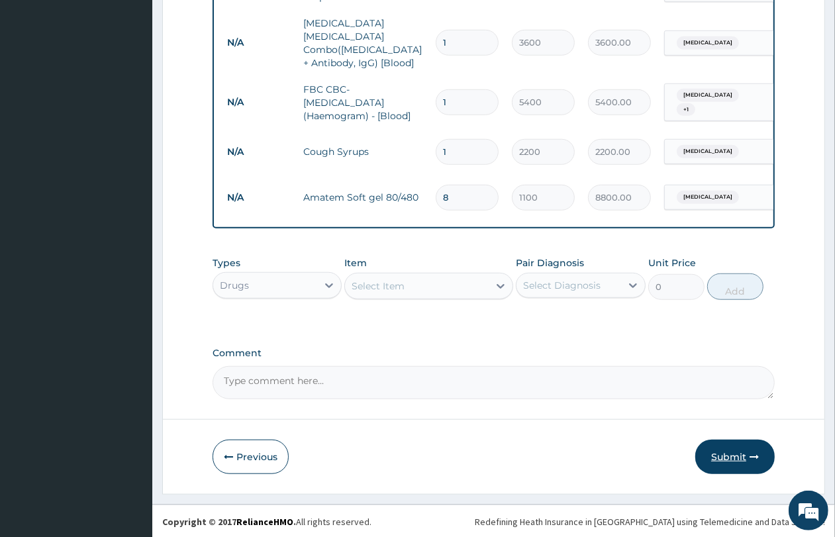
type input "8"
click at [742, 457] on button "Submit" at bounding box center [735, 457] width 79 height 34
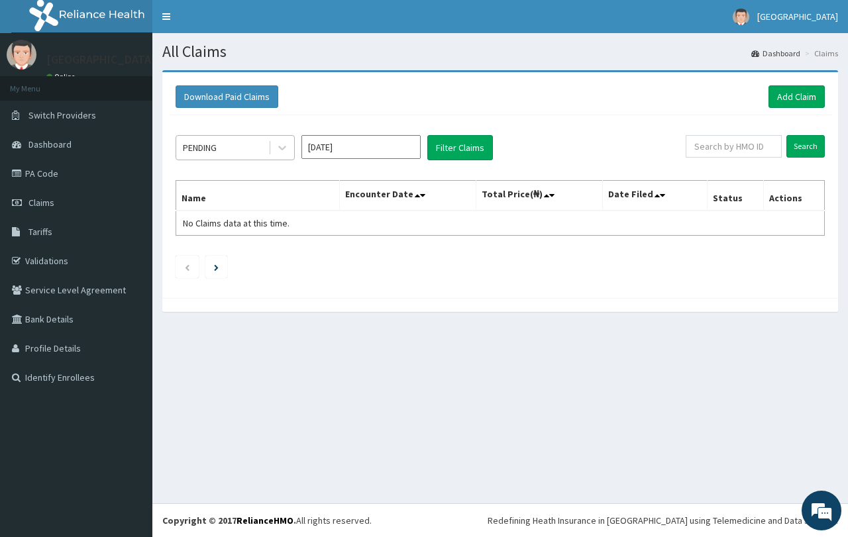
click at [231, 154] on div "PENDING" at bounding box center [222, 147] width 92 height 21
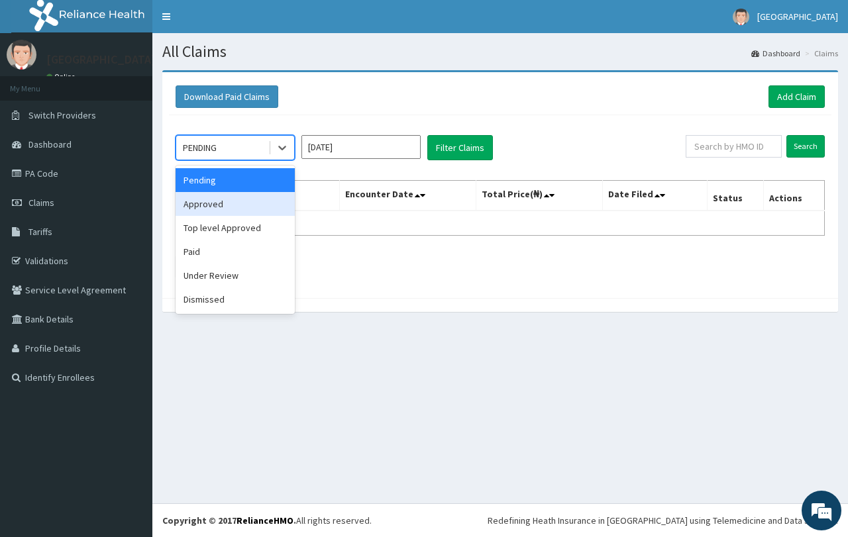
click at [236, 203] on div "Approved" at bounding box center [235, 204] width 119 height 24
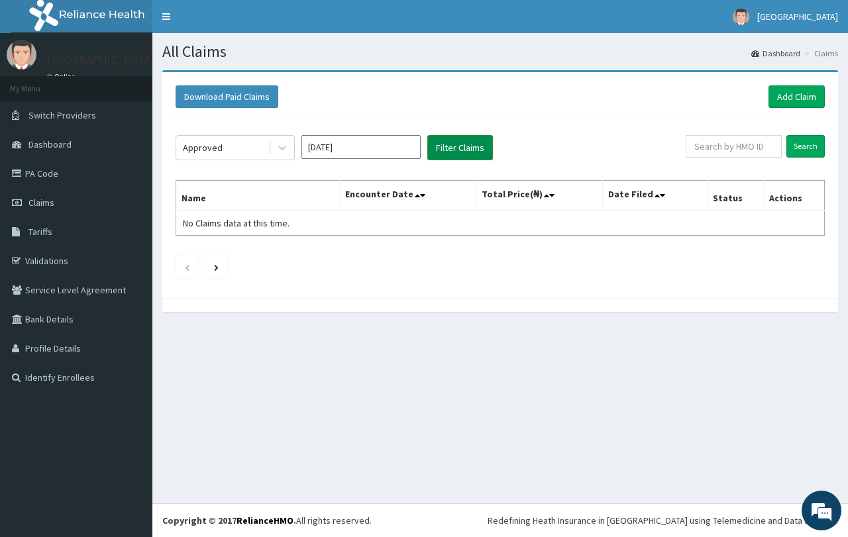
click at [452, 148] on button "Filter Claims" at bounding box center [460, 147] width 66 height 25
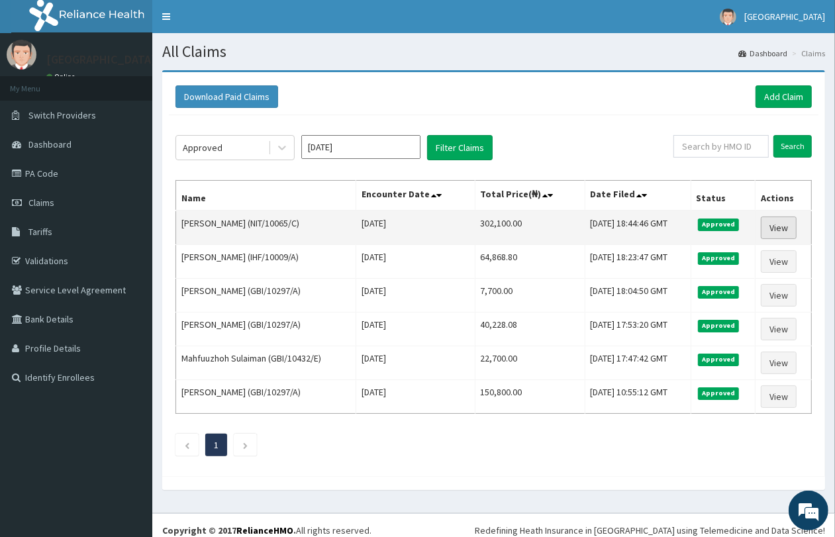
click at [772, 225] on link "View" at bounding box center [779, 228] width 36 height 23
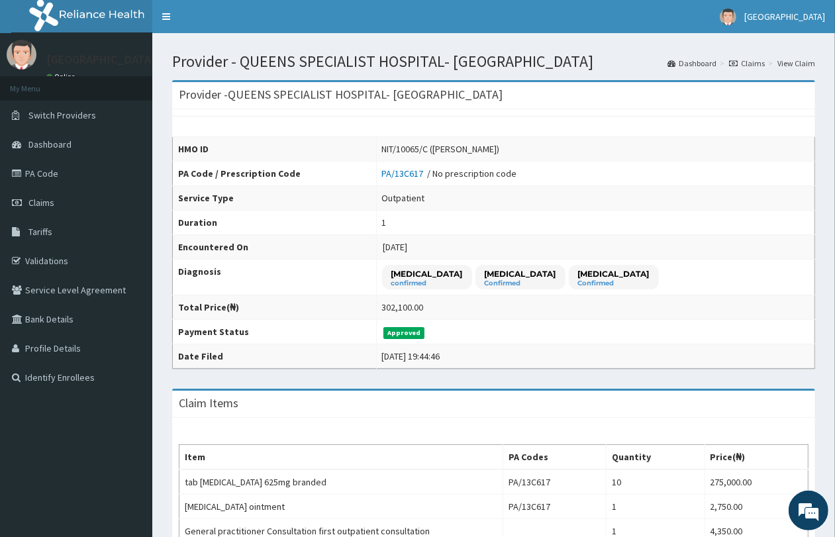
click at [745, 58] on link "Claims" at bounding box center [747, 63] width 36 height 11
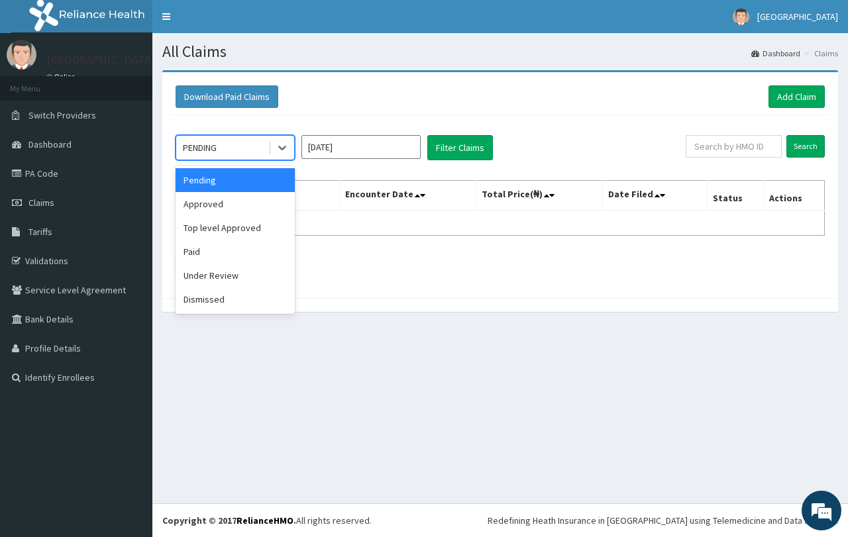
click at [240, 140] on div "PENDING" at bounding box center [222, 147] width 92 height 21
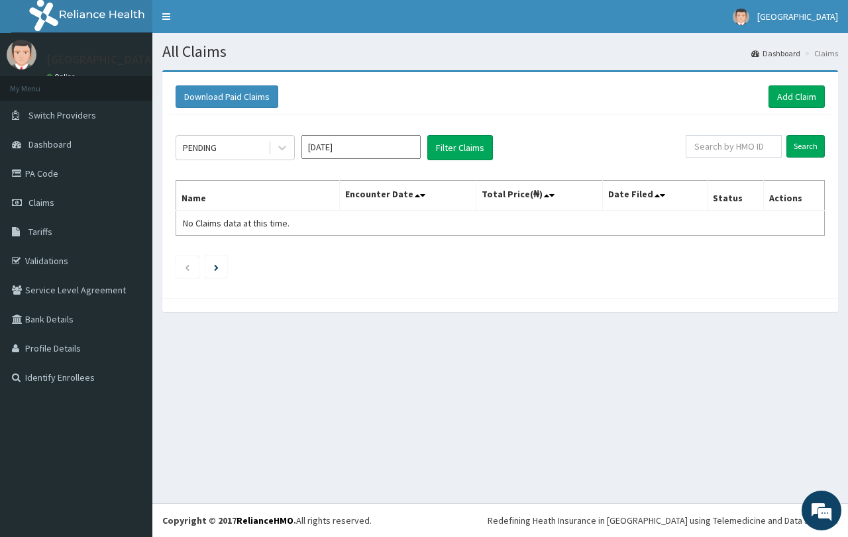
click at [674, 79] on div "Download Paid Claims Add Claim" at bounding box center [500, 97] width 662 height 36
click at [798, 91] on link "Add Claim" at bounding box center [796, 96] width 56 height 23
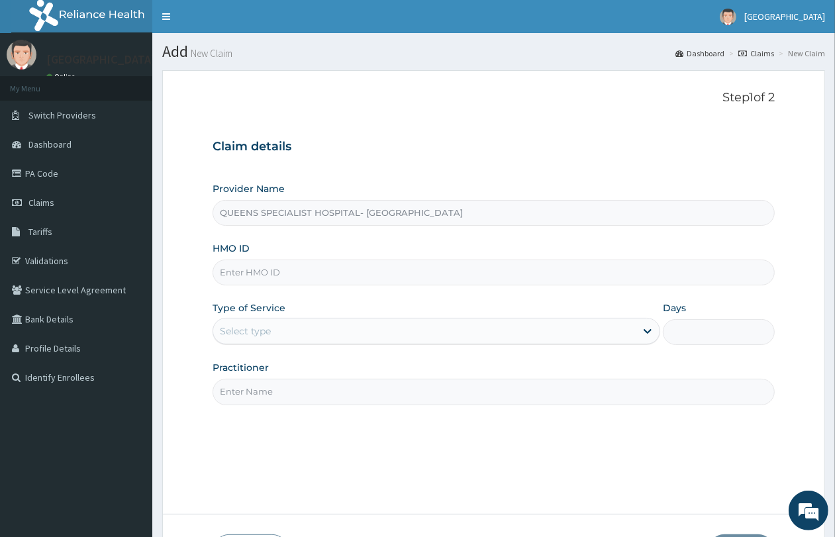
paste input "RET/35056/A"
type input "RET/35056/A"
click at [245, 331] on div "Select type" at bounding box center [245, 331] width 51 height 13
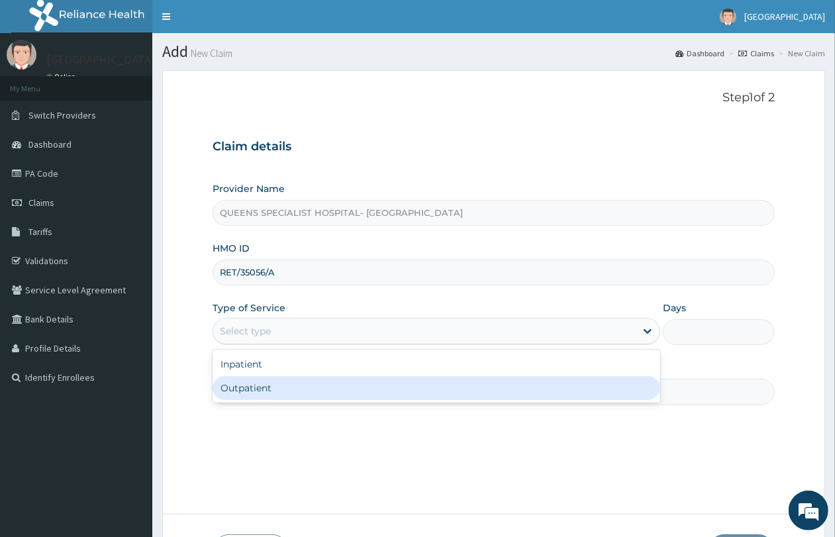
click at [264, 393] on div "Outpatient" at bounding box center [437, 388] width 448 height 24
type input "1"
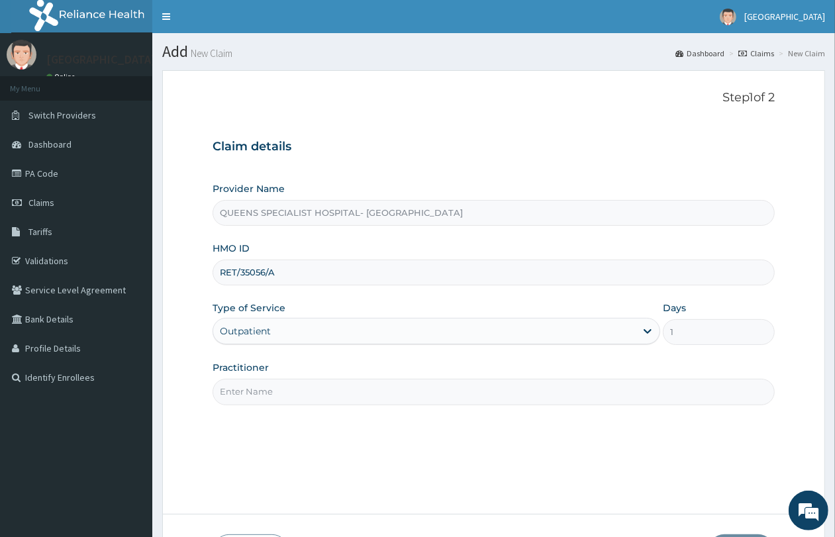
click at [268, 391] on input "Practitioner" at bounding box center [494, 392] width 562 height 26
type input "Gp"
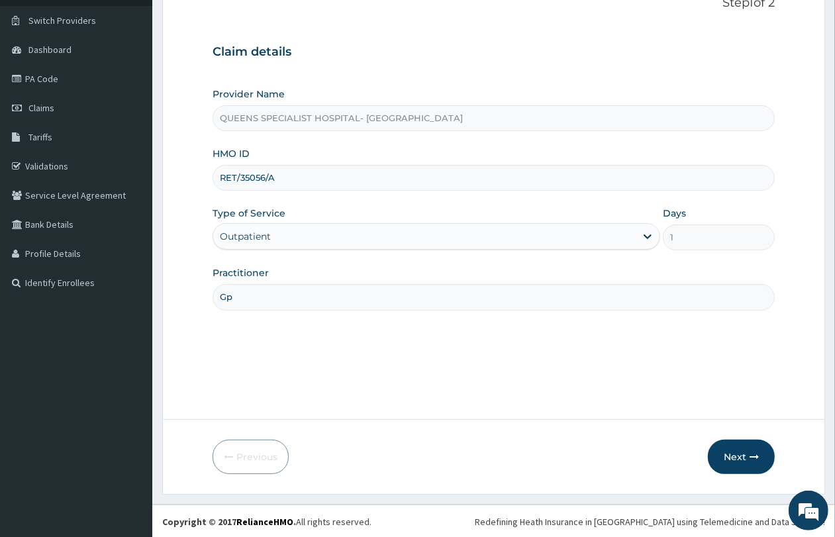
scroll to position [96, 0]
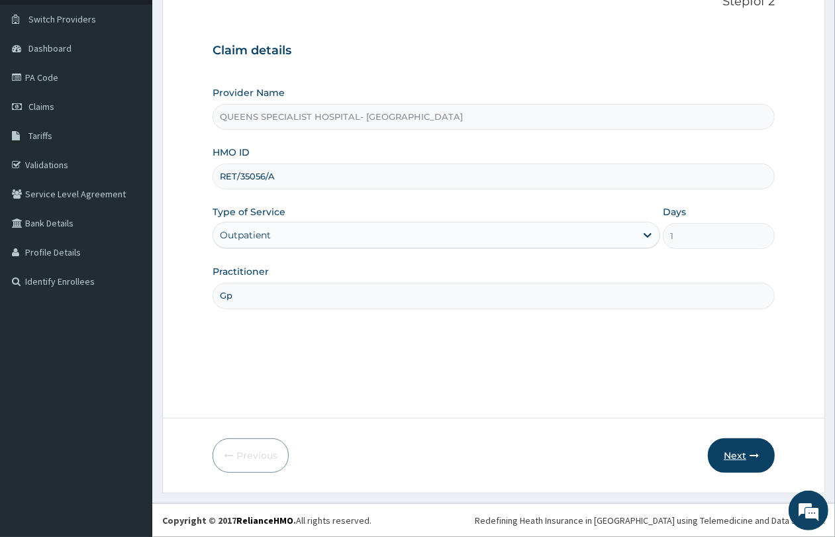
click at [752, 448] on button "Next" at bounding box center [741, 456] width 67 height 34
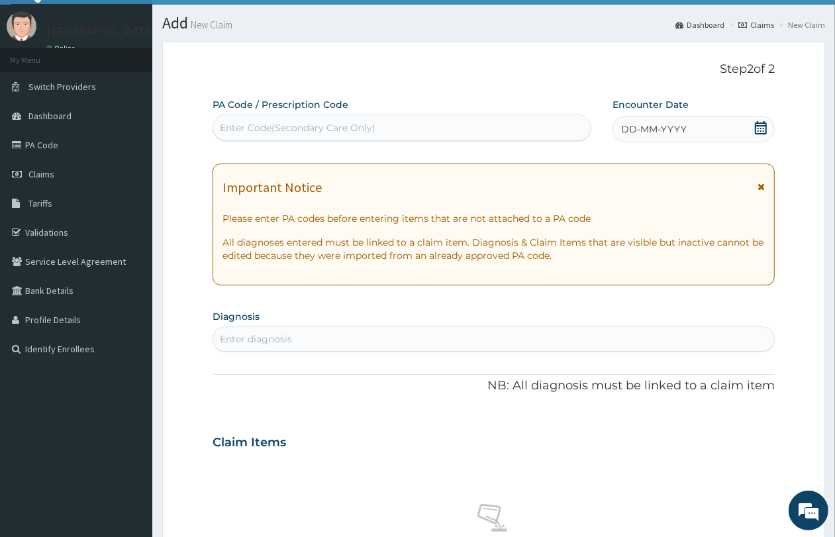
scroll to position [0, 0]
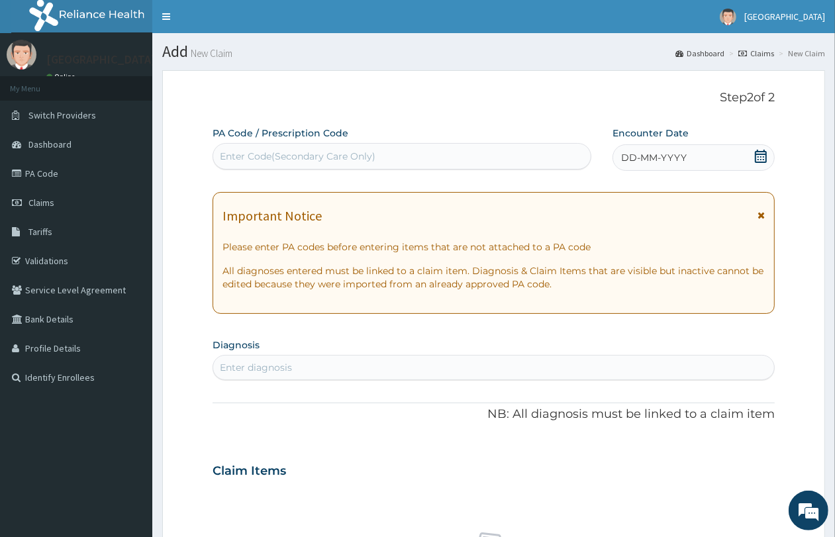
click at [761, 153] on icon at bounding box center [761, 156] width 13 height 13
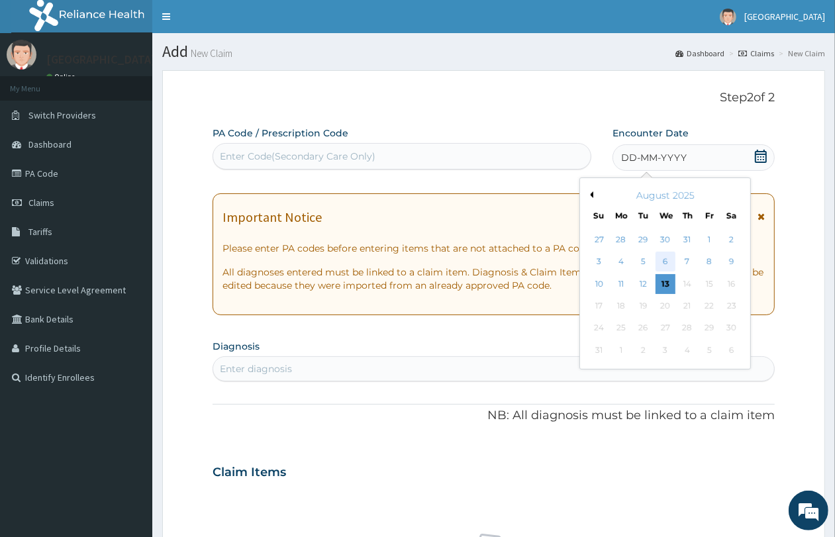
click at [670, 260] on div "6" at bounding box center [666, 262] width 20 height 20
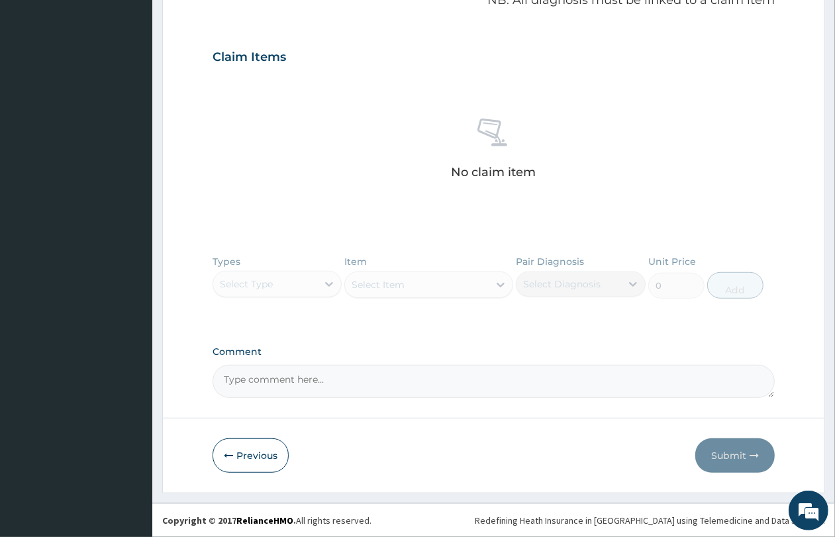
scroll to position [83, 0]
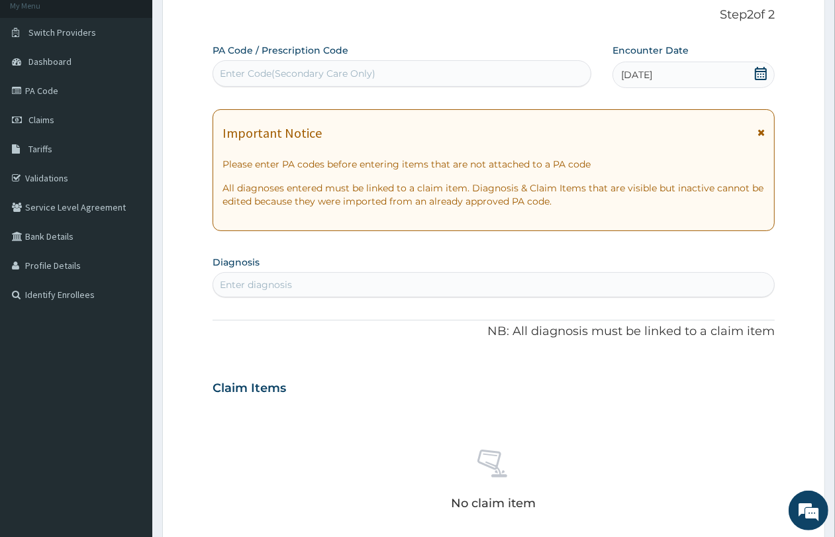
click at [382, 276] on div "Enter diagnosis" at bounding box center [493, 284] width 561 height 21
click at [394, 285] on div "Enter diagnosis" at bounding box center [493, 284] width 561 height 21
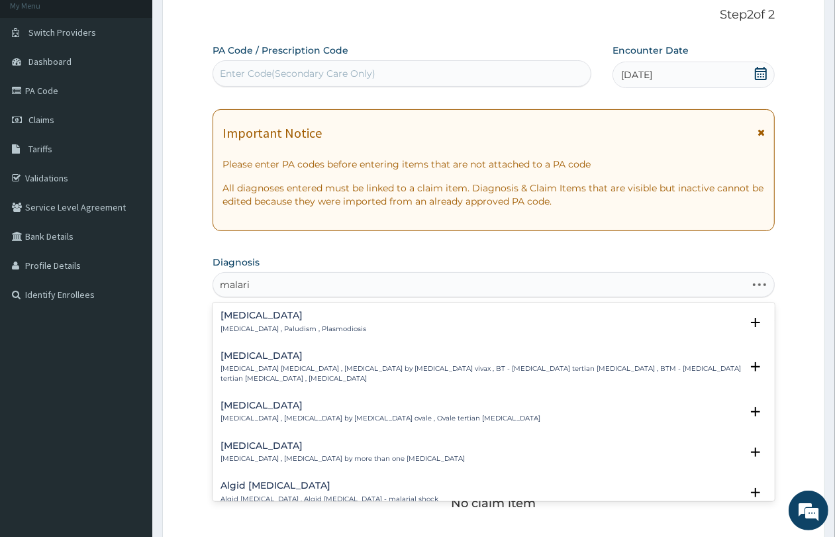
type input "malaria"
click at [305, 325] on p "Malaria , Paludism , Plasmodiosis" at bounding box center [294, 329] width 146 height 9
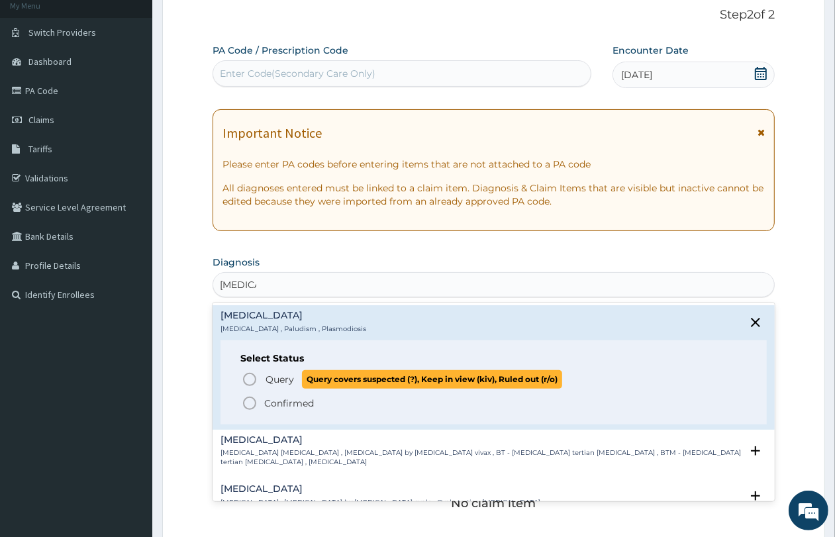
click at [312, 376] on span "Query covers suspected (?), Keep in view (kiv), Ruled out (r/o)" at bounding box center [432, 379] width 260 height 18
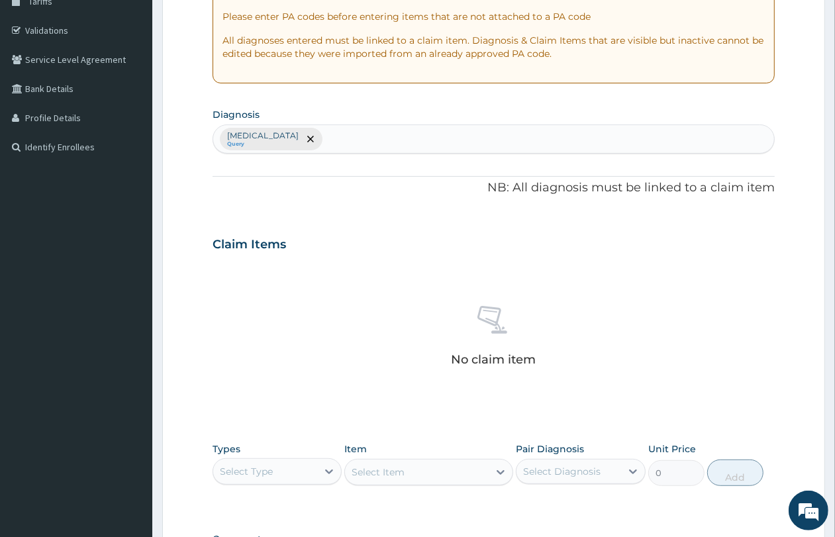
scroll to position [414, 0]
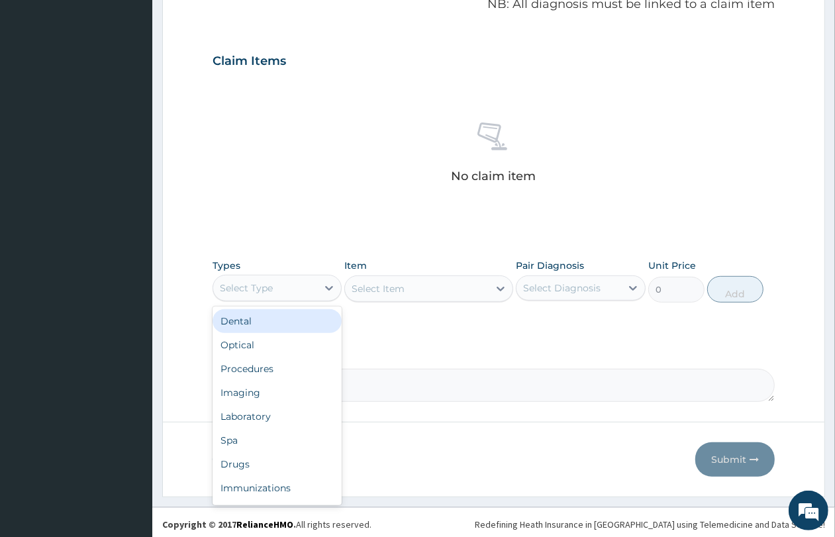
click at [305, 293] on div "Select Type" at bounding box center [265, 288] width 104 height 21
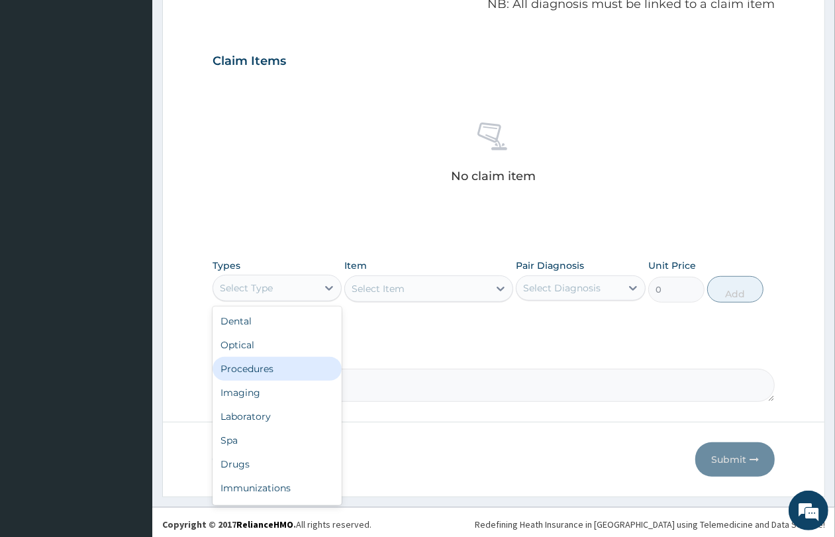
click at [276, 374] on div "Procedures" at bounding box center [277, 369] width 129 height 24
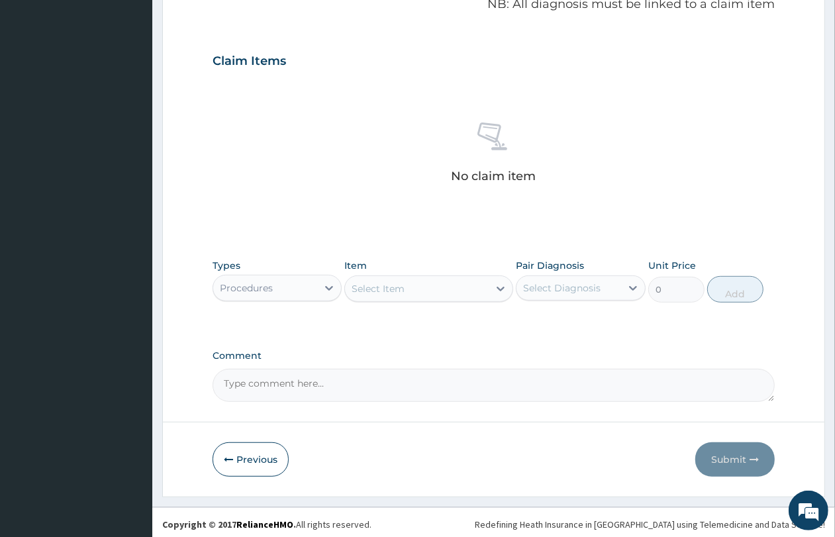
click at [428, 292] on div "Select Item" at bounding box center [417, 288] width 144 height 21
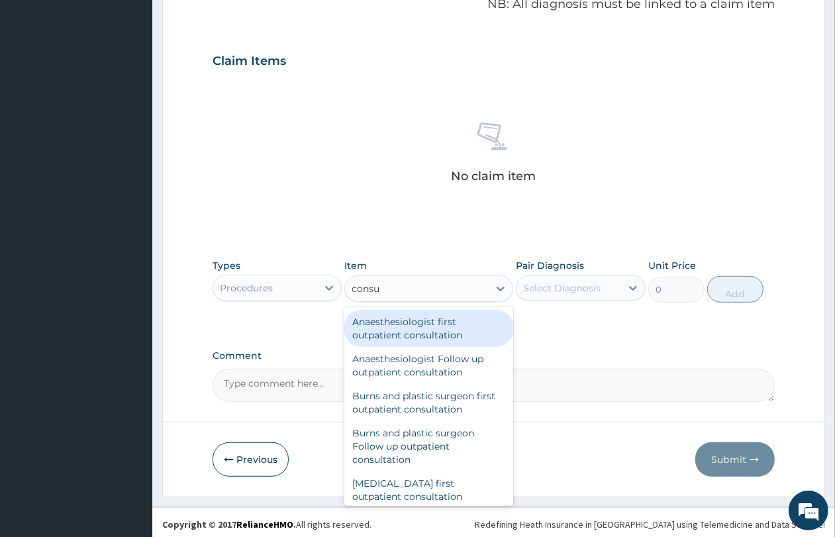
type input "consul"
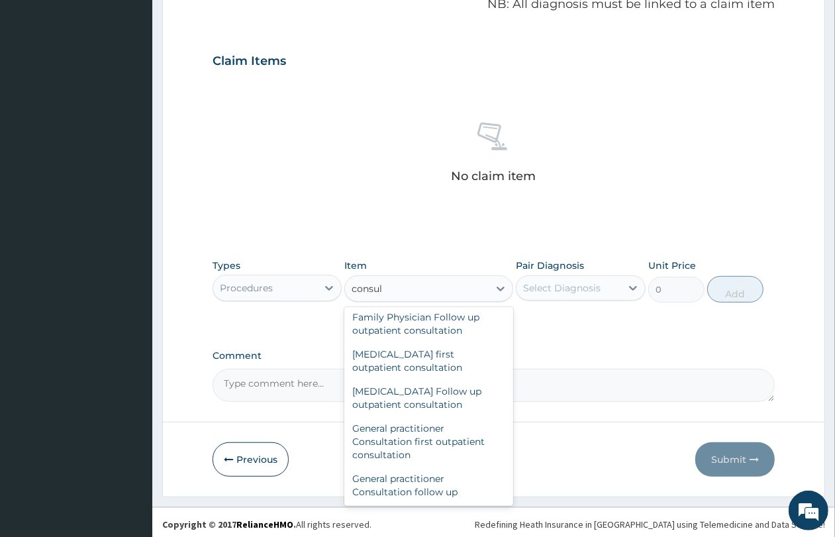
scroll to position [662, 0]
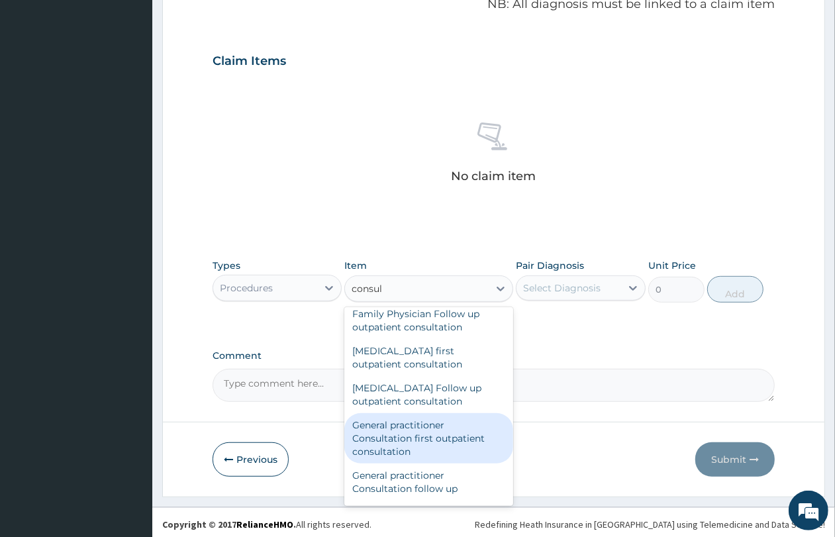
click at [446, 455] on div "General practitioner Consultation first outpatient consultation" at bounding box center [428, 438] width 169 height 50
type input "4350"
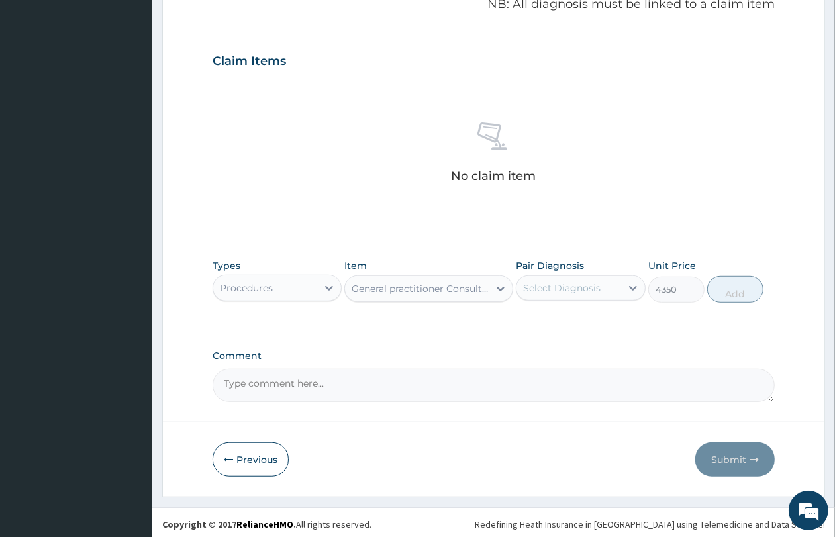
click at [563, 293] on div "Select Diagnosis" at bounding box center [562, 288] width 78 height 13
click at [603, 333] on div "[MEDICAL_DATA]" at bounding box center [580, 322] width 129 height 27
checkbox input "true"
click at [727, 295] on button "Add" at bounding box center [736, 289] width 56 height 26
type input "0"
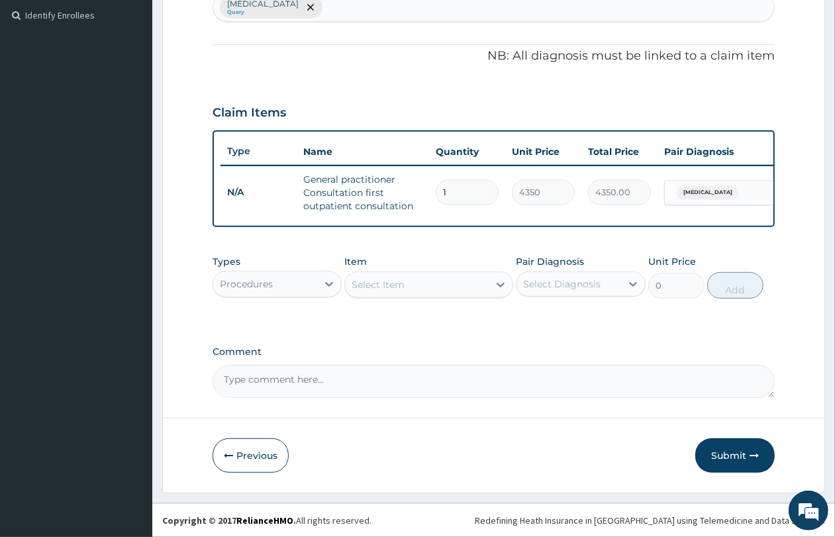
scroll to position [374, 0]
click at [307, 288] on div "Procedures" at bounding box center [265, 284] width 104 height 21
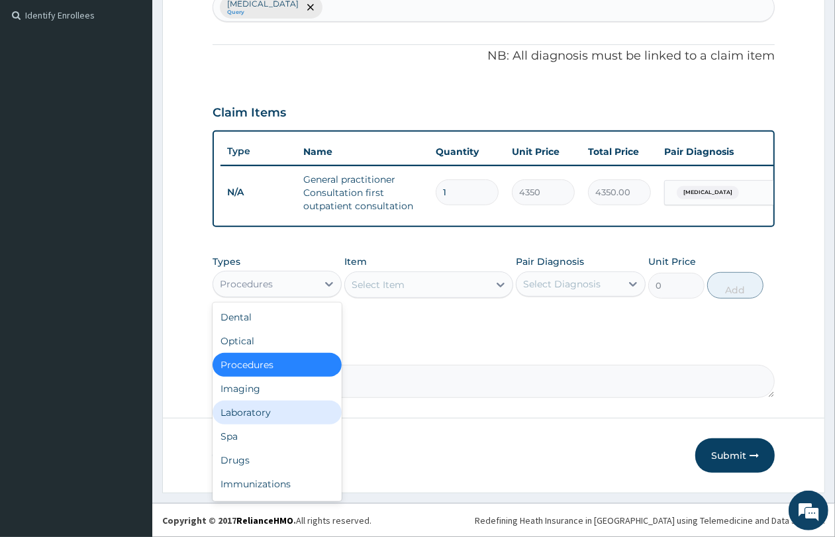
click at [291, 405] on div "Laboratory" at bounding box center [277, 413] width 129 height 24
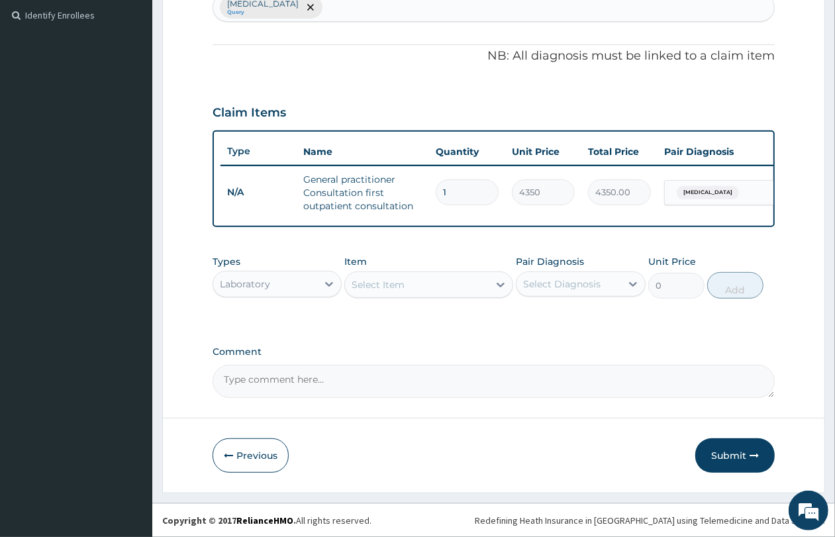
click at [429, 275] on div "Select Item" at bounding box center [417, 284] width 144 height 21
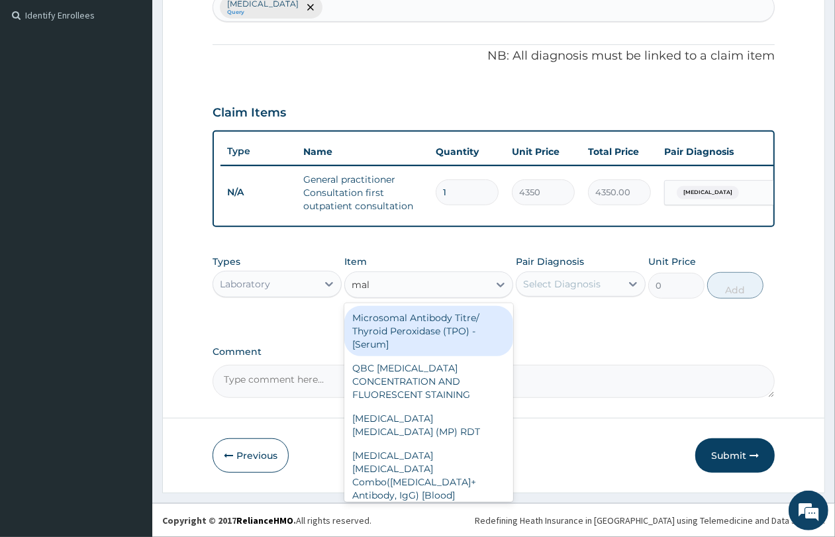
type input "mala"
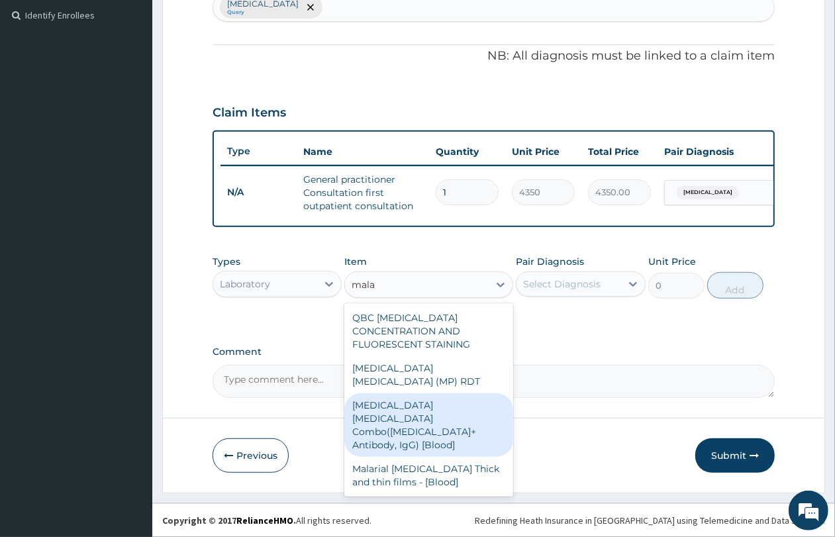
click at [417, 395] on div "Malaria Parasite Combo(Blood Film+ Antibody, IgG) [Blood]" at bounding box center [428, 426] width 169 height 64
type input "3600"
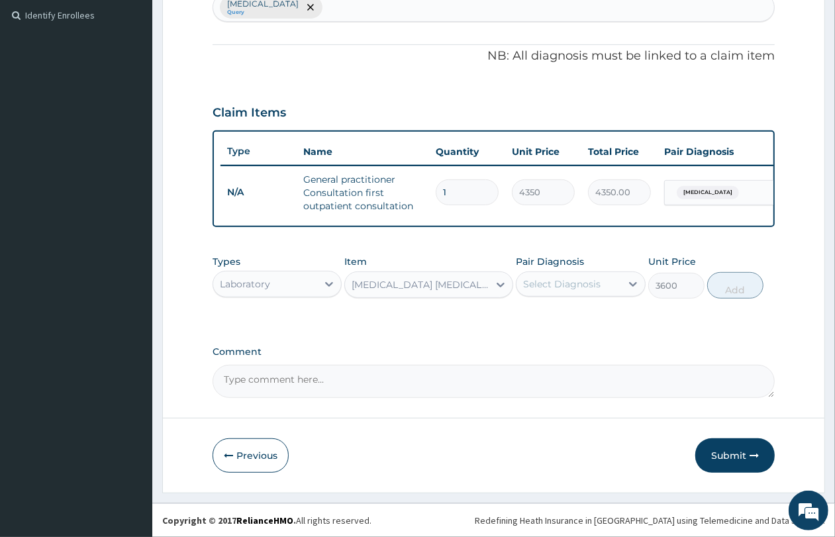
click at [572, 285] on div "Select Diagnosis" at bounding box center [562, 284] width 78 height 13
click at [574, 310] on div "[MEDICAL_DATA]" at bounding box center [580, 318] width 129 height 27
checkbox input "true"
click at [727, 290] on button "Add" at bounding box center [736, 285] width 56 height 26
type input "0"
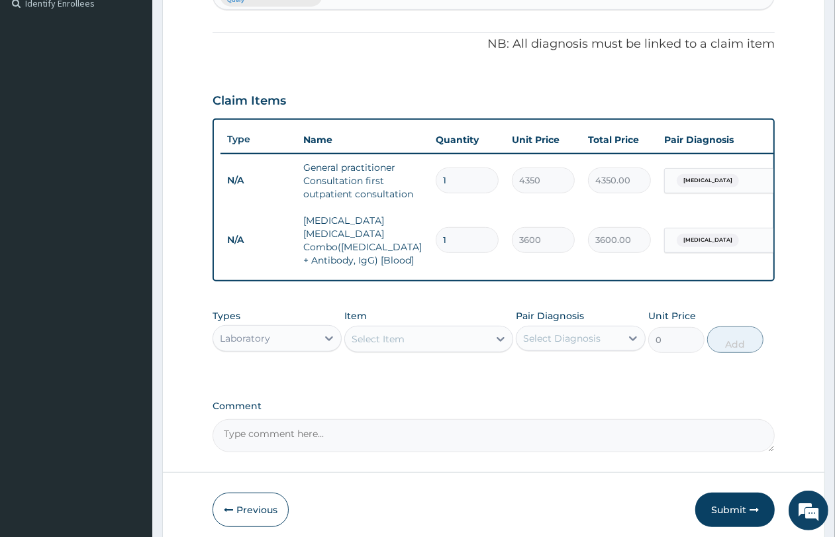
click at [413, 339] on div "Select Item" at bounding box center [417, 339] width 144 height 21
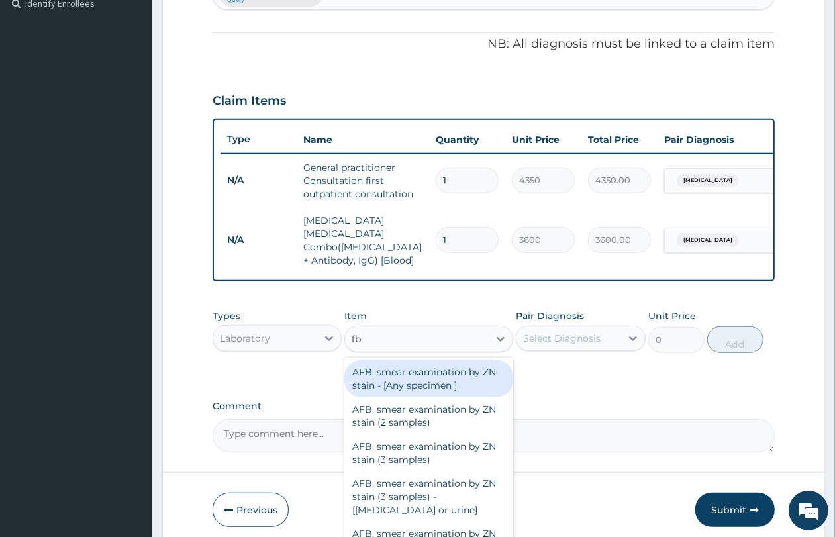
type input "fbc"
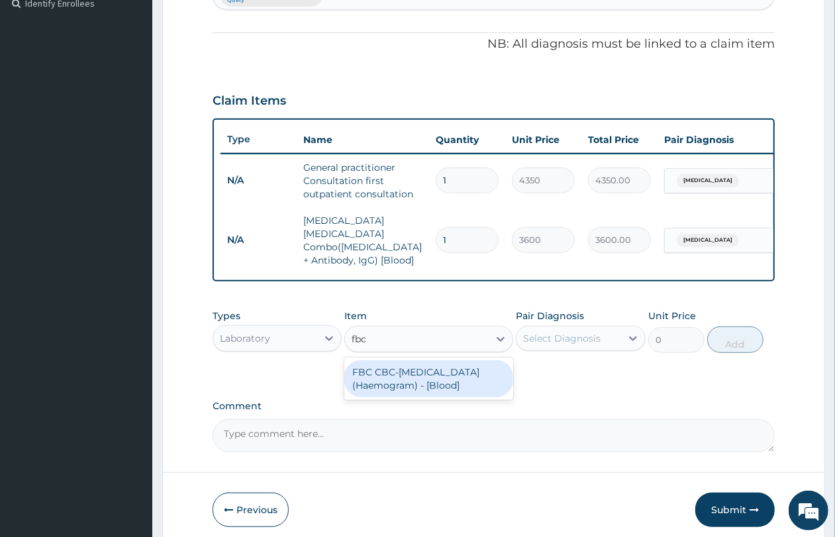
click at [427, 378] on div "FBC CBC-Complete Blood Count (Haemogram) - [Blood]" at bounding box center [428, 378] width 169 height 37
type input "5400"
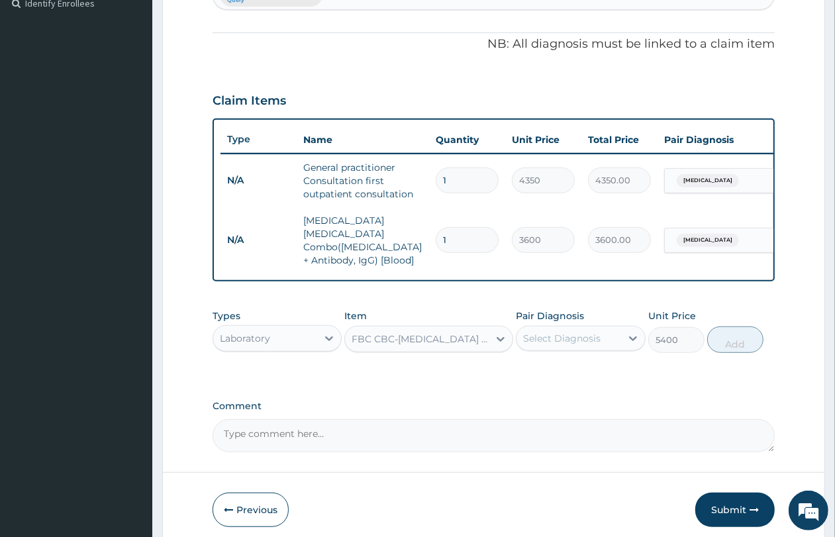
click at [611, 343] on div "Select Diagnosis" at bounding box center [569, 338] width 104 height 21
click at [600, 368] on div "[MEDICAL_DATA]" at bounding box center [580, 372] width 129 height 27
checkbox input "true"
click at [723, 336] on button "Add" at bounding box center [736, 340] width 56 height 26
type input "0"
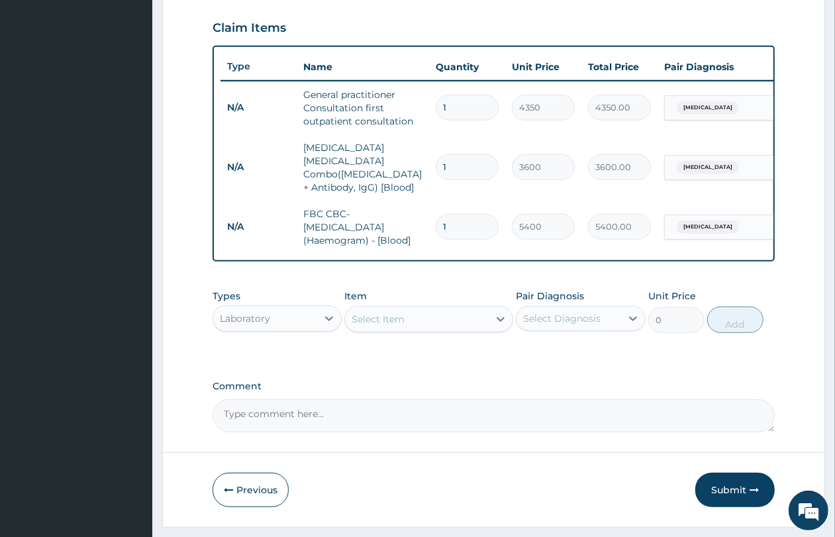
scroll to position [480, 0]
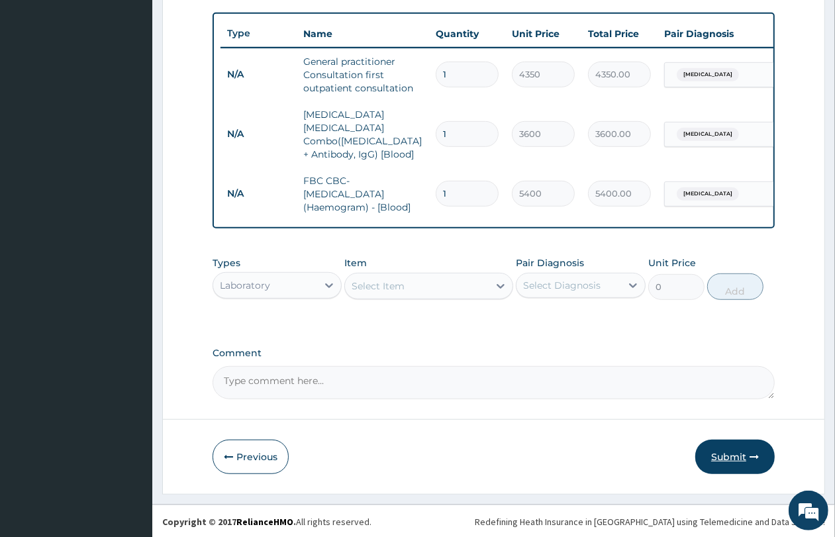
click at [723, 455] on button "Submit" at bounding box center [735, 457] width 79 height 34
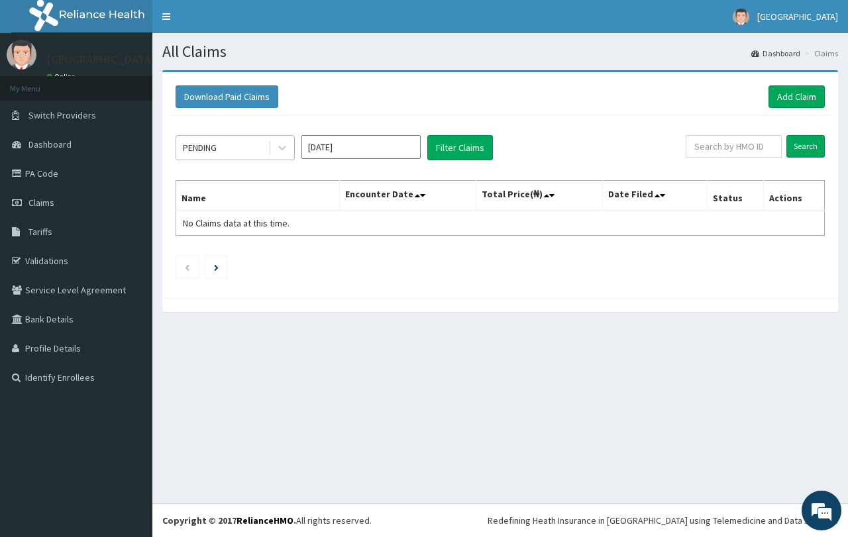
click at [259, 156] on div "PENDING" at bounding box center [222, 147] width 92 height 21
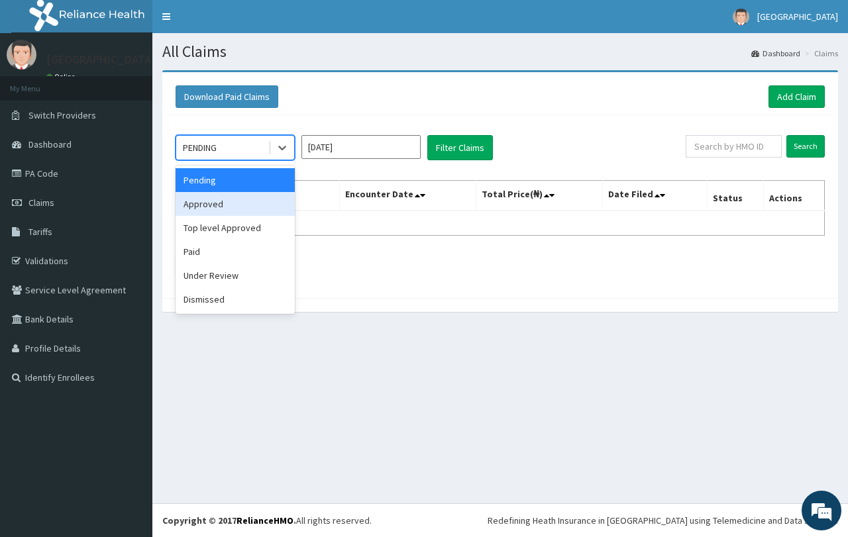
click at [254, 197] on div "Approved" at bounding box center [235, 204] width 119 height 24
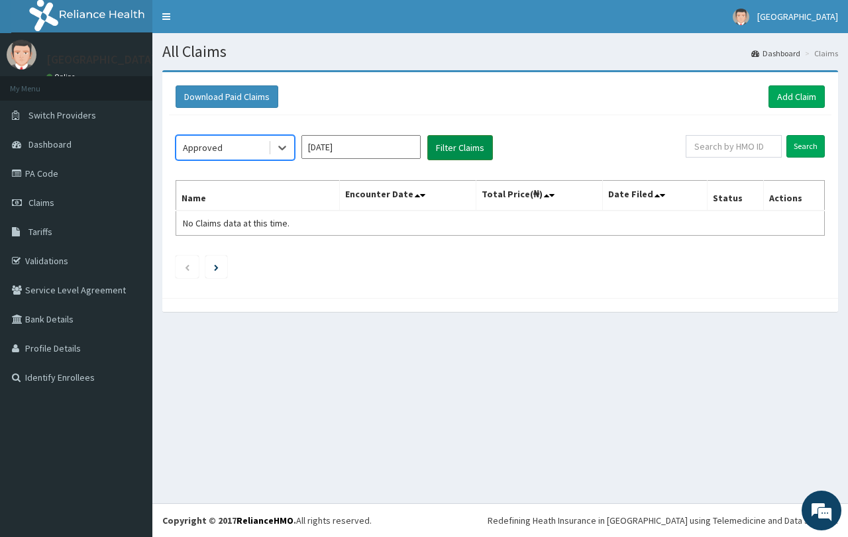
click at [470, 154] on button "Filter Claims" at bounding box center [460, 147] width 66 height 25
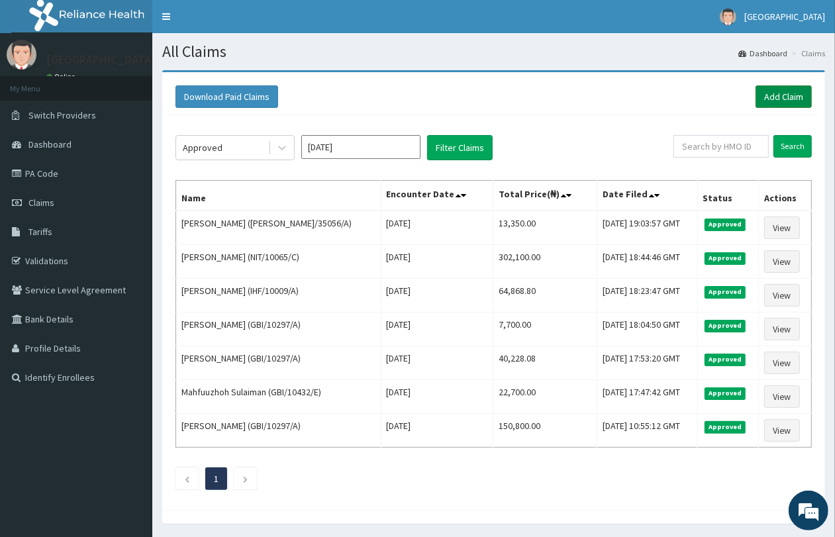
click at [778, 93] on link "Add Claim" at bounding box center [784, 96] width 56 height 23
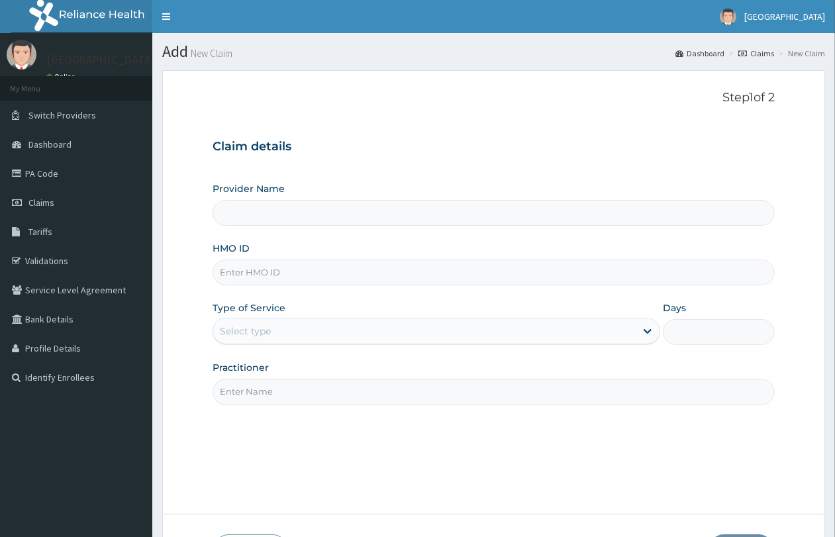
type input "QUEENS SPECIALIST HOSPITAL- [GEOGRAPHIC_DATA]"
paste input "GBI/10231/D"
type input "GBI/10231/D"
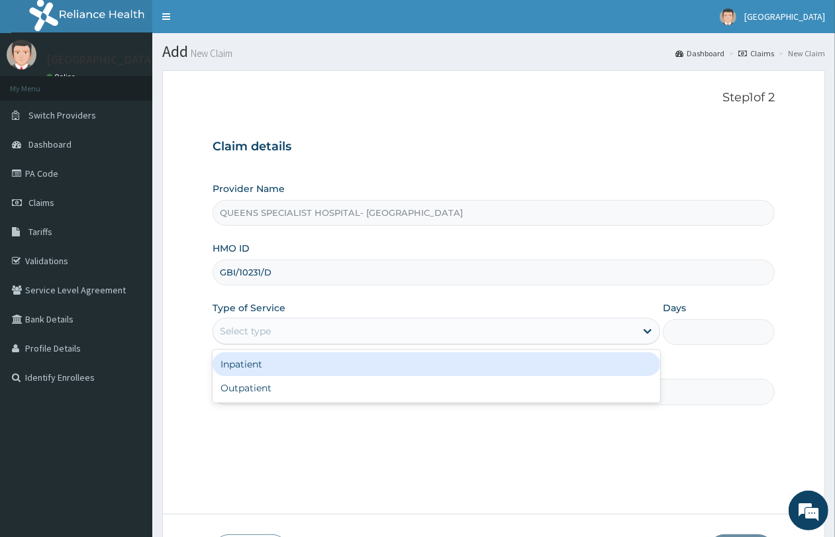
click at [233, 325] on div "Select type" at bounding box center [245, 331] width 51 height 13
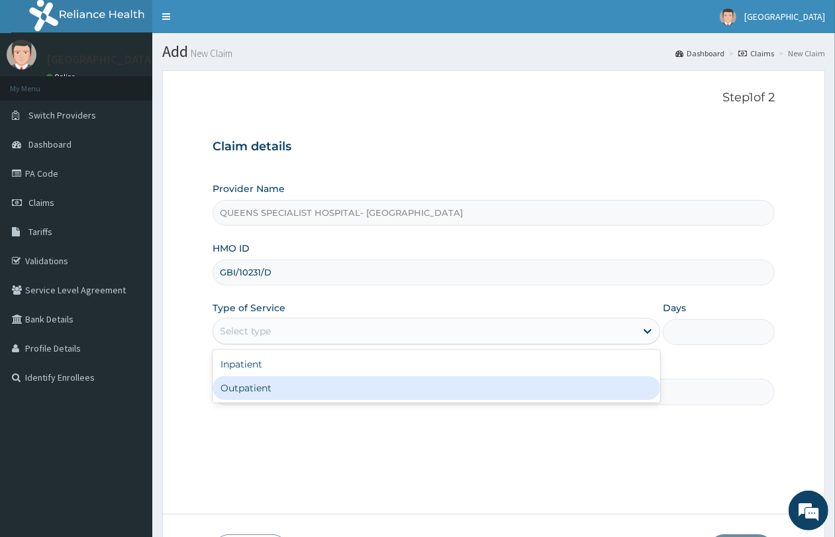
click at [256, 386] on div "Outpatient" at bounding box center [437, 388] width 448 height 24
type input "1"
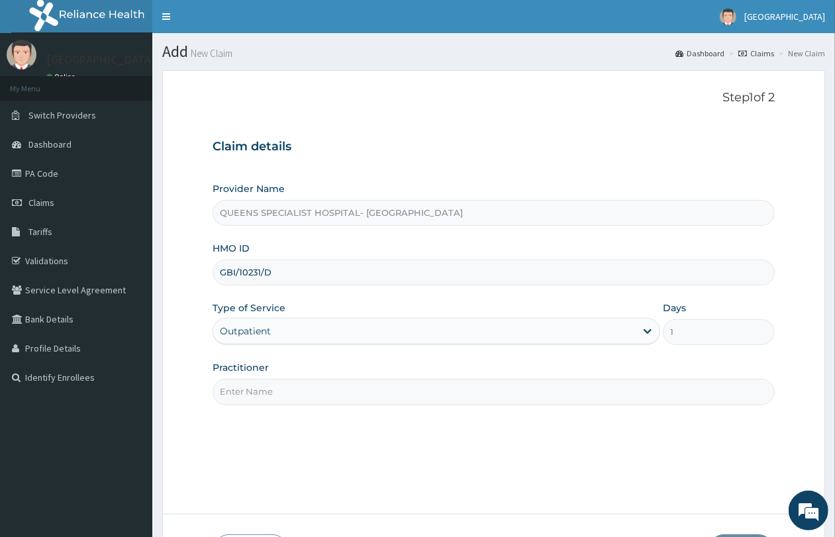
click at [282, 337] on div "Outpatient" at bounding box center [424, 331] width 423 height 21
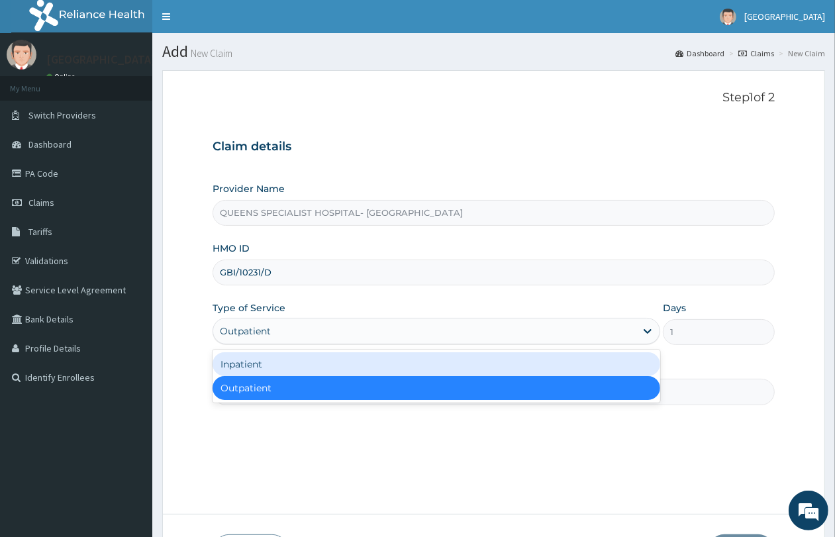
click at [280, 358] on div "Inpatient" at bounding box center [437, 364] width 448 height 24
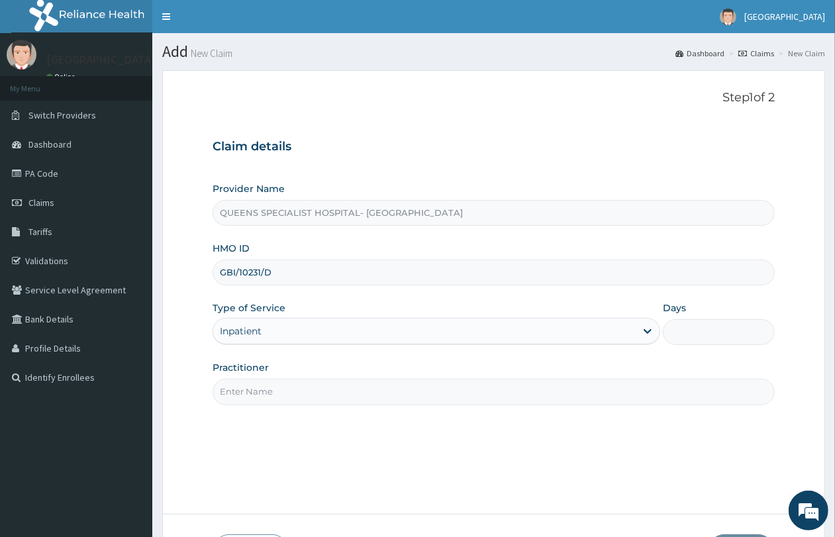
click at [737, 338] on input "Days" at bounding box center [719, 332] width 112 height 26
type input "2"
click at [398, 399] on input "Practitioner" at bounding box center [494, 392] width 562 height 26
type input "Gp"
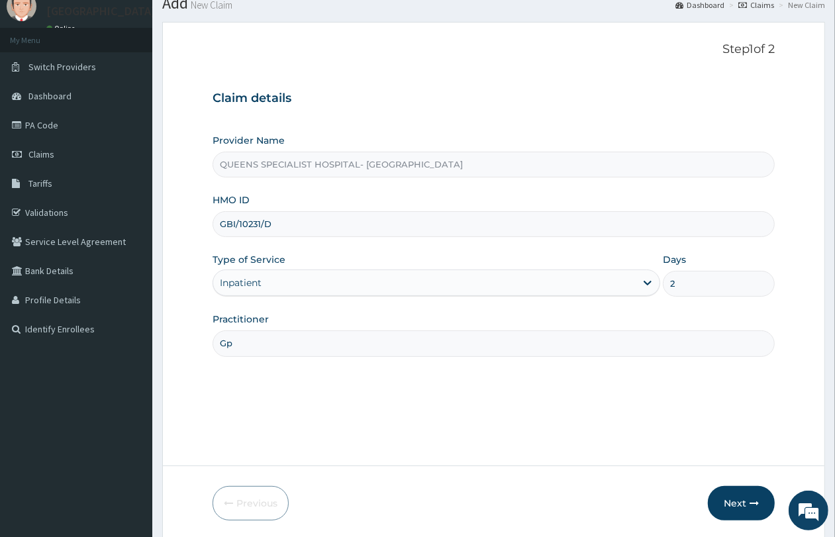
scroll to position [96, 0]
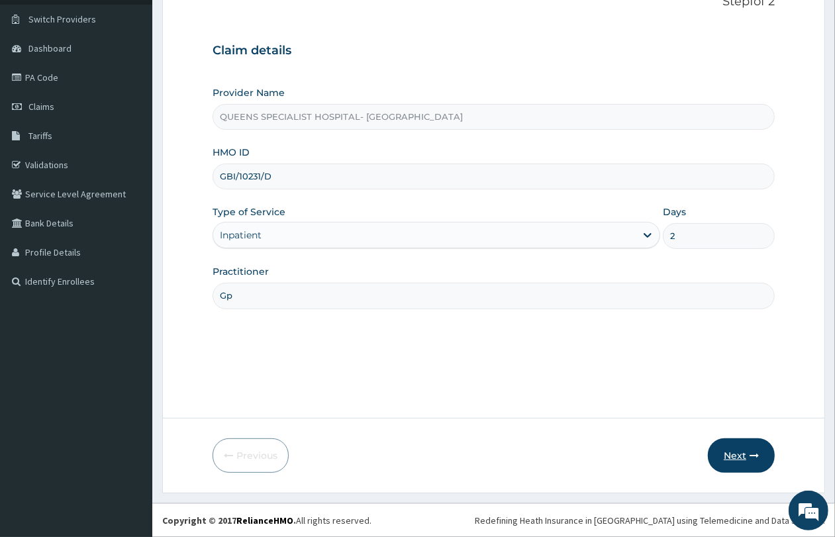
click at [751, 462] on button "Next" at bounding box center [741, 456] width 67 height 34
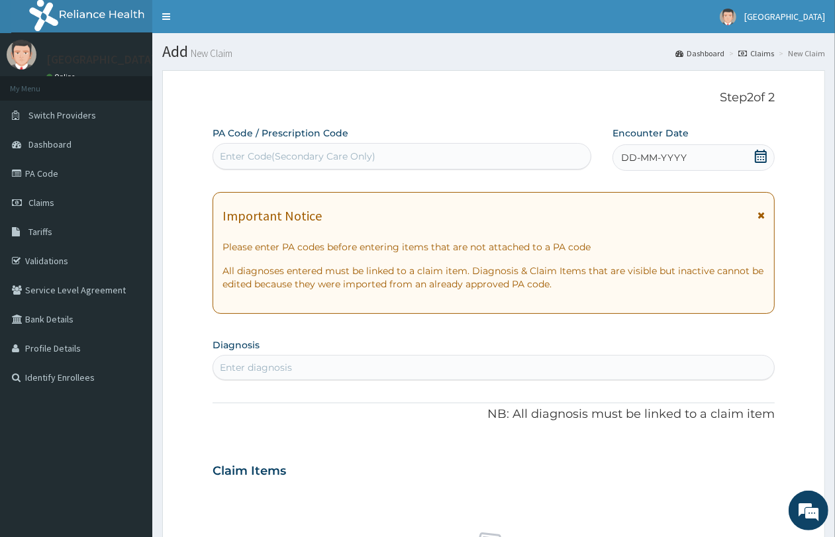
scroll to position [0, 0]
click at [335, 160] on div "Enter Code(Secondary Care Only)" at bounding box center [298, 156] width 156 height 13
paste input "PA/055047"
type input "PA/055047"
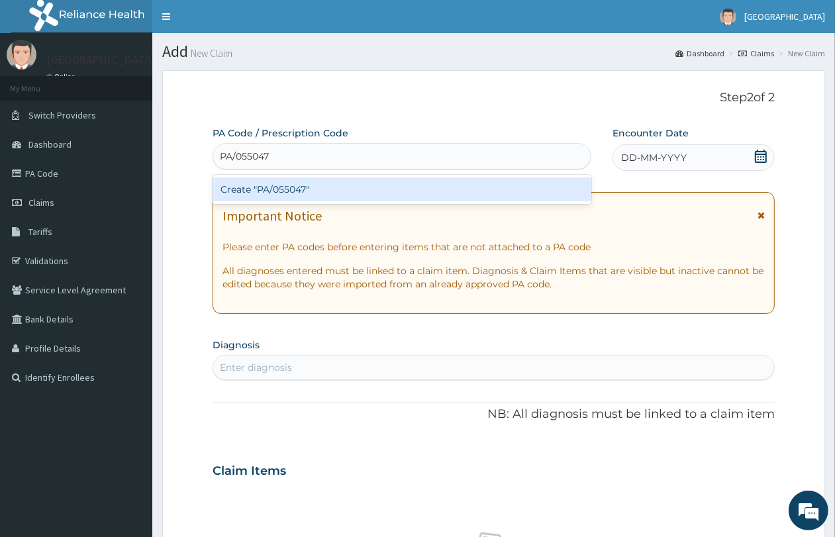
click at [339, 189] on div "Create "PA/055047"" at bounding box center [402, 190] width 379 height 24
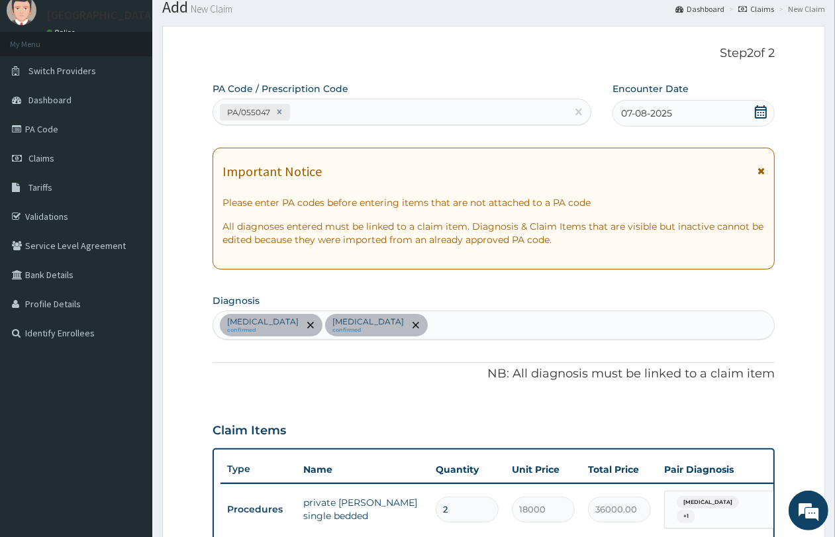
scroll to position [83, 0]
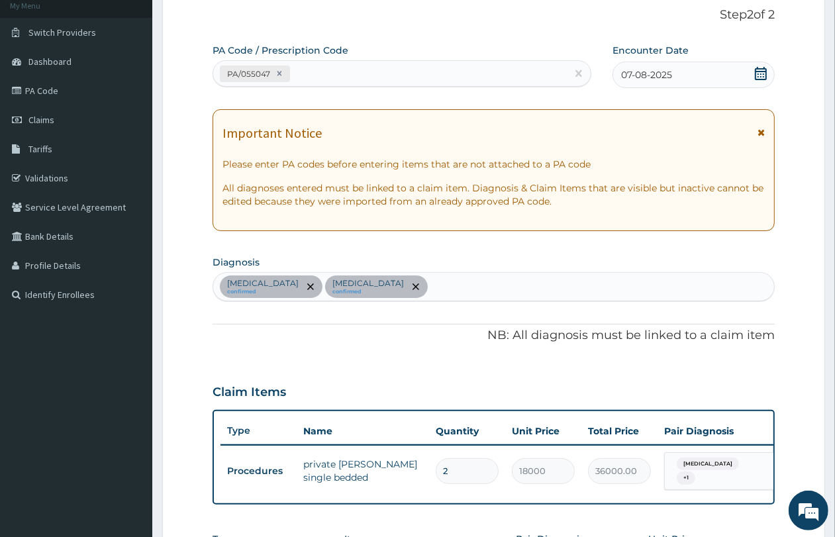
click at [366, 68] on div "PA/055047" at bounding box center [390, 74] width 354 height 22
paste input "PA/C34541"
type input "PA/C34541"
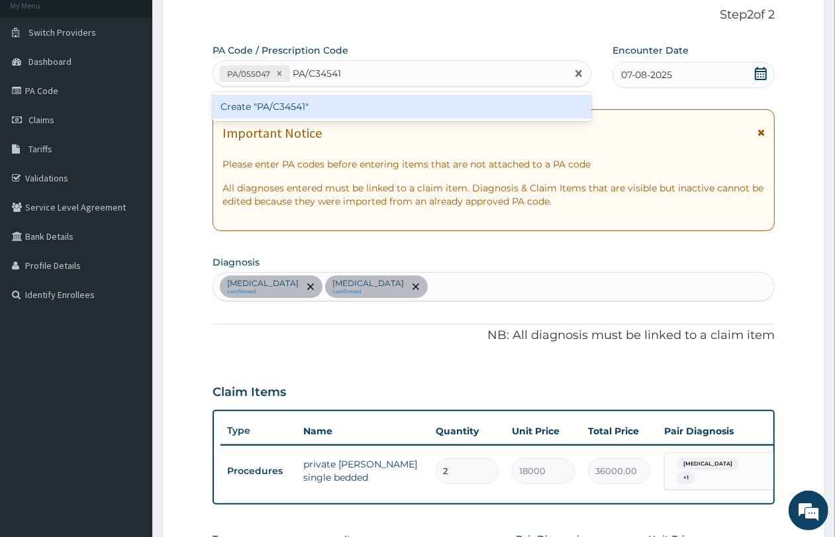
click at [339, 107] on div "Create "PA/C34541"" at bounding box center [402, 107] width 379 height 24
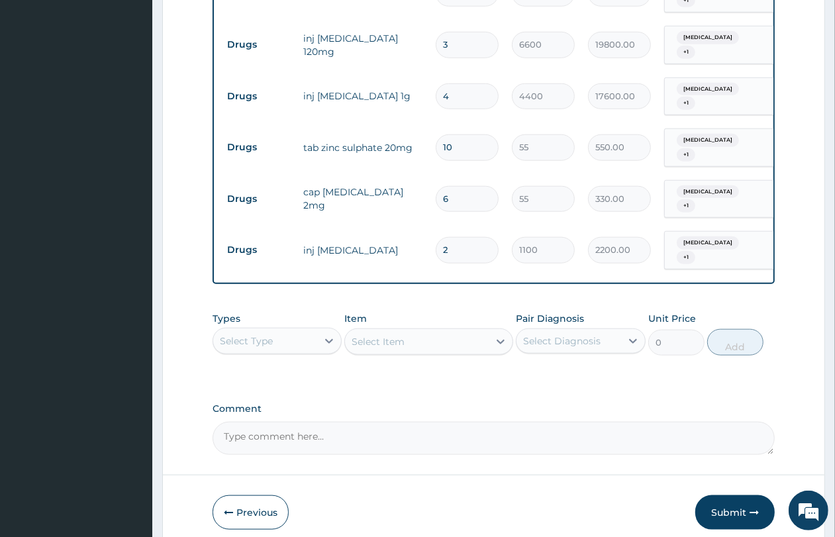
scroll to position [823, 0]
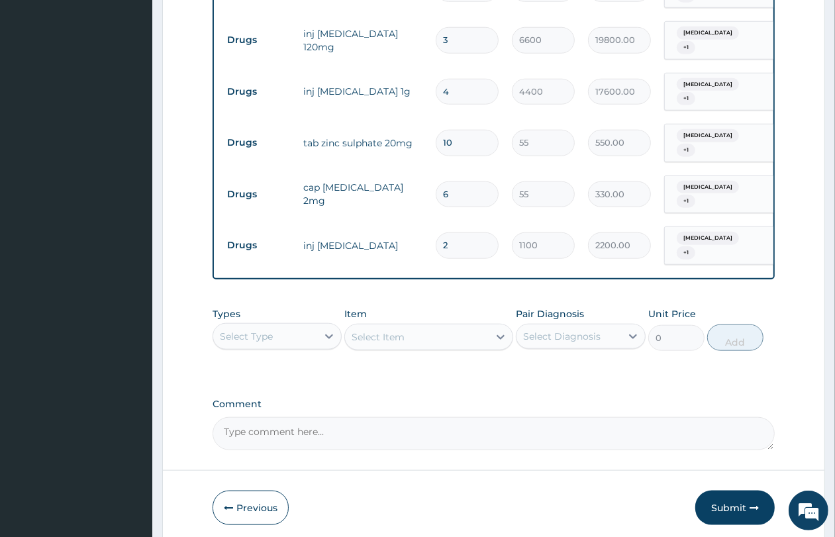
click at [306, 326] on div "Select Type" at bounding box center [265, 336] width 104 height 21
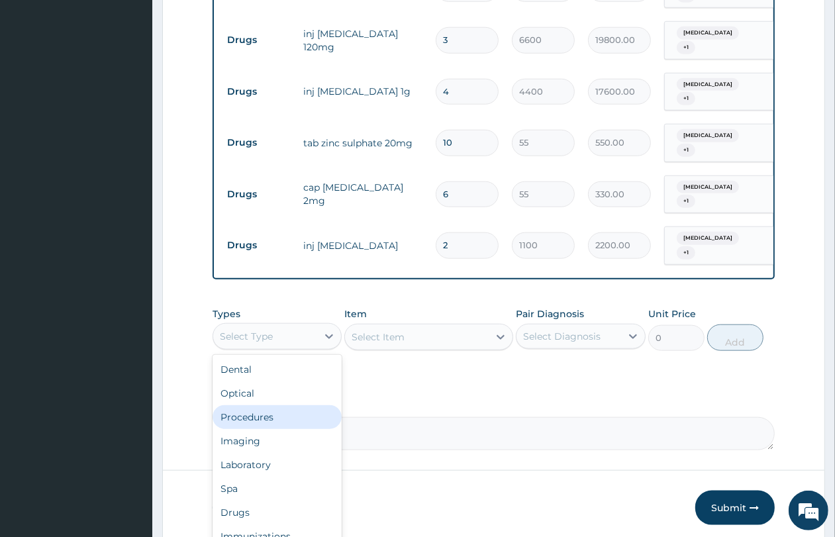
click at [303, 405] on div "Procedures" at bounding box center [277, 417] width 129 height 24
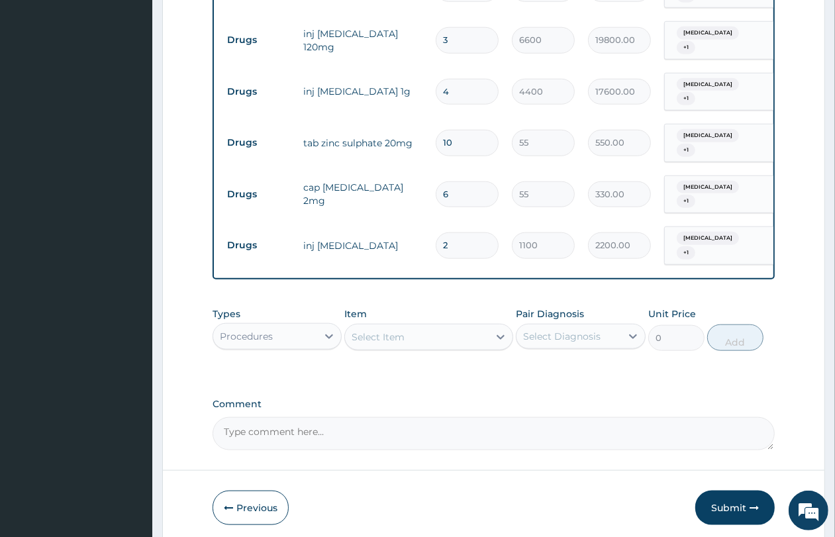
click at [388, 327] on div "Select Item" at bounding box center [417, 337] width 144 height 21
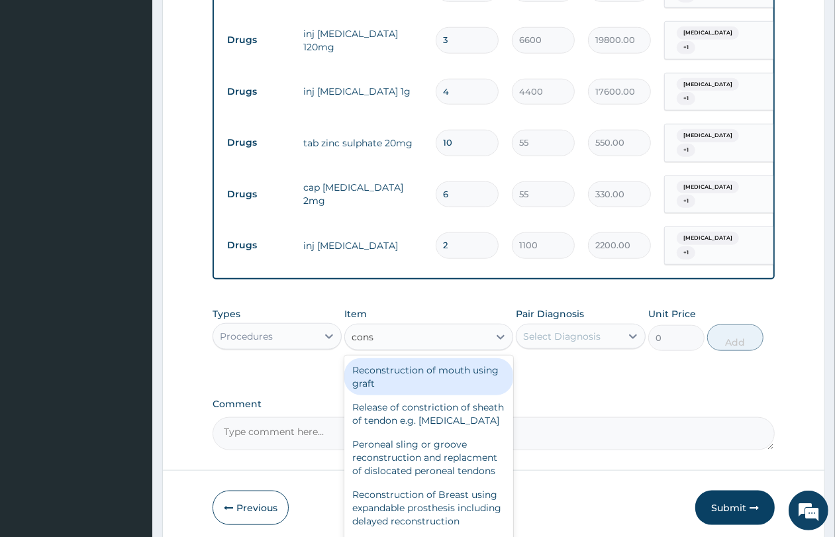
type input "consu"
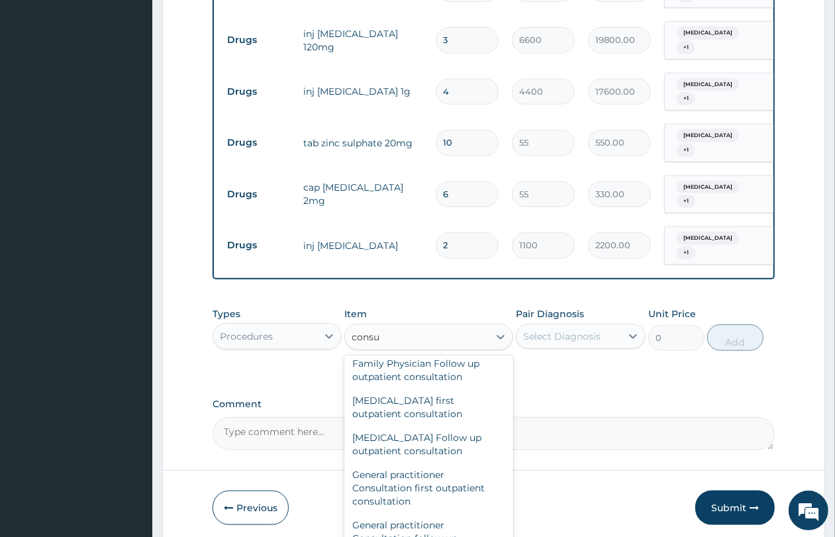
scroll to position [662, 0]
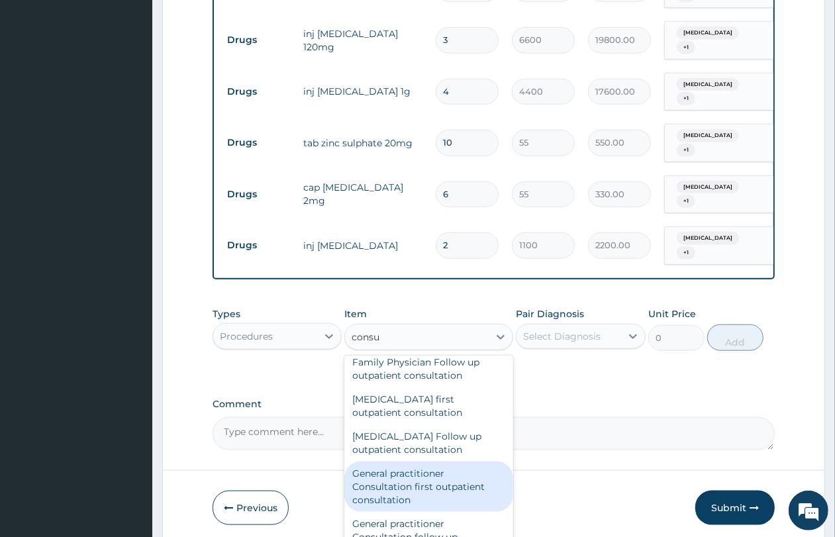
click at [422, 462] on div "General practitioner Consultation first outpatient consultation" at bounding box center [428, 487] width 169 height 50
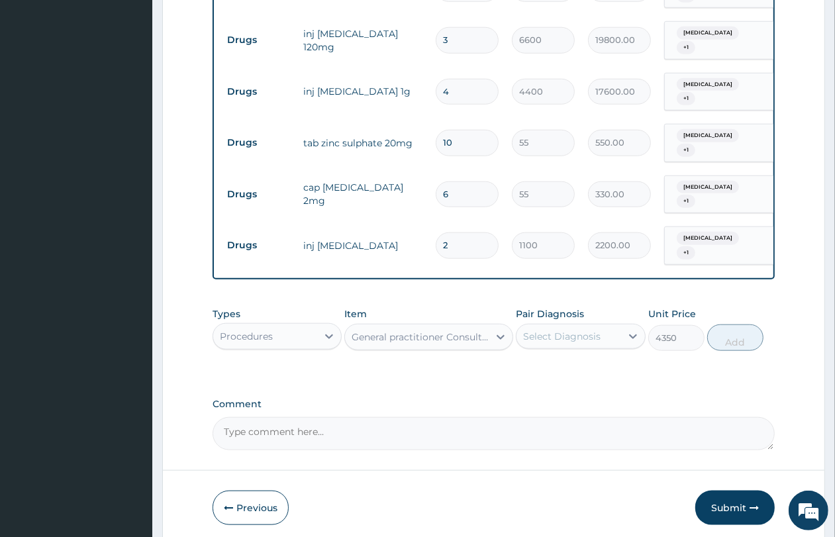
type input "4350"
click at [551, 330] on div "Select Diagnosis" at bounding box center [562, 336] width 78 height 13
click at [557, 362] on label "Gastroenteritis" at bounding box center [579, 368] width 82 height 13
checkbox input "true"
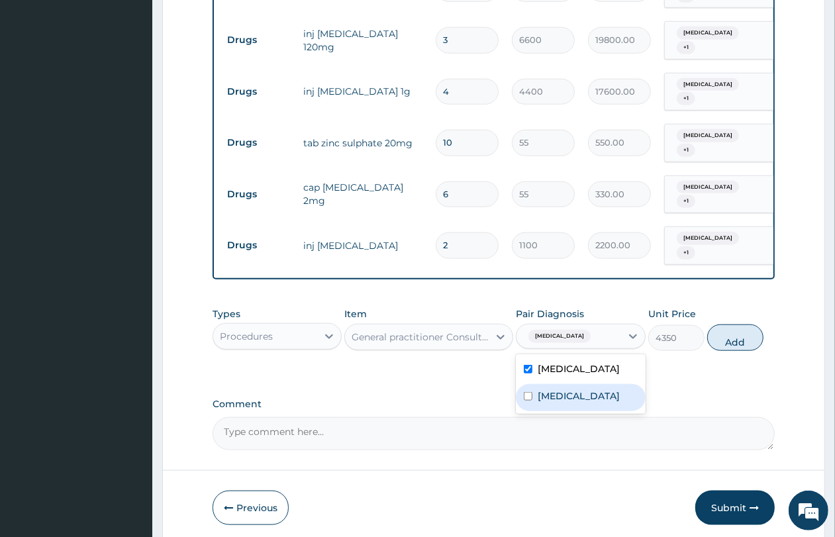
click at [558, 390] on label "[MEDICAL_DATA]" at bounding box center [579, 396] width 82 height 13
checkbox input "true"
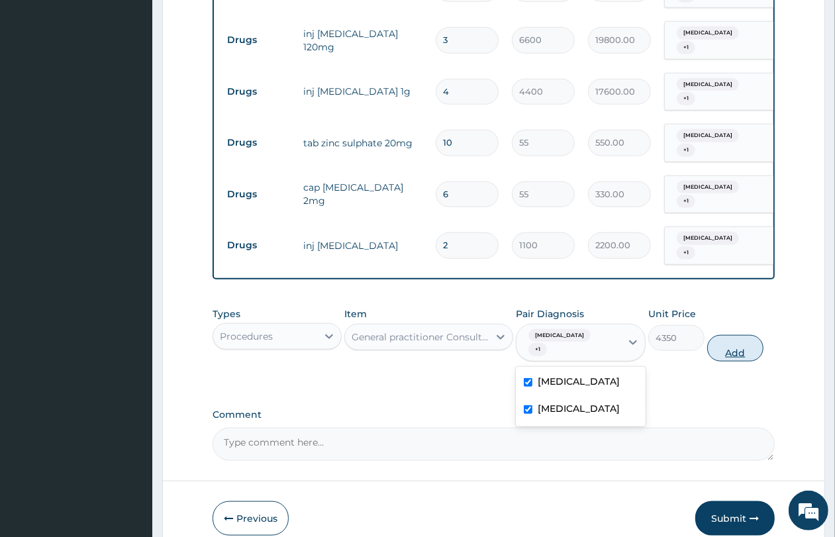
click at [747, 335] on button "Add" at bounding box center [736, 348] width 56 height 26
type input "0"
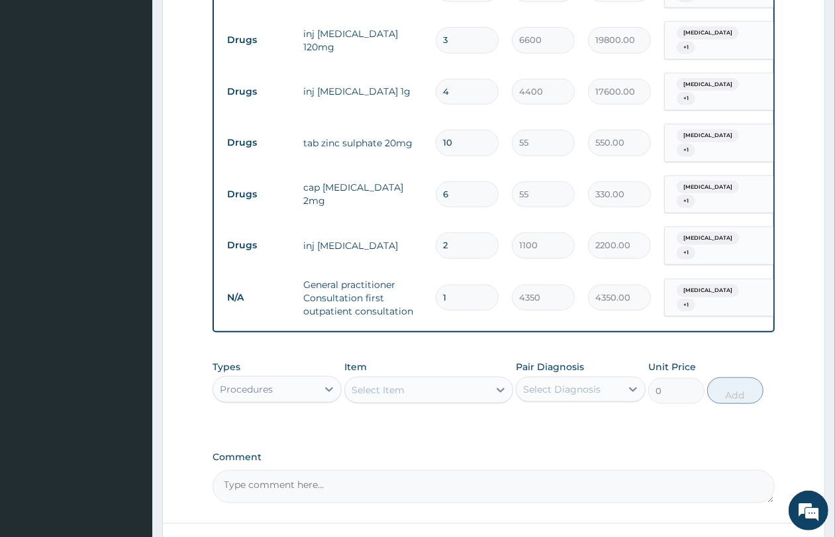
click at [317, 379] on div "Procedures" at bounding box center [265, 389] width 104 height 21
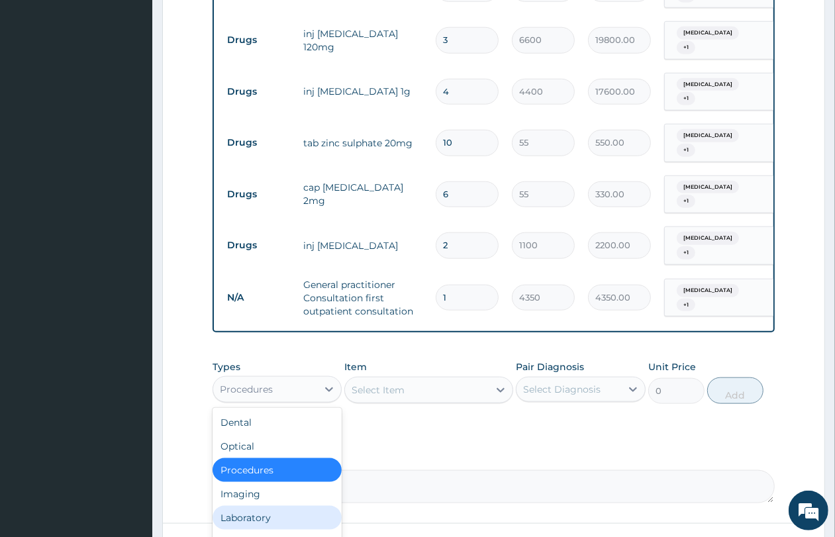
click at [297, 506] on div "Laboratory" at bounding box center [277, 518] width 129 height 24
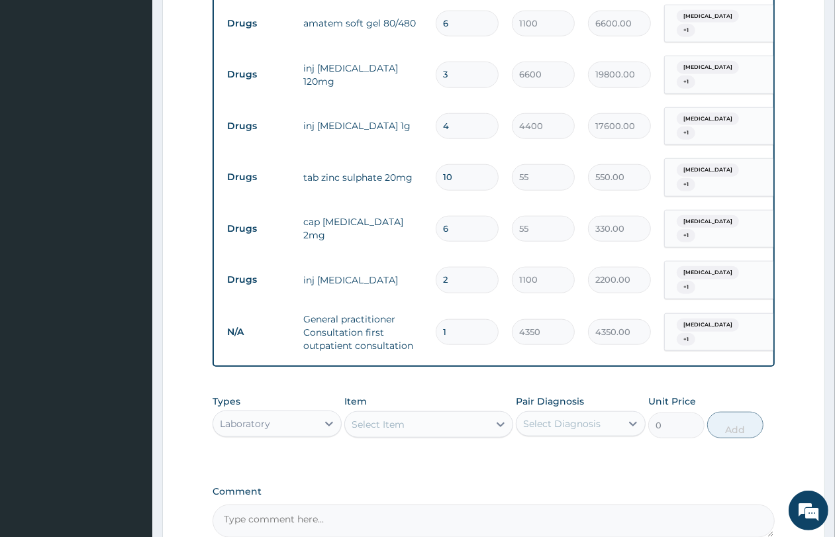
scroll to position [876, 0]
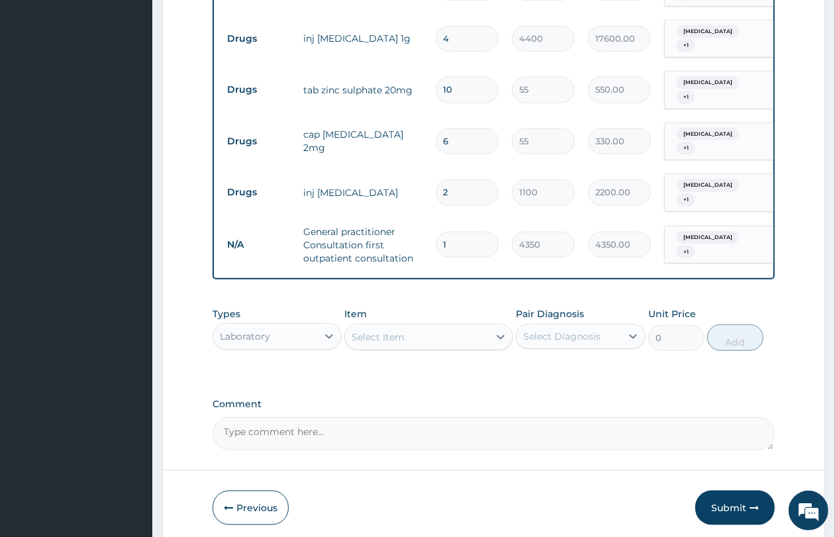
click at [447, 327] on div "Select Item" at bounding box center [417, 337] width 144 height 21
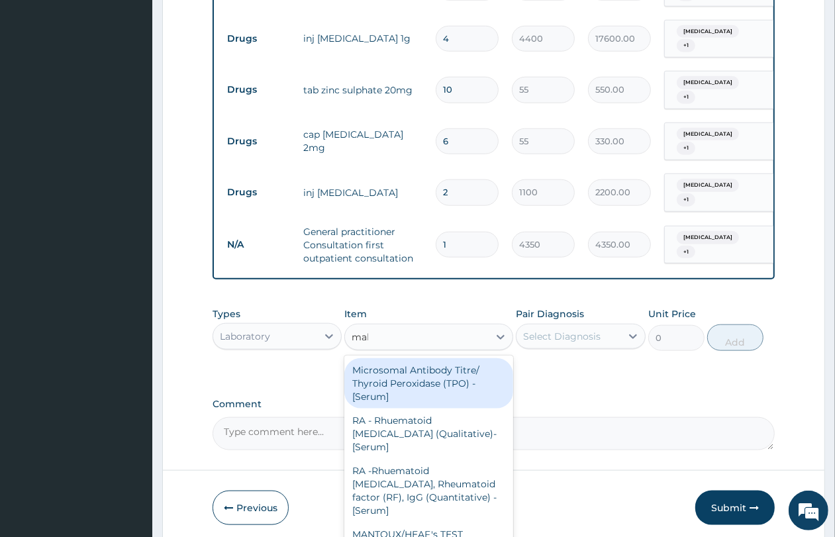
type input "mala"
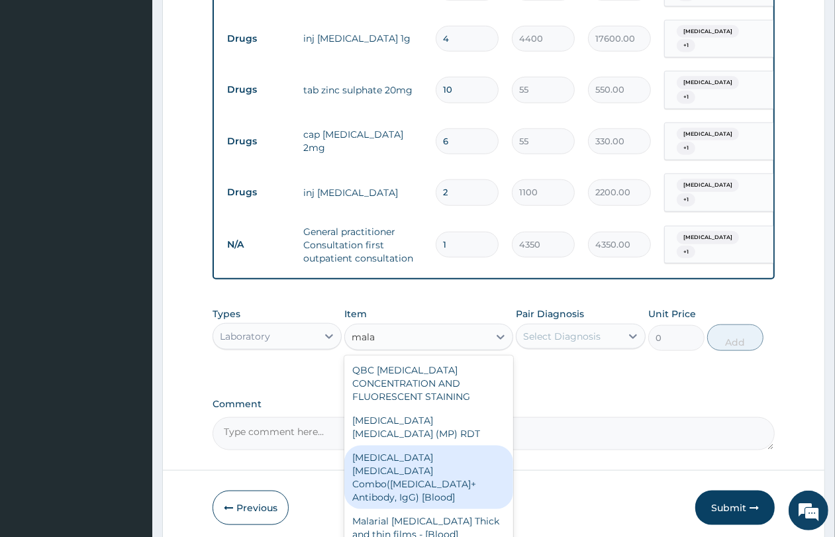
click at [435, 446] on div "Malaria Parasite Combo(Blood Film+ Antibody, IgG) [Blood]" at bounding box center [428, 478] width 169 height 64
type input "3600"
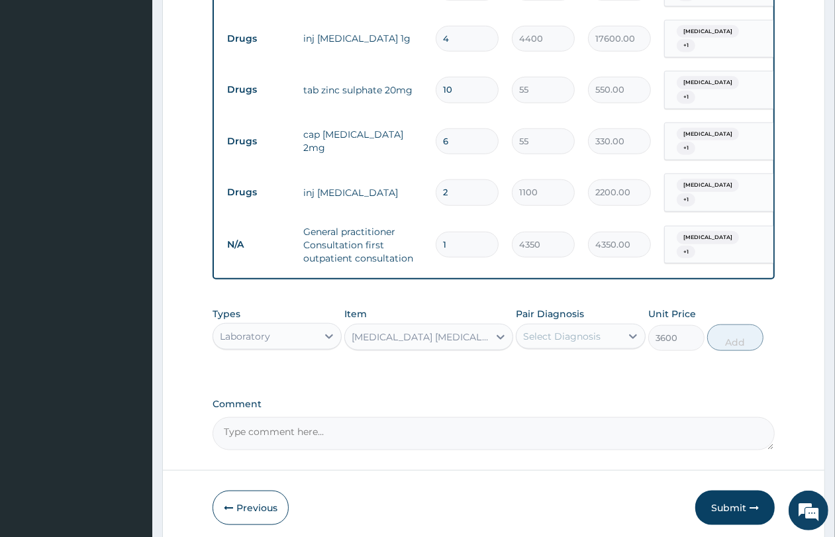
click at [558, 330] on div "Select Diagnosis" at bounding box center [562, 336] width 78 height 13
click at [553, 390] on label "Malaria" at bounding box center [579, 396] width 82 height 13
checkbox input "true"
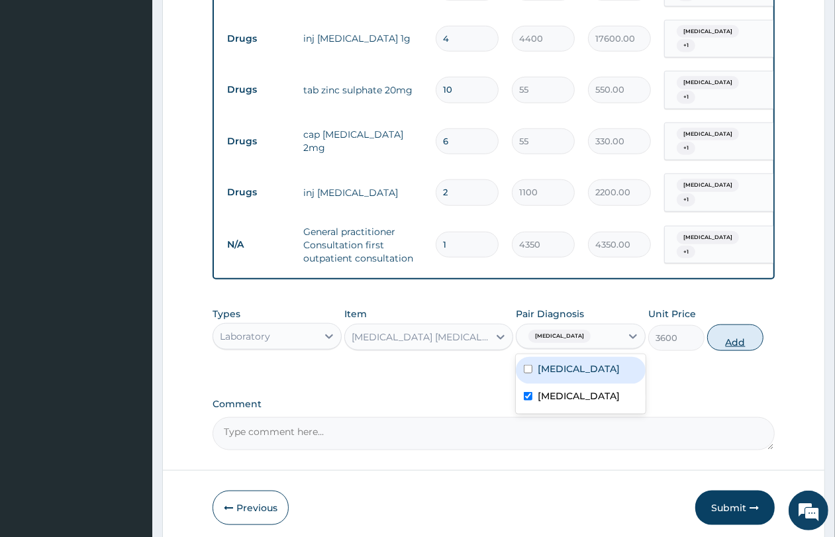
click at [740, 325] on button "Add" at bounding box center [736, 338] width 56 height 26
type input "0"
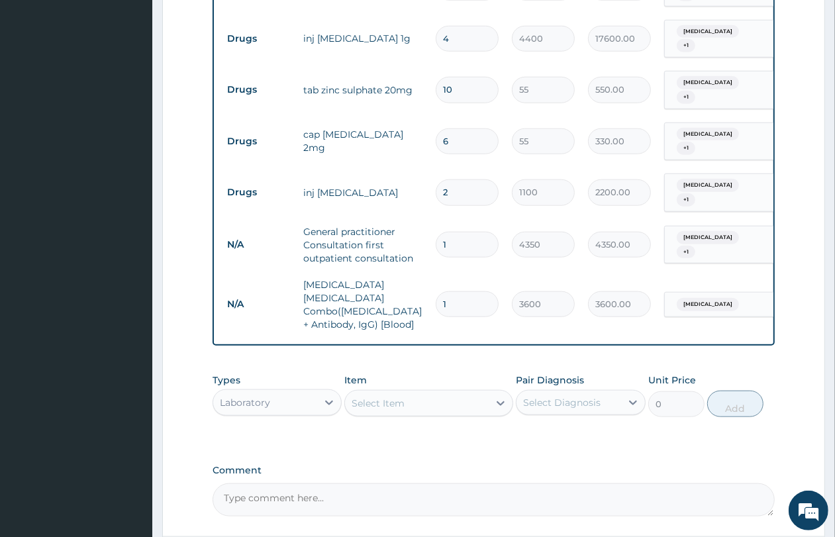
click at [389, 397] on div "Select Item" at bounding box center [378, 403] width 53 height 13
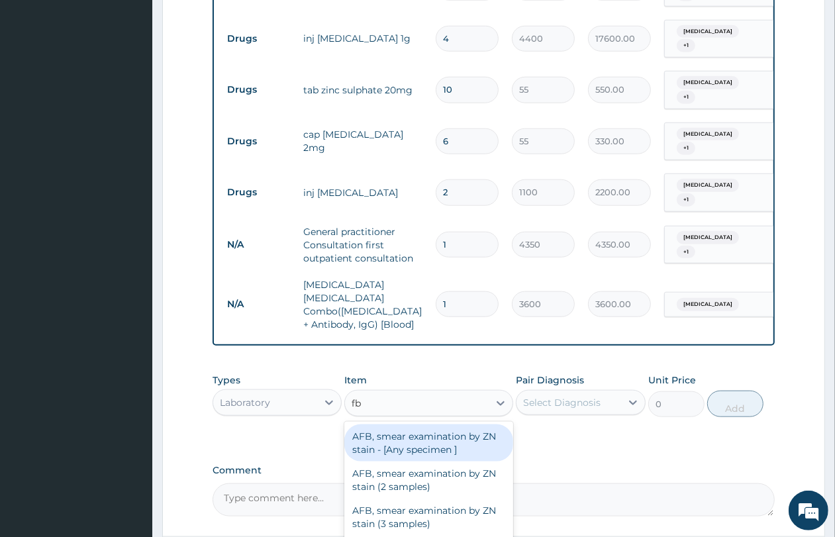
type input "fbc"
click at [399, 425] on div "FBC CBC-Complete Blood Count (Haemogram) - [Blood]" at bounding box center [428, 443] width 169 height 37
type input "5400"
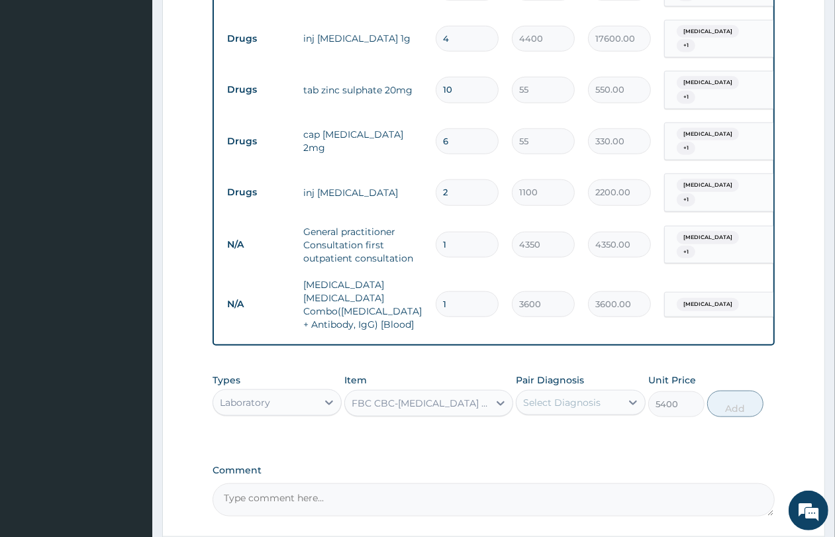
click at [550, 396] on div "Select Diagnosis" at bounding box center [562, 402] width 78 height 13
click at [562, 456] on label "Malaria" at bounding box center [579, 462] width 82 height 13
checkbox input "true"
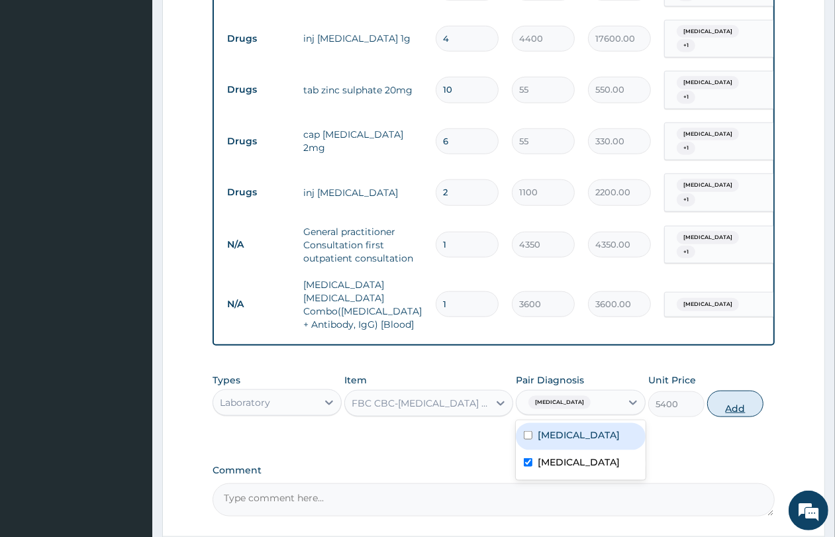
click at [719, 391] on button "Add" at bounding box center [736, 404] width 56 height 26
type input "0"
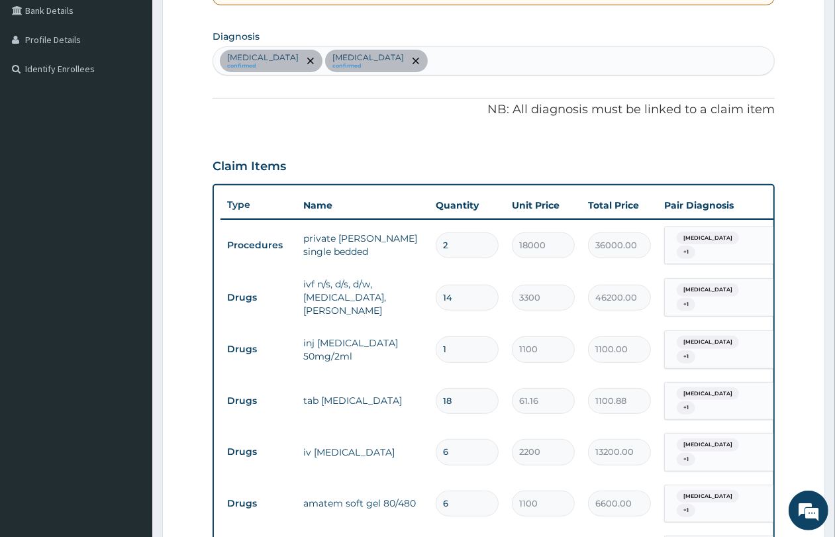
scroll to position [48, 0]
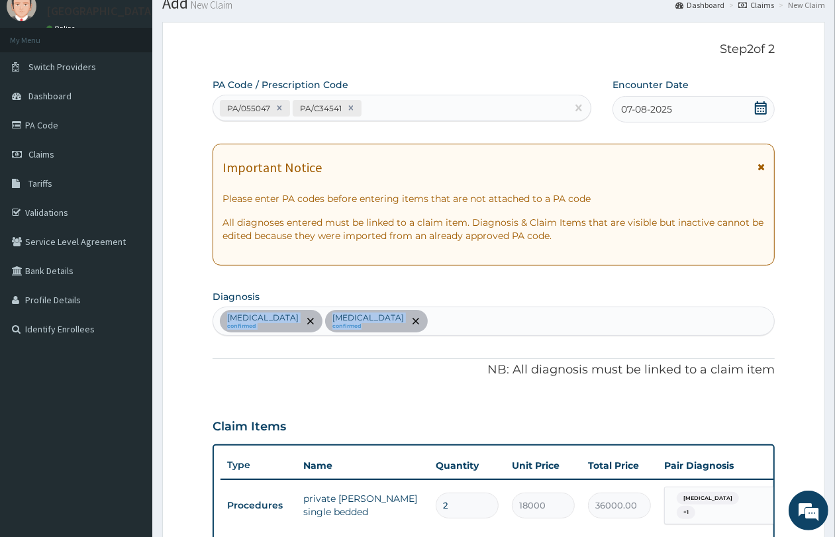
click at [472, 307] on section "Diagnosis Gastroenteritis confirmed Malaria confirmed" at bounding box center [494, 311] width 562 height 49
click at [468, 320] on div "Gastroenteritis confirmed Malaria confirmed" at bounding box center [493, 321] width 561 height 28
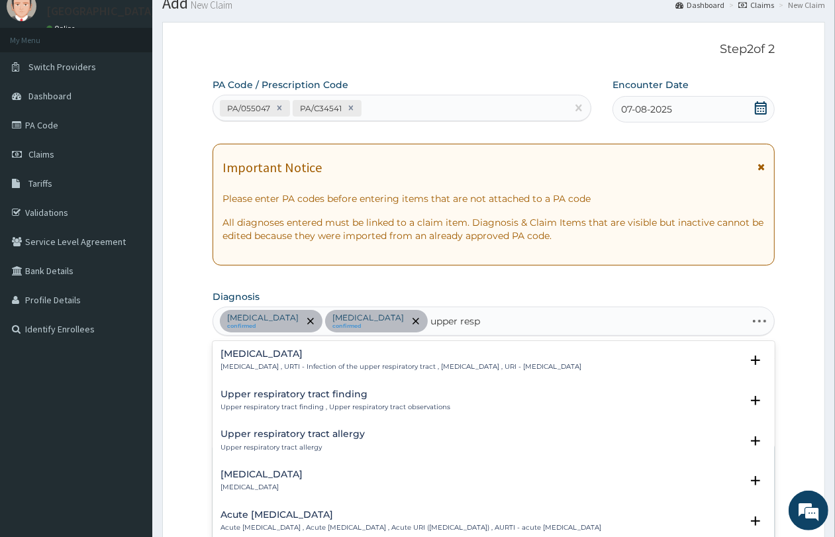
type input "upper respi"
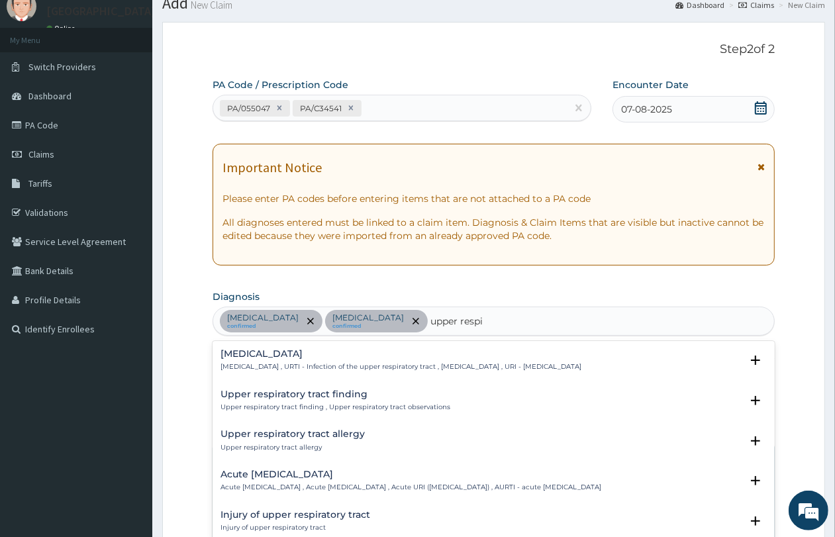
click at [395, 366] on p "Upper respiratory infection , URTI - Infection of the upper respiratory tract ,…" at bounding box center [401, 366] width 361 height 9
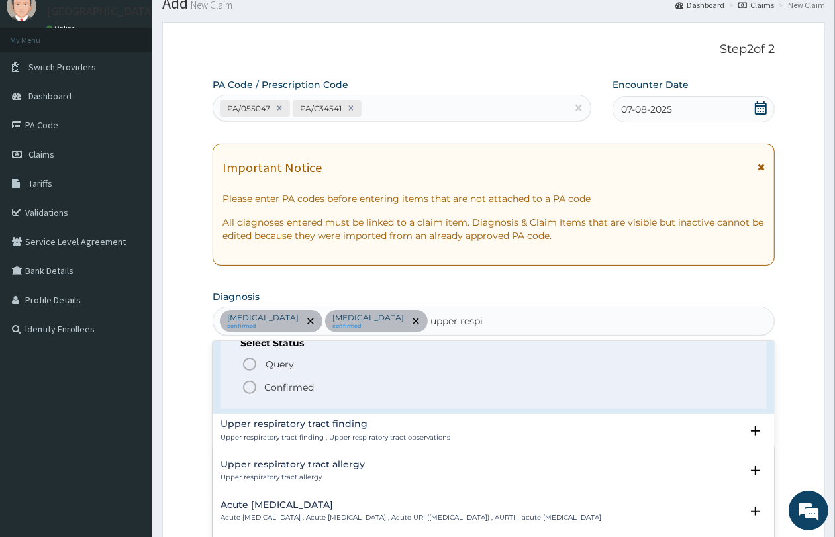
scroll to position [83, 0]
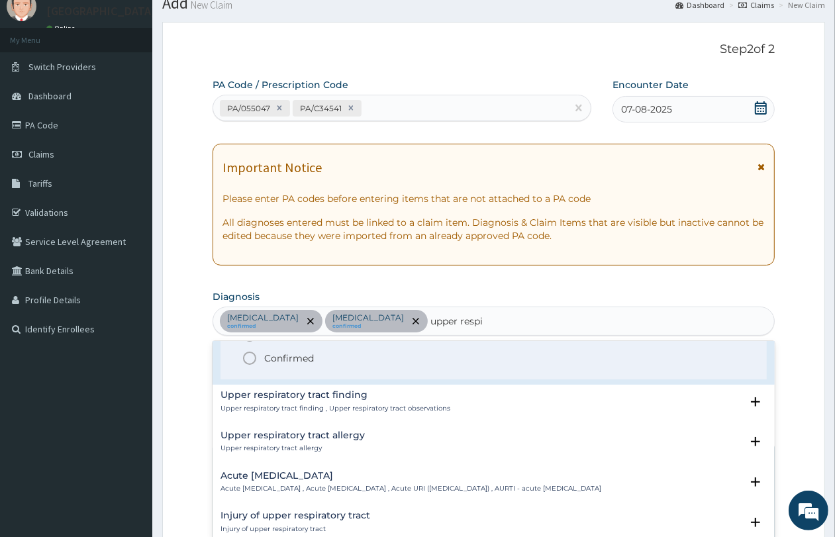
click at [362, 366] on span "Confirmed" at bounding box center [494, 358] width 505 height 16
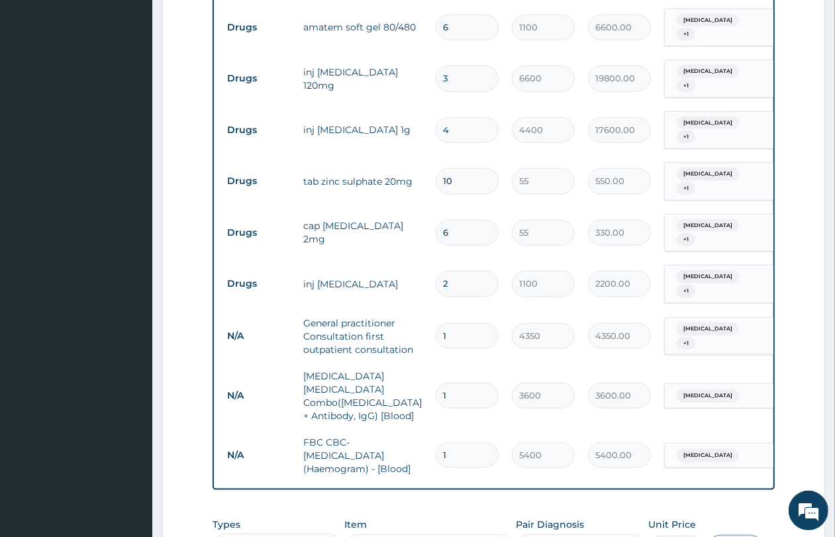
scroll to position [794, 0]
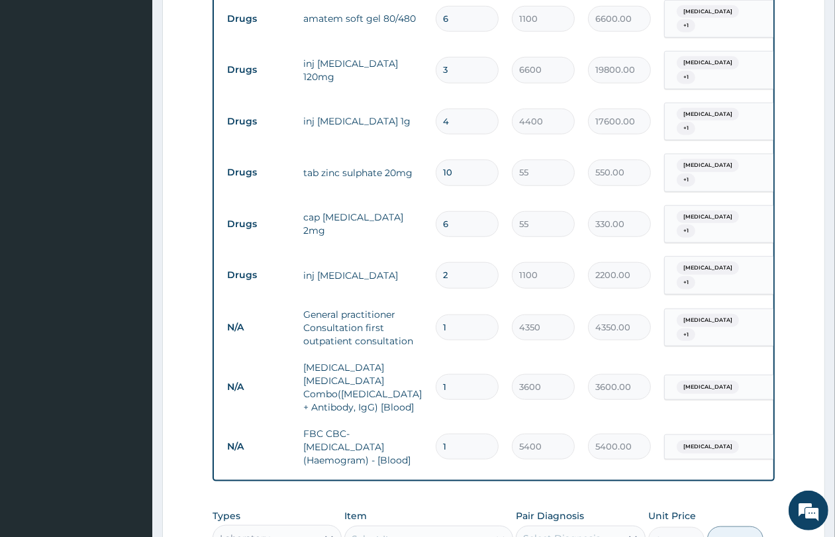
click at [751, 312] on div "Gastroenteritis + 1" at bounding box center [717, 328] width 90 height 32
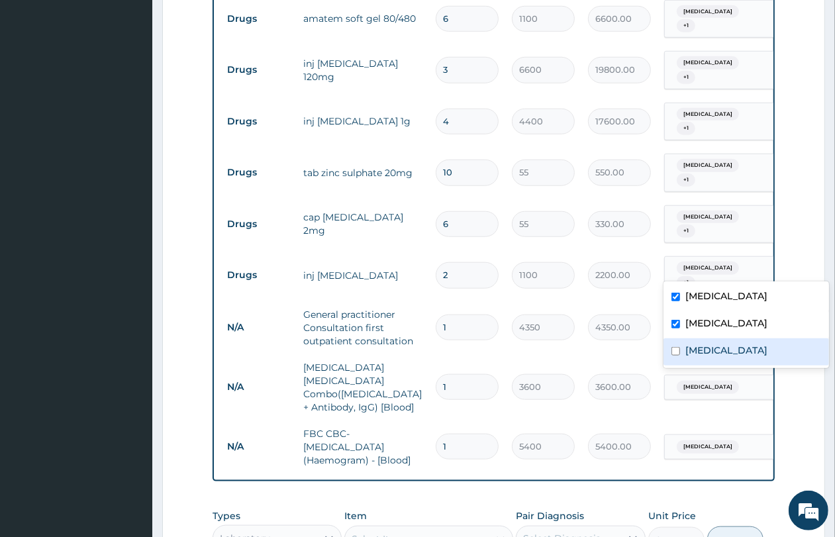
click at [720, 362] on div "Upper respiratory infection" at bounding box center [747, 352] width 166 height 27
checkbox input "true"
click at [742, 436] on div "Malaria" at bounding box center [718, 447] width 107 height 23
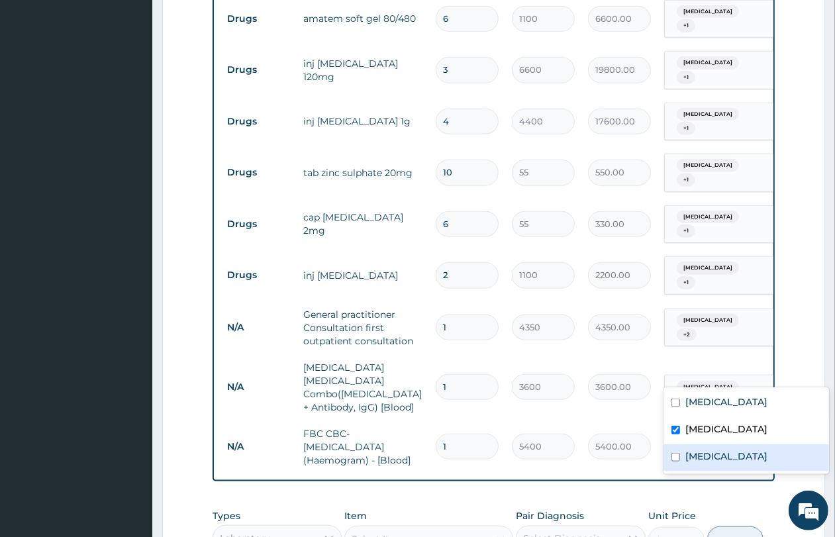
click at [731, 450] on label "Upper respiratory infection" at bounding box center [727, 456] width 82 height 13
checkbox input "true"
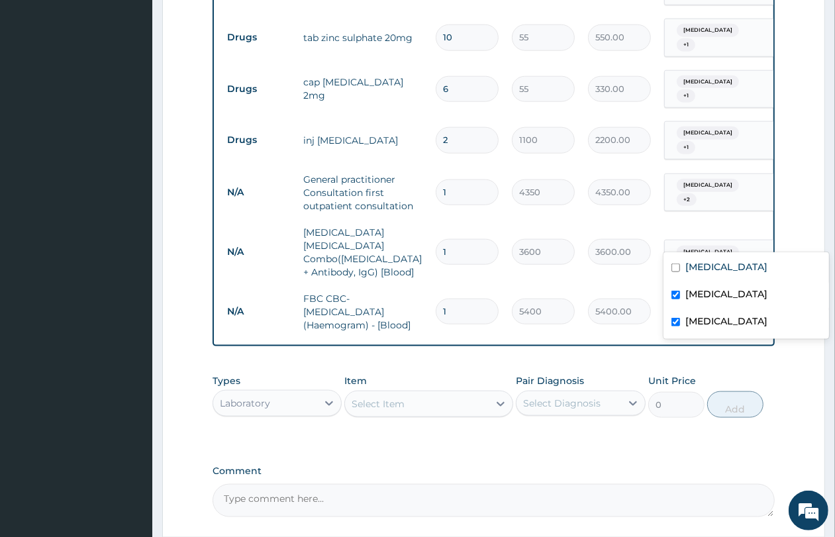
scroll to position [959, 0]
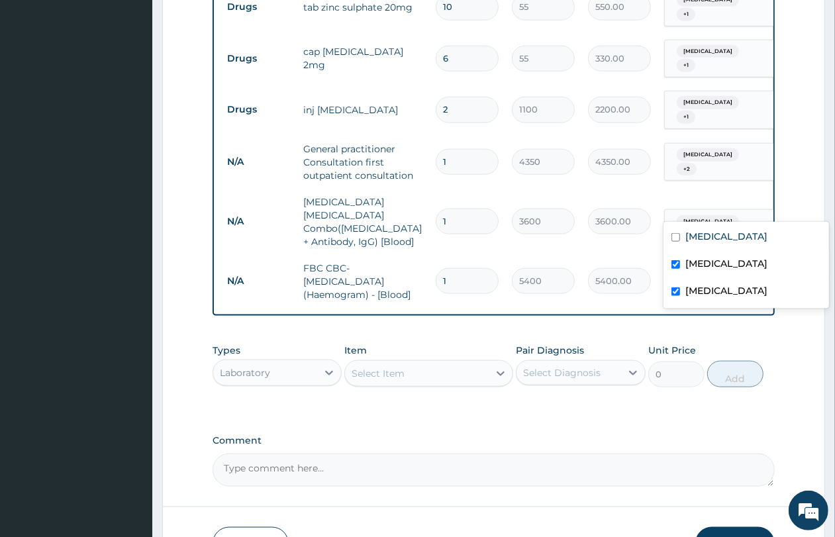
click at [253, 366] on div "Laboratory" at bounding box center [245, 372] width 50 height 13
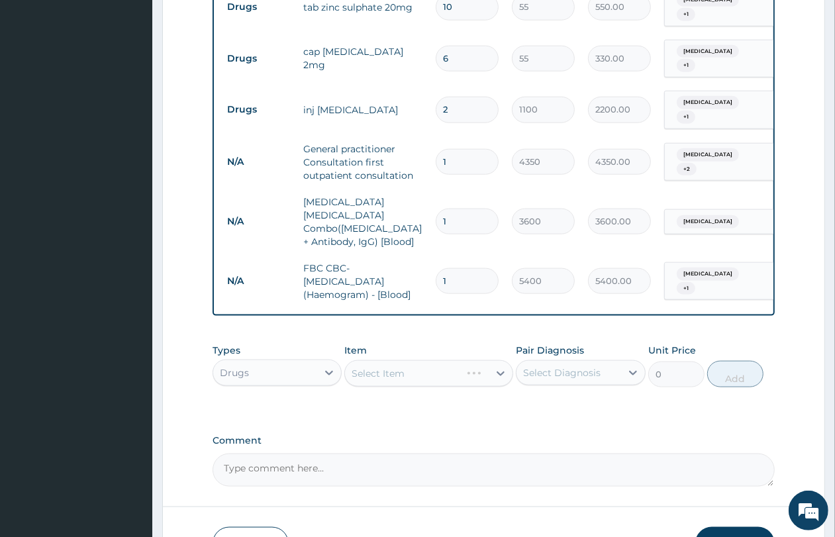
click at [411, 360] on div "Select Item" at bounding box center [428, 373] width 169 height 26
click at [411, 363] on div "Select Item" at bounding box center [417, 373] width 144 height 21
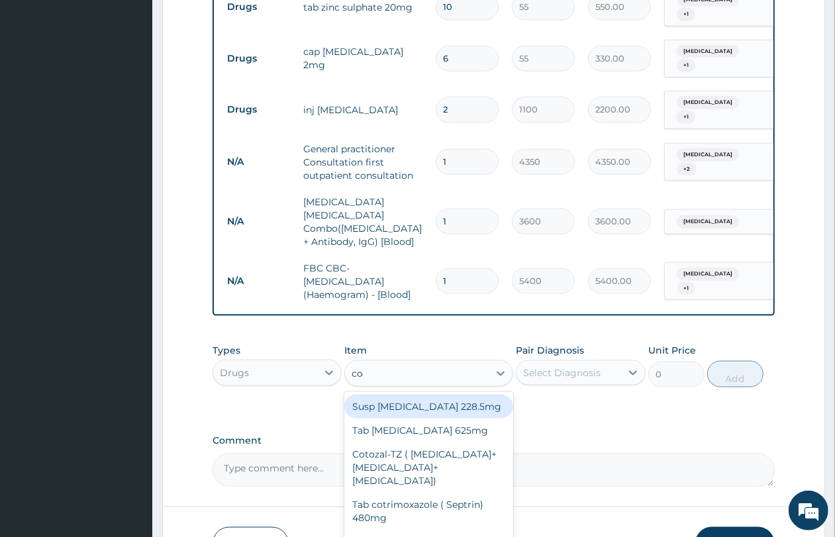
type input "cou"
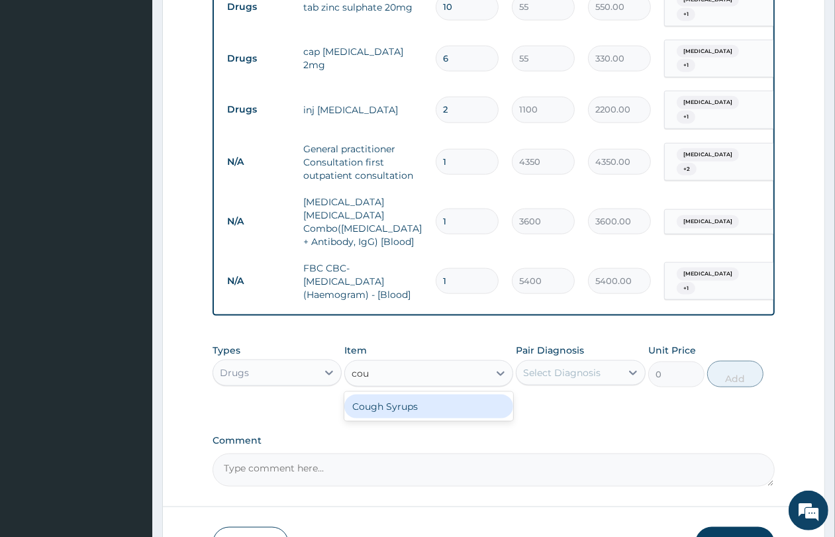
click at [422, 395] on div "Cough Syrups" at bounding box center [428, 407] width 169 height 24
type input "2200"
click at [552, 366] on div "Select Diagnosis" at bounding box center [562, 372] width 78 height 13
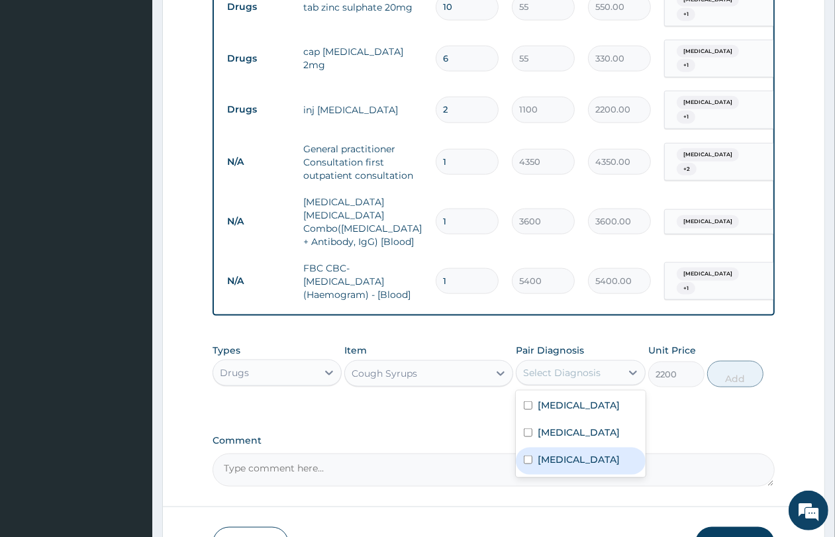
click at [563, 453] on label "Upper respiratory infection" at bounding box center [579, 459] width 82 height 13
checkbox input "true"
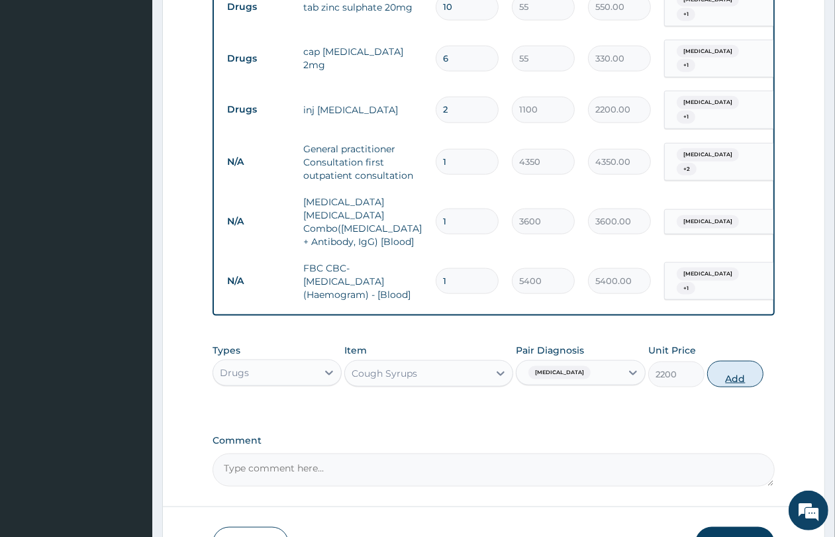
click at [722, 361] on button "Add" at bounding box center [736, 374] width 56 height 26
type input "0"
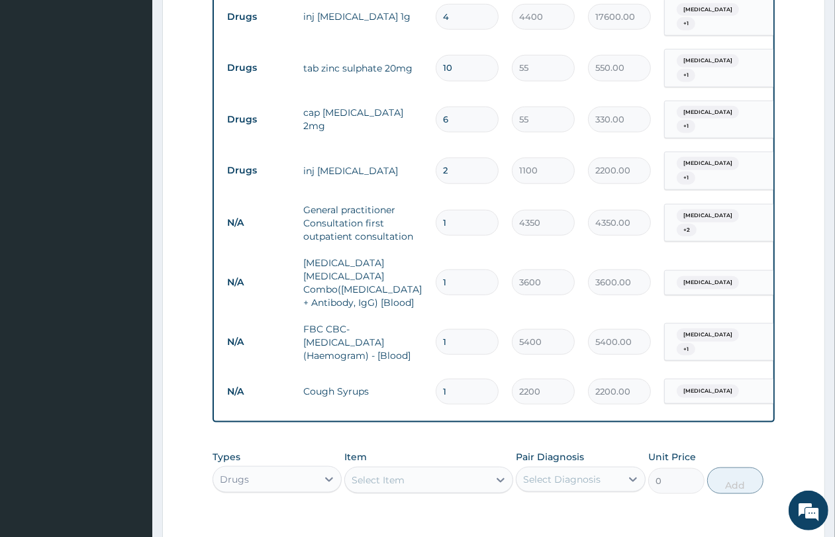
scroll to position [1028, 0]
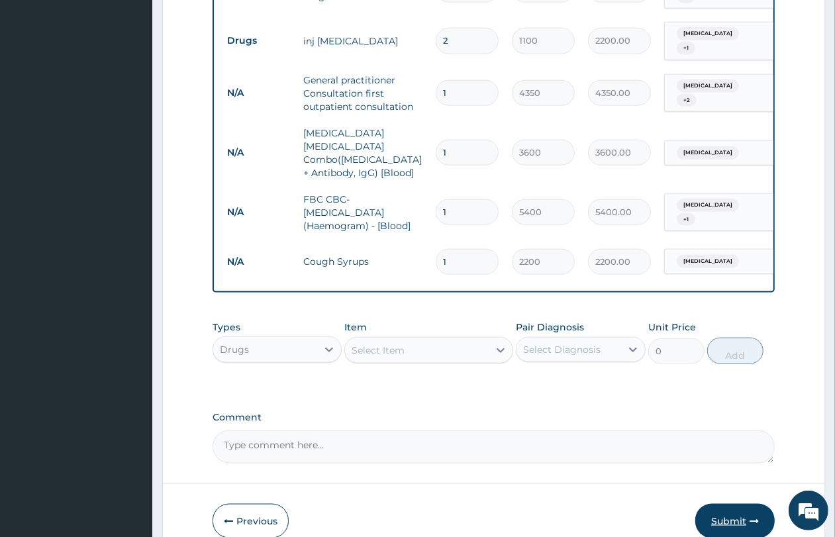
click at [721, 504] on button "Submit" at bounding box center [735, 521] width 79 height 34
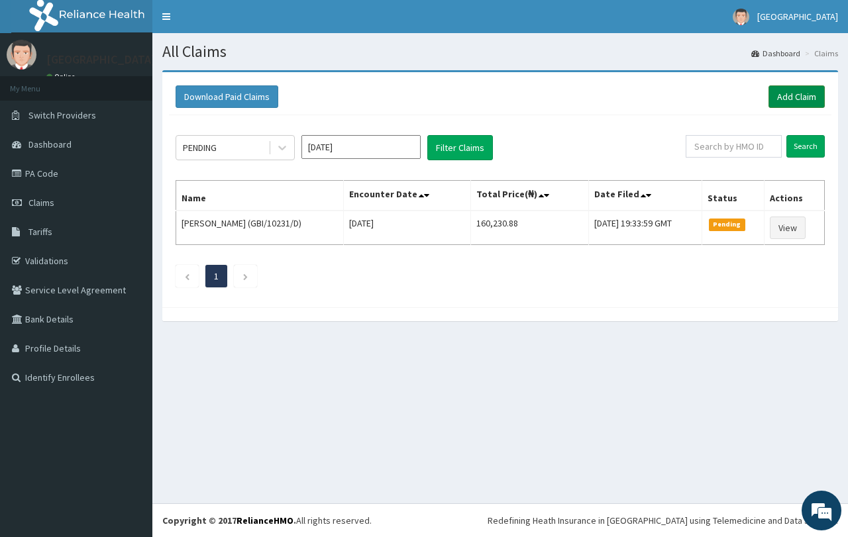
click at [782, 95] on link "Add Claim" at bounding box center [796, 96] width 56 height 23
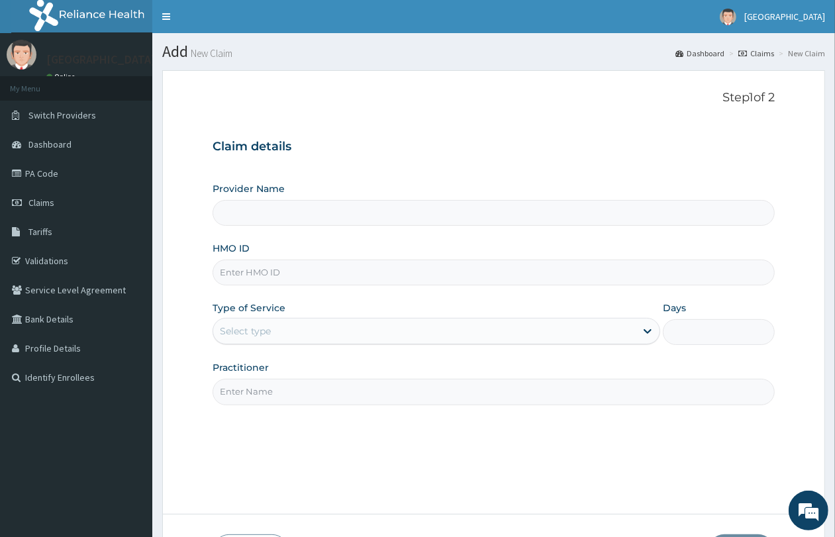
type input "QUEENS SPECIALIST HOSPITAL- [GEOGRAPHIC_DATA]"
paste input "IHF/10009/A"
type input "IHF/10009/A"
click at [337, 336] on div "Select type" at bounding box center [424, 331] width 423 height 21
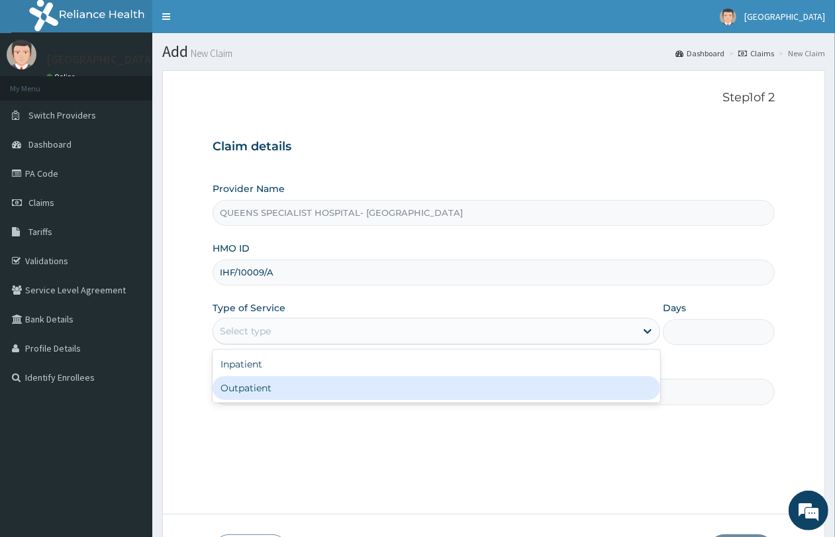
click at [335, 395] on div "Outpatient" at bounding box center [437, 388] width 448 height 24
type input "1"
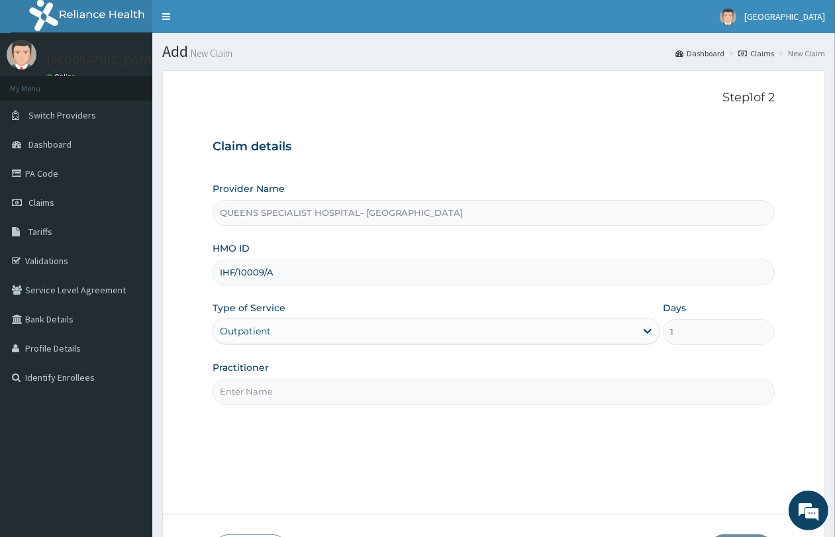
click at [335, 386] on input "Practitioner" at bounding box center [494, 392] width 562 height 26
type input "Gp"
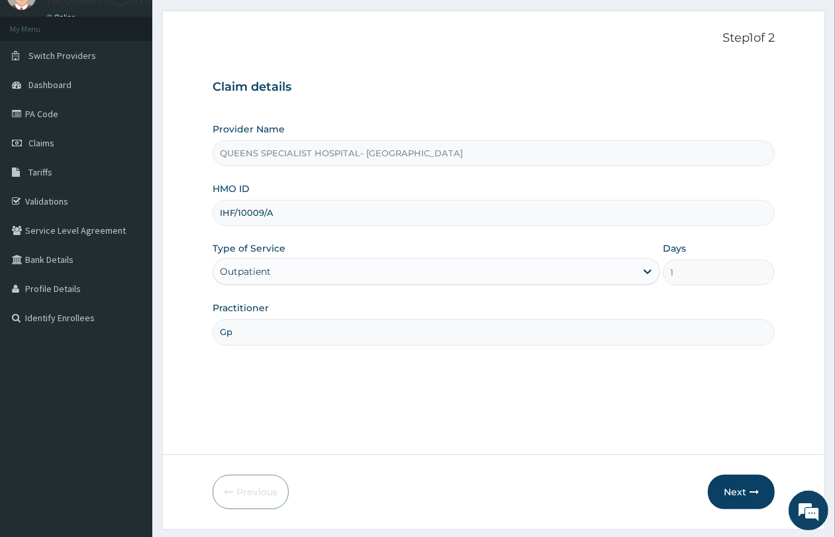
scroll to position [96, 0]
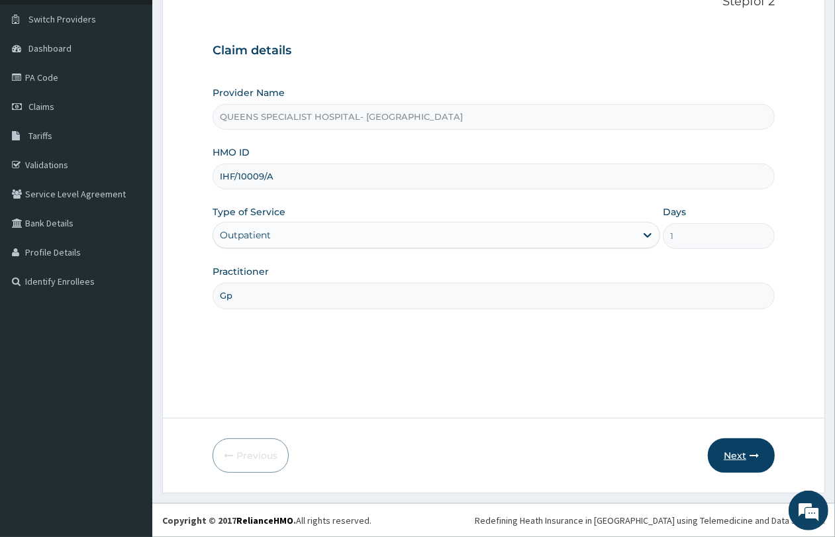
click at [746, 451] on button "Next" at bounding box center [741, 456] width 67 height 34
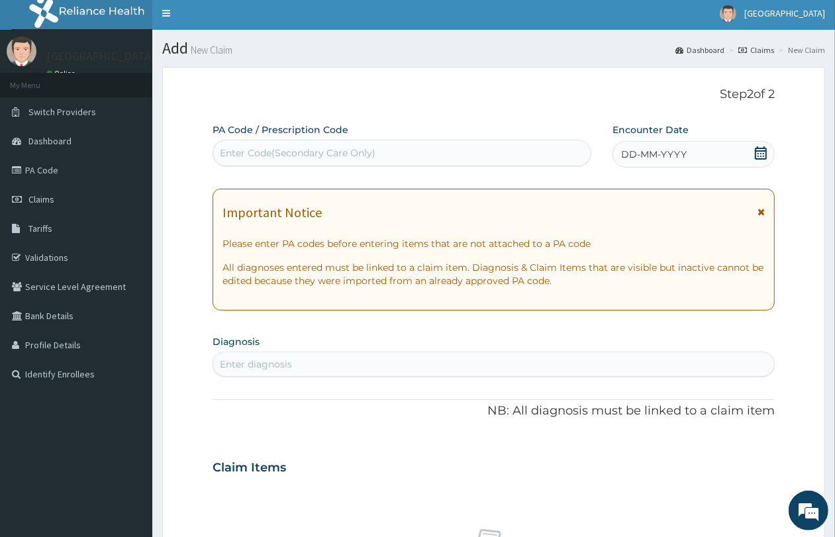
scroll to position [0, 0]
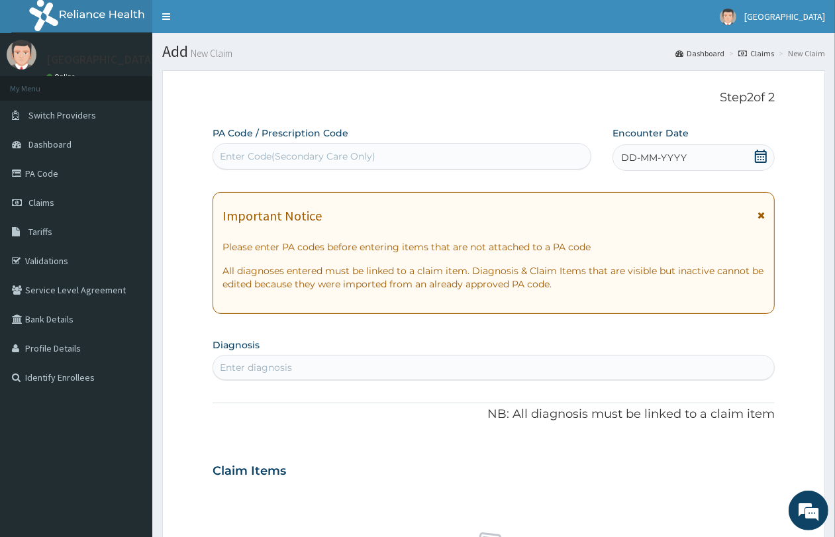
click at [346, 156] on div "Enter Code(Secondary Care Only)" at bounding box center [298, 156] width 156 height 13
paste input "PA/5C6658"
type input "PA/5C6658"
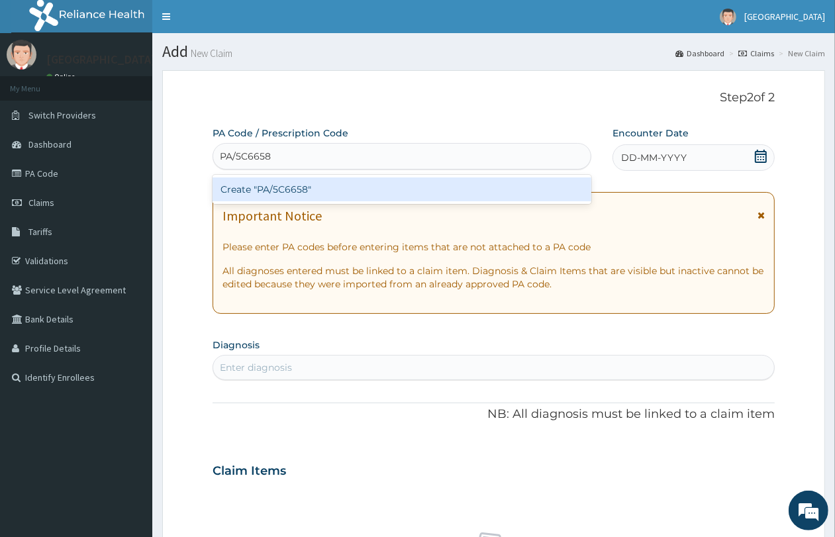
click at [345, 192] on div "Create "PA/5C6658"" at bounding box center [402, 190] width 379 height 24
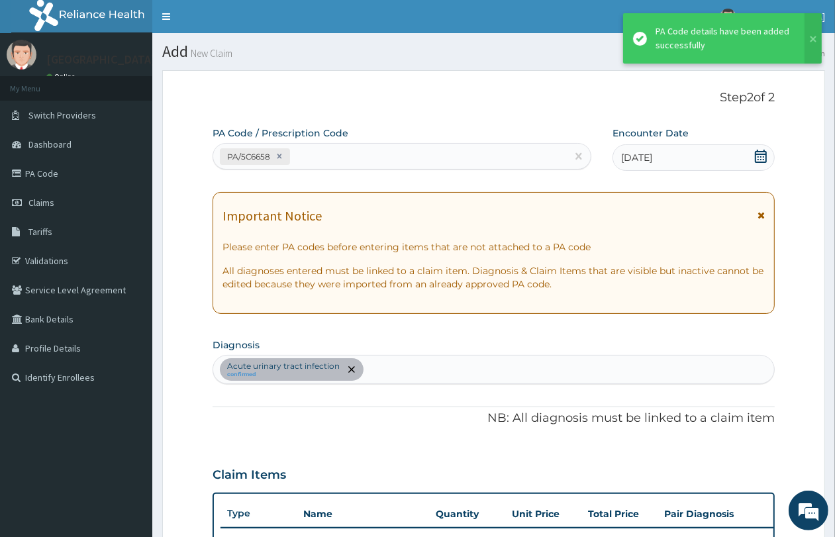
scroll to position [282, 0]
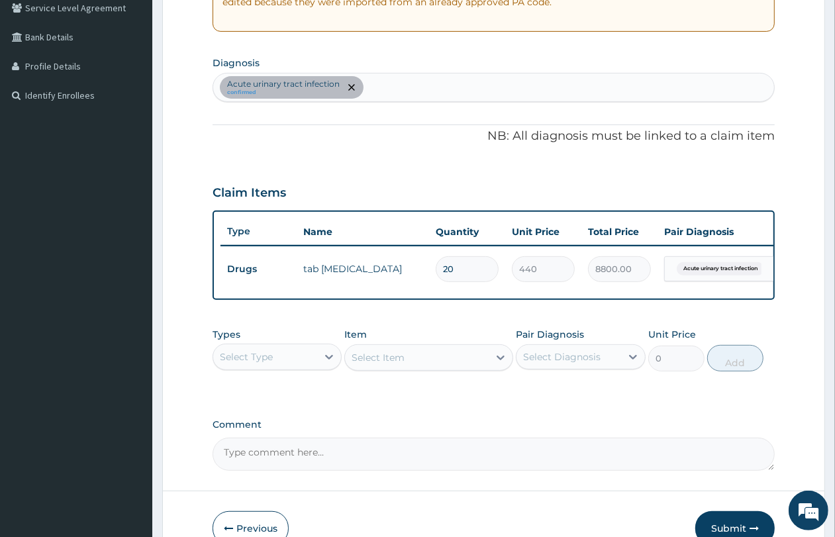
click at [421, 87] on div "Acute [MEDICAL_DATA] confirmed" at bounding box center [493, 88] width 561 height 28
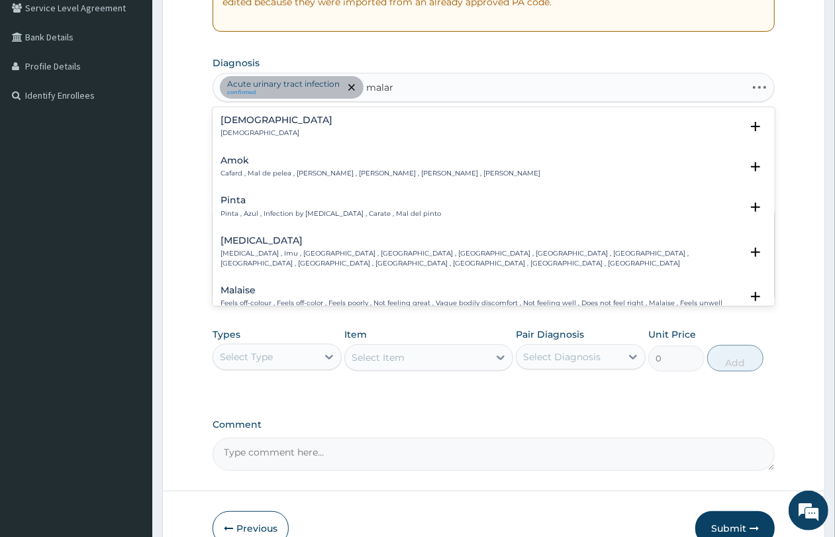
type input "malari"
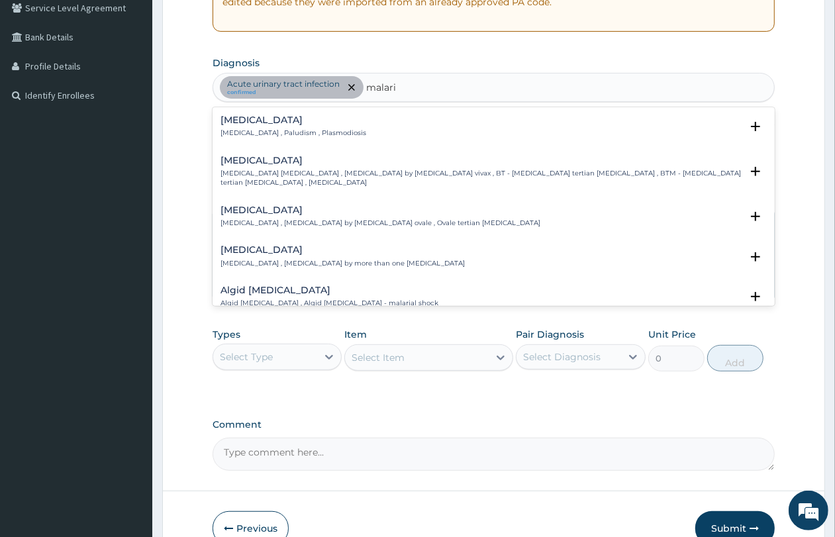
click at [273, 126] on div "Malaria Malaria , Paludism , Plasmodiosis" at bounding box center [294, 126] width 146 height 23
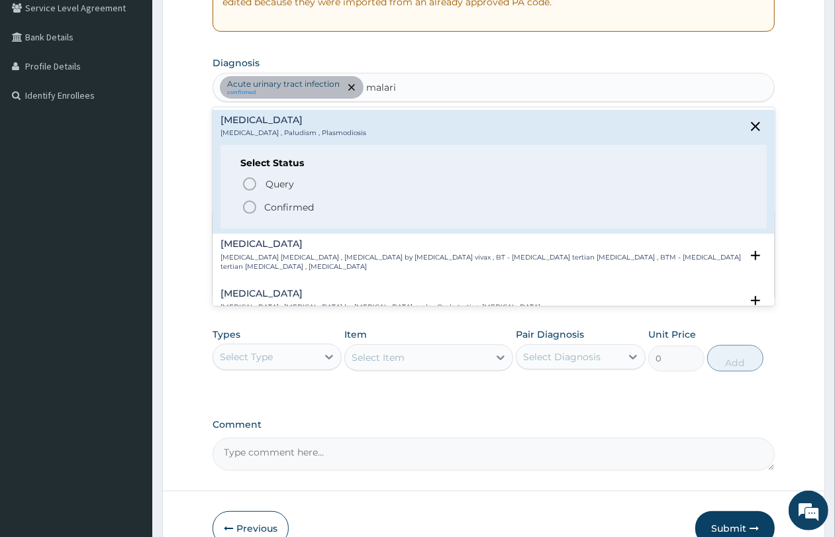
click at [286, 203] on p "Confirmed" at bounding box center [289, 207] width 50 height 13
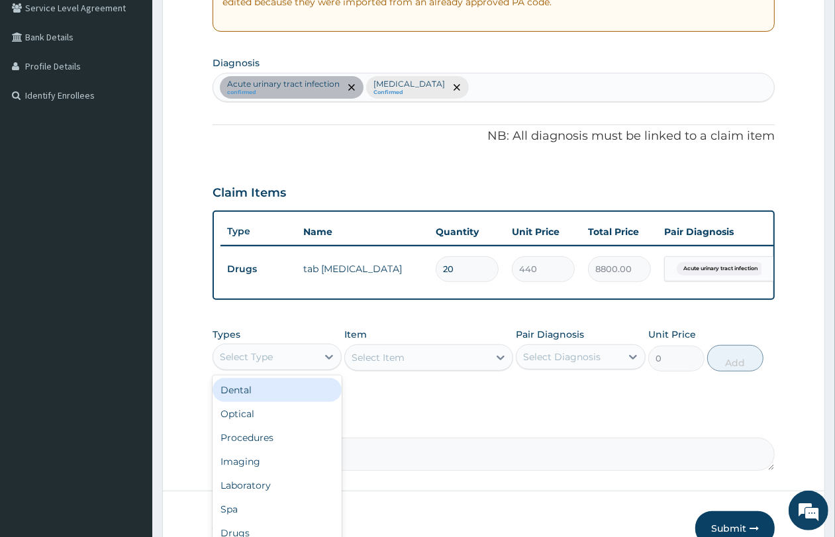
click at [268, 368] on div "Select Type" at bounding box center [265, 356] width 104 height 21
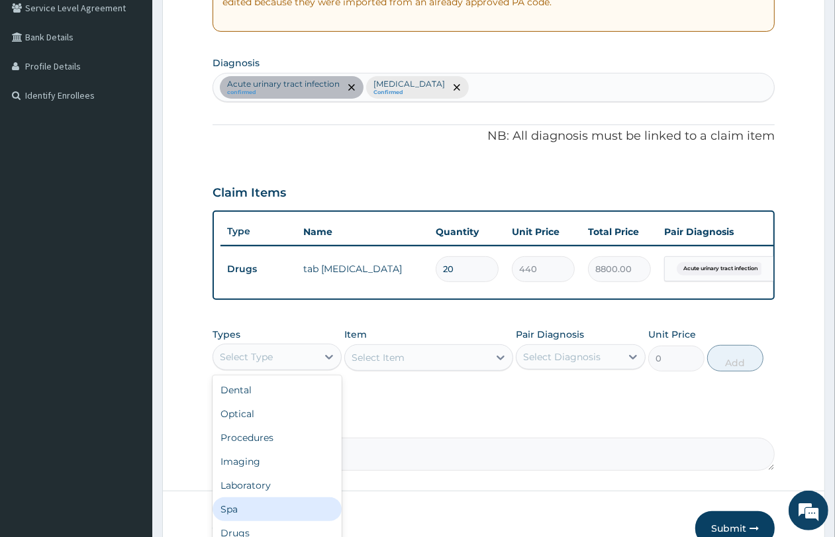
scroll to position [44, 0]
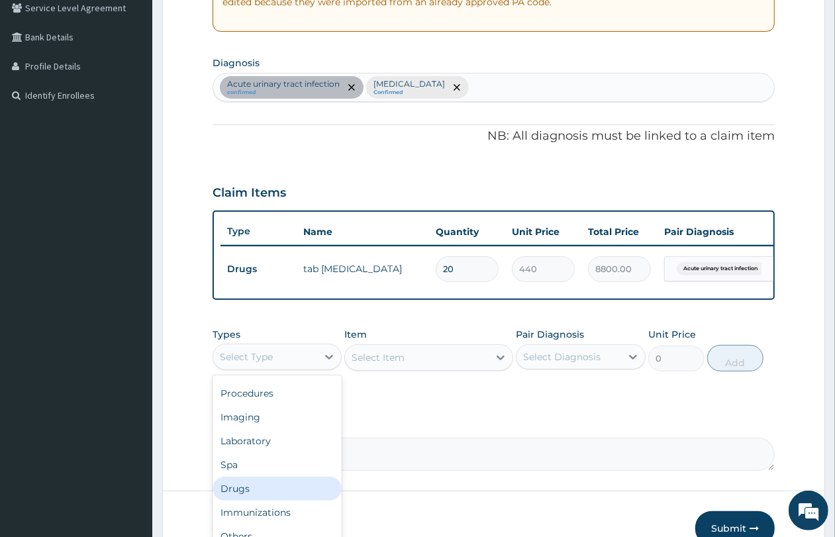
click at [282, 500] on div "Drugs" at bounding box center [277, 489] width 129 height 24
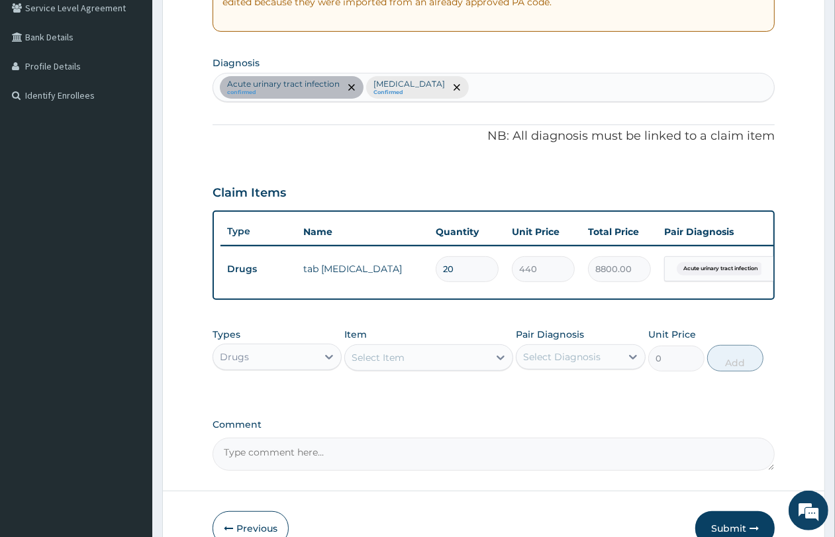
click at [409, 366] on div "Select Item" at bounding box center [417, 357] width 144 height 21
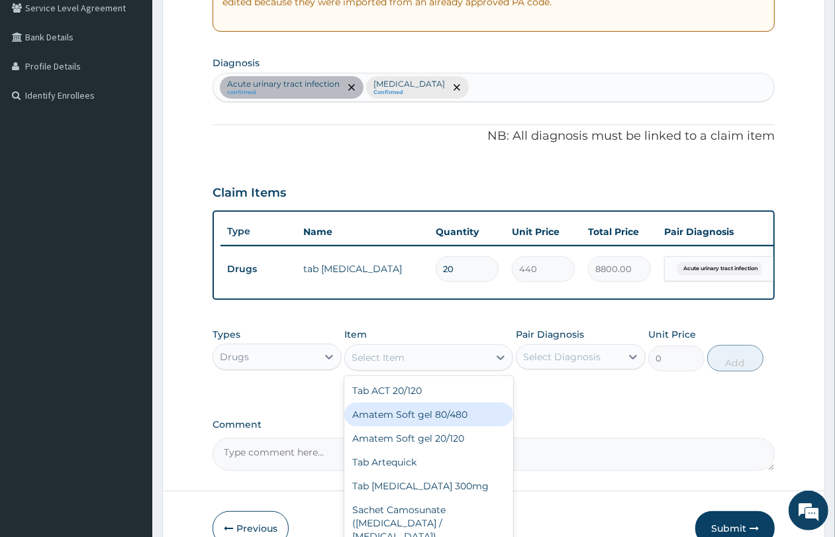
click at [432, 425] on div "Amatem Soft gel 80/480" at bounding box center [428, 415] width 169 height 24
type input "1100"
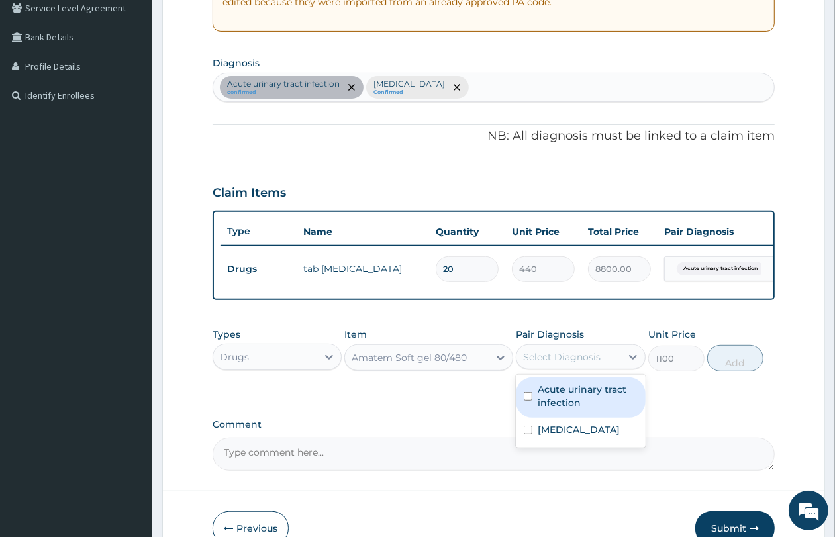
click at [598, 364] on div "Select Diagnosis" at bounding box center [562, 356] width 78 height 13
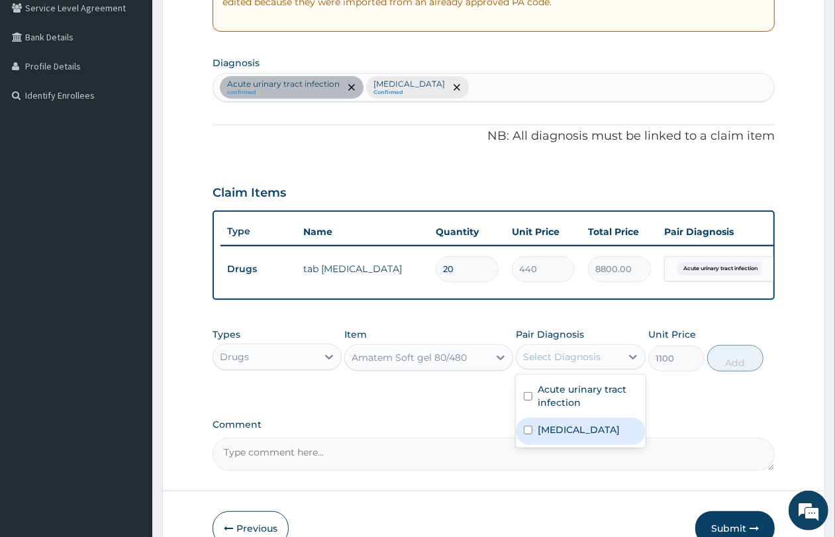
click at [588, 441] on div "Malaria" at bounding box center [580, 431] width 129 height 27
checkbox input "true"
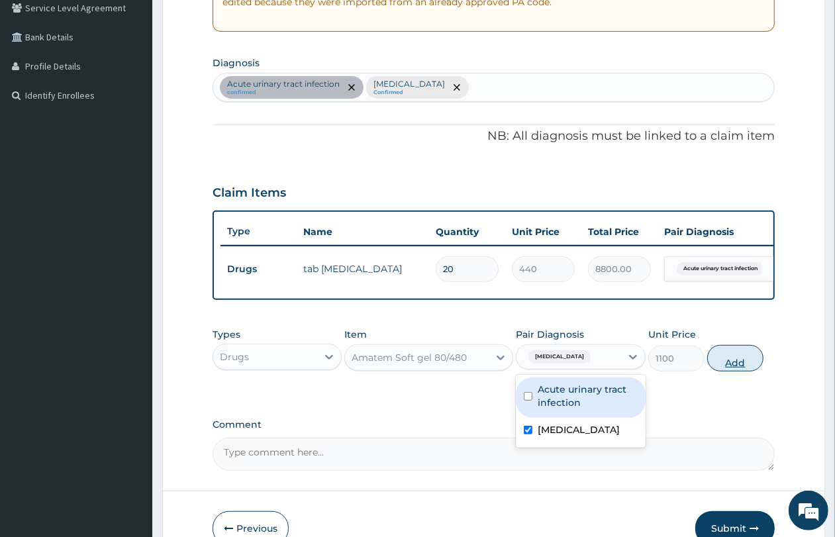
click at [747, 372] on button "Add" at bounding box center [736, 358] width 56 height 26
type input "0"
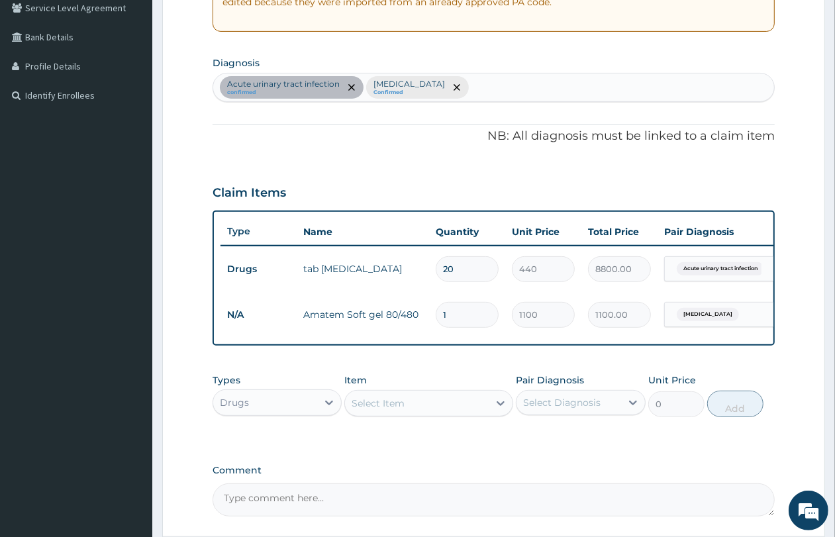
click at [383, 410] on div "Select Item" at bounding box center [378, 403] width 53 height 13
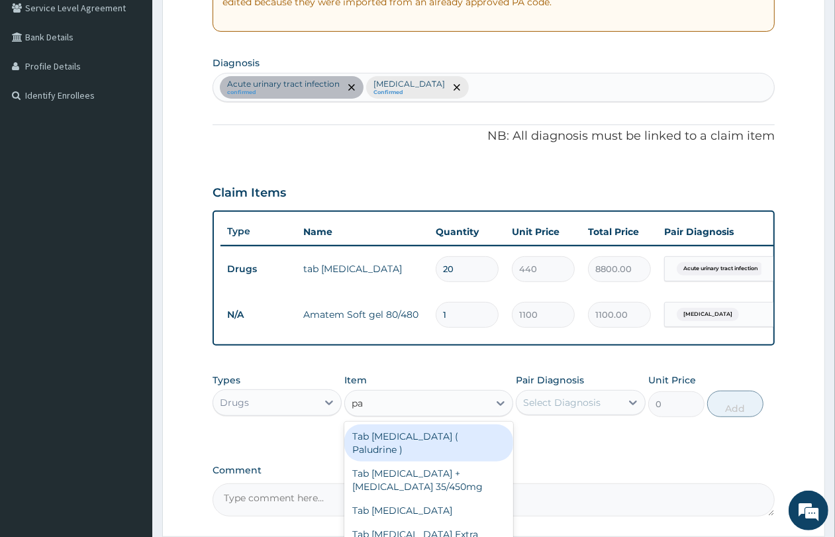
type input "par"
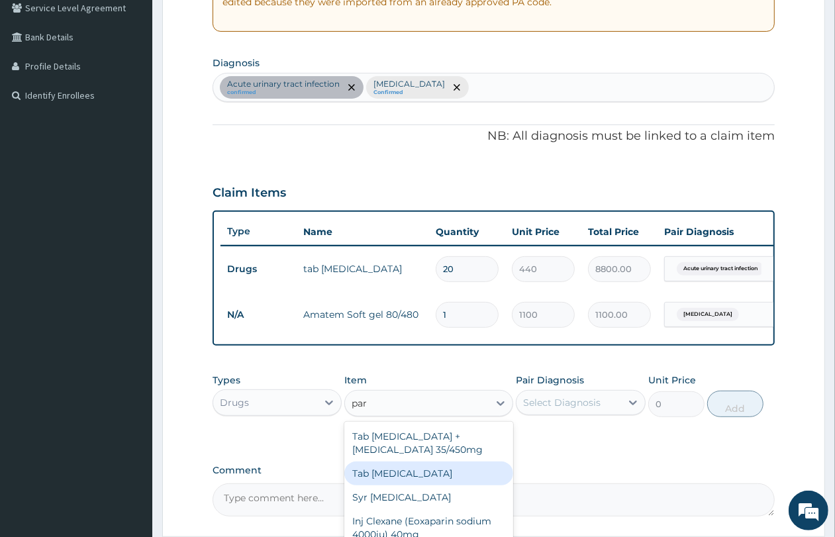
click at [396, 477] on div "Tab Paracetamol" at bounding box center [428, 474] width 169 height 24
type input "61.16"
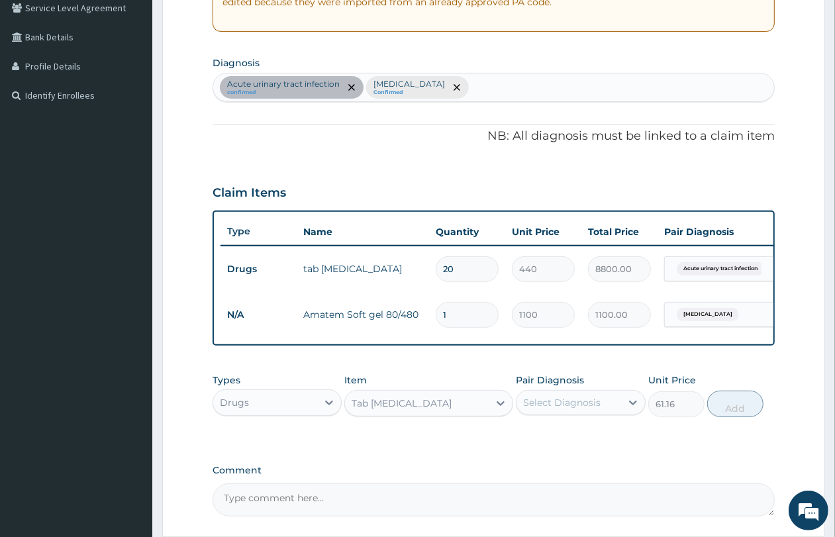
click at [564, 409] on div "Select Diagnosis" at bounding box center [562, 402] width 78 height 13
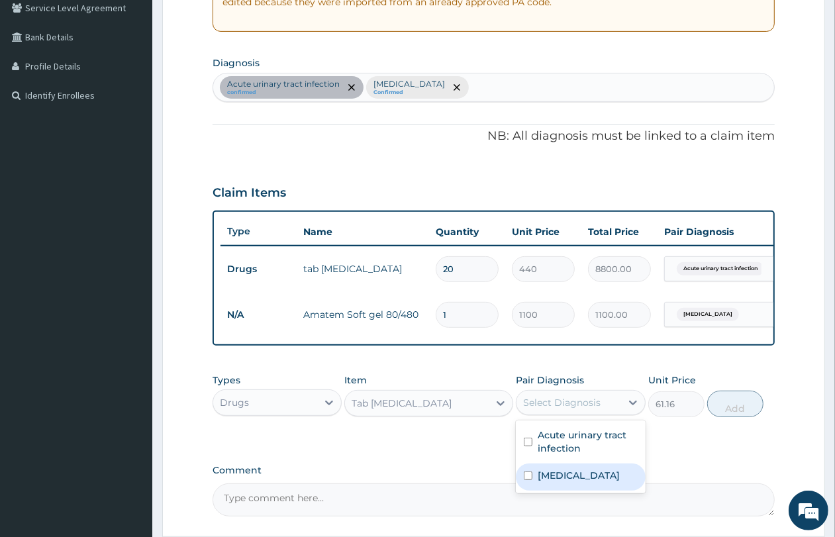
click at [563, 491] on div "Malaria" at bounding box center [580, 477] width 129 height 27
checkbox input "true"
click at [727, 409] on button "Add" at bounding box center [736, 404] width 56 height 26
type input "0"
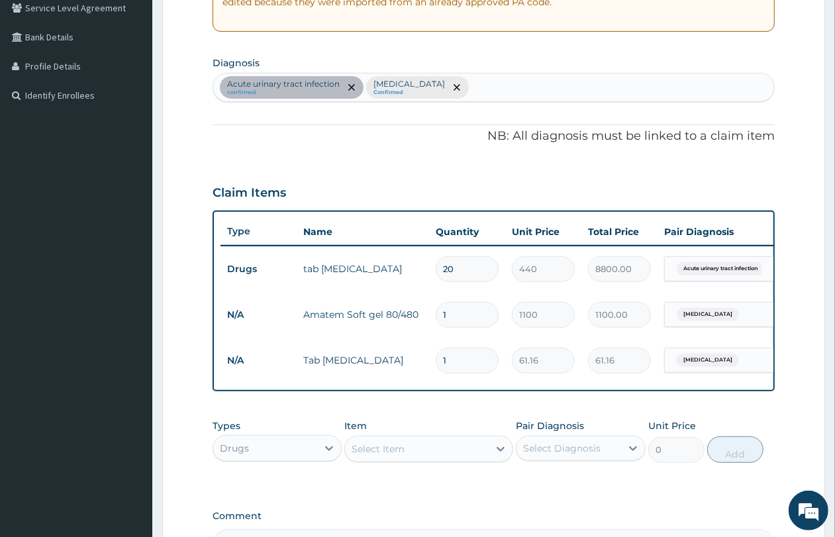
type input "18"
type input "1100.88"
type input "18"
click at [489, 318] on input "1" at bounding box center [467, 315] width 63 height 26
type input "0.00"
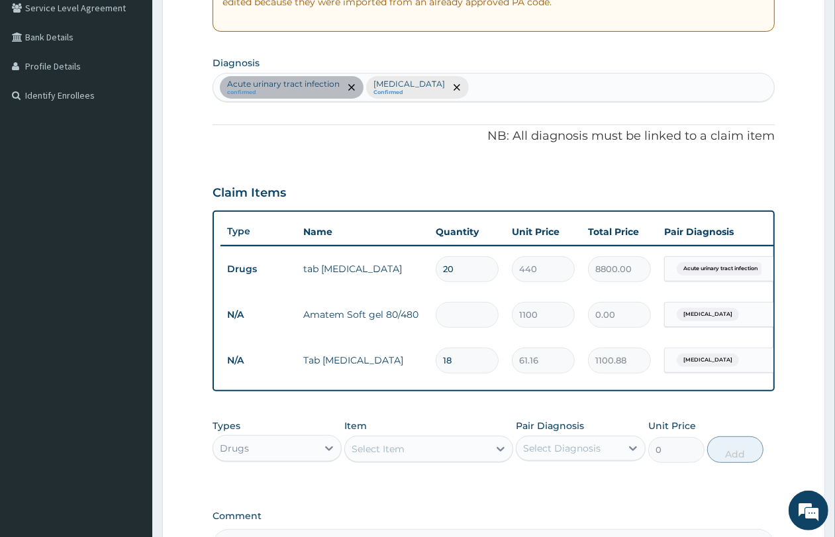
type input "6"
type input "6600.00"
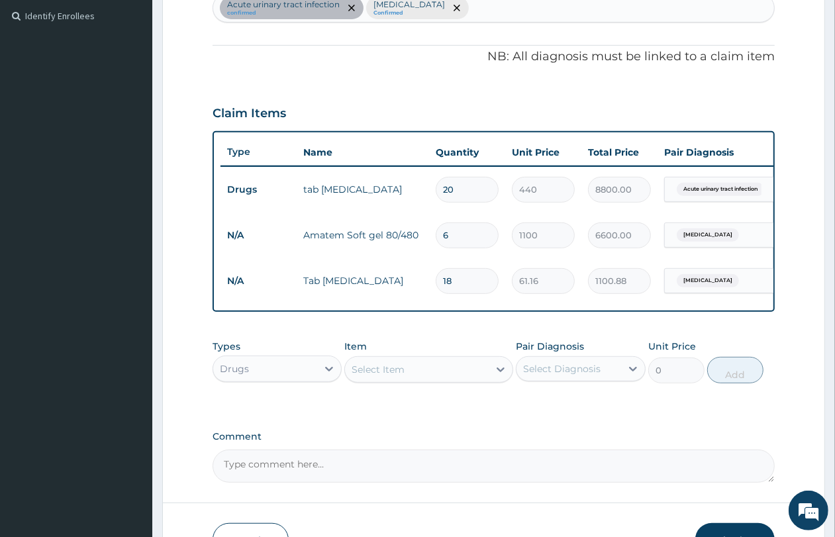
scroll to position [458, 0]
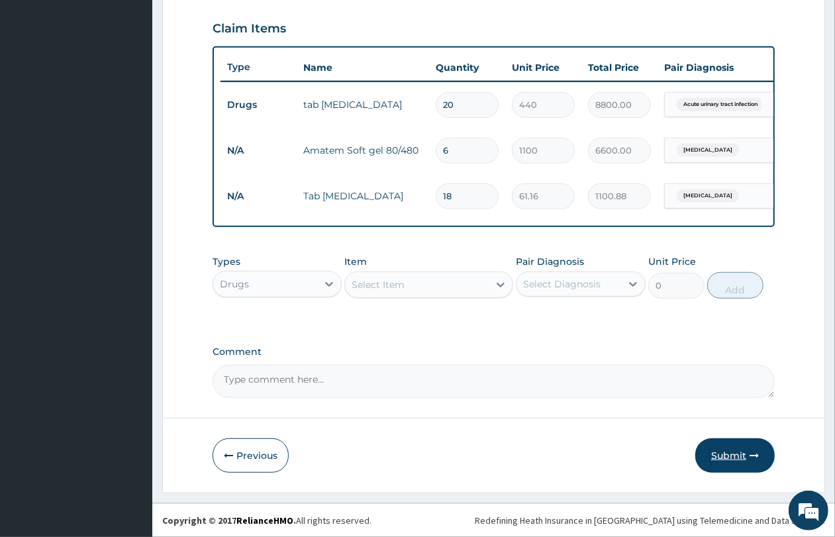
type input "6"
click at [743, 449] on button "Submit" at bounding box center [735, 456] width 79 height 34
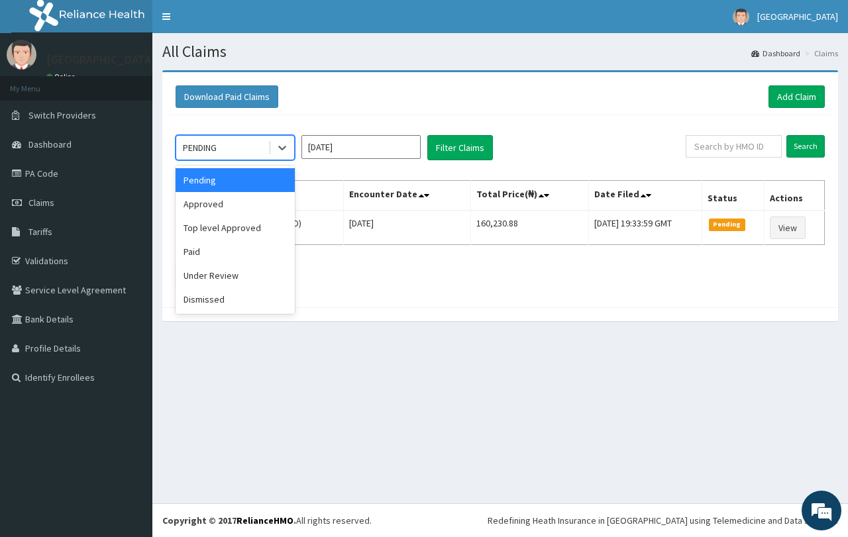
click at [234, 154] on div "PENDING" at bounding box center [222, 147] width 92 height 21
click at [233, 199] on div "Approved" at bounding box center [235, 204] width 119 height 24
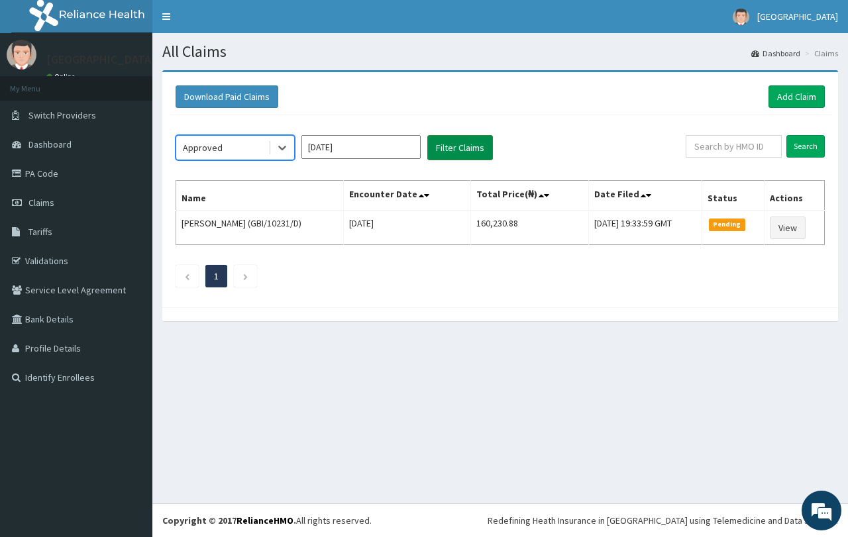
click at [474, 154] on button "Filter Claims" at bounding box center [460, 147] width 66 height 25
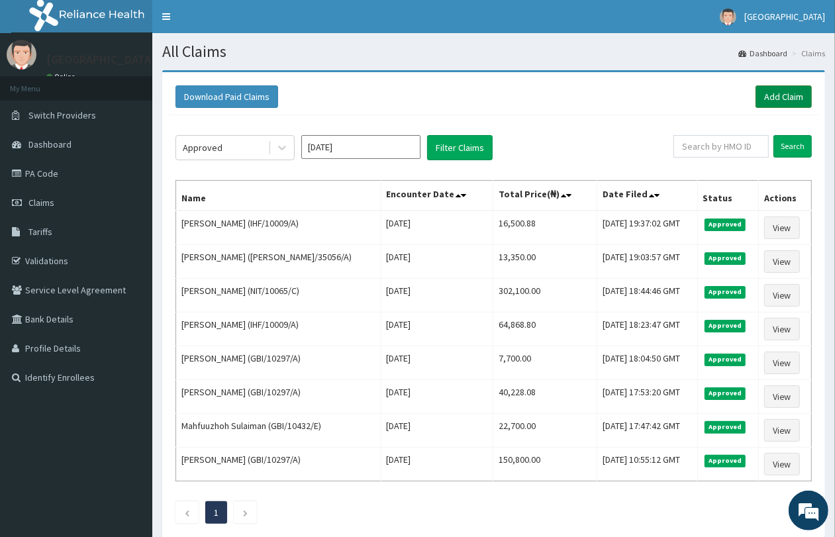
click at [777, 97] on link "Add Claim" at bounding box center [784, 96] width 56 height 23
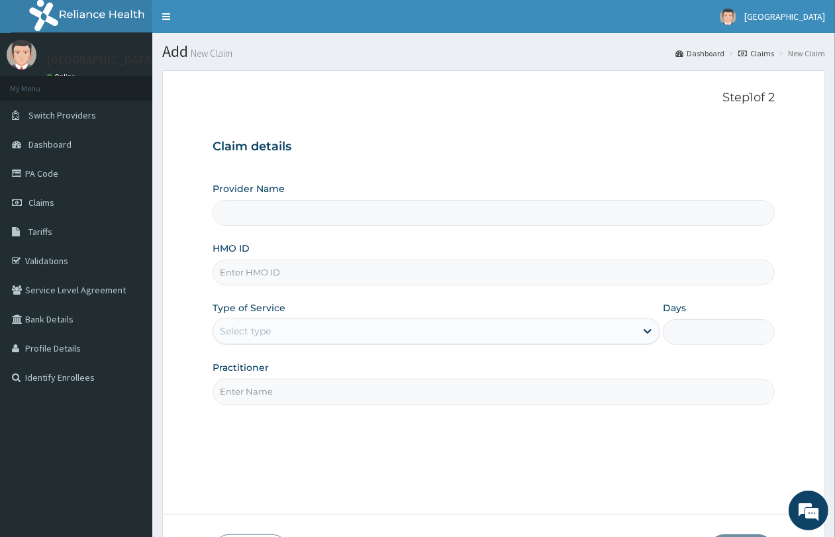
paste input "IHF/10009/A"
type input "IHF/10009/A"
click at [339, 343] on div "Select type" at bounding box center [437, 331] width 448 height 26
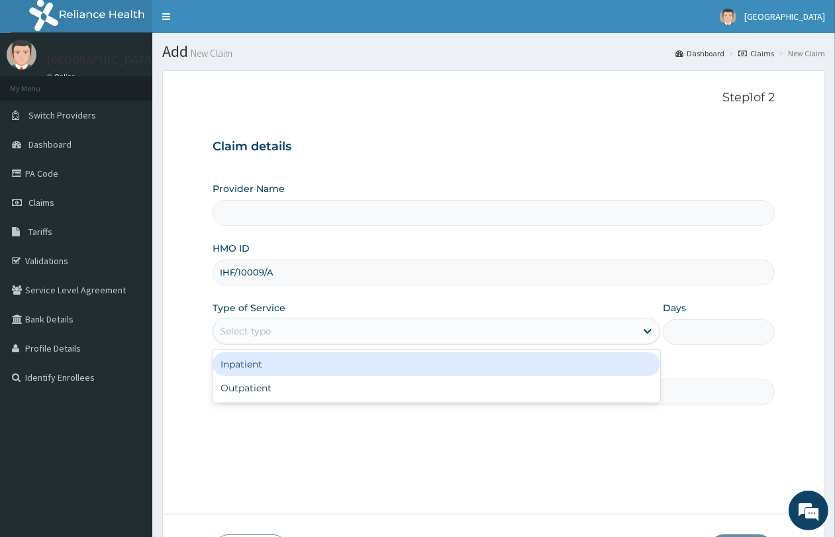
type input "QUEENS SPECIALIST HOSPITAL- [GEOGRAPHIC_DATA]"
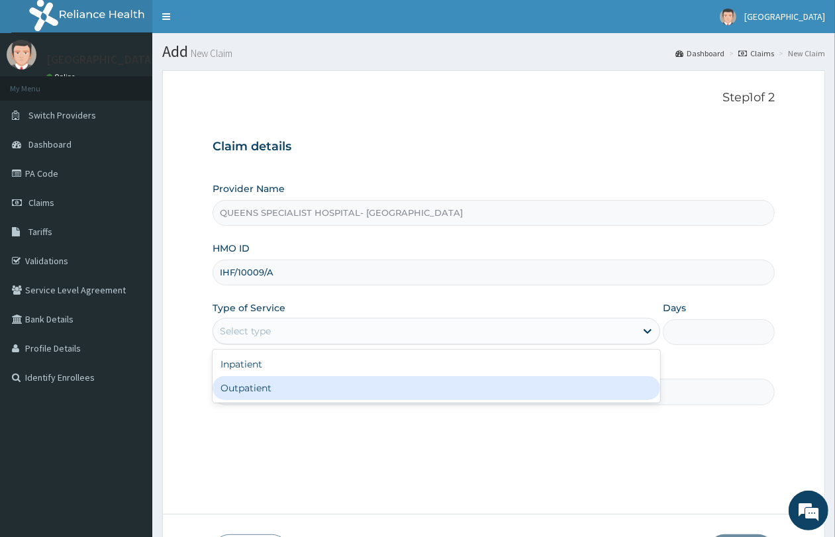
click at [319, 392] on div "Outpatient" at bounding box center [437, 388] width 448 height 24
type input "1"
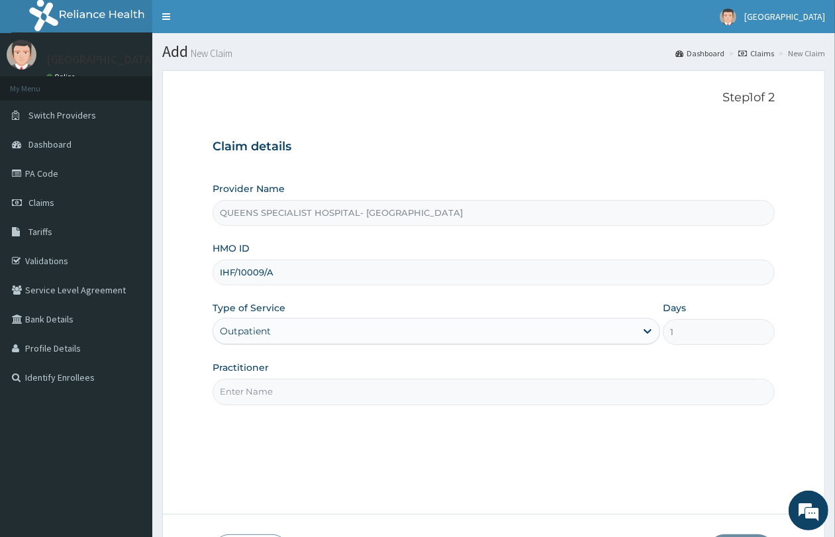
click at [310, 390] on input "Practitioner" at bounding box center [494, 392] width 562 height 26
click at [279, 388] on input "Dr. Adeyemi" at bounding box center [494, 392] width 562 height 26
click at [303, 395] on input "Dr. Adeyemi" at bounding box center [494, 392] width 562 height 26
type input "D"
click at [303, 394] on input "Practitioner" at bounding box center [494, 392] width 562 height 26
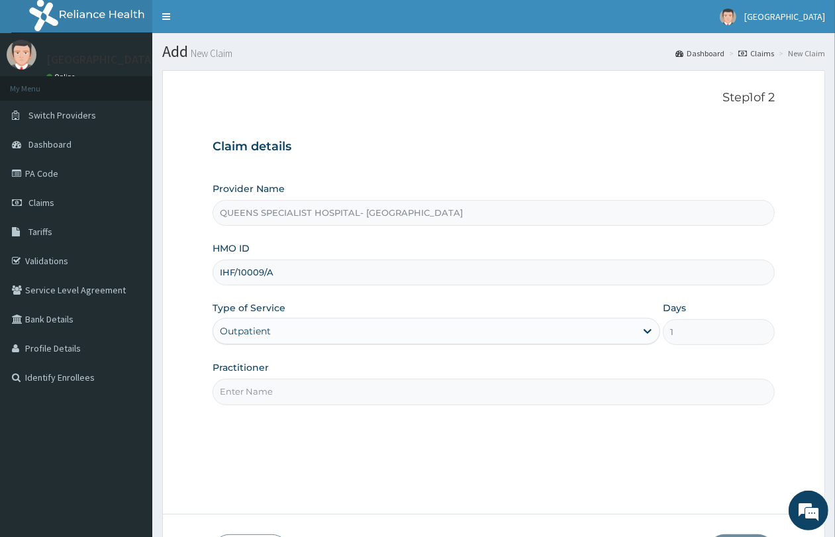
type input "Gp"
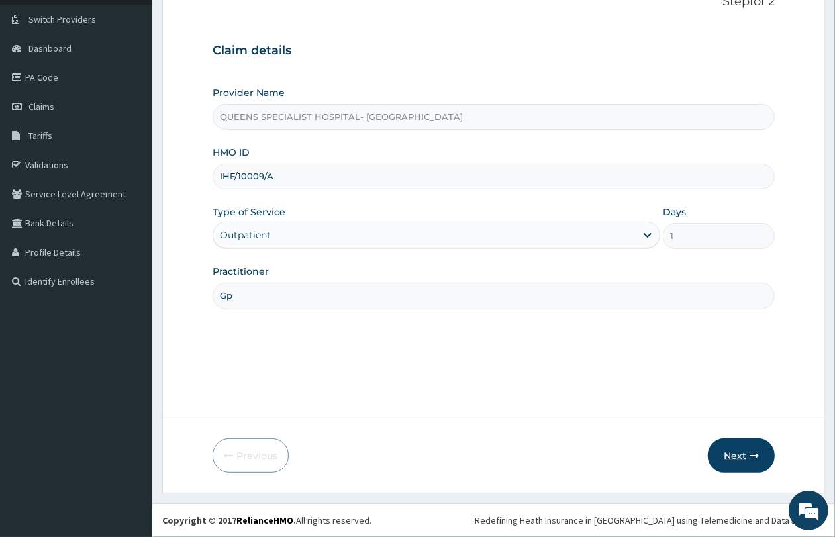
click at [763, 464] on button "Next" at bounding box center [741, 456] width 67 height 34
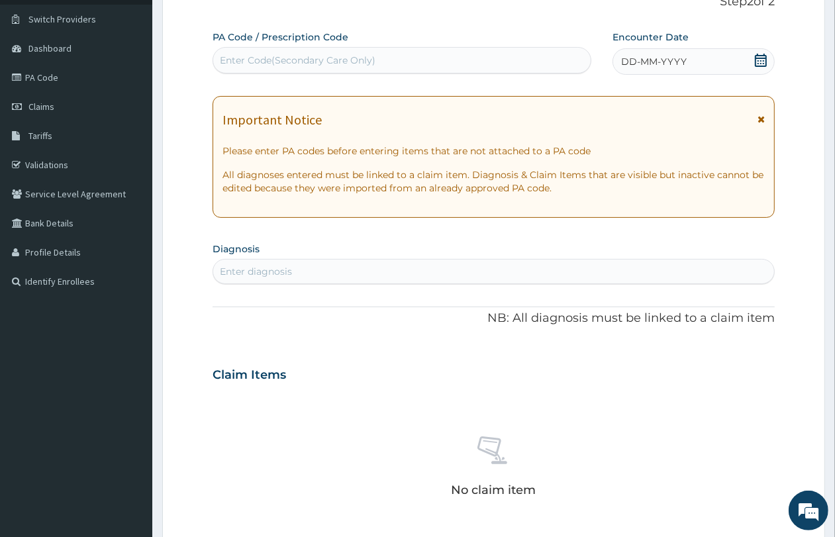
click at [761, 60] on icon at bounding box center [761, 60] width 12 height 13
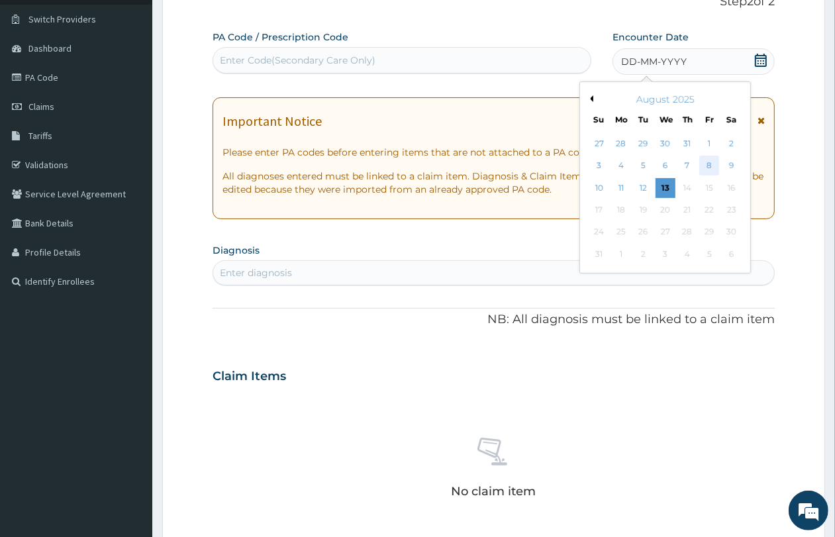
click at [713, 164] on div "8" at bounding box center [710, 166] width 20 height 20
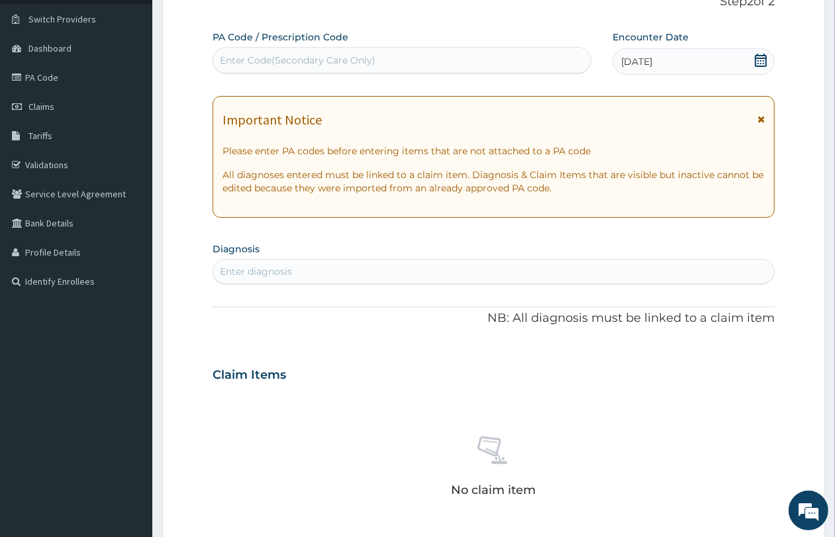
click at [450, 278] on div "Enter diagnosis" at bounding box center [493, 271] width 561 height 21
type input "acute urinary"
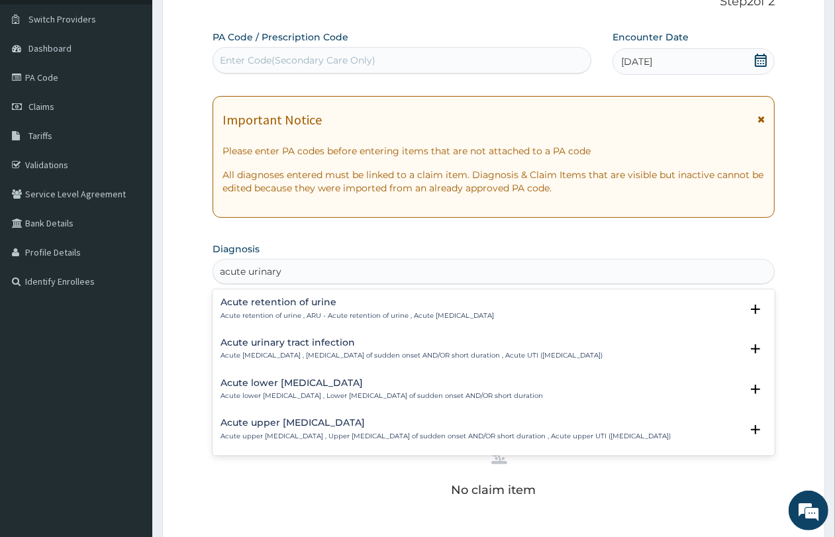
click at [344, 346] on h4 "Acute urinary tract infection" at bounding box center [412, 343] width 382 height 10
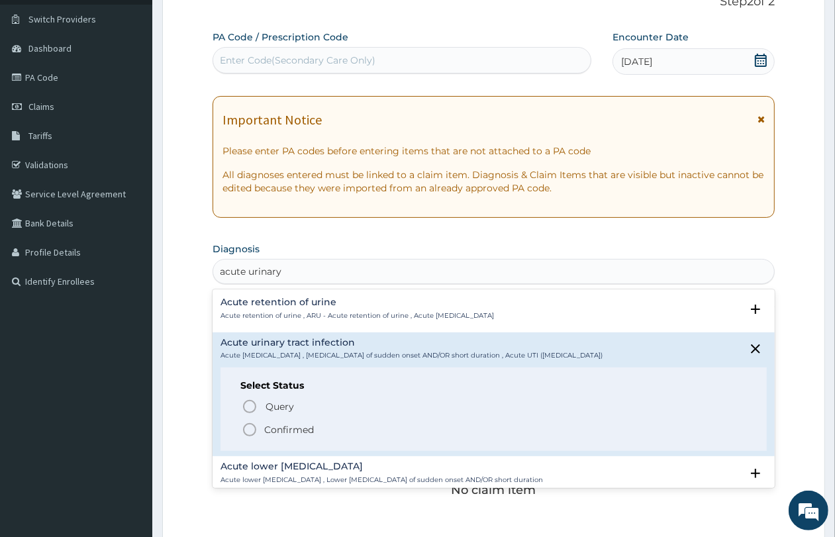
click at [302, 433] on p "Confirmed" at bounding box center [289, 429] width 50 height 13
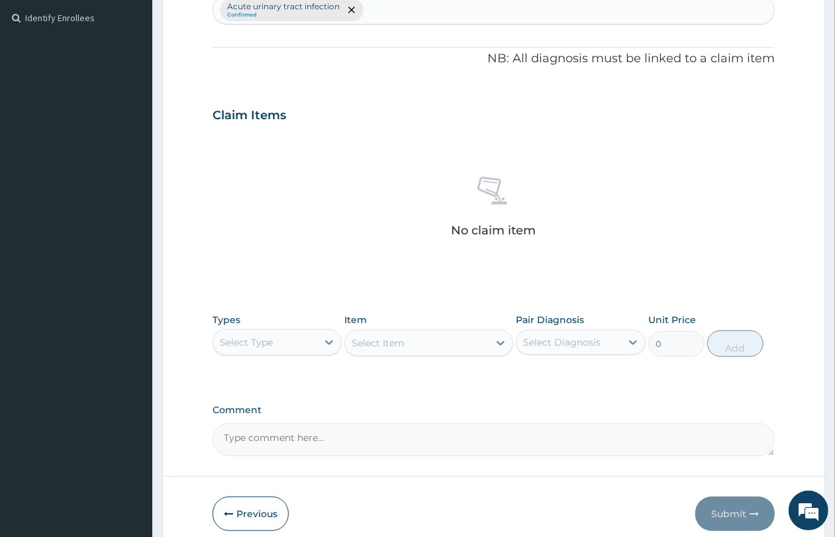
scroll to position [419, 0]
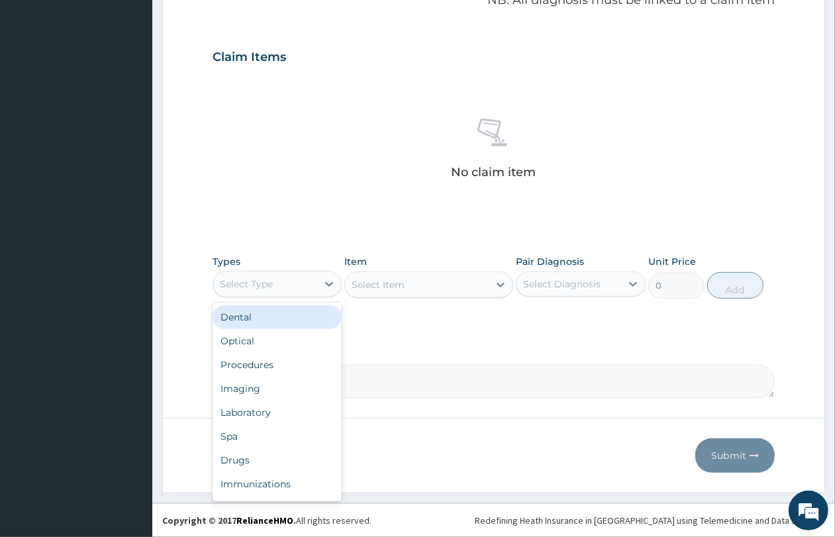
click at [315, 291] on div "Select Type" at bounding box center [265, 284] width 104 height 21
click at [284, 425] on div "Spa" at bounding box center [277, 437] width 129 height 24
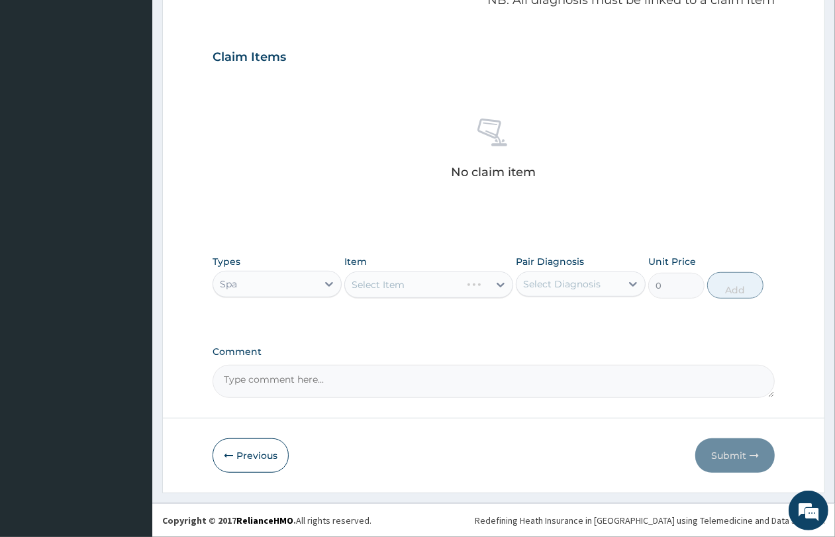
click at [286, 285] on div "Spa" at bounding box center [265, 284] width 104 height 21
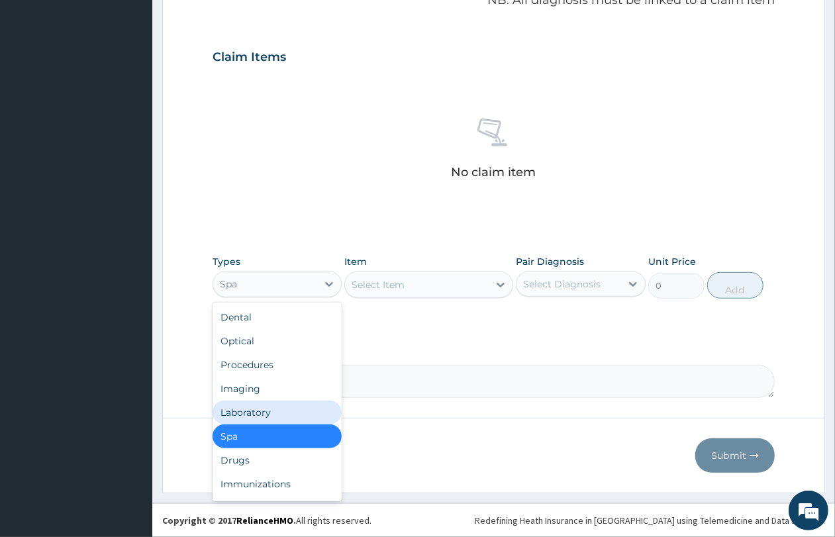
click at [280, 416] on div "Laboratory" at bounding box center [277, 413] width 129 height 24
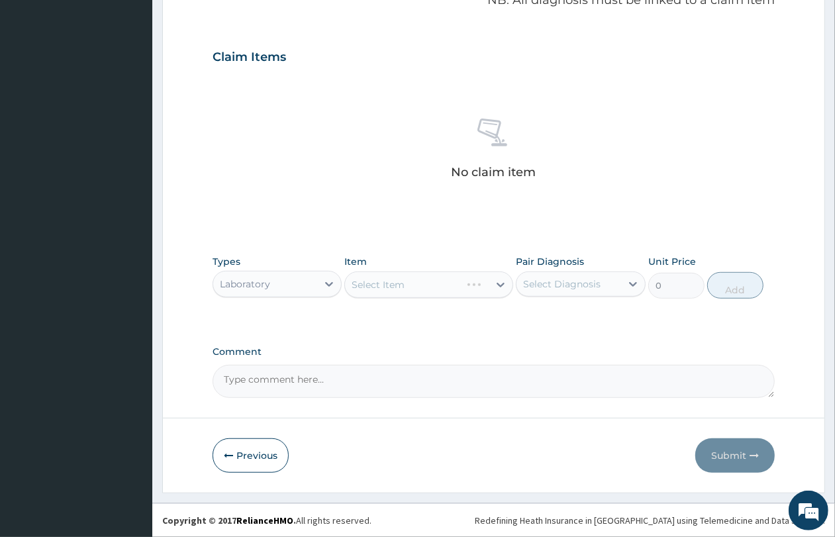
click at [433, 283] on div "Select Item" at bounding box center [428, 285] width 169 height 26
click at [433, 283] on div "Select Item" at bounding box center [417, 284] width 144 height 21
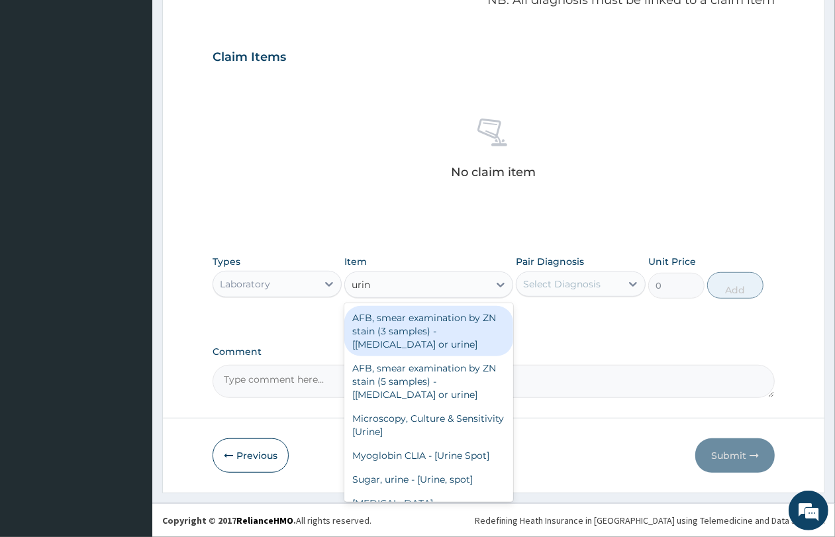
type input "urina"
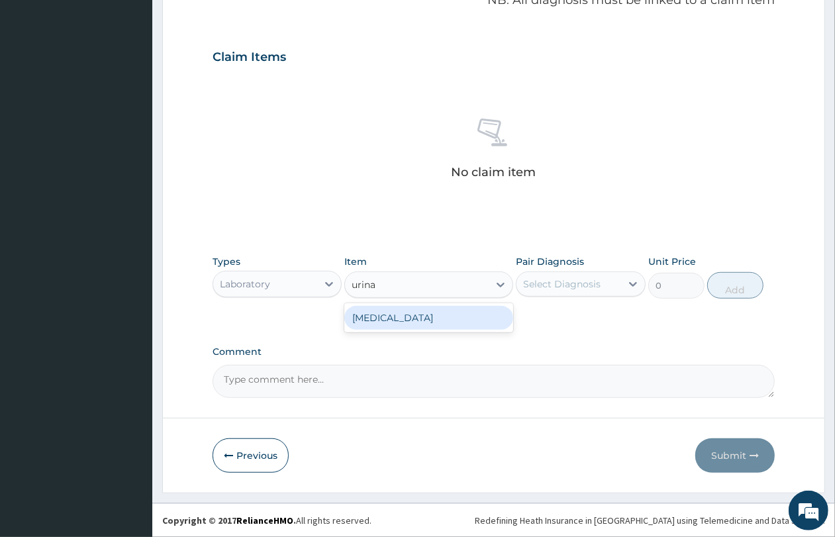
click at [431, 319] on div "URINALYSIS" at bounding box center [428, 318] width 169 height 24
type input "3600"
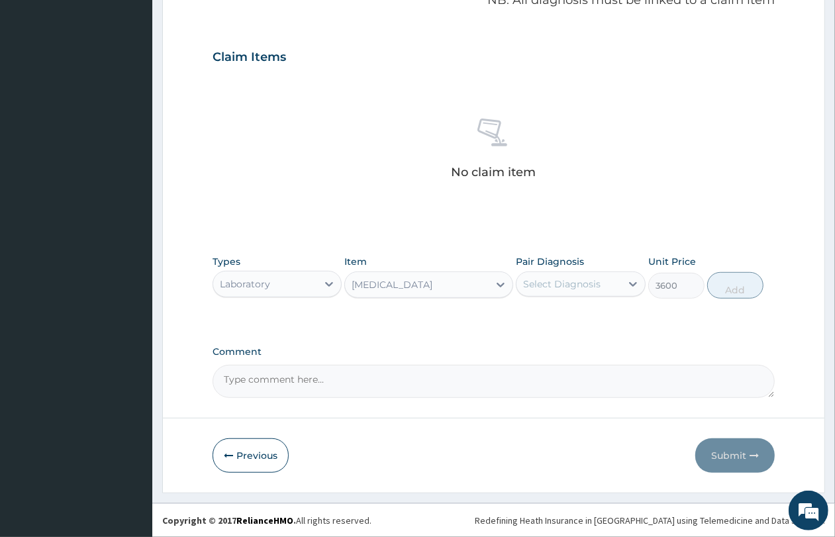
click at [577, 284] on div "Select Diagnosis" at bounding box center [562, 284] width 78 height 13
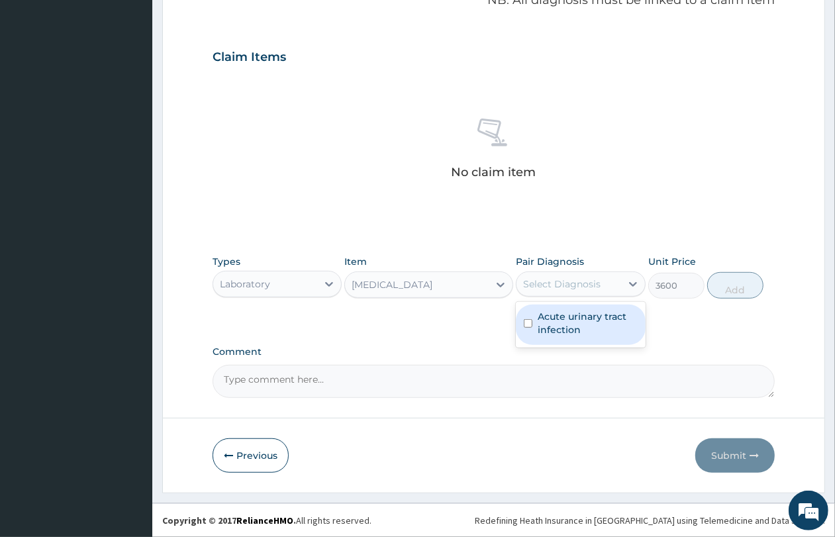
click at [578, 328] on label "Acute urinary tract infection" at bounding box center [587, 323] width 99 height 26
checkbox input "true"
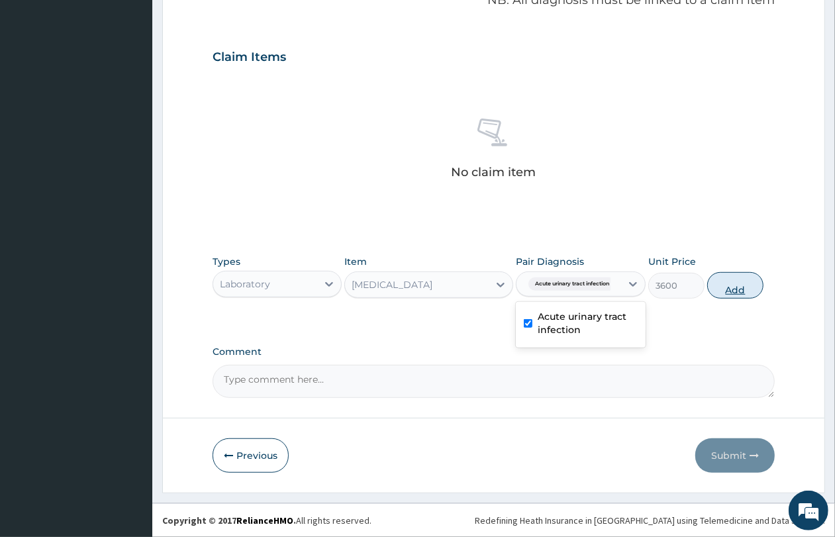
click at [735, 285] on button "Add" at bounding box center [736, 285] width 56 height 26
type input "0"
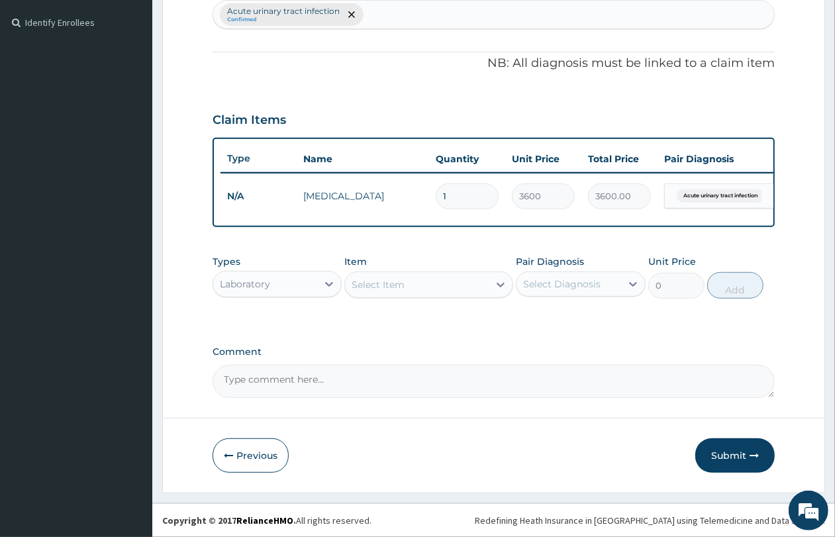
scroll to position [366, 0]
click at [733, 460] on button "Submit" at bounding box center [735, 456] width 79 height 34
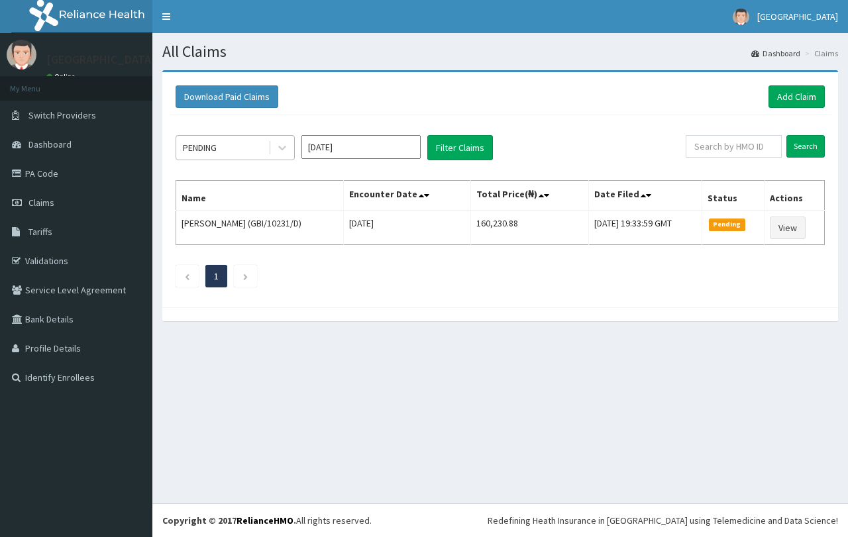
click at [231, 138] on div "PENDING" at bounding box center [222, 147] width 92 height 21
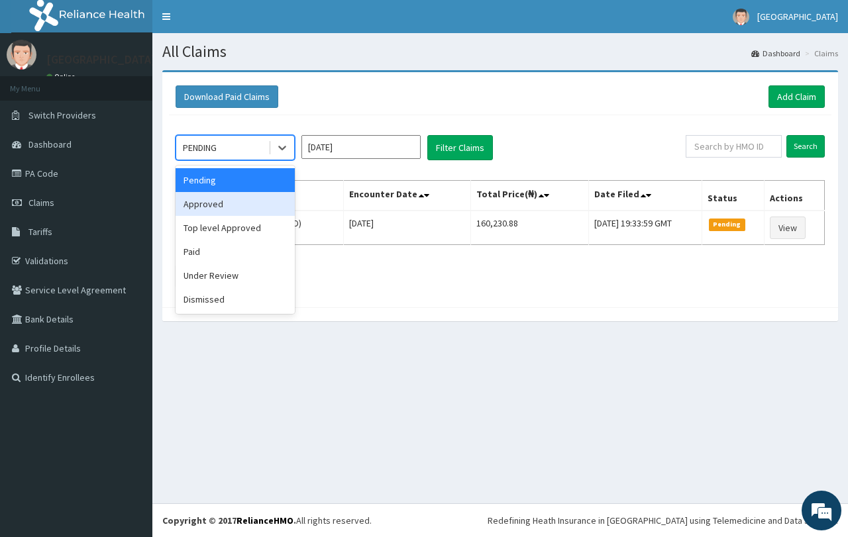
click at [242, 207] on div "Approved" at bounding box center [235, 204] width 119 height 24
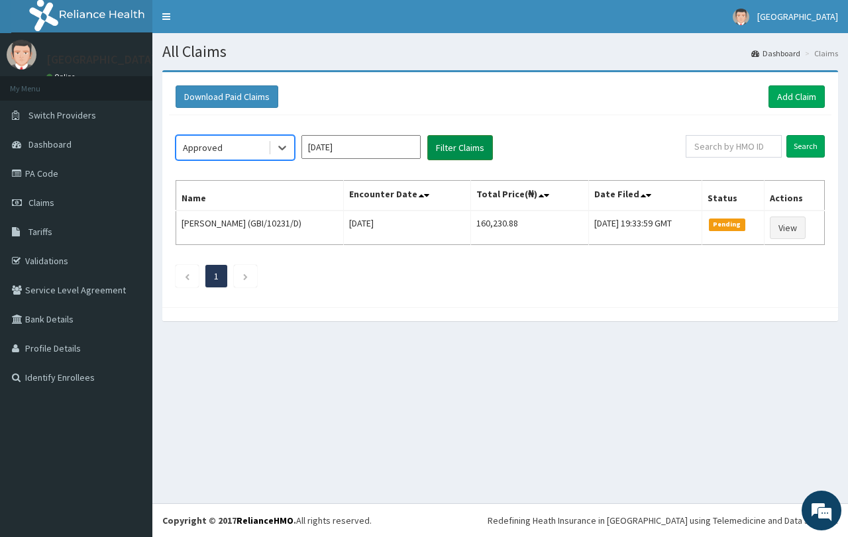
click at [462, 150] on button "Filter Claims" at bounding box center [460, 147] width 66 height 25
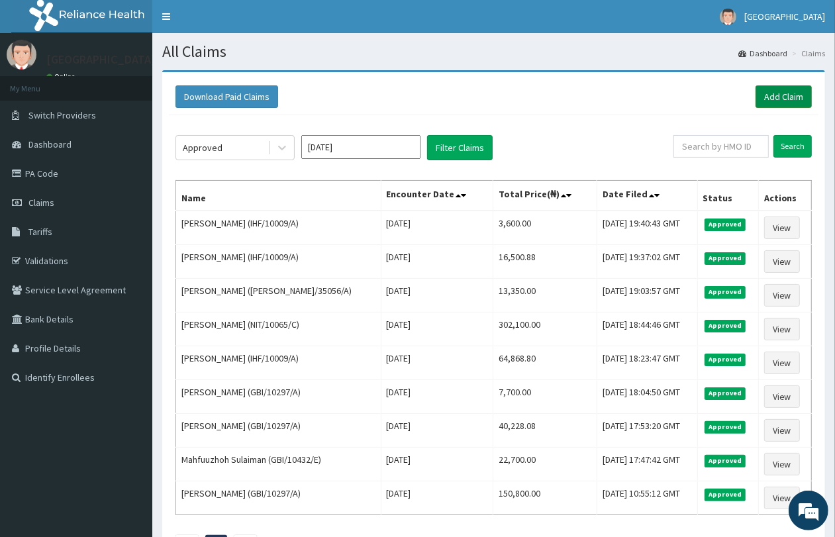
click at [782, 88] on link "Add Claim" at bounding box center [784, 96] width 56 height 23
